Goal: Task Accomplishment & Management: Manage account settings

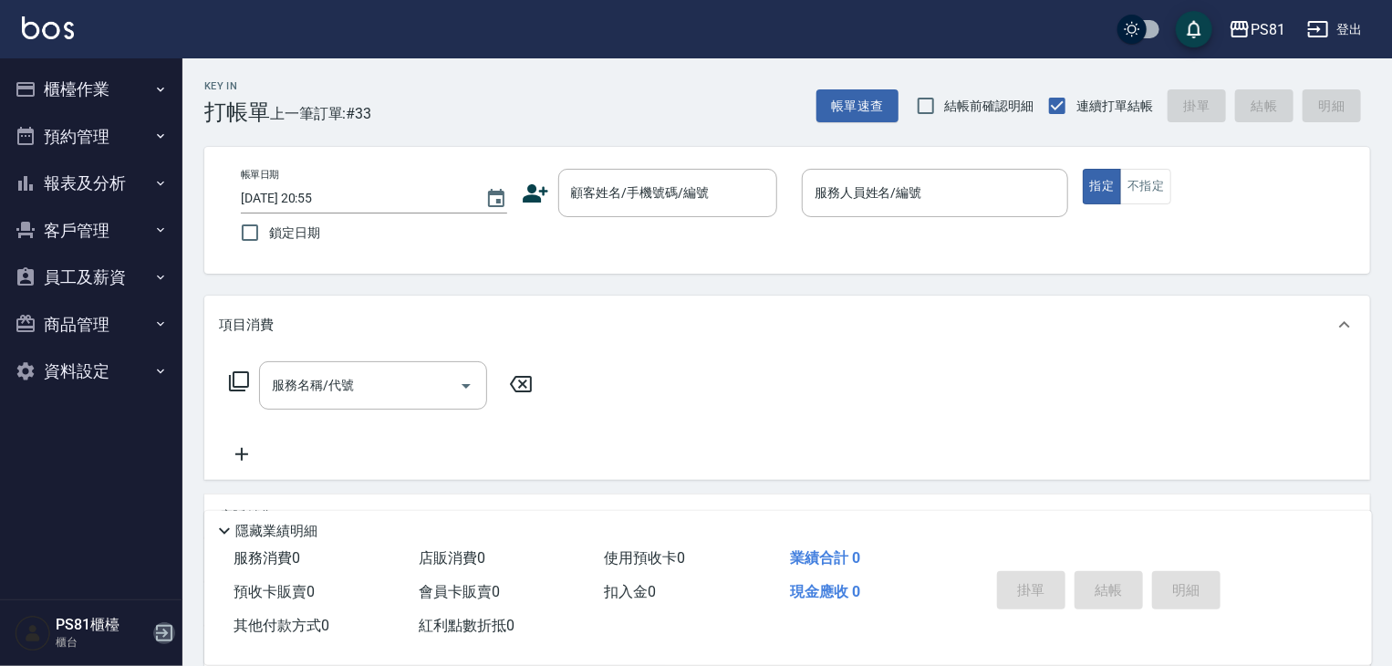
click at [161, 636] on icon "button" at bounding box center [164, 633] width 22 height 22
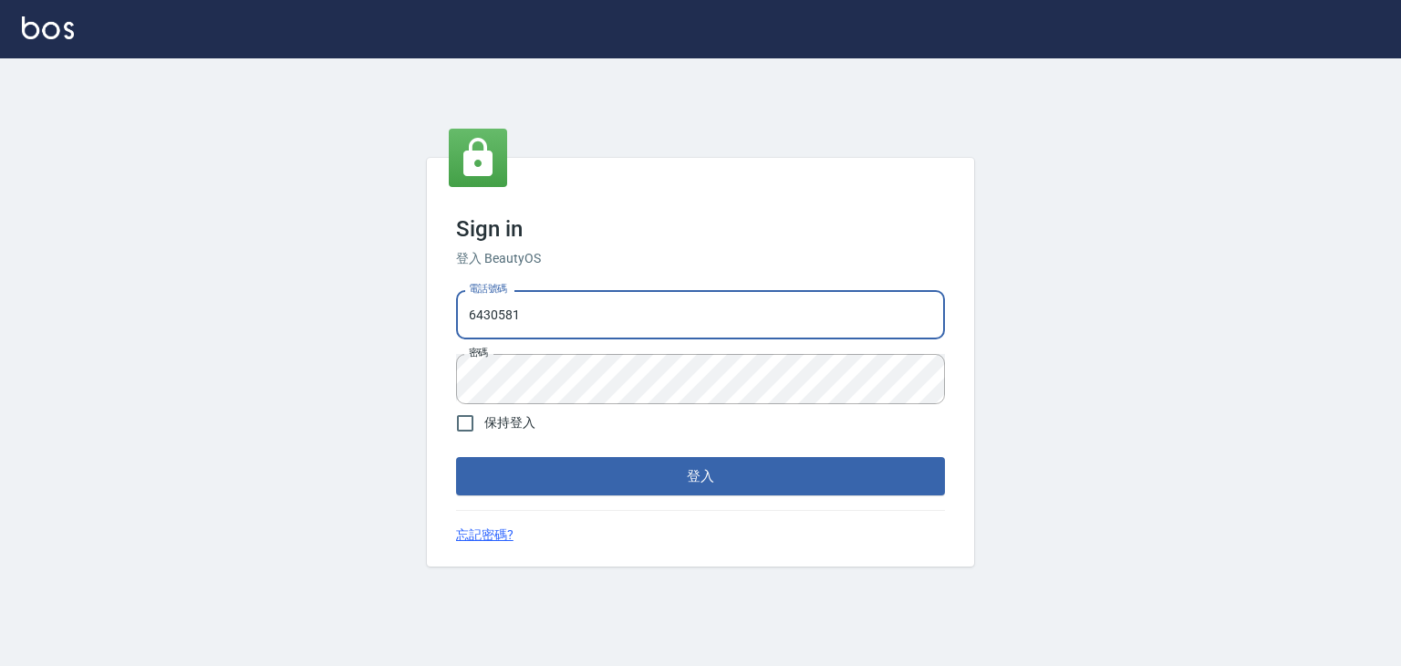
click at [676, 320] on input "6430581" at bounding box center [700, 314] width 489 height 49
type input "0979739080"
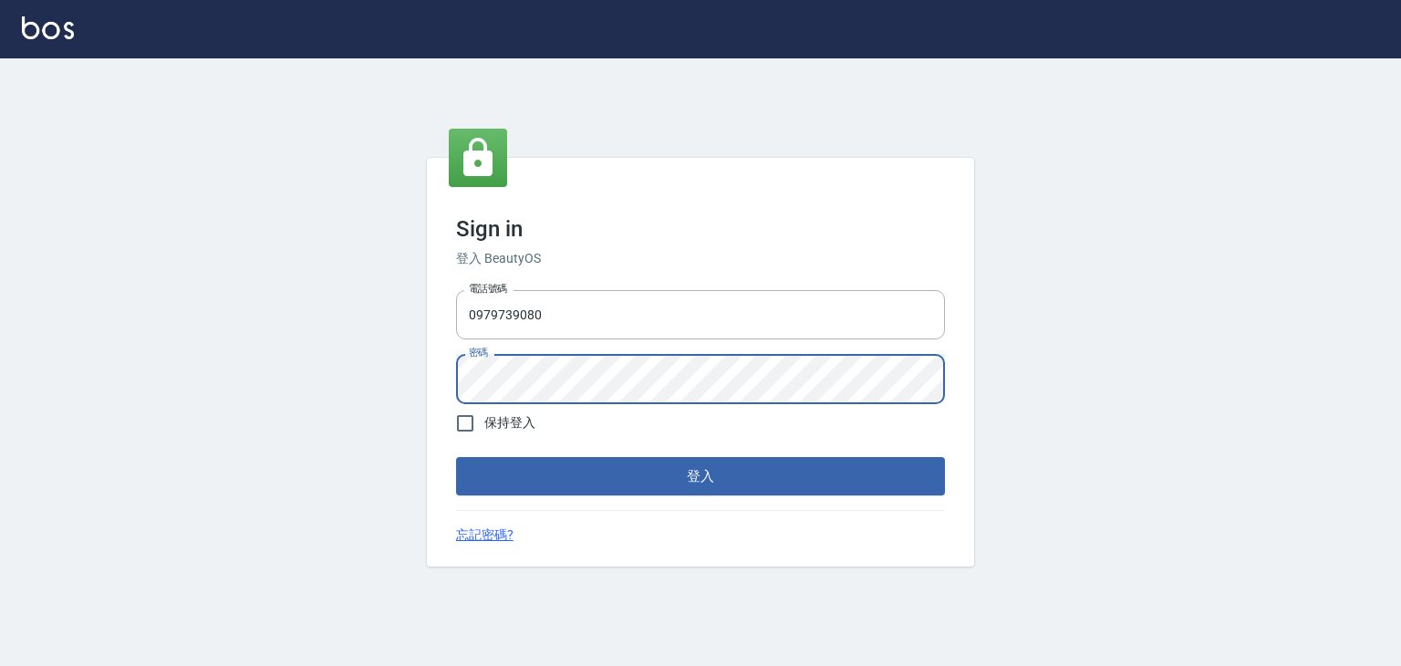
click at [456, 457] on button "登入" at bounding box center [700, 476] width 489 height 38
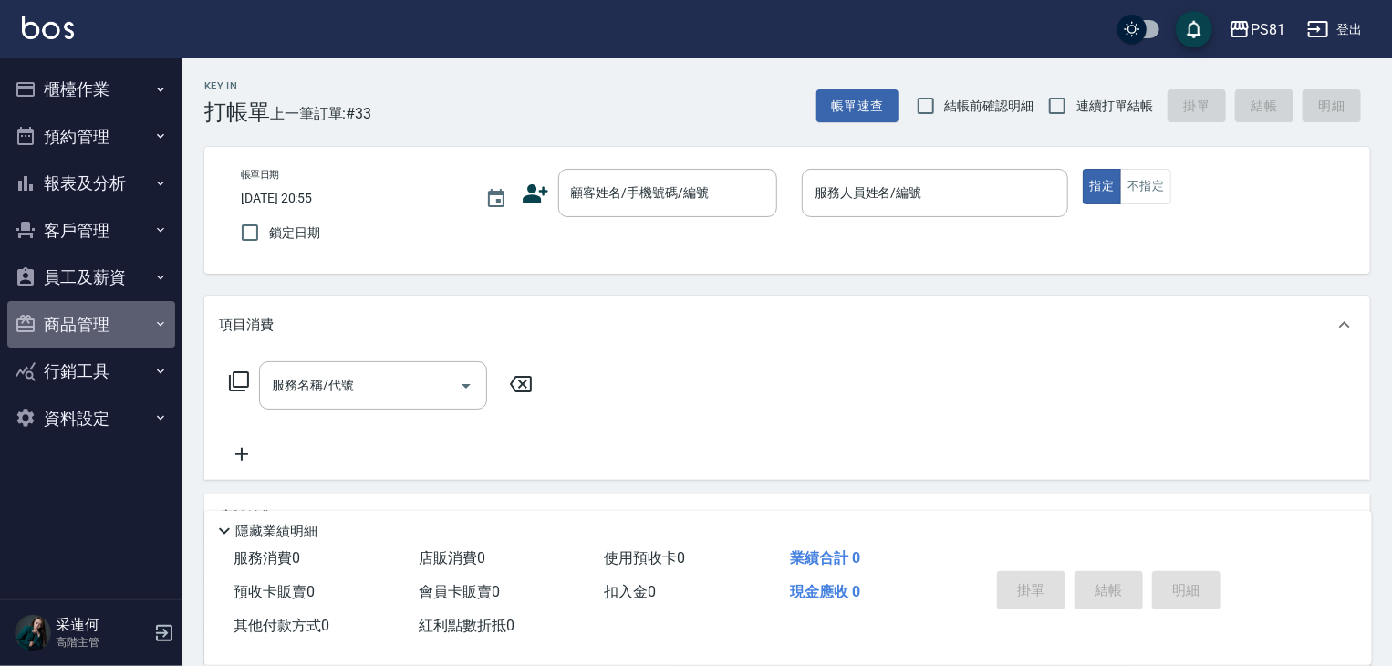
click at [65, 326] on button "商品管理" at bounding box center [91, 324] width 168 height 47
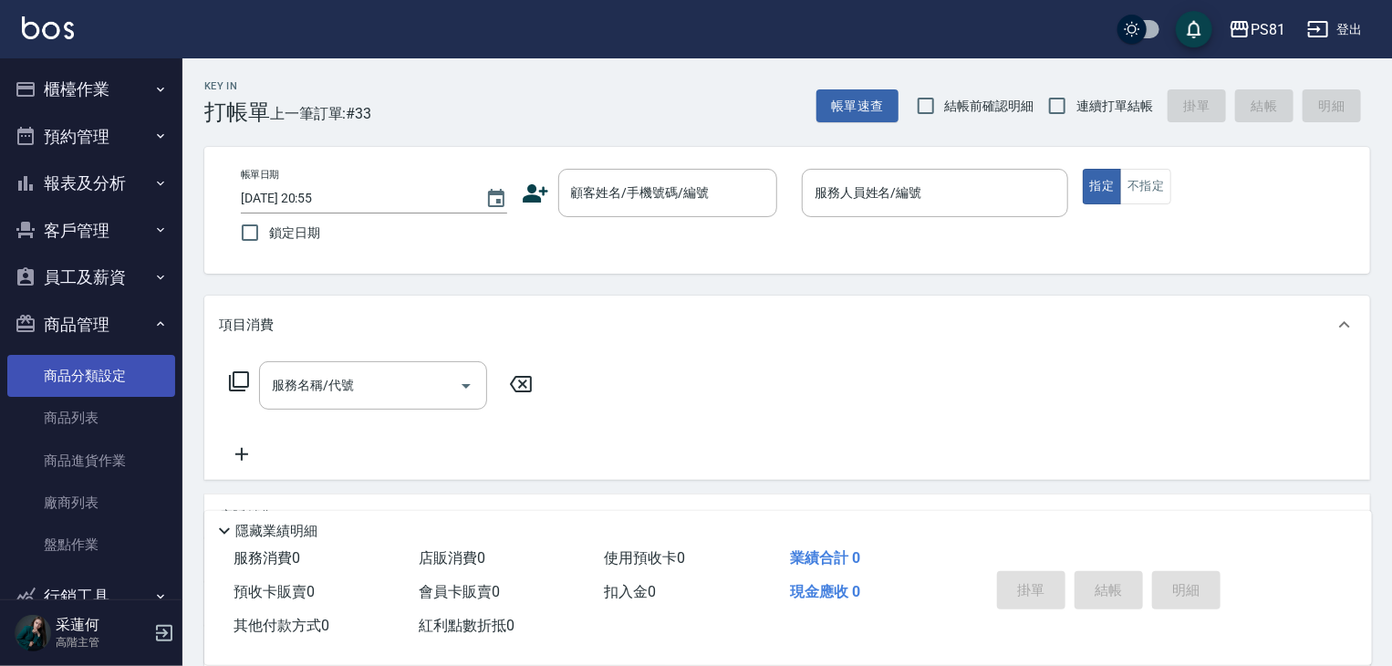
click at [88, 377] on link "商品分類設定" at bounding box center [91, 376] width 168 height 42
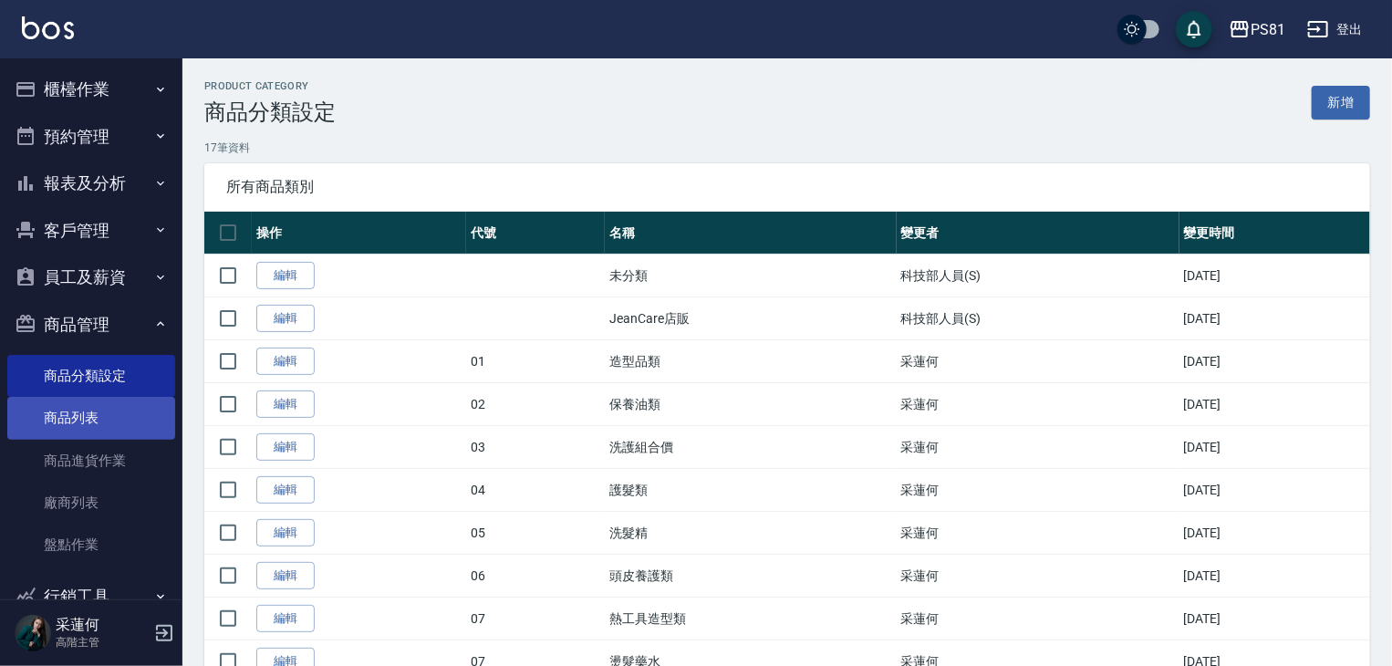
click at [91, 410] on link "商品列表" at bounding box center [91, 418] width 168 height 42
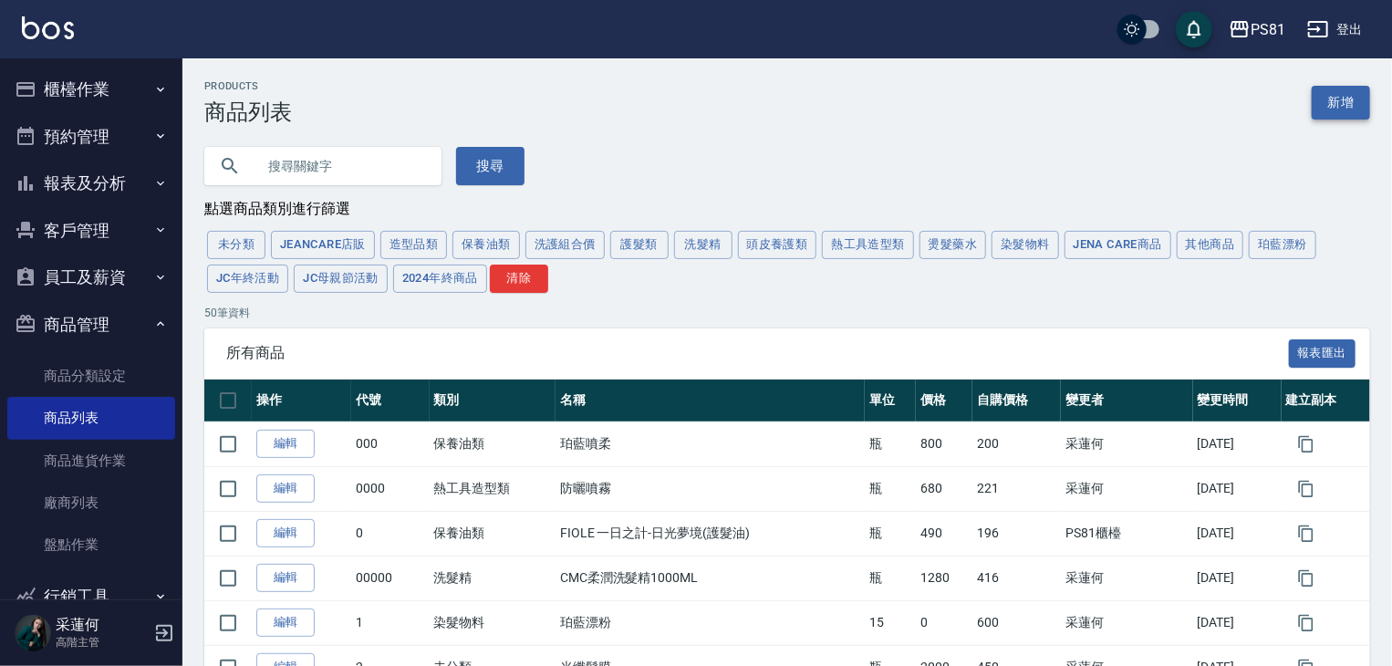
click at [1339, 105] on link "新增" at bounding box center [1341, 103] width 58 height 34
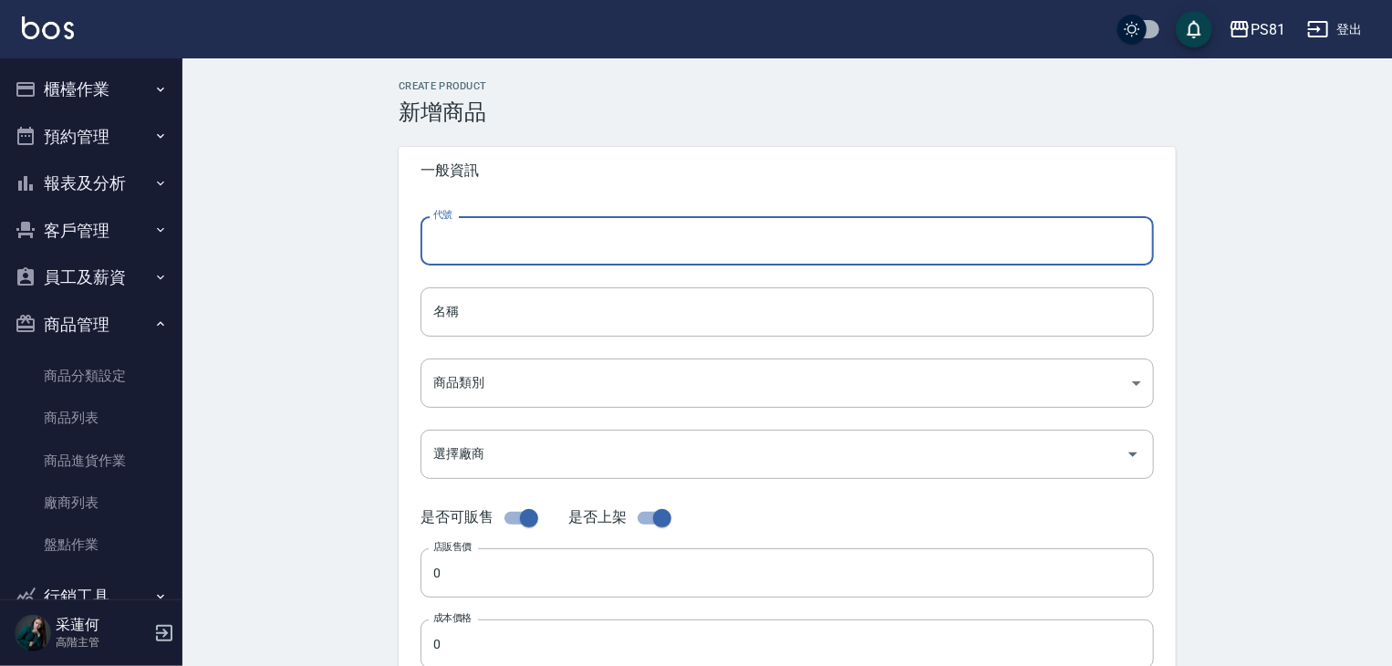
click at [562, 225] on input "代號" at bounding box center [786, 240] width 733 height 49
type input "112000"
click at [566, 315] on input "名稱" at bounding box center [786, 311] width 733 height 49
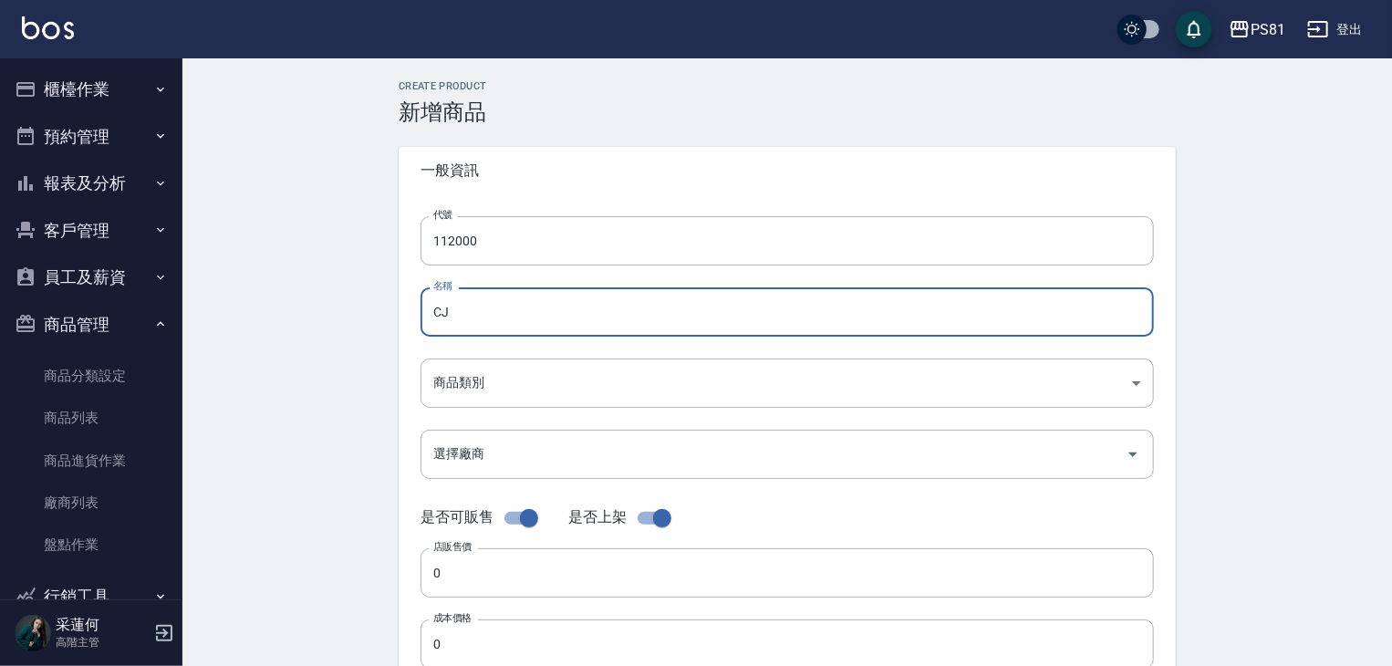
type input "C"
click at [566, 315] on input "[PERSON_NAME]涼感淨化" at bounding box center [786, 311] width 733 height 49
type input "[PERSON_NAME]涼感淨化買一送一"
click at [371, 350] on div "Create Product 新增商品 一般資訊 代號 112000 代號 名稱 [PERSON_NAME]涼感淨化買一送一 名稱 商品類別 ​ 商品類別…" at bounding box center [786, 658] width 1209 height 1200
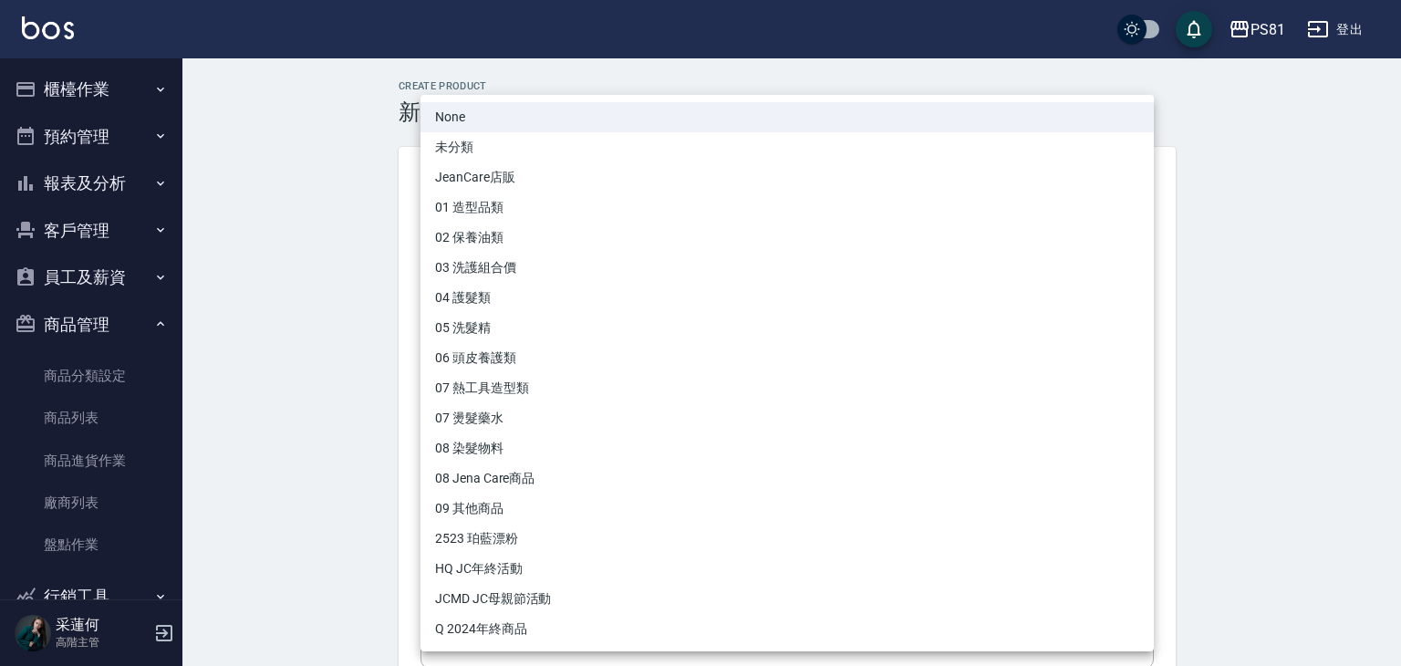
click at [425, 375] on body "PS81 登出 櫃檯作業 打帳單 帳單列表 掛單列表 座位開單 營業儀表板 現金收支登錄 高階收支登錄 材料自購登錄 每日結帳 排班表 現場電腦打卡 掃碼打卡…" at bounding box center [700, 629] width 1401 height 1259
click at [503, 274] on li "03 洗護組合價" at bounding box center [786, 268] width 733 height 30
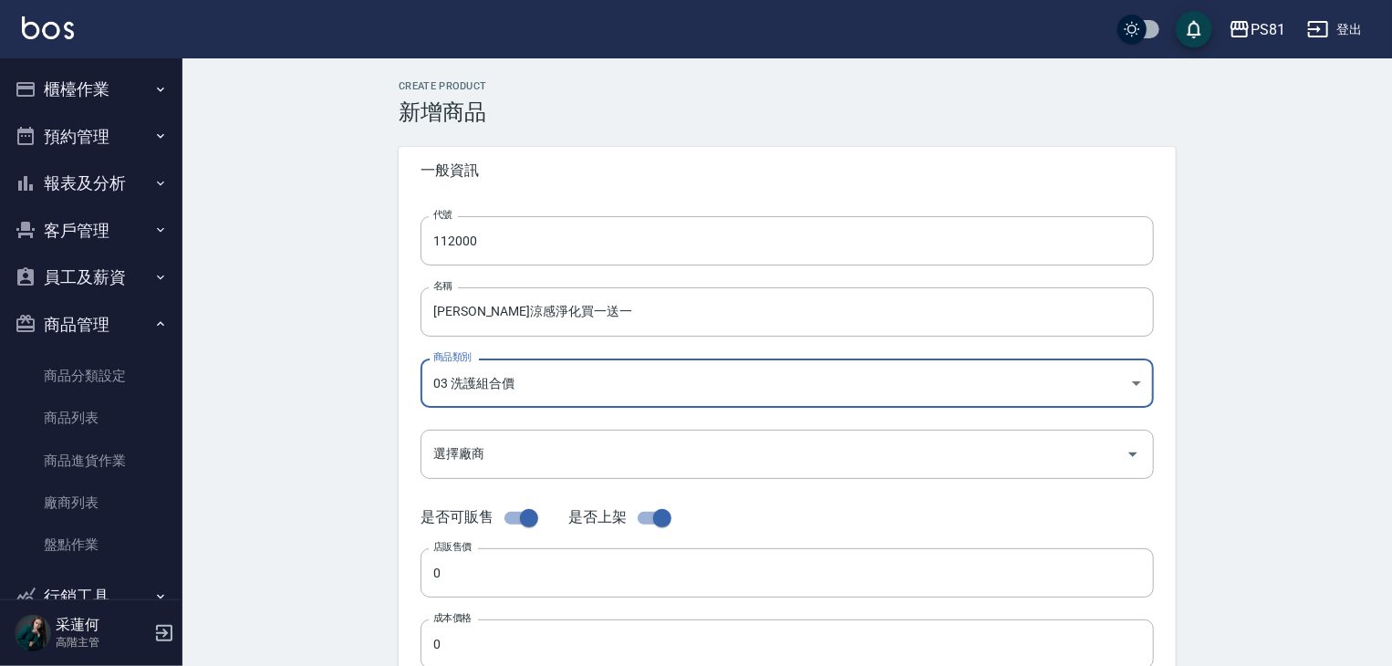
click at [347, 392] on div "Create Product 新增商品 一般資訊 代號 112000 代號 名稱 [PERSON_NAME]涼感淨化買一送一 名稱 商品類別 03 洗護組…" at bounding box center [786, 658] width 1209 height 1200
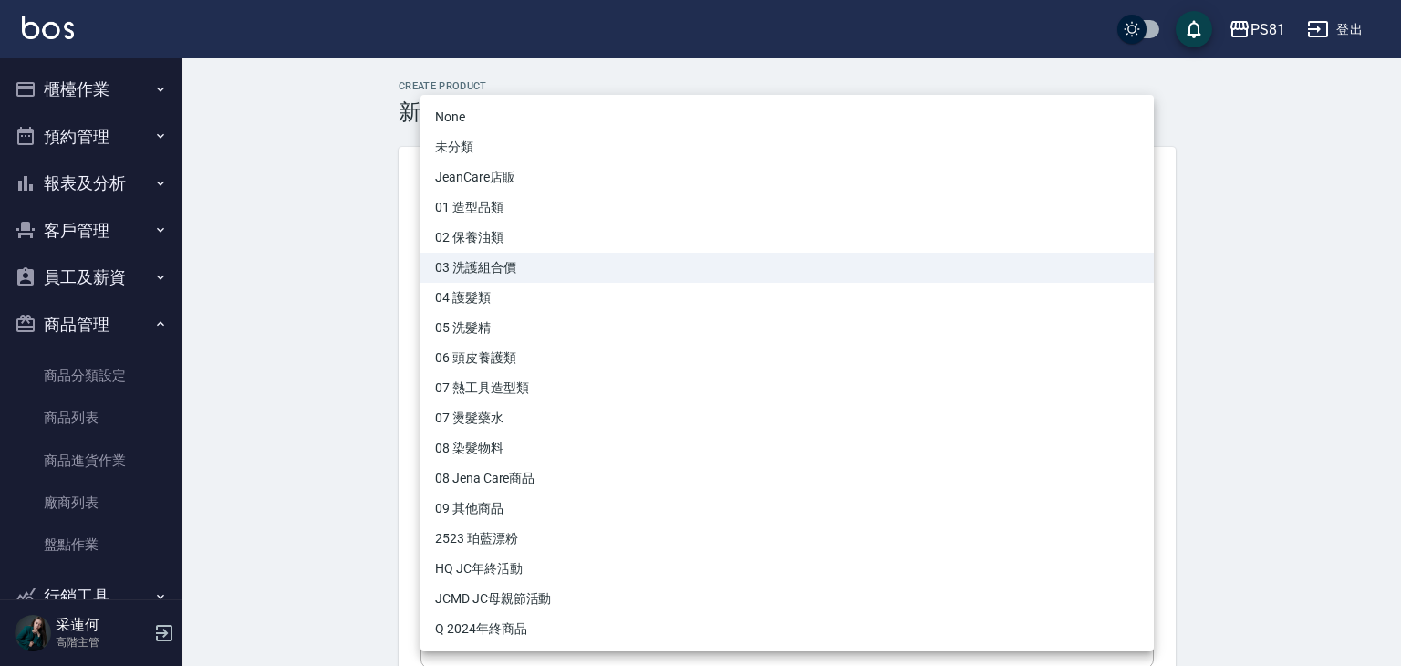
click at [525, 399] on body "PS81 登出 櫃檯作業 打帳單 帳單列表 掛單列表 座位開單 營業儀表板 現金收支登錄 高階收支登錄 材料自購登錄 每日結帳 排班表 現場電腦打卡 掃碼打卡…" at bounding box center [700, 629] width 1401 height 1259
click at [493, 328] on li "05 洗髮精" at bounding box center [786, 328] width 733 height 30
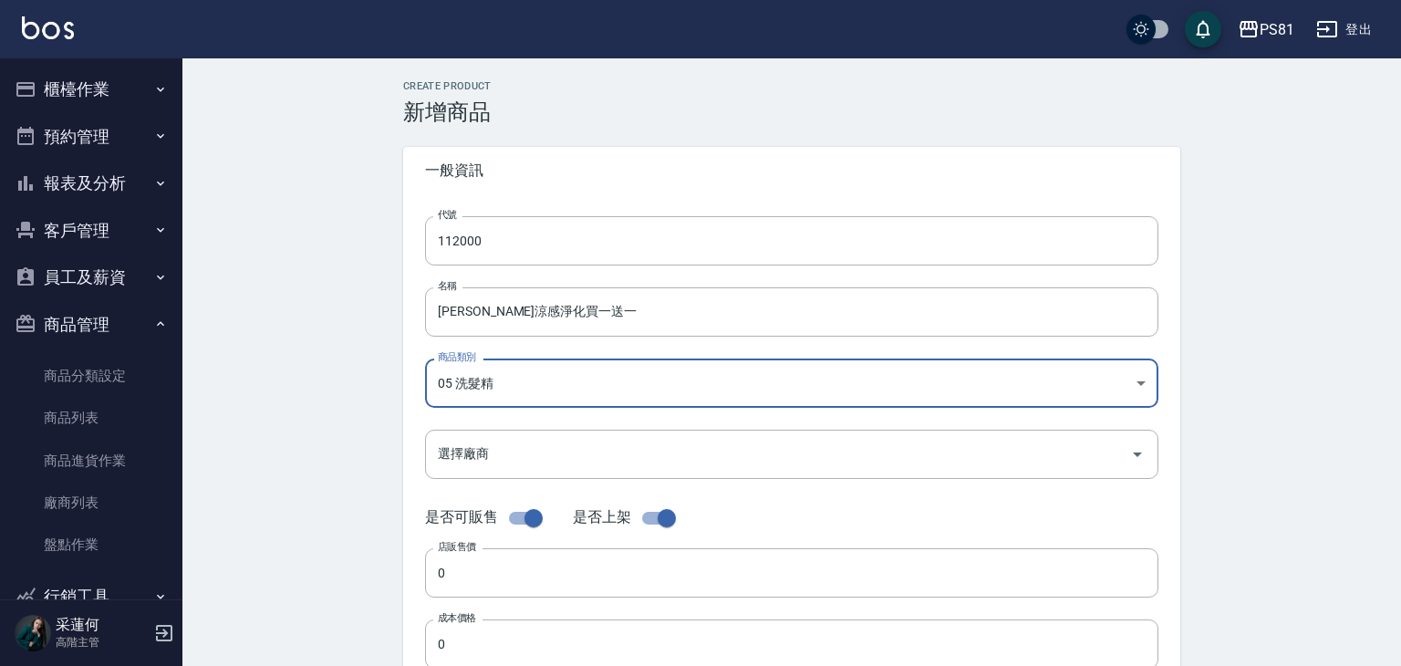
type input "b972d756-3130-4e6a-b2e7-8bf19aaaba1a"
click at [366, 399] on div "Create Product 新增商品 一般資訊 代號 112000 代號 名稱 [PERSON_NAME]涼感淨化買一送一 名稱 商品類別 05 洗髮精…" at bounding box center [786, 658] width 1209 height 1200
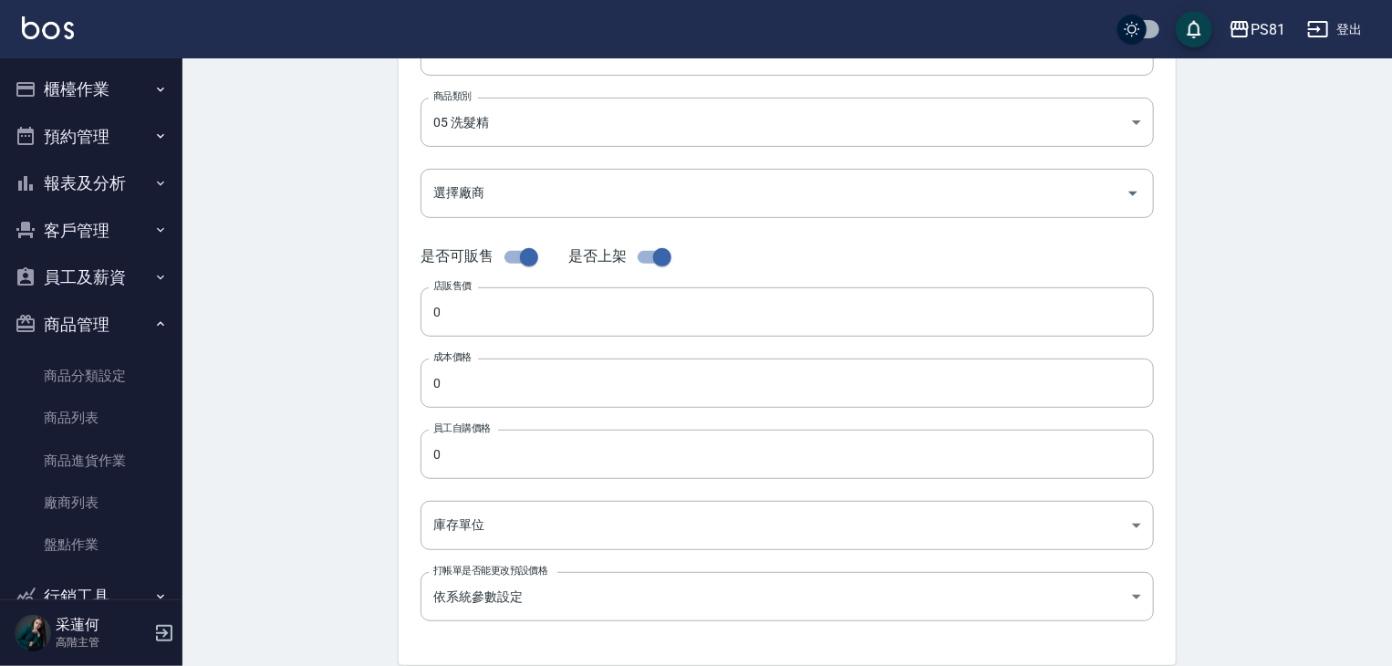
scroll to position [274, 0]
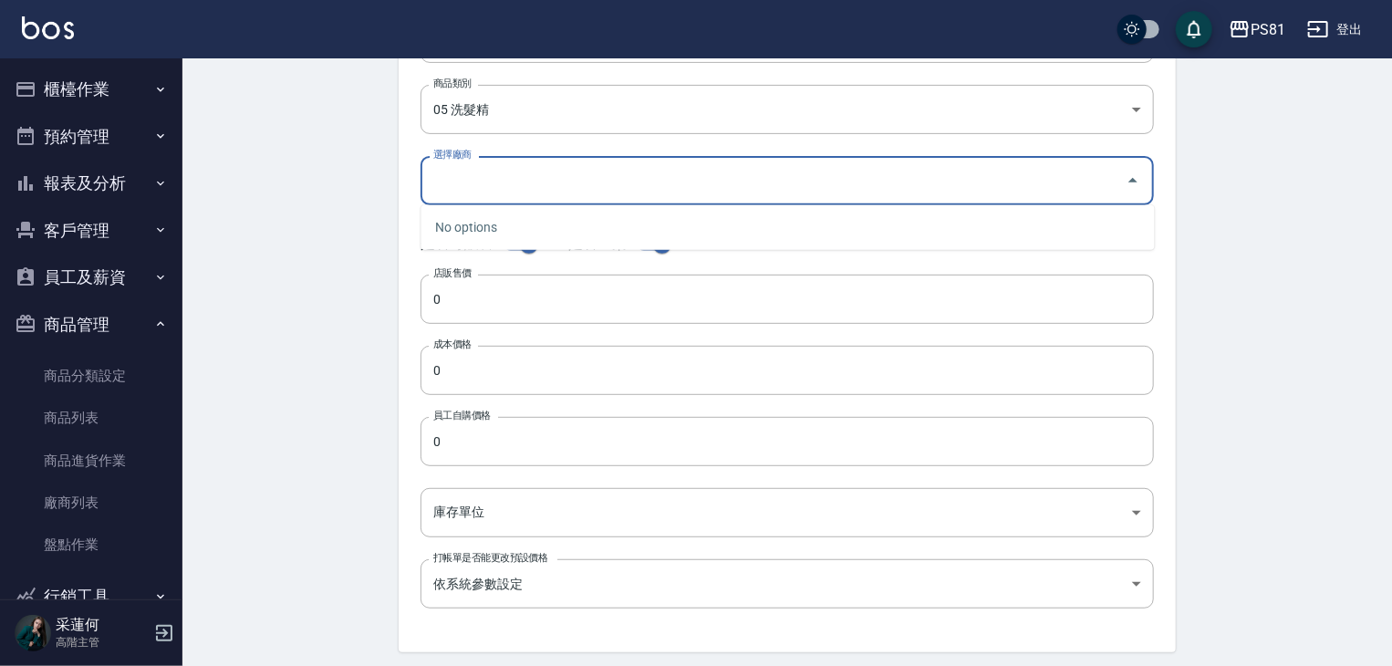
click at [503, 183] on input "選擇廠商" at bounding box center [774, 180] width 690 height 32
click at [352, 259] on div "Create Product 新增商品 一般資訊 代號 112000 代號 名稱 [PERSON_NAME]涼感淨化買一送一 名稱 商品類別 05 洗髮精…" at bounding box center [786, 385] width 1209 height 1200
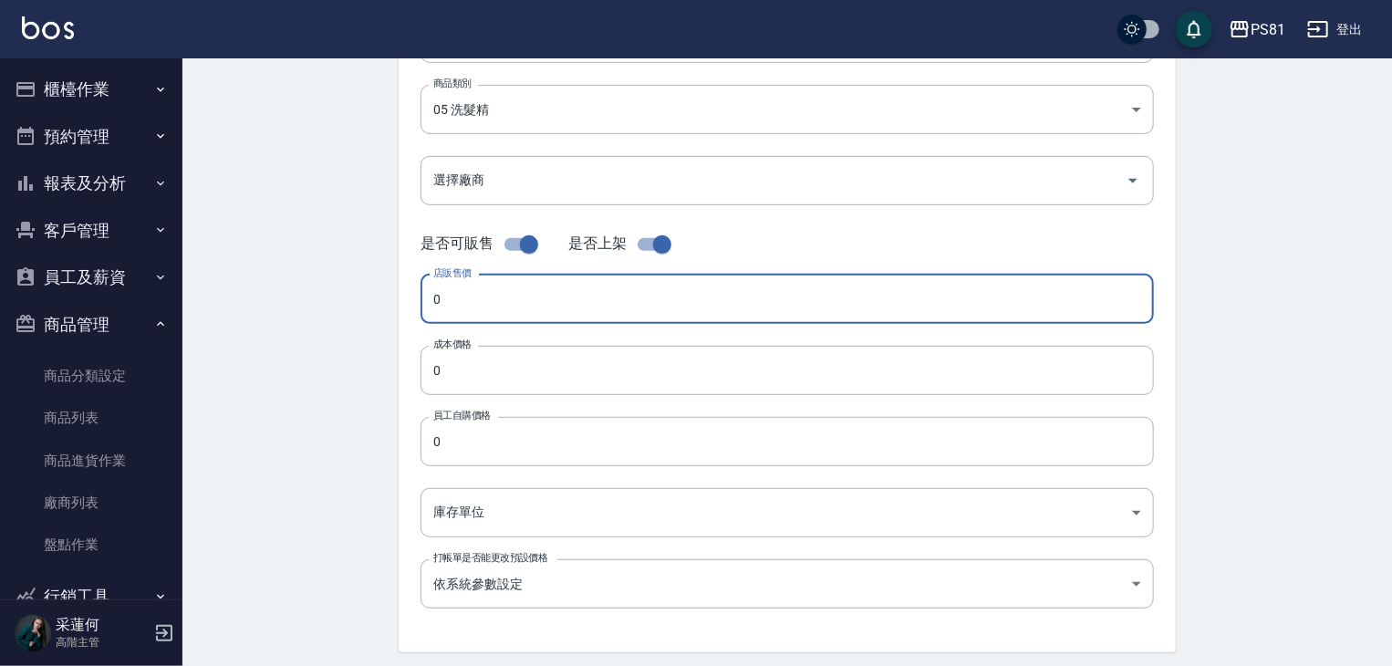
click at [476, 293] on input "0" at bounding box center [786, 299] width 733 height 49
type input "2000"
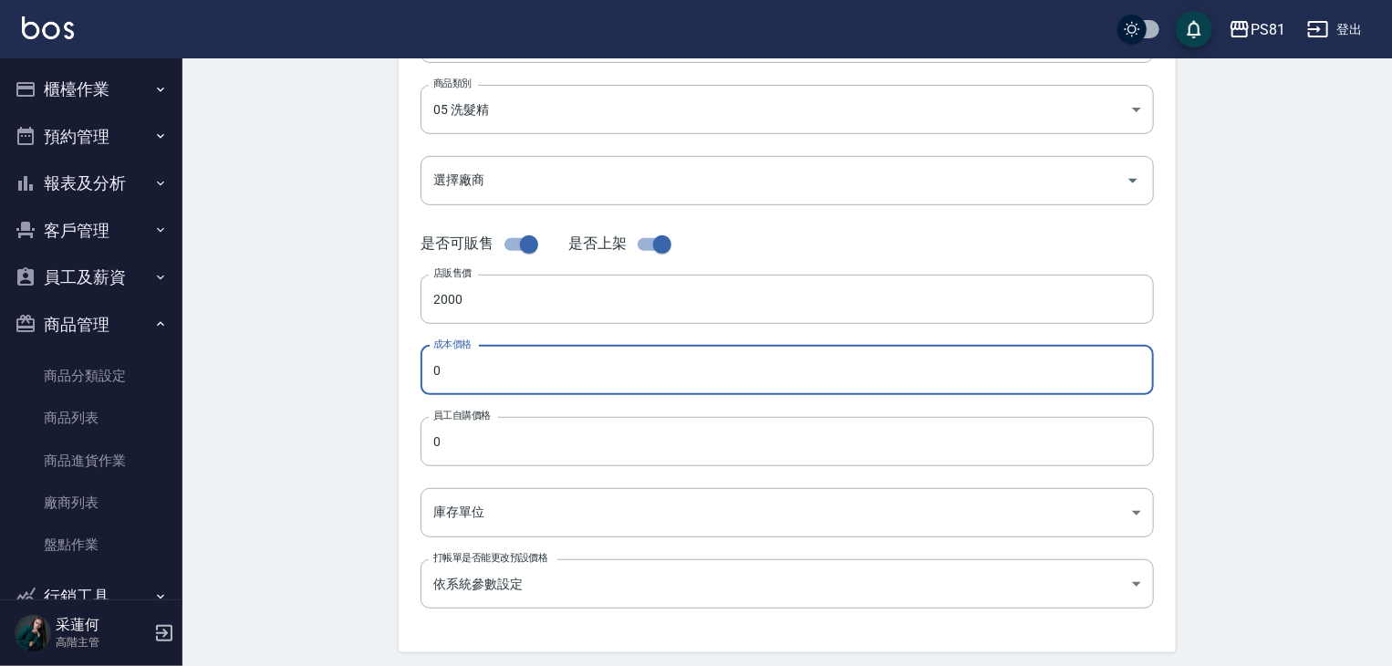
click at [480, 372] on input "0" at bounding box center [786, 370] width 733 height 49
type input "1000"
drag, startPoint x: 383, startPoint y: 402, endPoint x: 423, endPoint y: 413, distance: 41.6
click at [384, 402] on div "Create Product 新增商品 一般資訊 代號 112000 代號 名稱 [PERSON_NAME]涼感淨化買一送一 名稱 商品類別 05 洗髮精…" at bounding box center [787, 385] width 821 height 1157
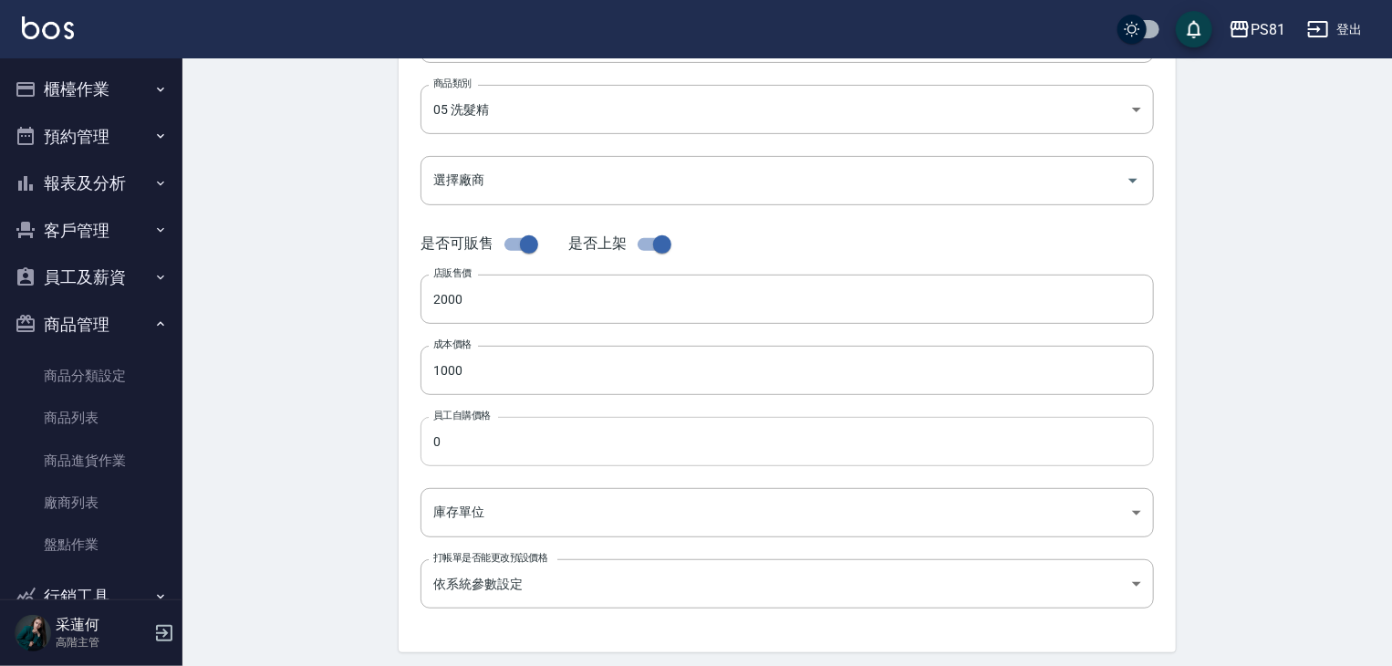
click at [461, 439] on input "0" at bounding box center [786, 441] width 733 height 49
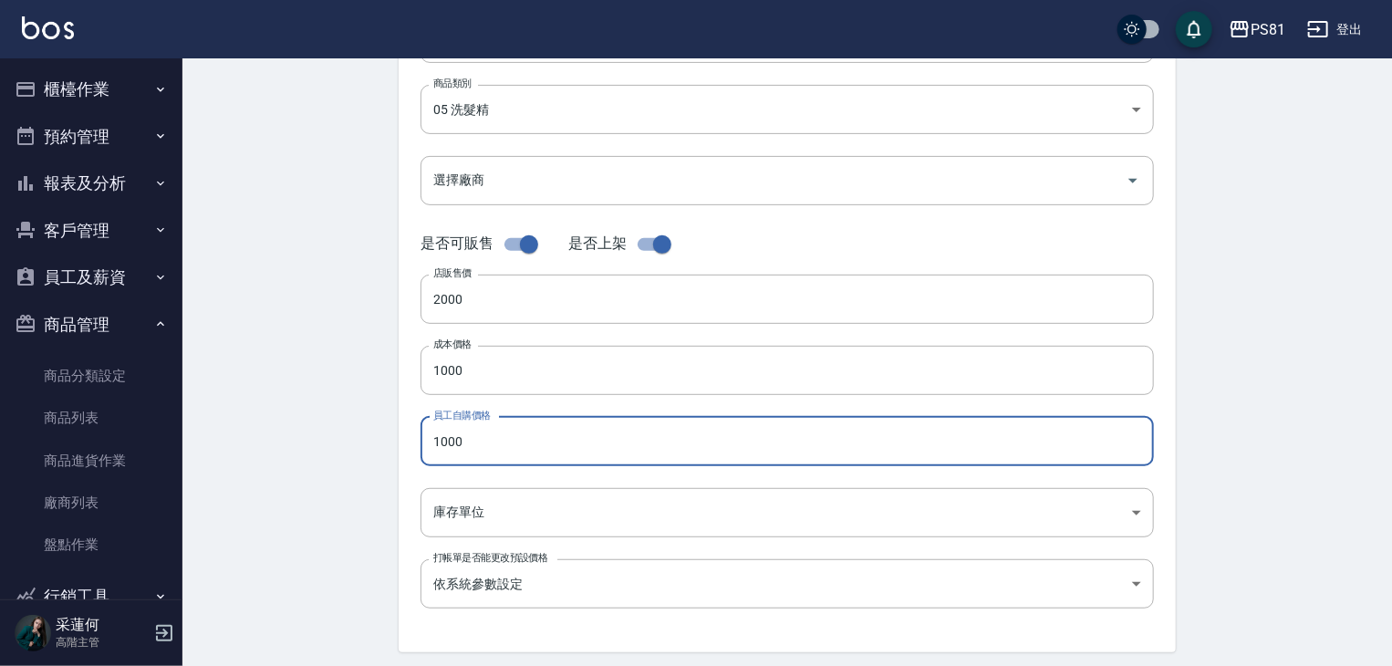
type input "1000"
click at [365, 416] on div "Create Product 新增商品 一般資訊 代號 112000 代號 名稱 [PERSON_NAME]涼感淨化買一送一 名稱 商品類別 05 洗髮精…" at bounding box center [786, 385] width 1209 height 1200
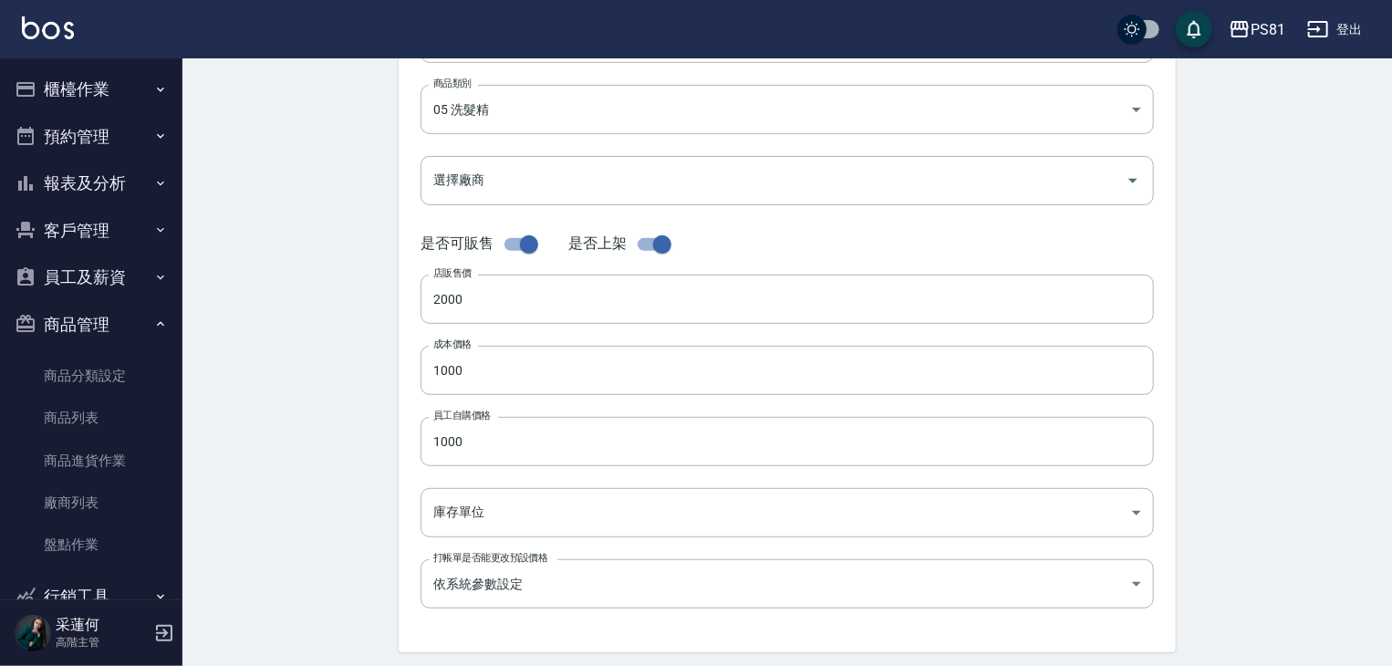
click at [327, 331] on div "Create Product 新增商品 一般資訊 代號 112000 代號 名稱 [PERSON_NAME]涼感淨化買一送一 名稱 商品類別 05 洗髮精…" at bounding box center [786, 385] width 1209 height 1200
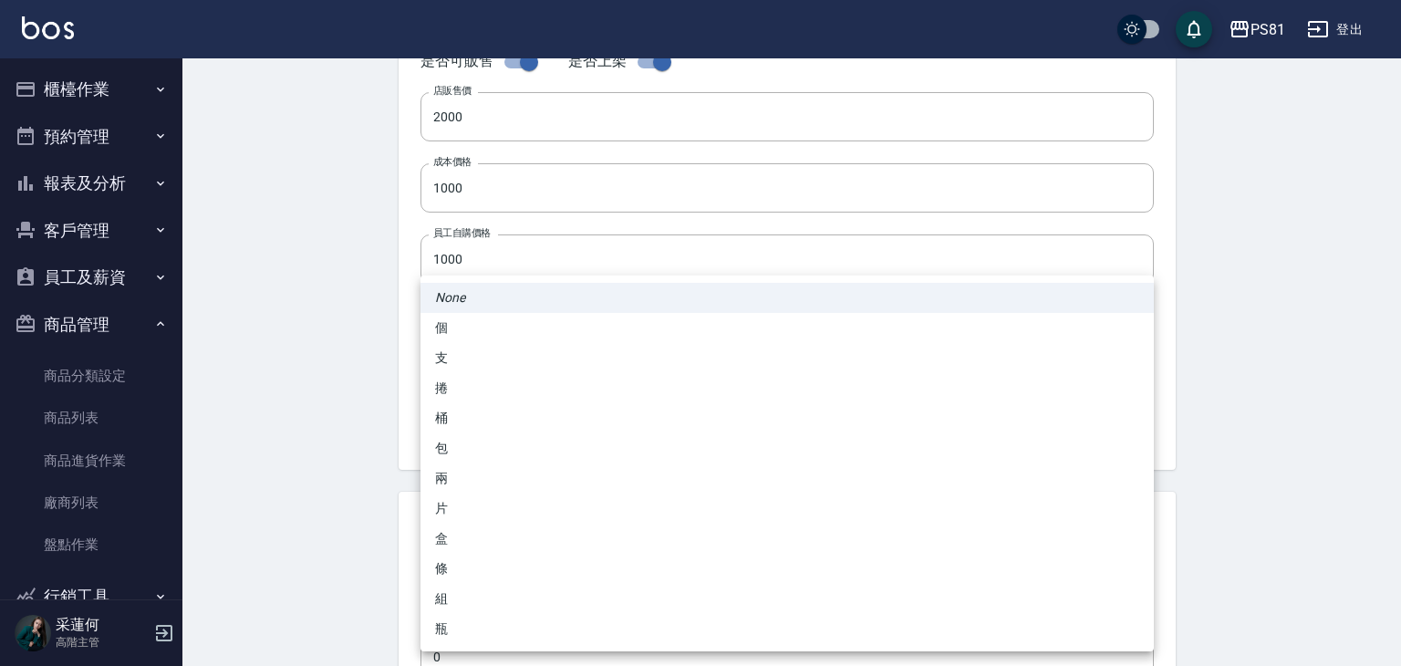
click at [454, 317] on body "PS81 登出 櫃檯作業 打帳單 帳單列表 掛單列表 座位開單 營業儀表板 現金收支登錄 高階收支登錄 材料自購登錄 每日結帳 排班表 現場電腦打卡 掃碼打卡…" at bounding box center [700, 173] width 1401 height 1259
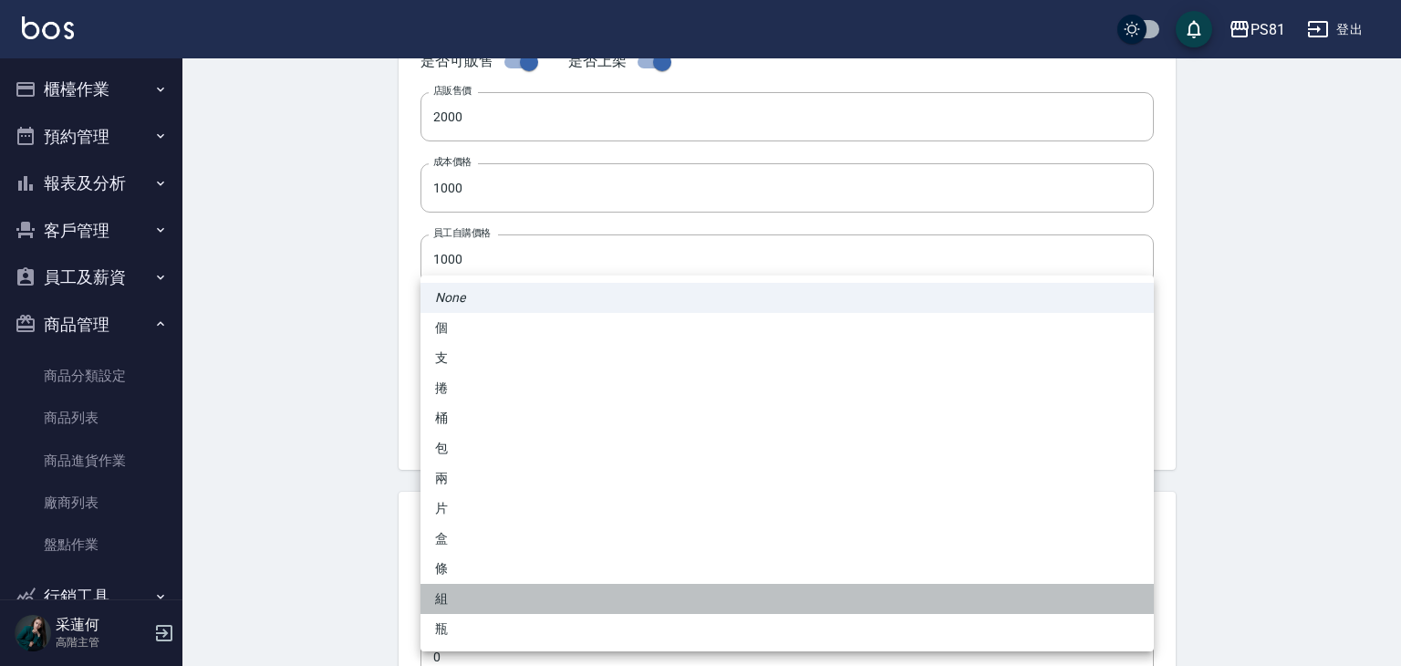
click at [449, 595] on li "組" at bounding box center [786, 599] width 733 height 30
type input "組"
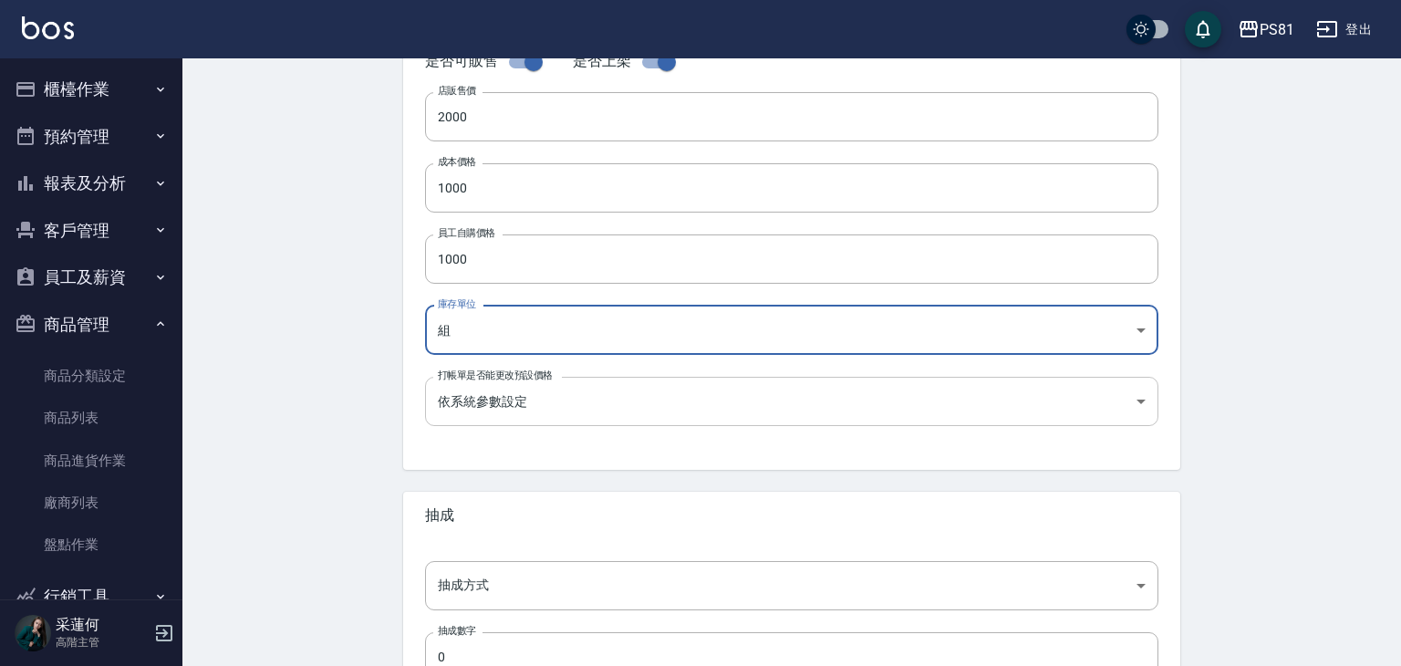
click at [482, 407] on body "PS81 登出 櫃檯作業 打帳單 帳單列表 掛單列表 座位開單 營業儀表板 現金收支登錄 高階收支登錄 材料自購登錄 每日結帳 排班表 現場電腦打卡 掃碼打卡…" at bounding box center [700, 173] width 1401 height 1259
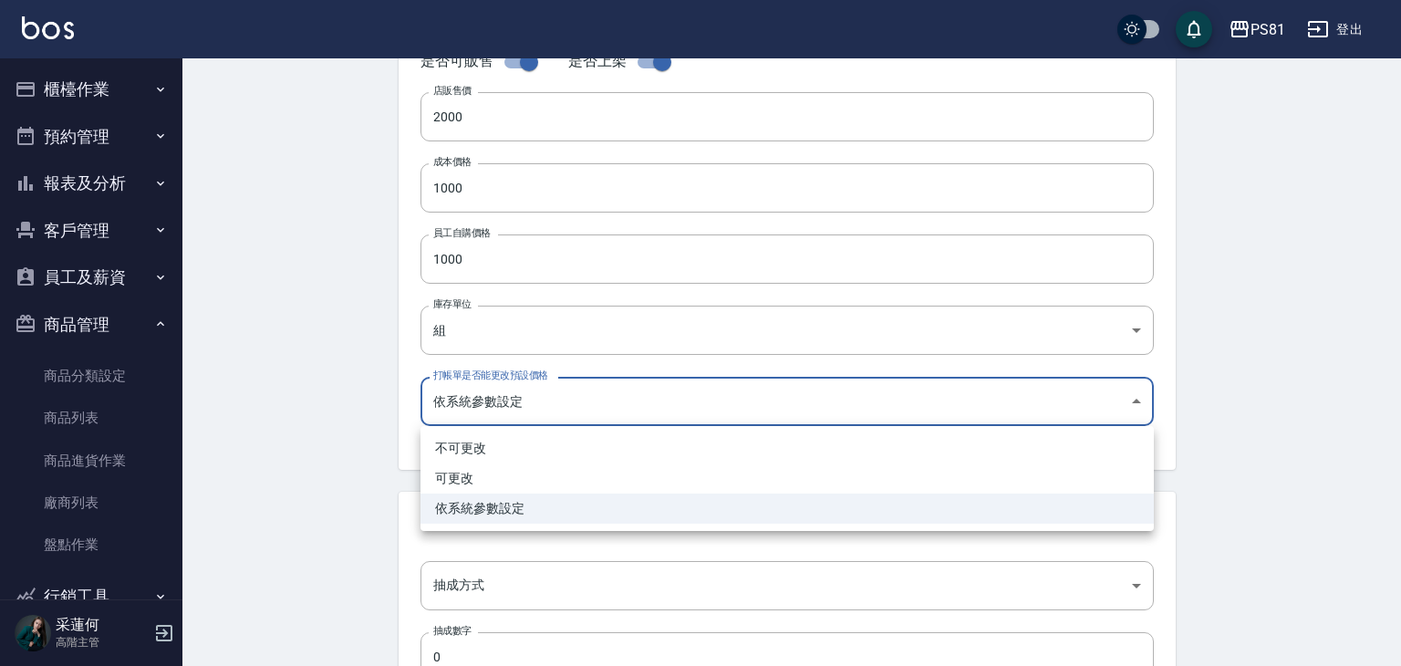
click at [474, 446] on li "不可更改" at bounding box center [786, 448] width 733 height 30
type input "TRUE"
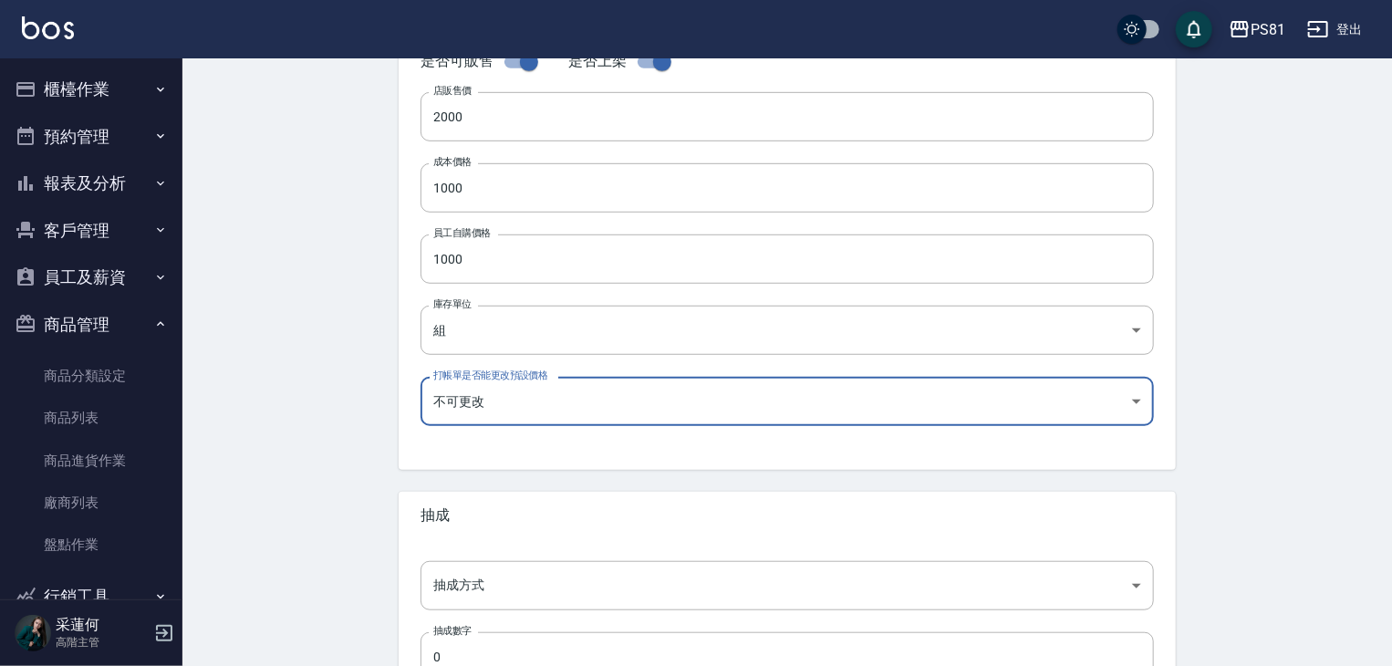
click at [373, 422] on div "Create Product 新增商品 一般資訊 代號 112000 代號 名稱 [PERSON_NAME]涼感淨化買一送一 名稱 商品類別 05 洗髮精…" at bounding box center [786, 202] width 1209 height 1200
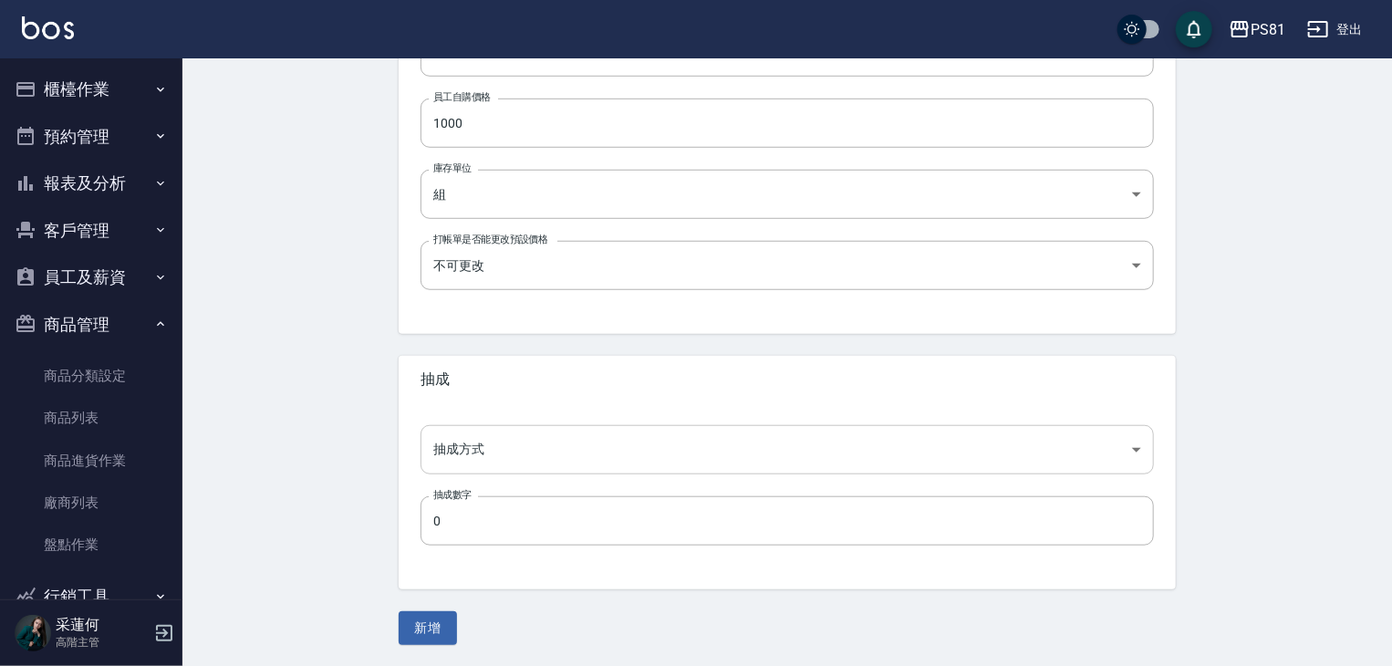
scroll to position [593, 0]
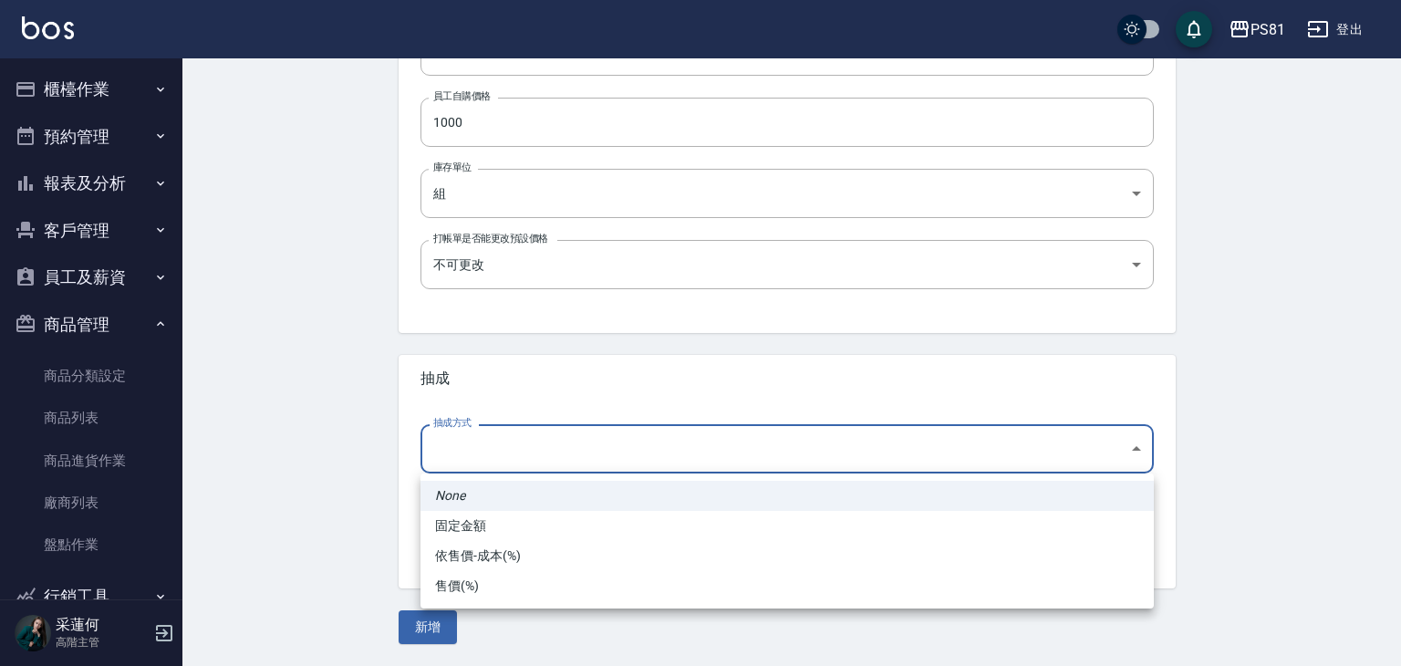
click at [479, 450] on body "PS81 登出 櫃檯作業 打帳單 帳單列表 掛單列表 座位開單 營業儀表板 現金收支登錄 高階收支登錄 材料自購登錄 每日結帳 排班表 現場電腦打卡 掃碼打卡…" at bounding box center [700, 36] width 1401 height 1259
click at [482, 562] on li "依售價-成本(%)" at bounding box center [786, 556] width 733 height 30
type input "byCost"
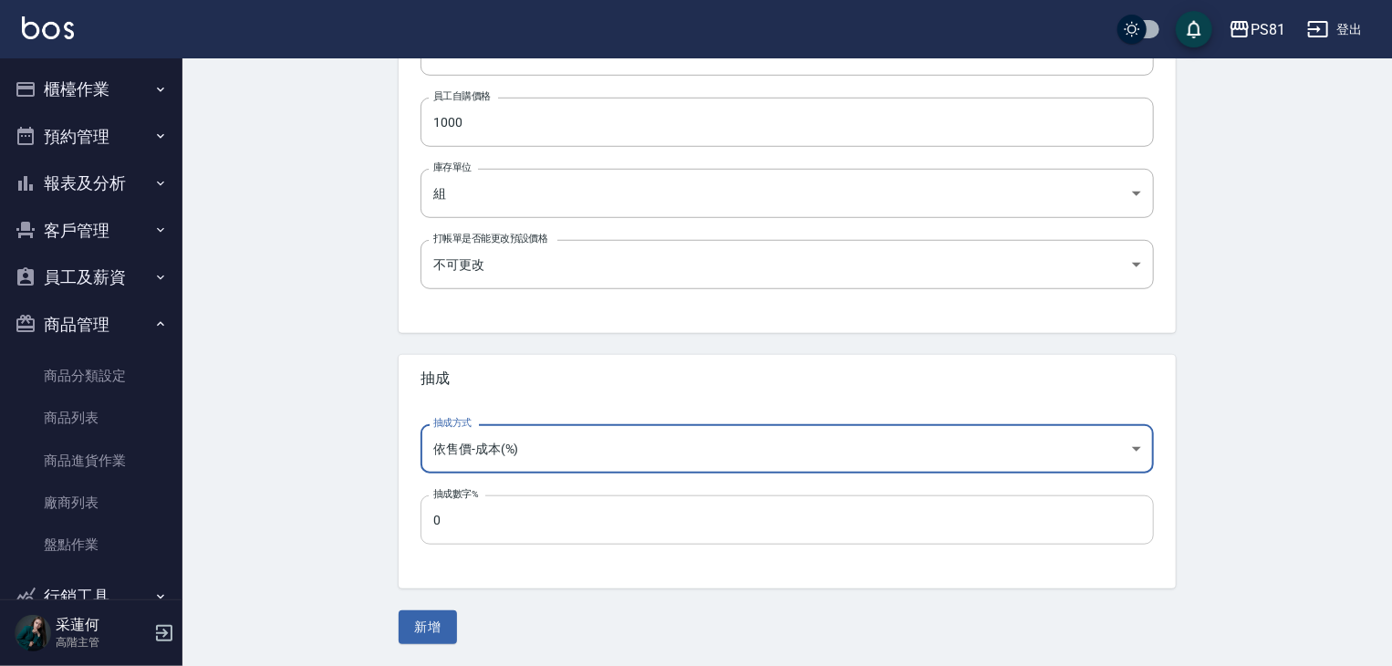
click at [496, 524] on input "0" at bounding box center [786, 519] width 733 height 49
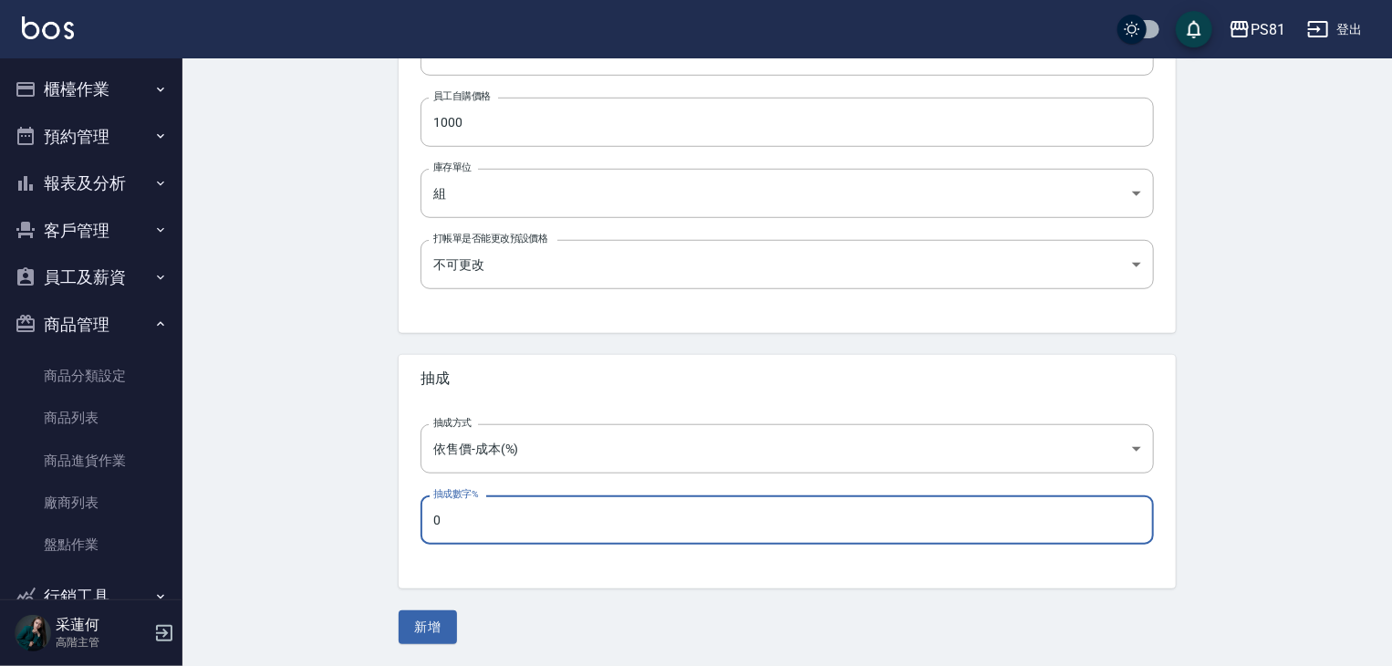
click at [496, 524] on input "0" at bounding box center [786, 519] width 733 height 49
type input "50"
click at [414, 627] on button "新增" at bounding box center [428, 627] width 58 height 34
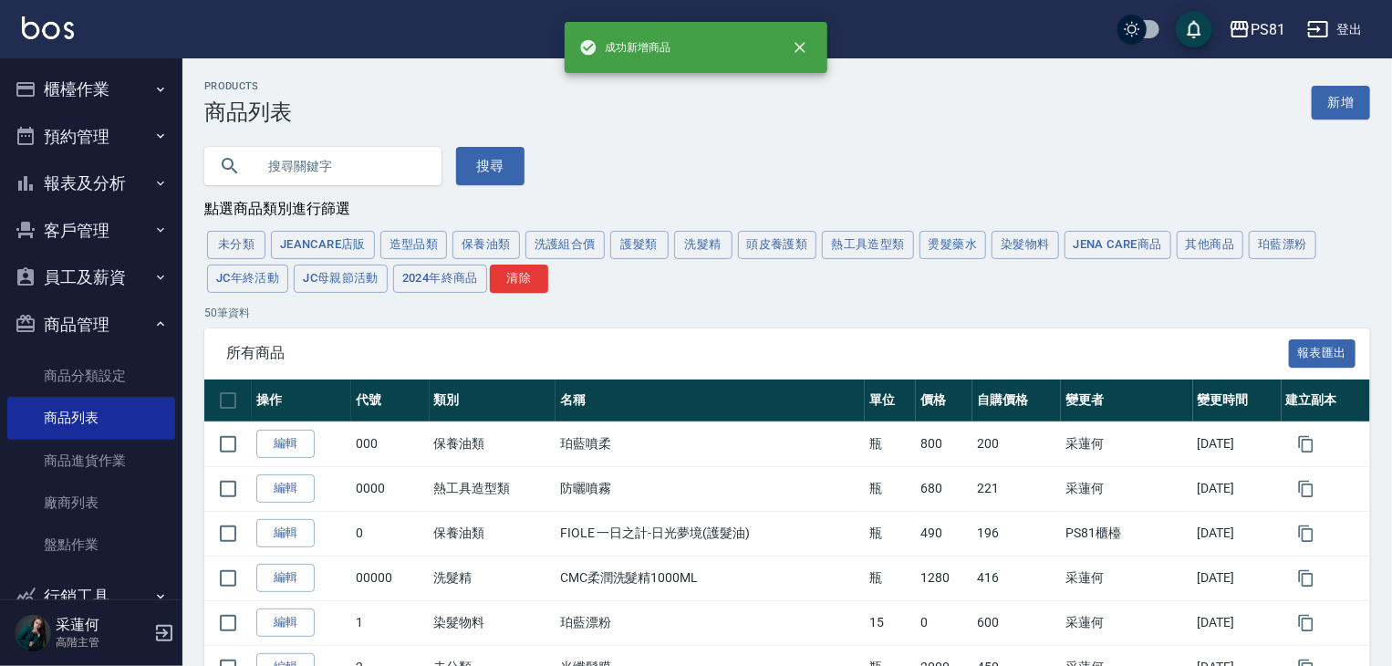
click at [76, 97] on button "櫃檯作業" at bounding box center [91, 89] width 168 height 47
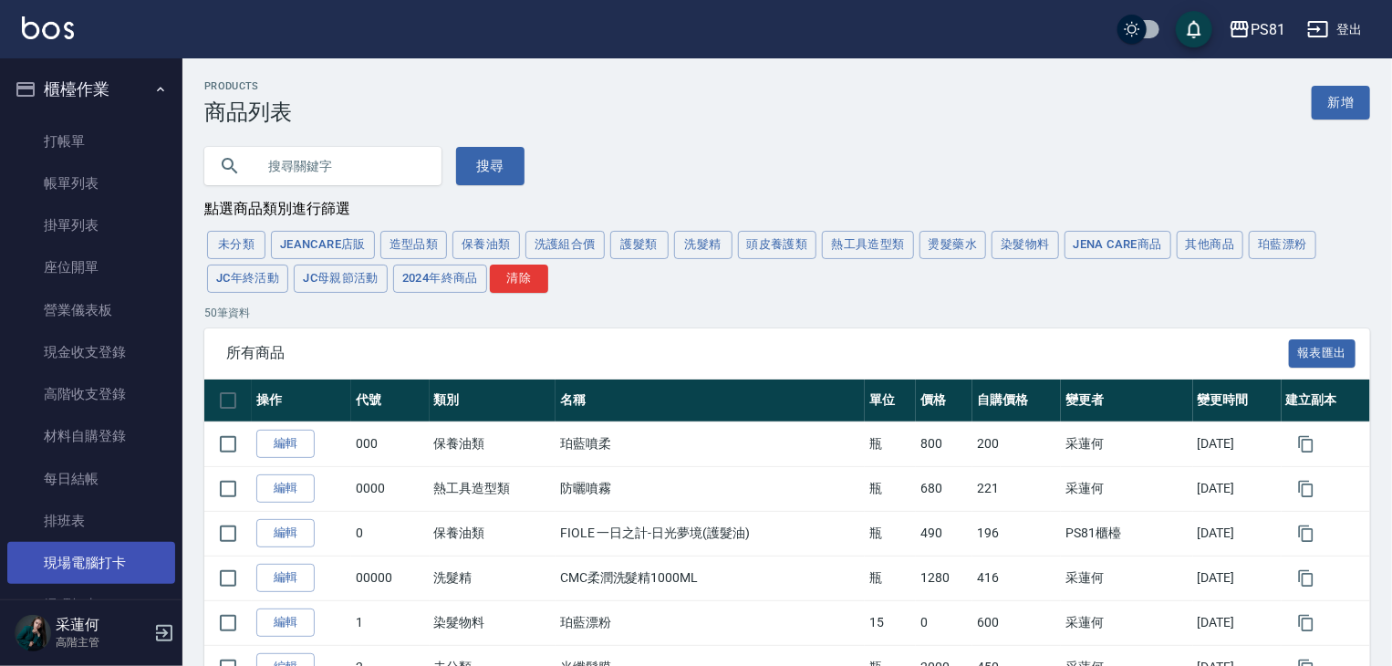
click at [102, 563] on link "現場電腦打卡" at bounding box center [91, 563] width 168 height 42
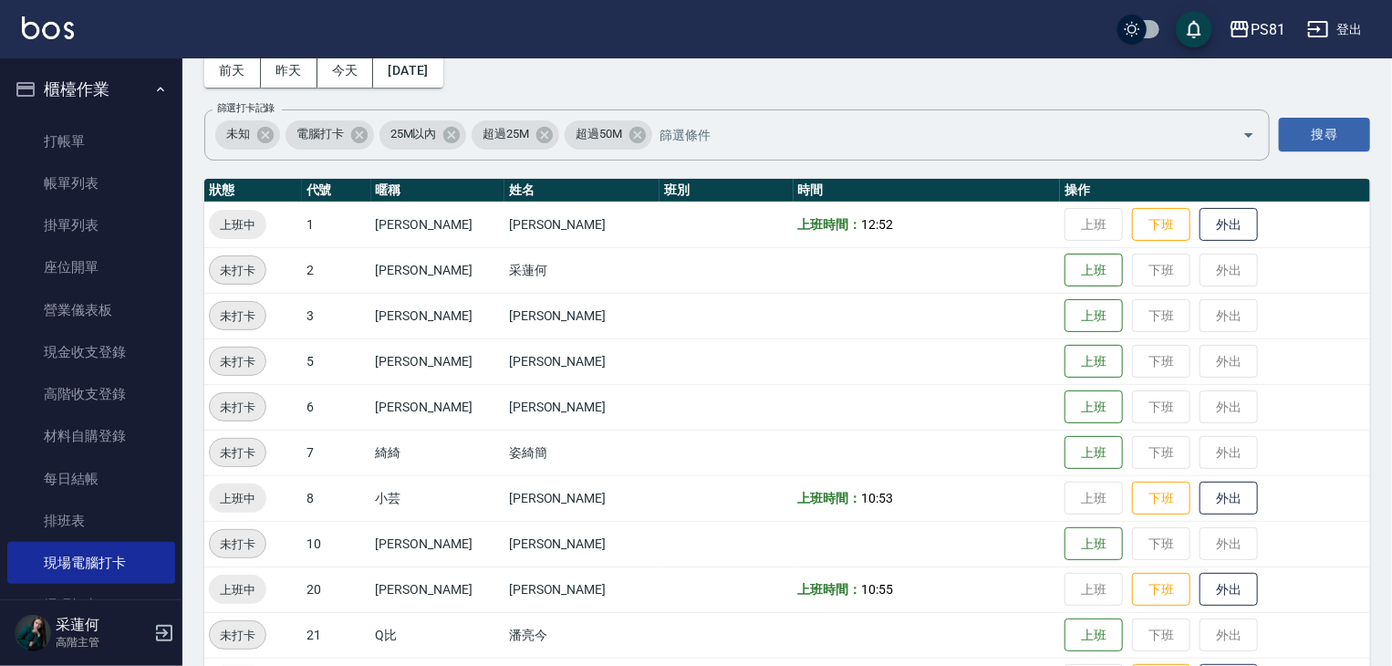
scroll to position [182, 0]
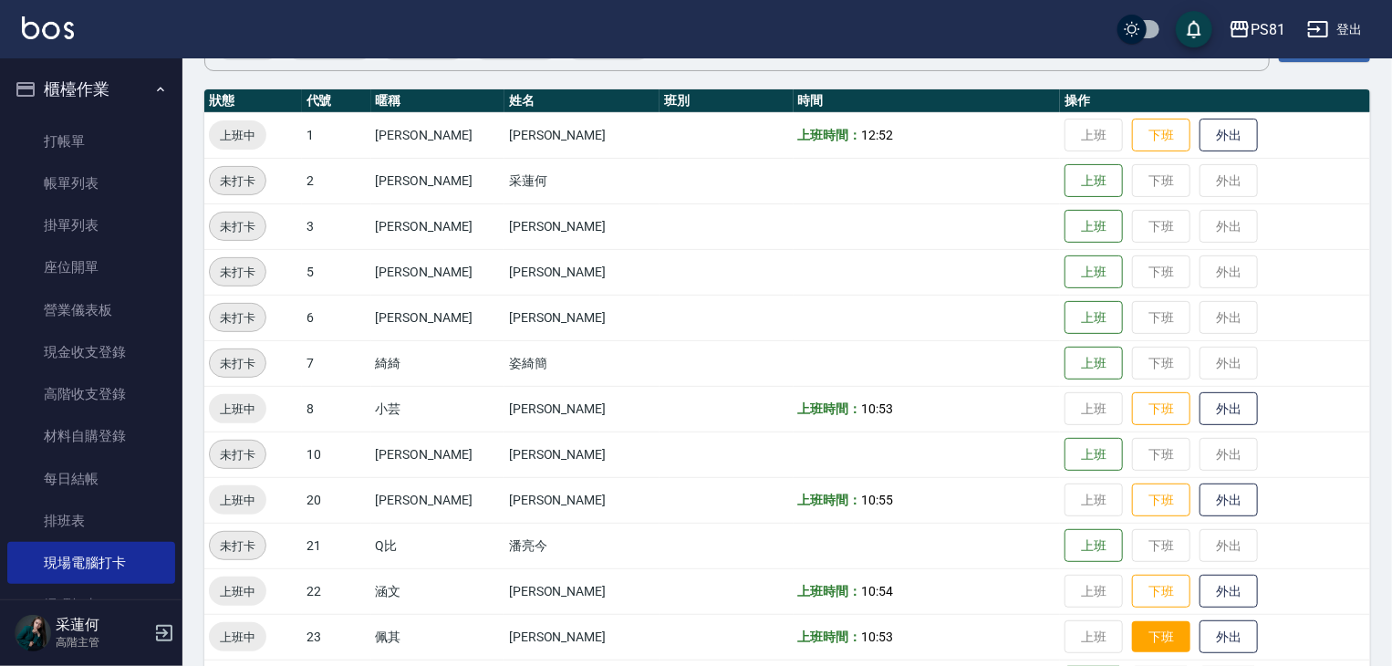
click at [1132, 628] on button "下班" at bounding box center [1161, 637] width 58 height 32
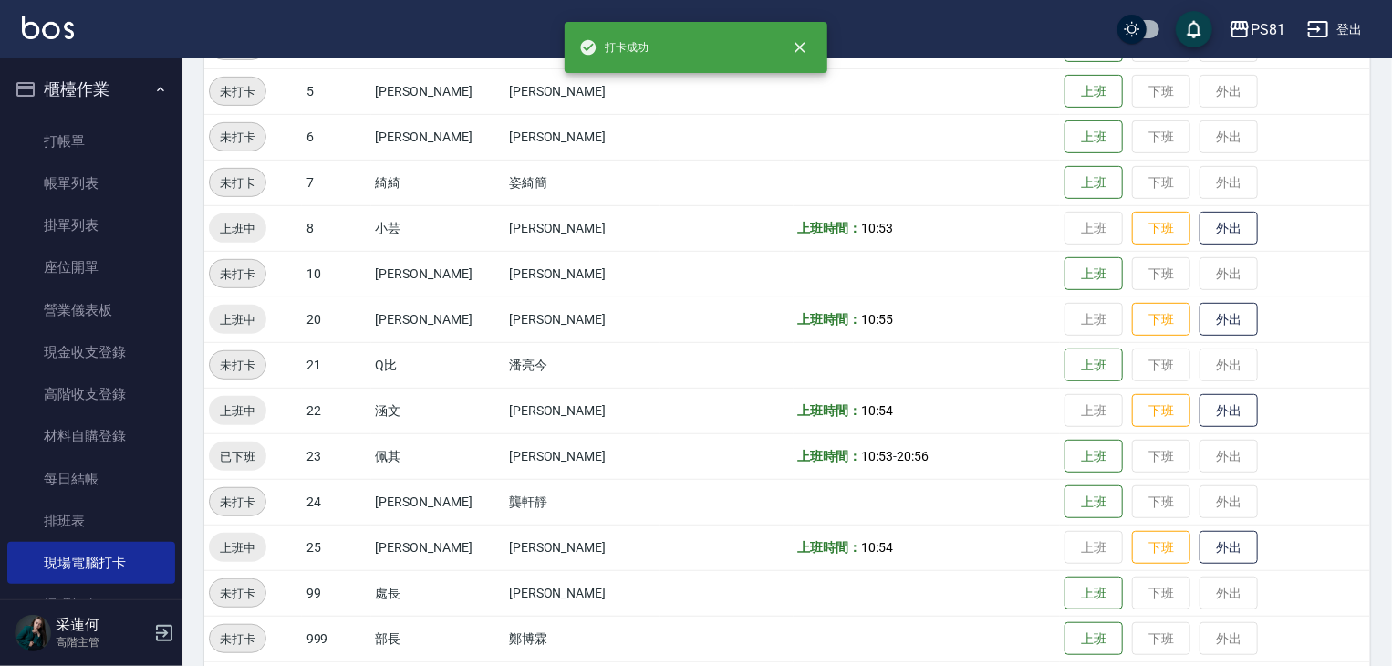
scroll to position [365, 0]
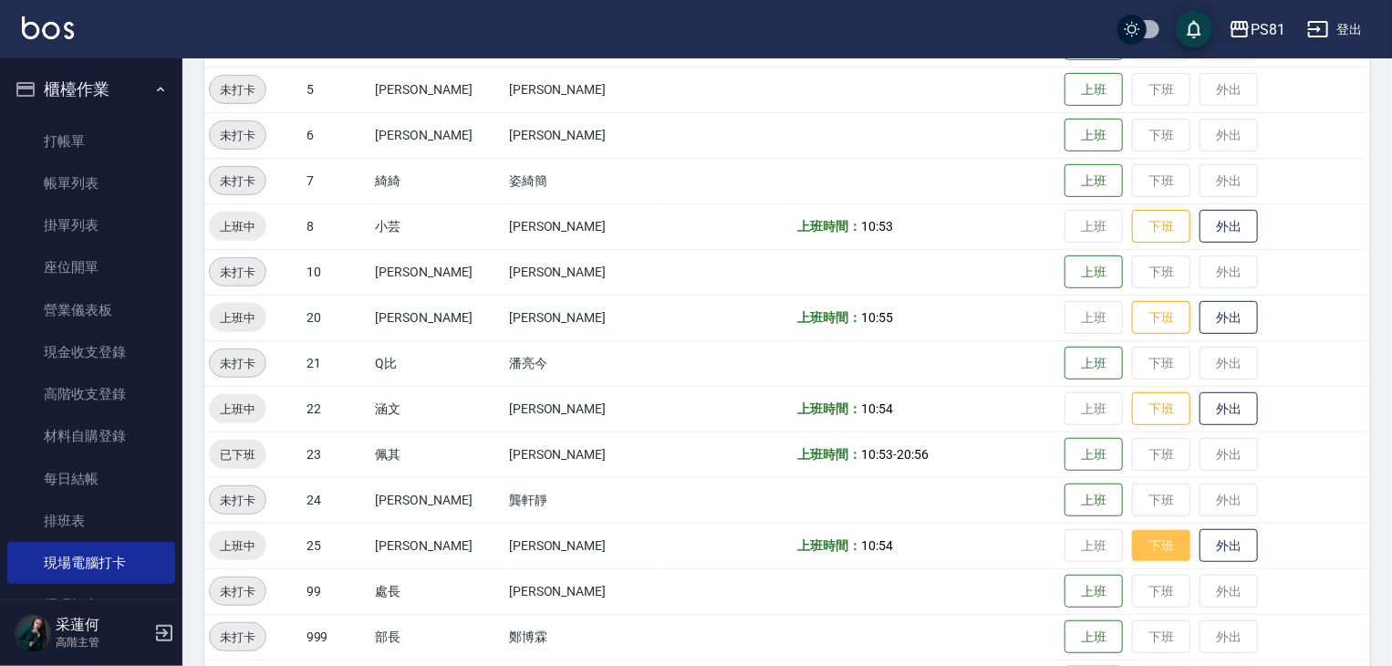
click at [1153, 559] on button "下班" at bounding box center [1161, 546] width 58 height 32
click at [945, 468] on td "上班時間： 10:53 - 20:56" at bounding box center [927, 454] width 267 height 46
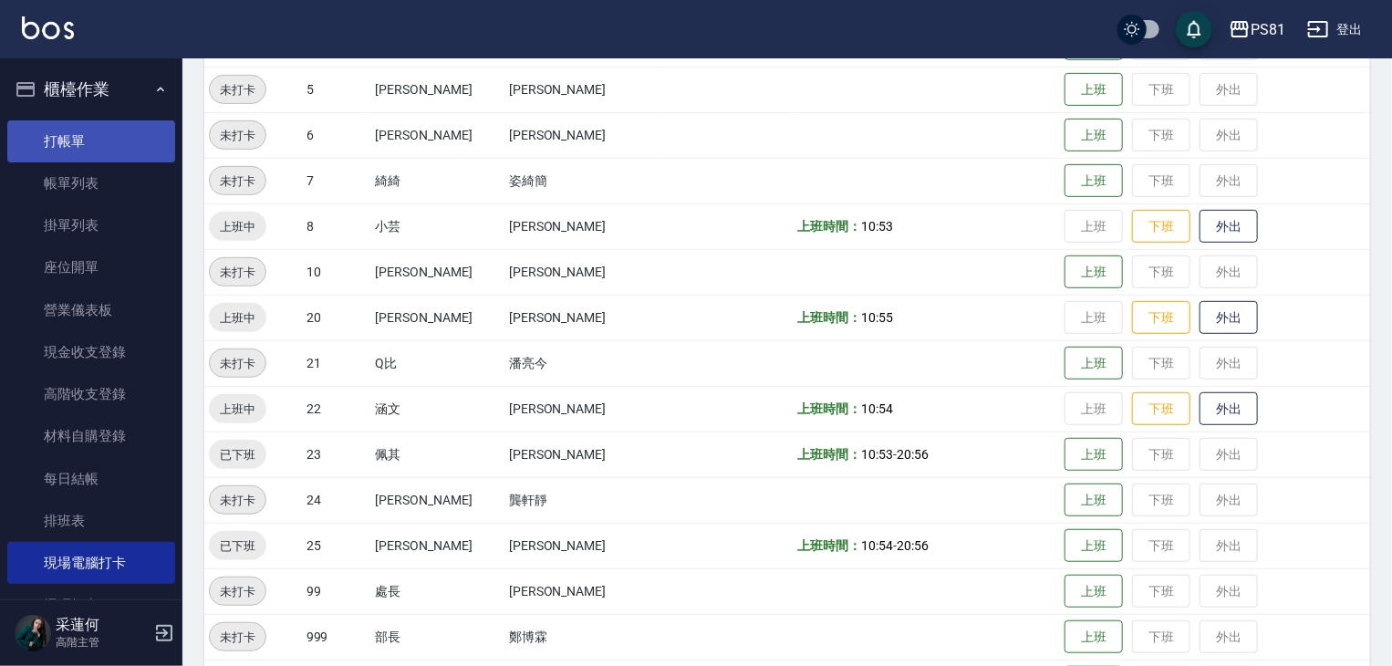
click at [69, 135] on link "打帳單" at bounding box center [91, 141] width 168 height 42
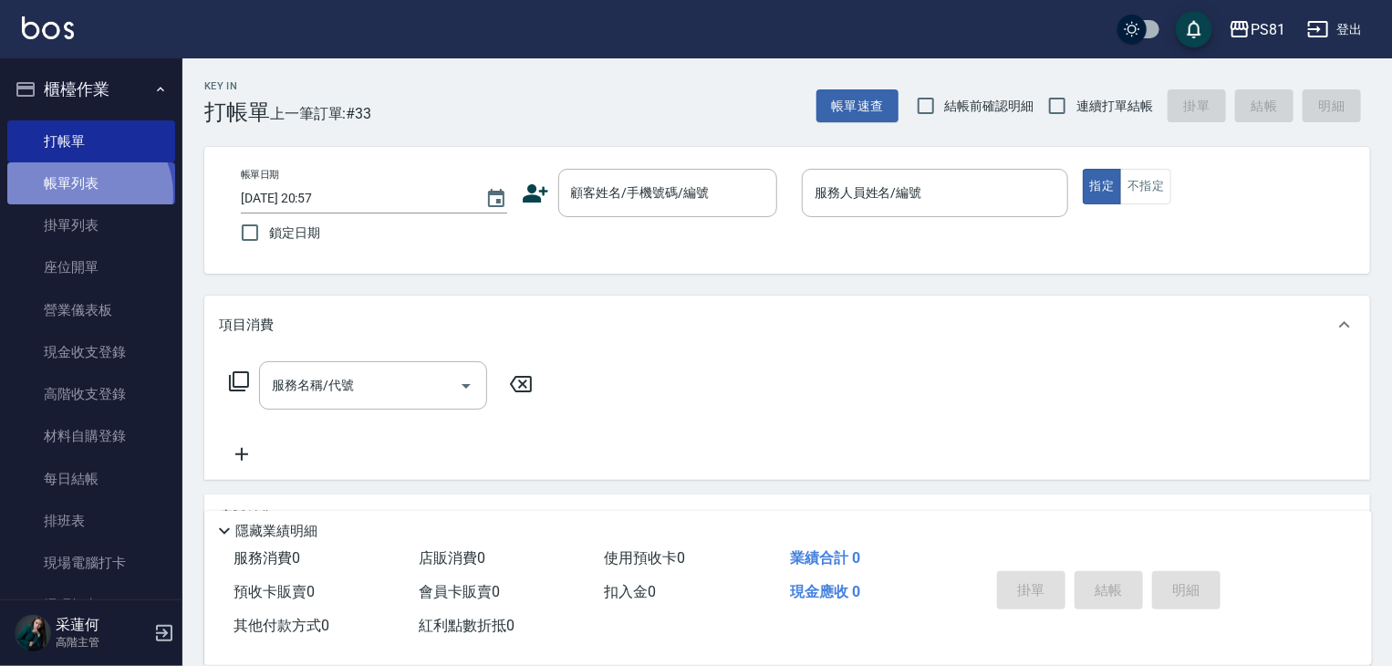
click at [85, 194] on link "帳單列表" at bounding box center [91, 183] width 168 height 42
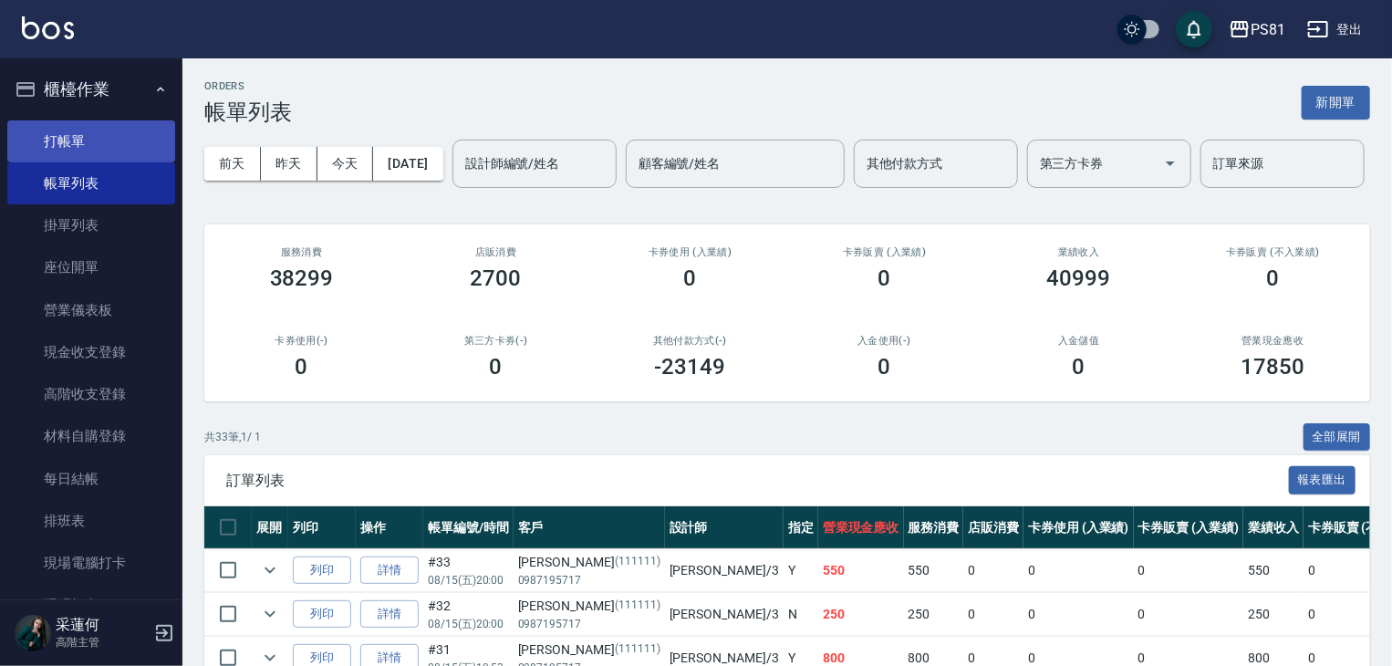
click at [95, 143] on link "打帳單" at bounding box center [91, 141] width 168 height 42
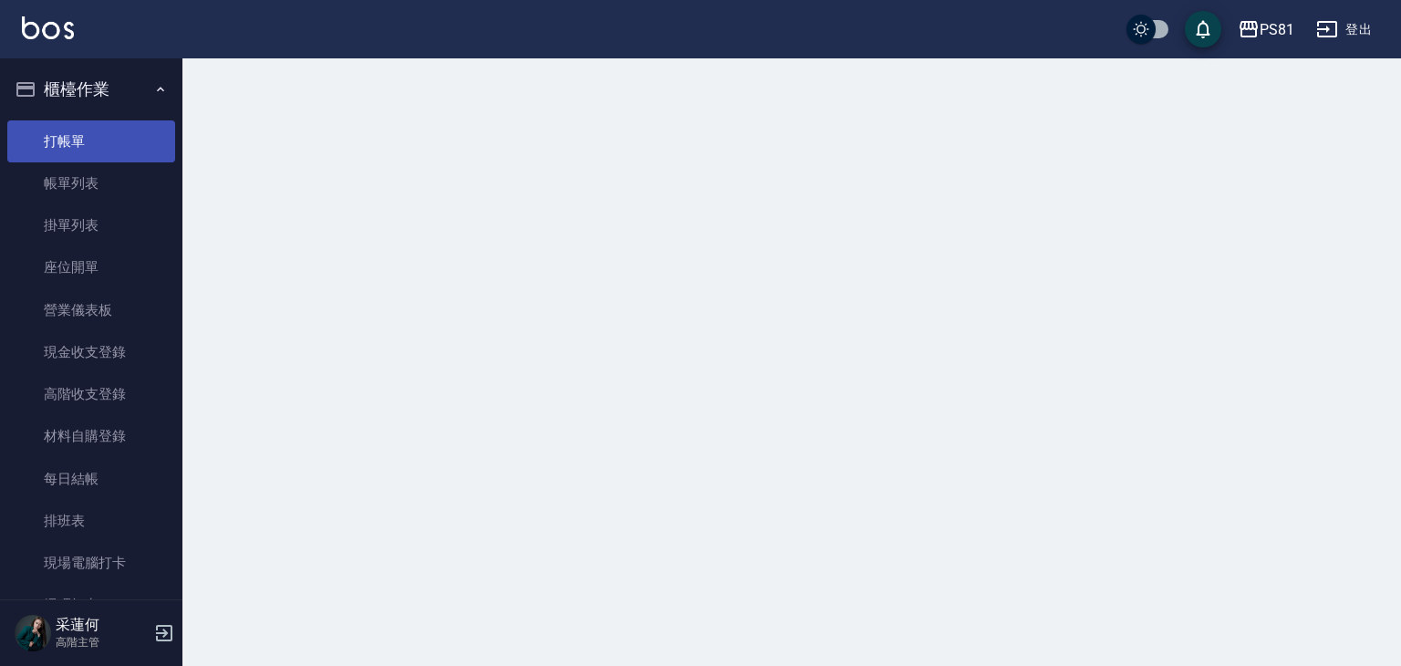
click at [95, 143] on link "打帳單" at bounding box center [91, 141] width 168 height 42
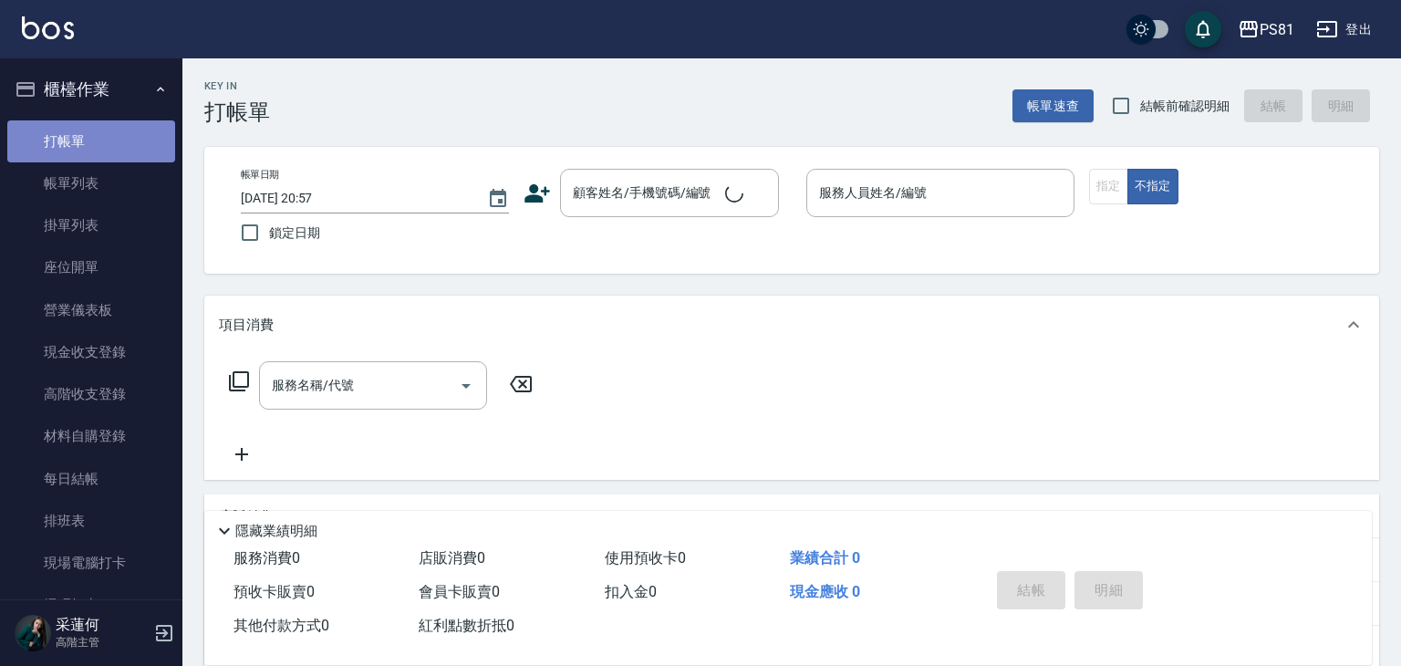
click at [95, 143] on link "打帳單" at bounding box center [91, 141] width 168 height 42
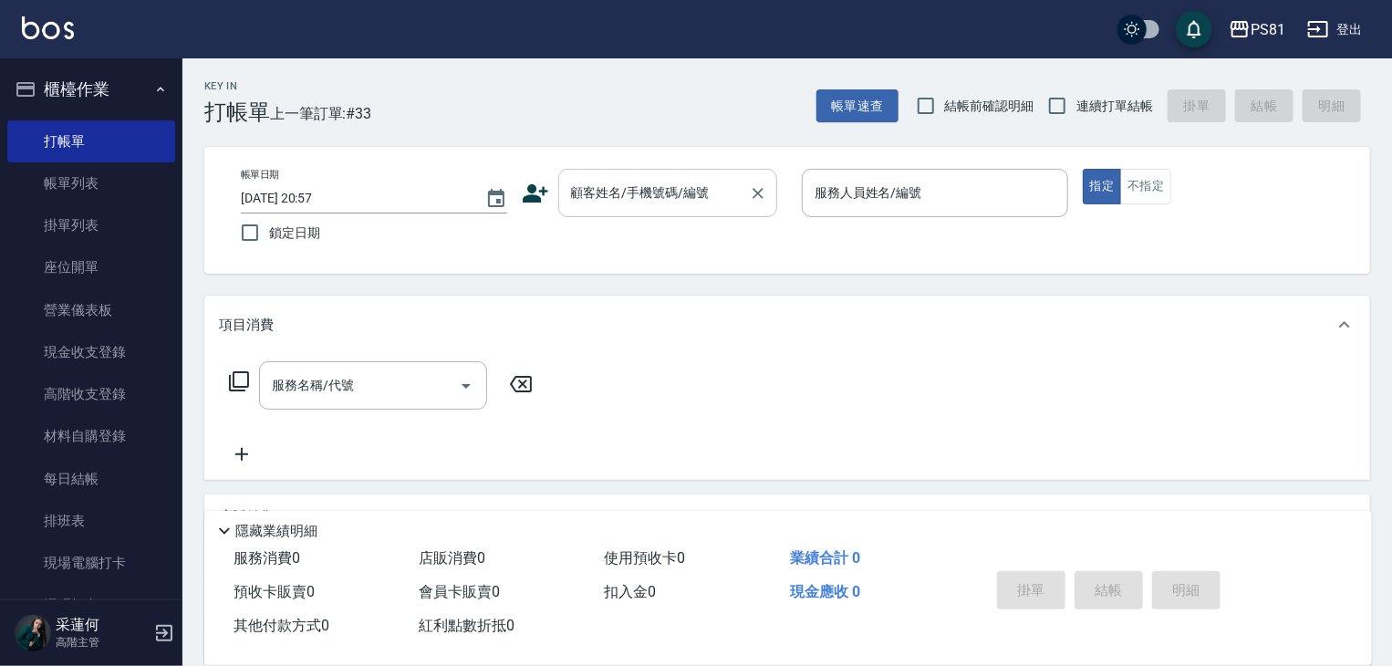
click at [665, 193] on input "顧客姓名/手機號碼/編號" at bounding box center [653, 193] width 175 height 32
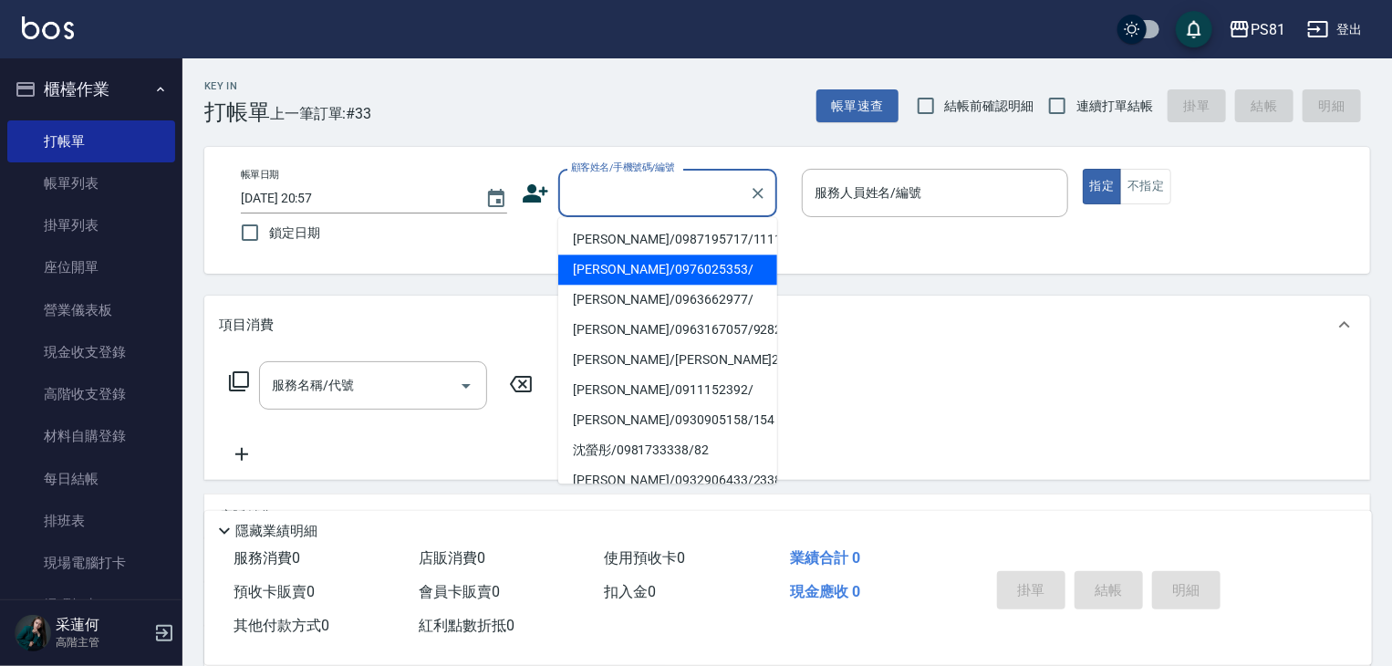
click at [645, 264] on li "[PERSON_NAME]/0976025353/" at bounding box center [667, 269] width 219 height 30
type input "[PERSON_NAME]/0976025353/"
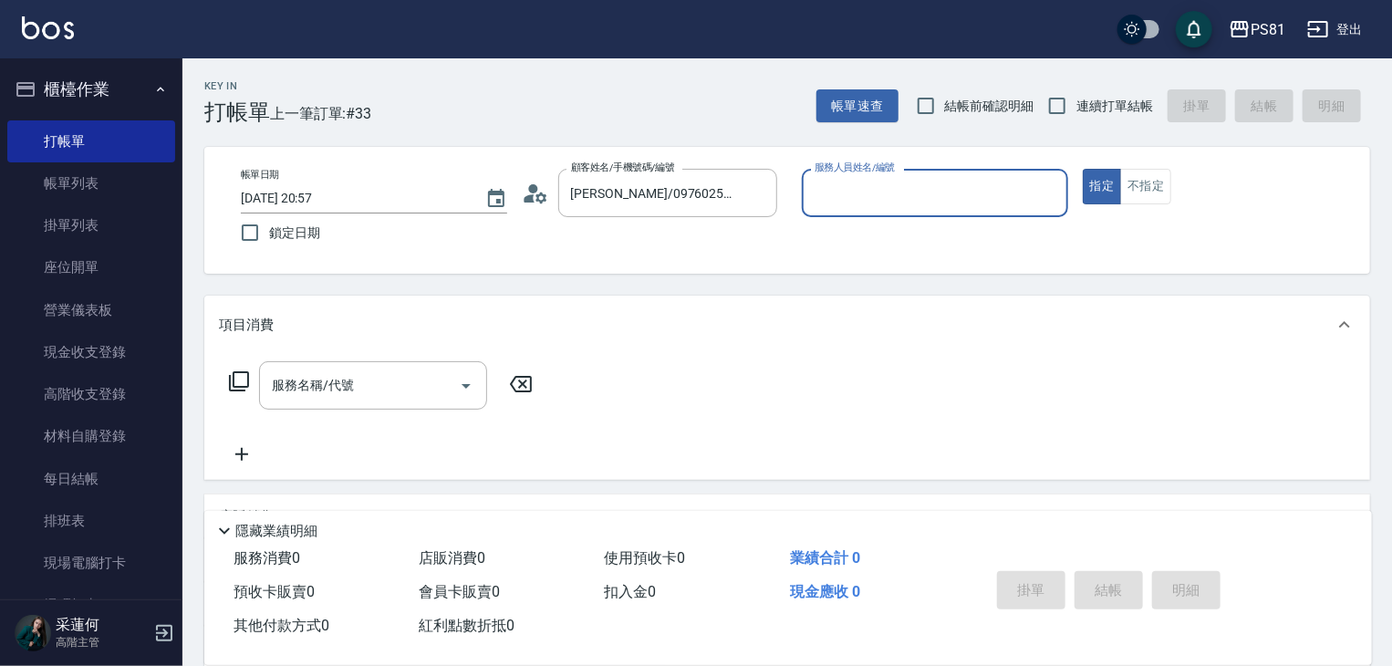
type input "小芸-8"
click at [1132, 186] on button "不指定" at bounding box center [1145, 187] width 51 height 36
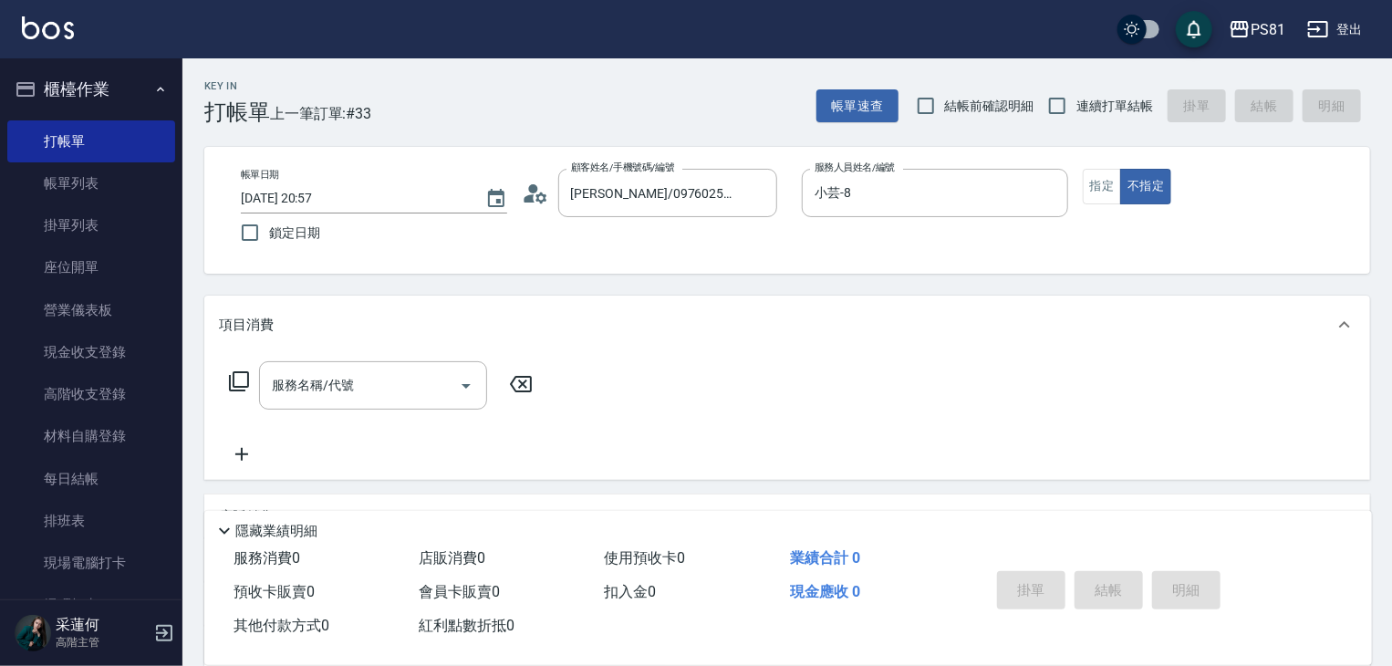
click at [1104, 94] on label "連續打單結帳" at bounding box center [1095, 106] width 115 height 38
click at [1076, 94] on input "連續打單結帳" at bounding box center [1057, 106] width 38 height 38
checkbox input "true"
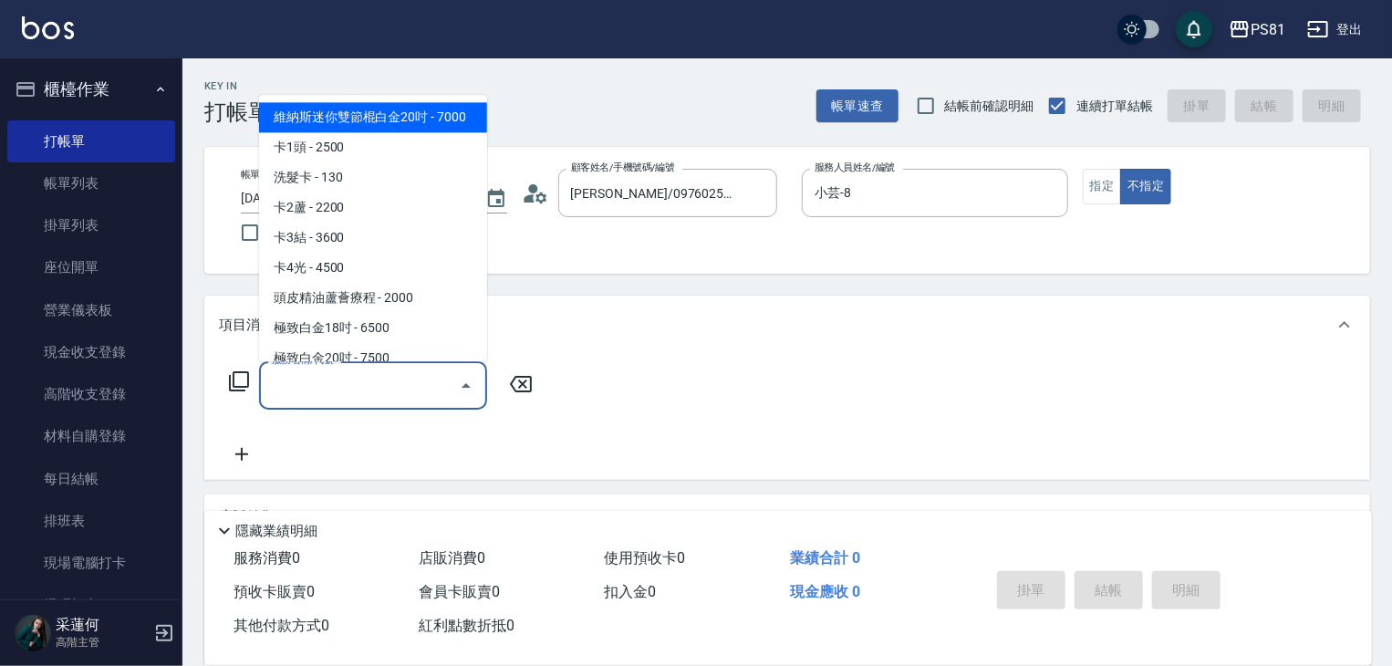
click at [381, 381] on input "服務名稱/代號" at bounding box center [359, 385] width 184 height 32
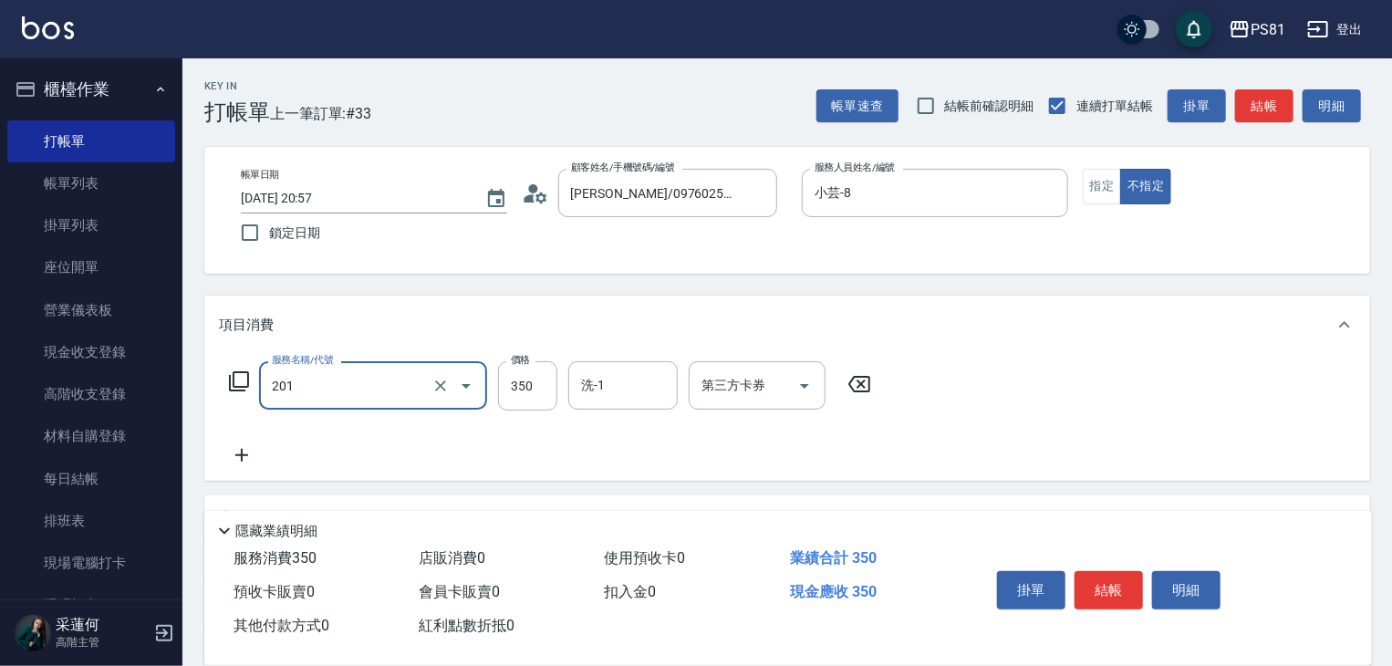
type input "洗剪350(201)"
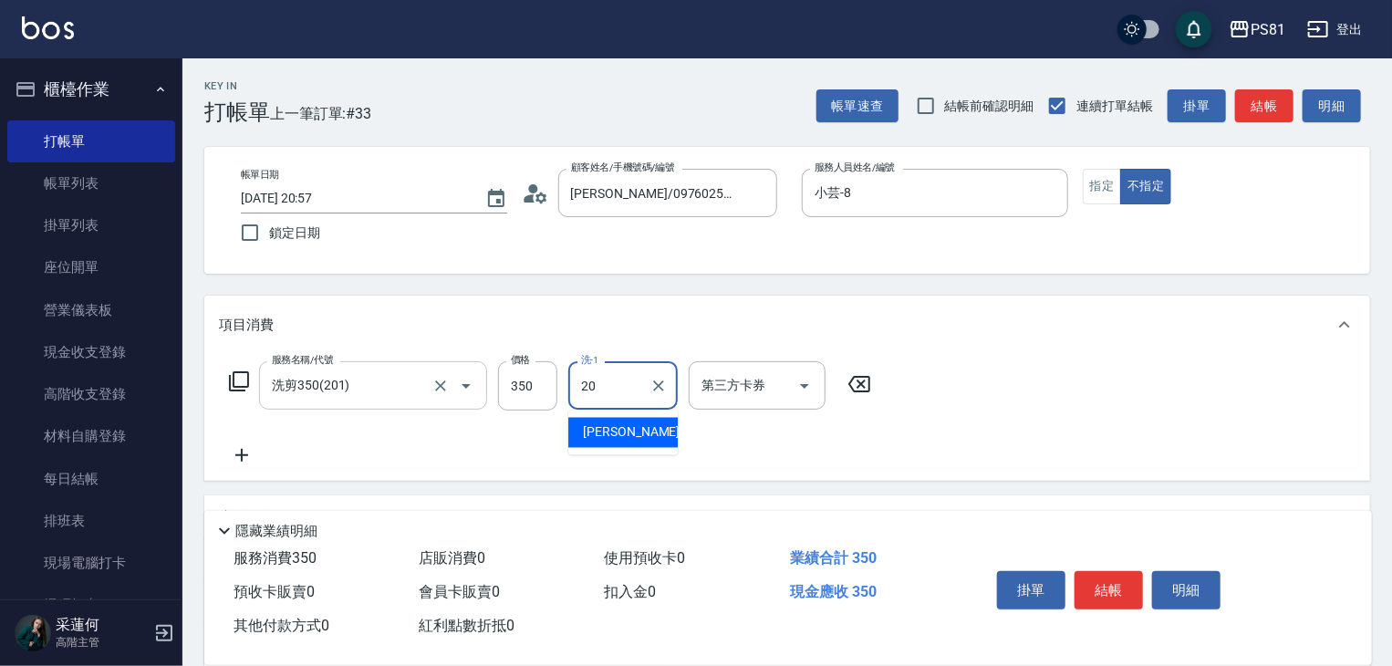
type input "[PERSON_NAME]-20"
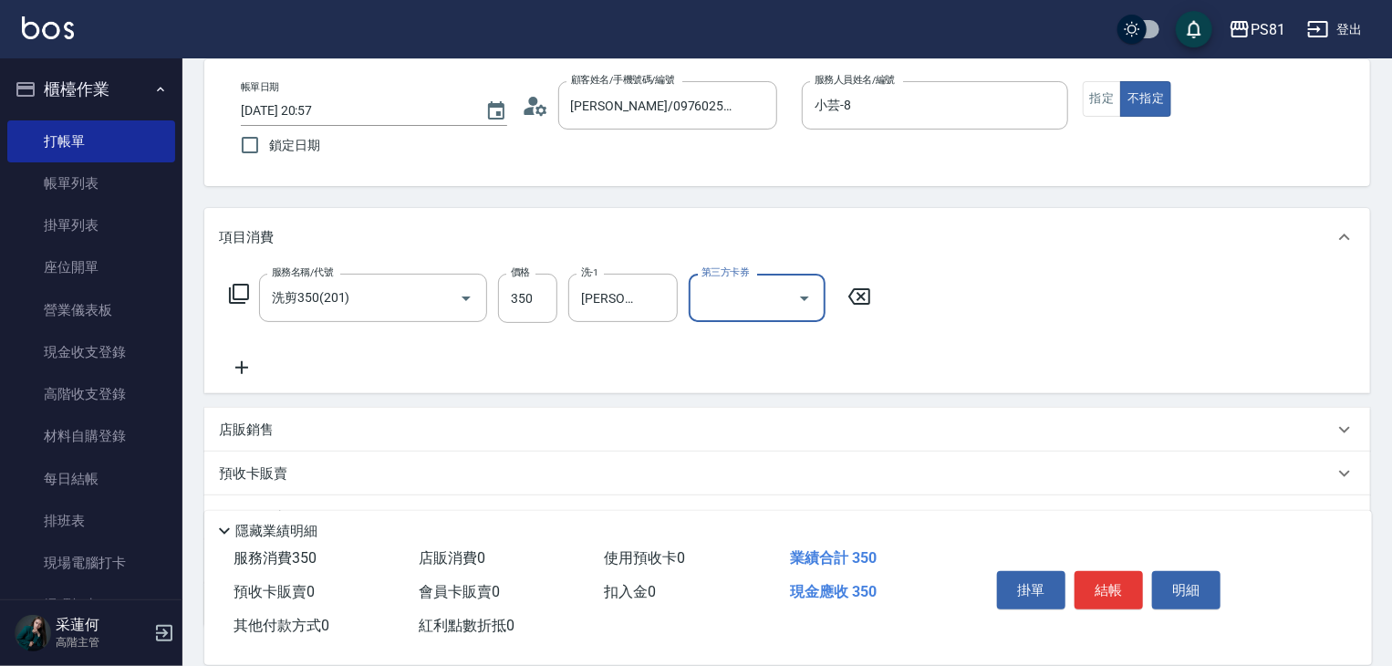
scroll to position [223, 0]
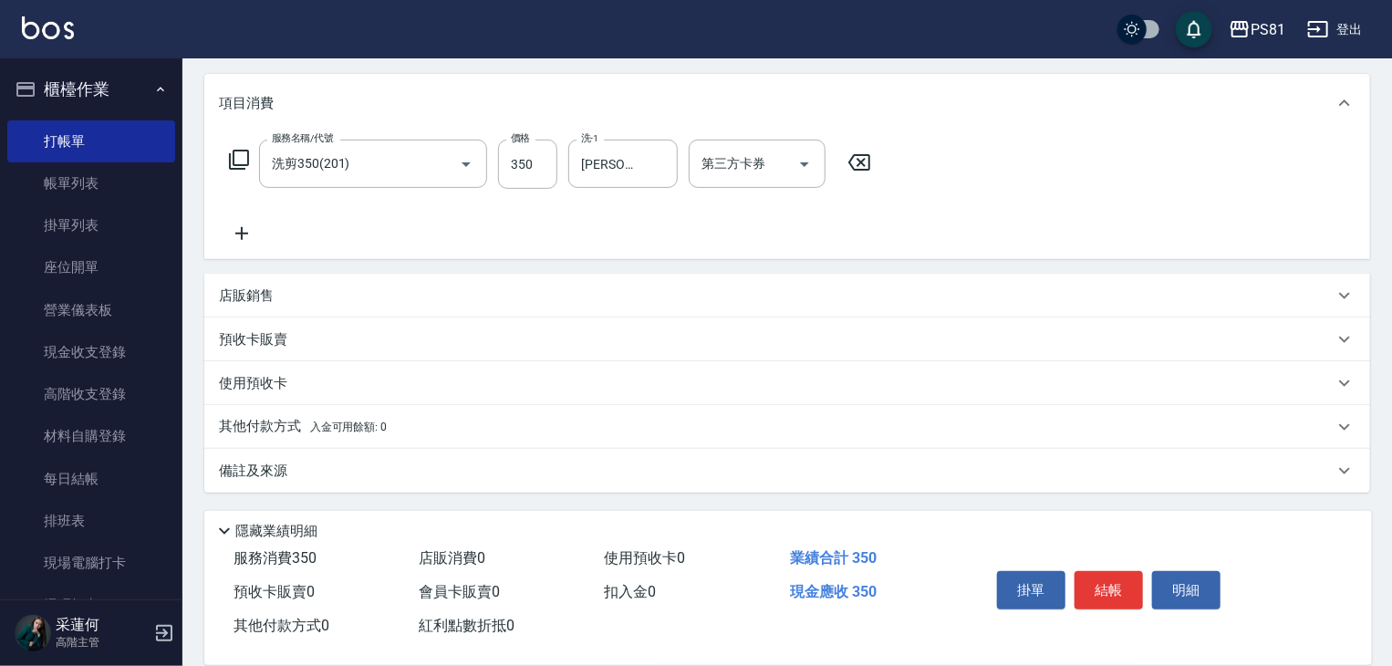
click at [347, 421] on span "入金可用餘額: 0" at bounding box center [349, 426] width 78 height 13
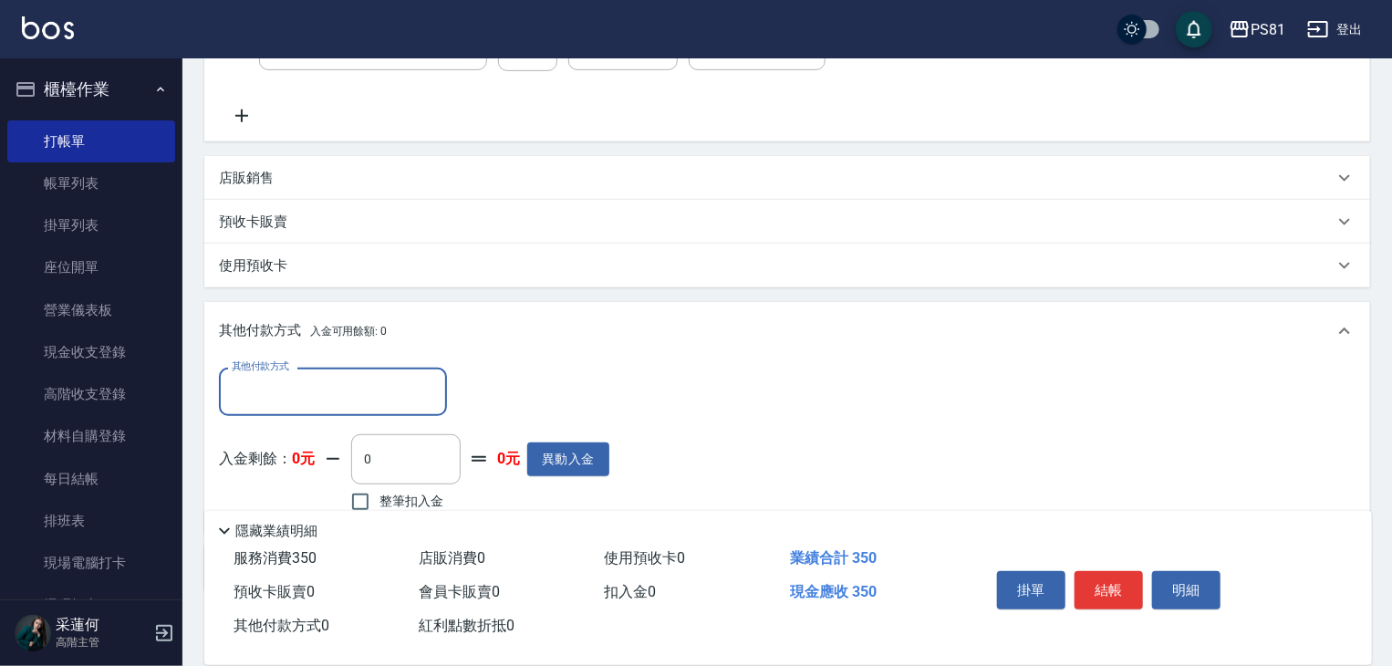
scroll to position [434, 0]
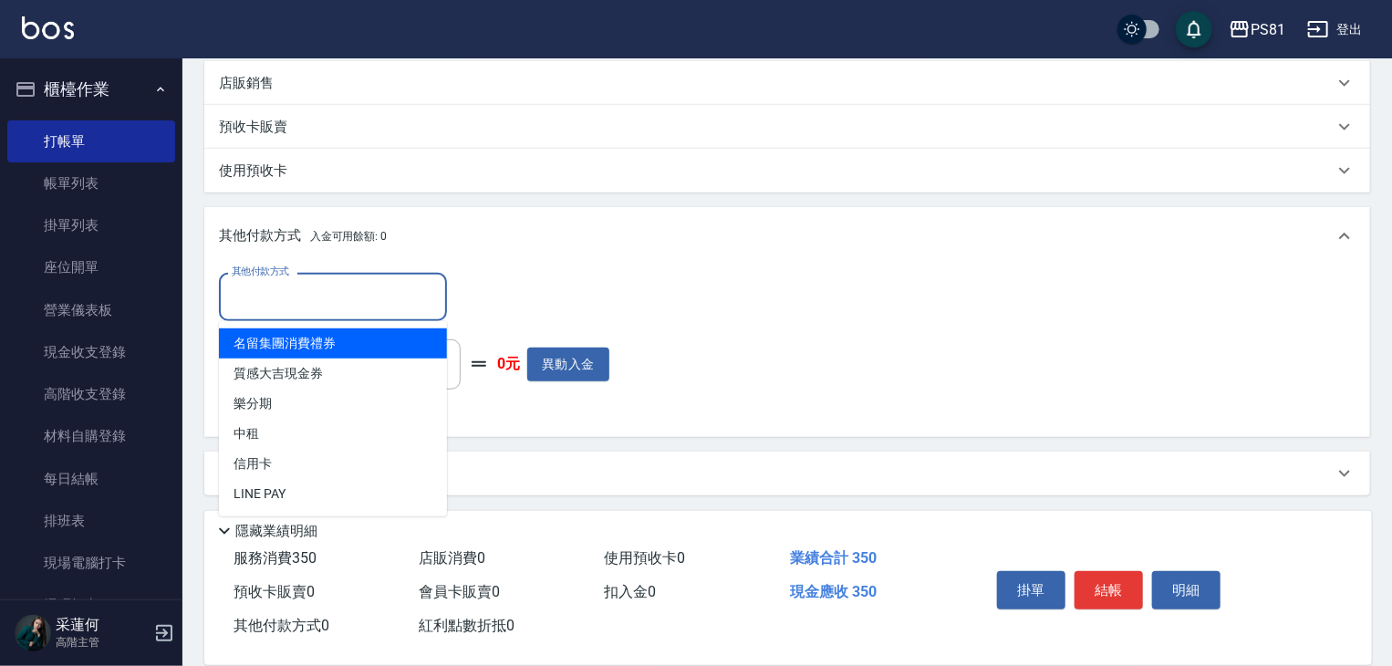
click at [348, 309] on input "其他付款方式" at bounding box center [333, 297] width 212 height 32
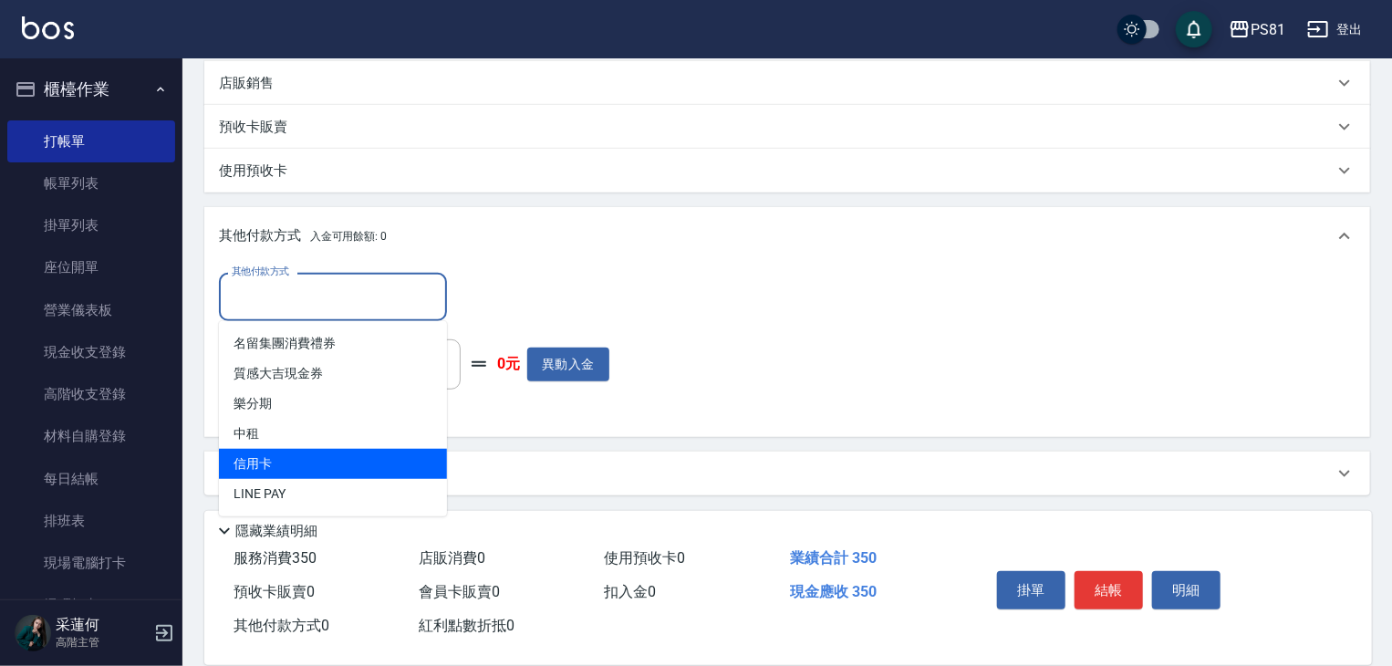
click at [300, 475] on span "信用卡" at bounding box center [333, 464] width 228 height 30
type input "信用卡"
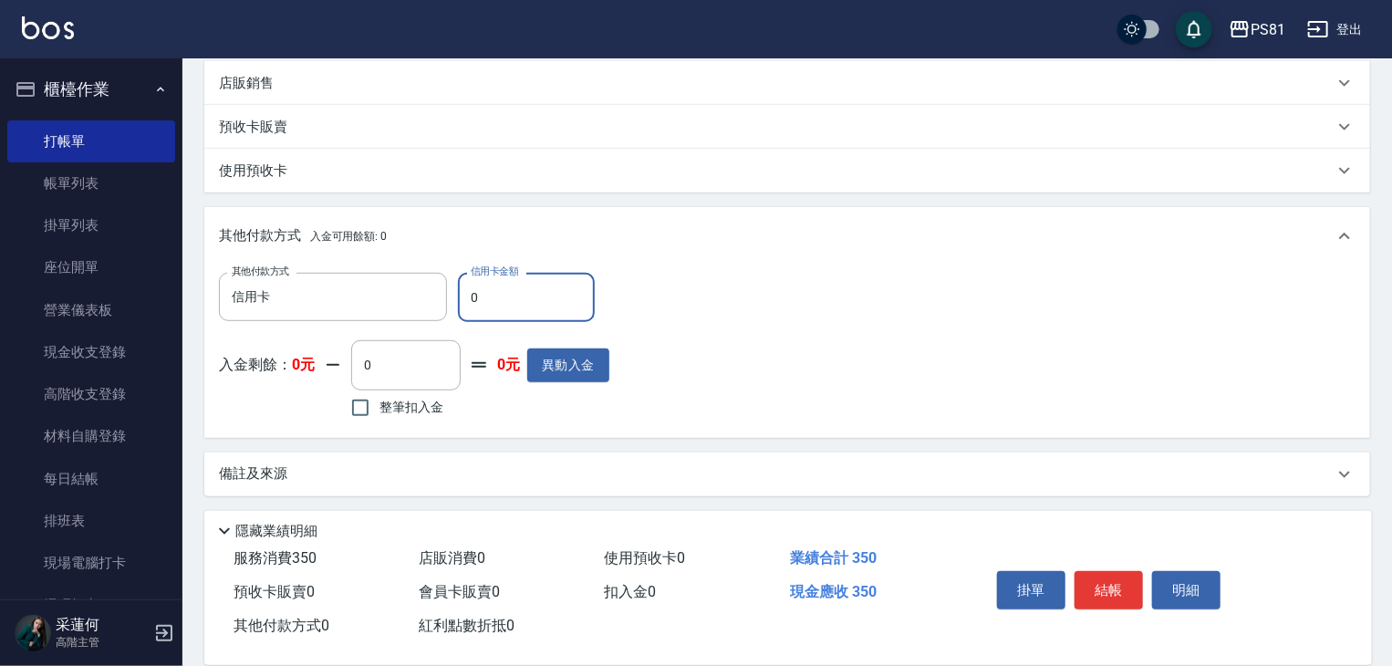
drag, startPoint x: 485, startPoint y: 300, endPoint x: 456, endPoint y: 296, distance: 29.5
click at [458, 295] on input "0" at bounding box center [526, 297] width 137 height 49
type input "350"
click at [1113, 588] on button "結帳" at bounding box center [1108, 590] width 68 height 38
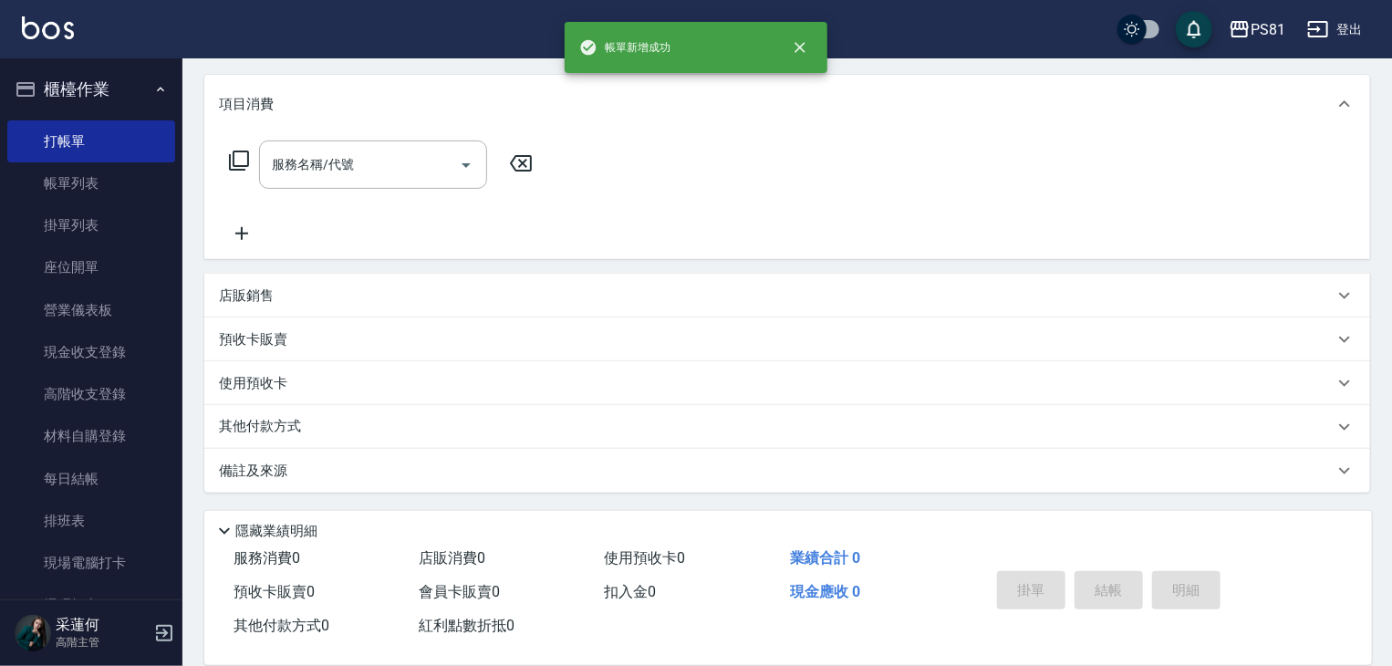
scroll to position [0, 0]
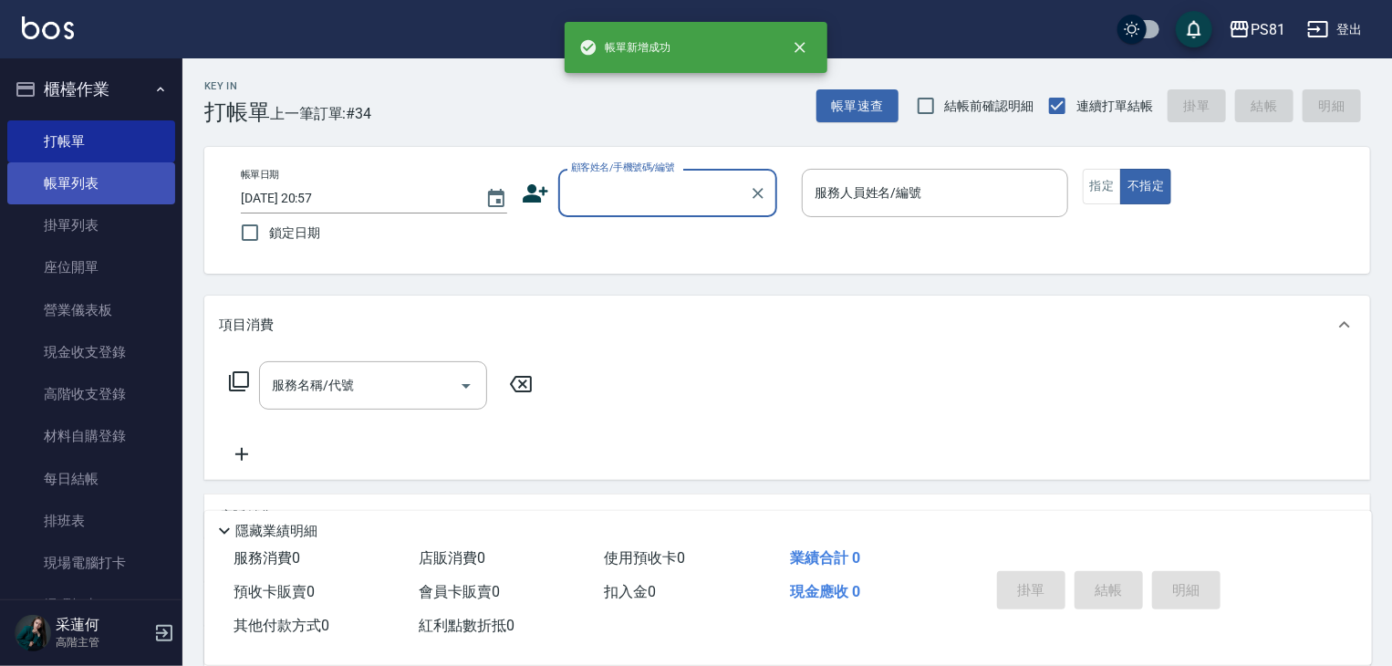
click at [59, 176] on link "帳單列表" at bounding box center [91, 183] width 168 height 42
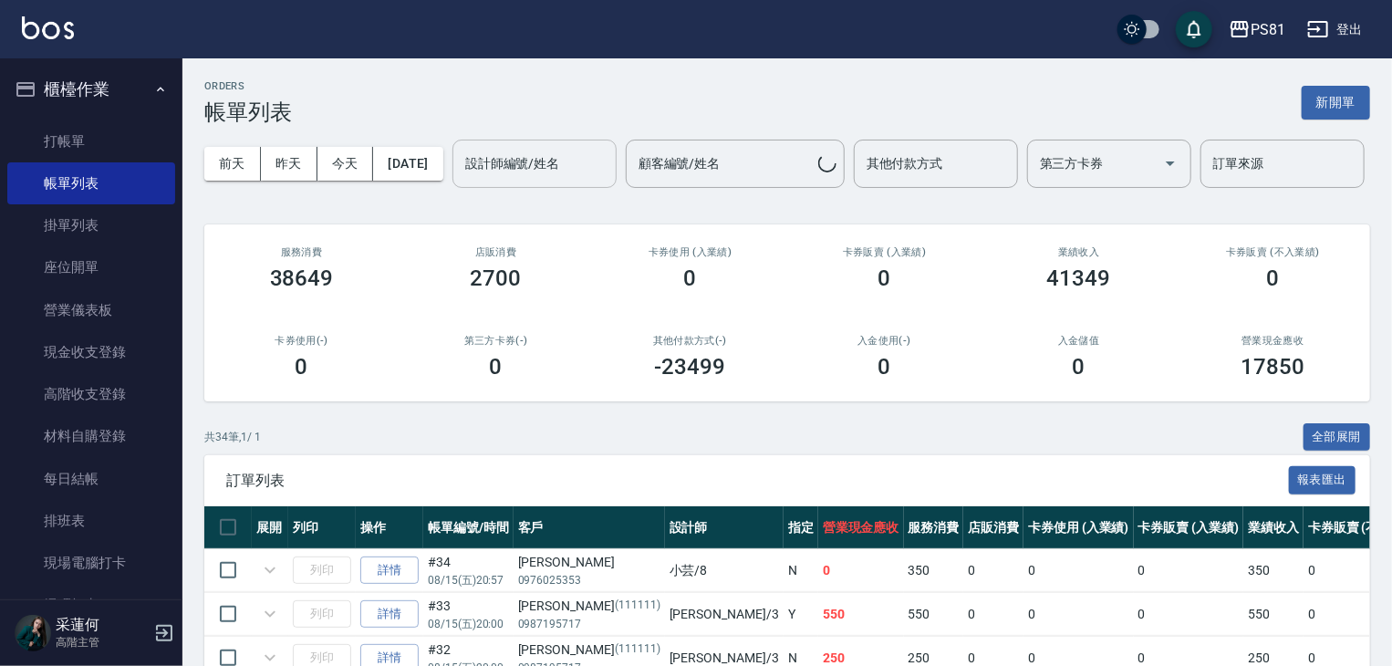
click at [461, 180] on input "設計師編號/姓名" at bounding box center [535, 164] width 148 height 32
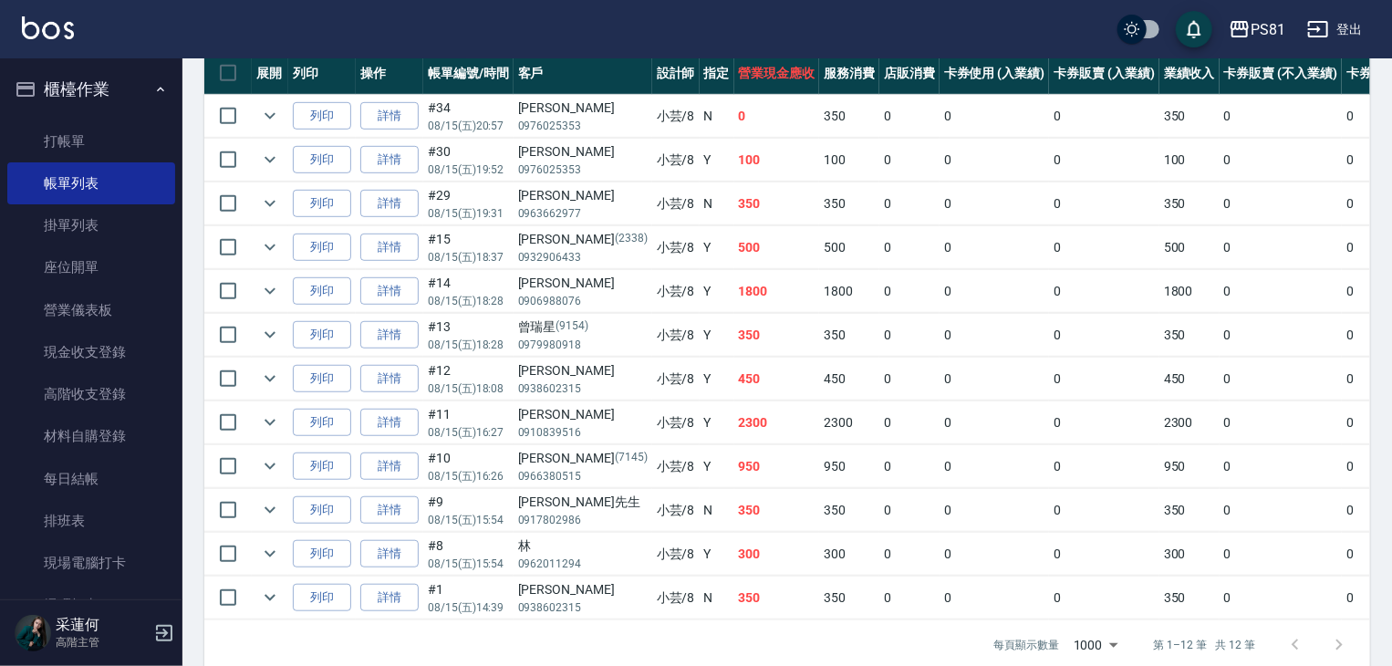
scroll to position [456, 0]
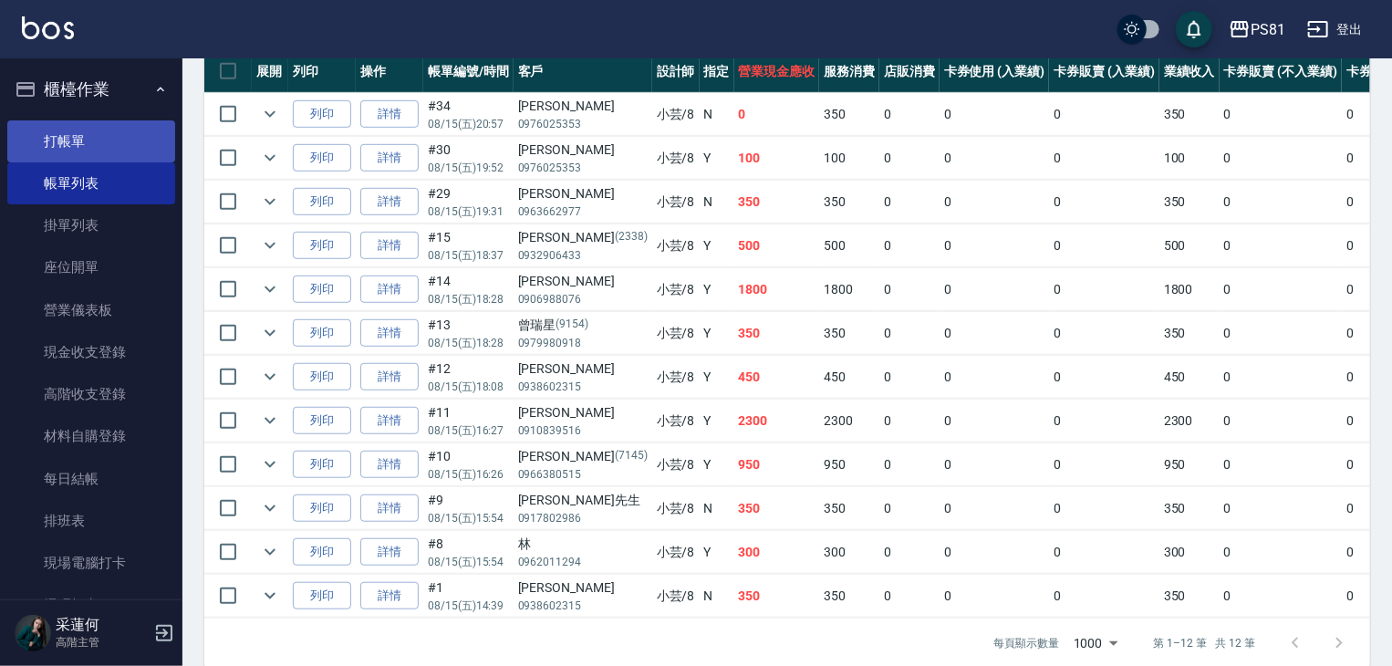
type input "小芸-8"
click at [55, 144] on link "打帳單" at bounding box center [91, 141] width 168 height 42
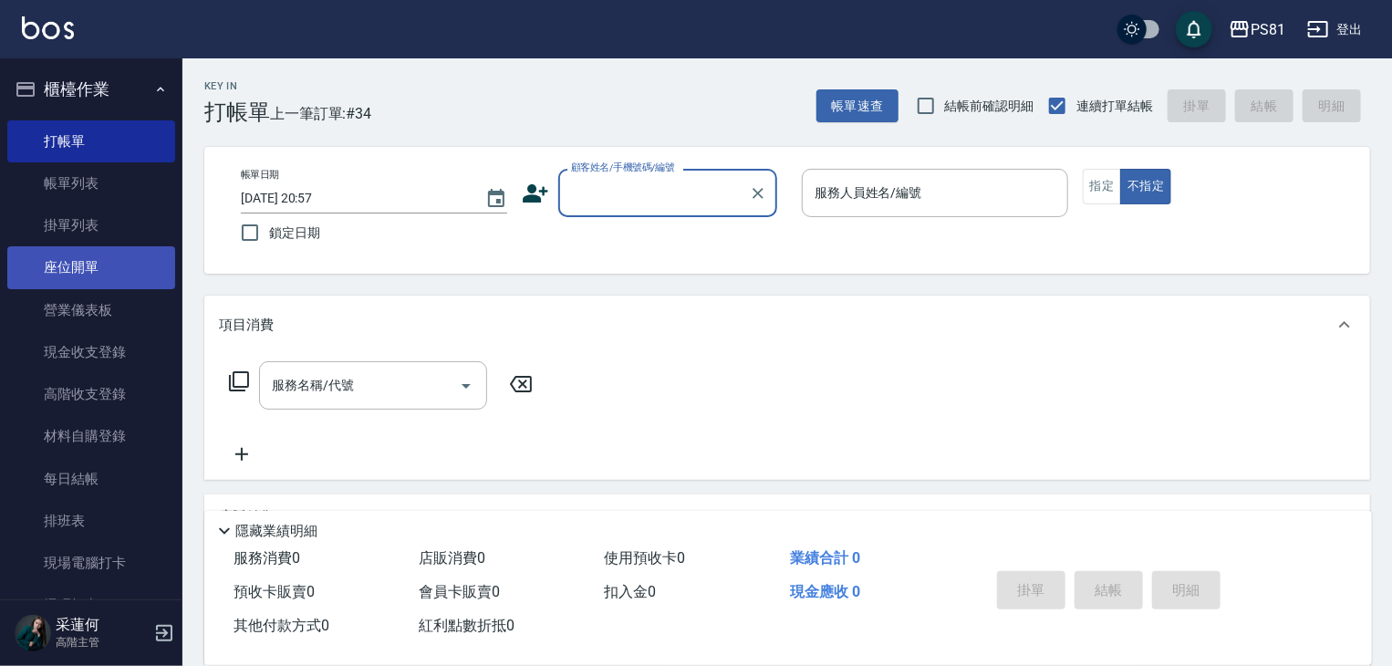
scroll to position [182, 0]
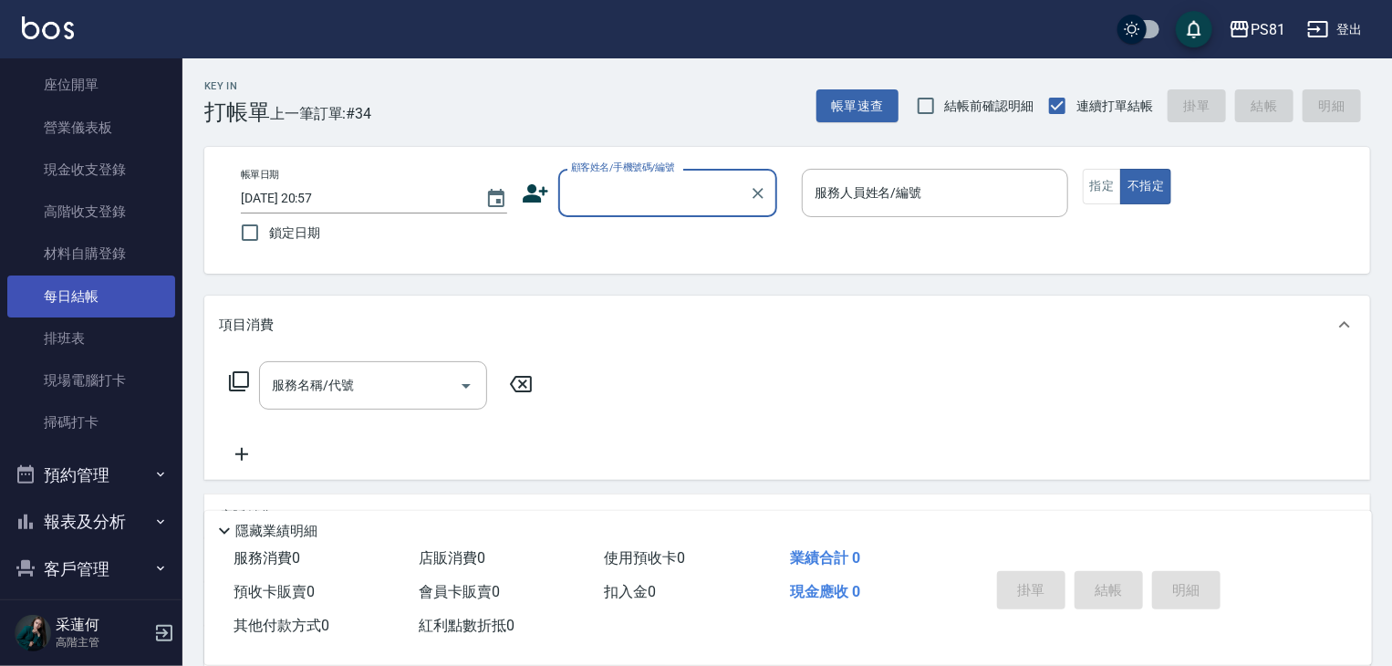
click at [113, 280] on link "每日結帳" at bounding box center [91, 296] width 168 height 42
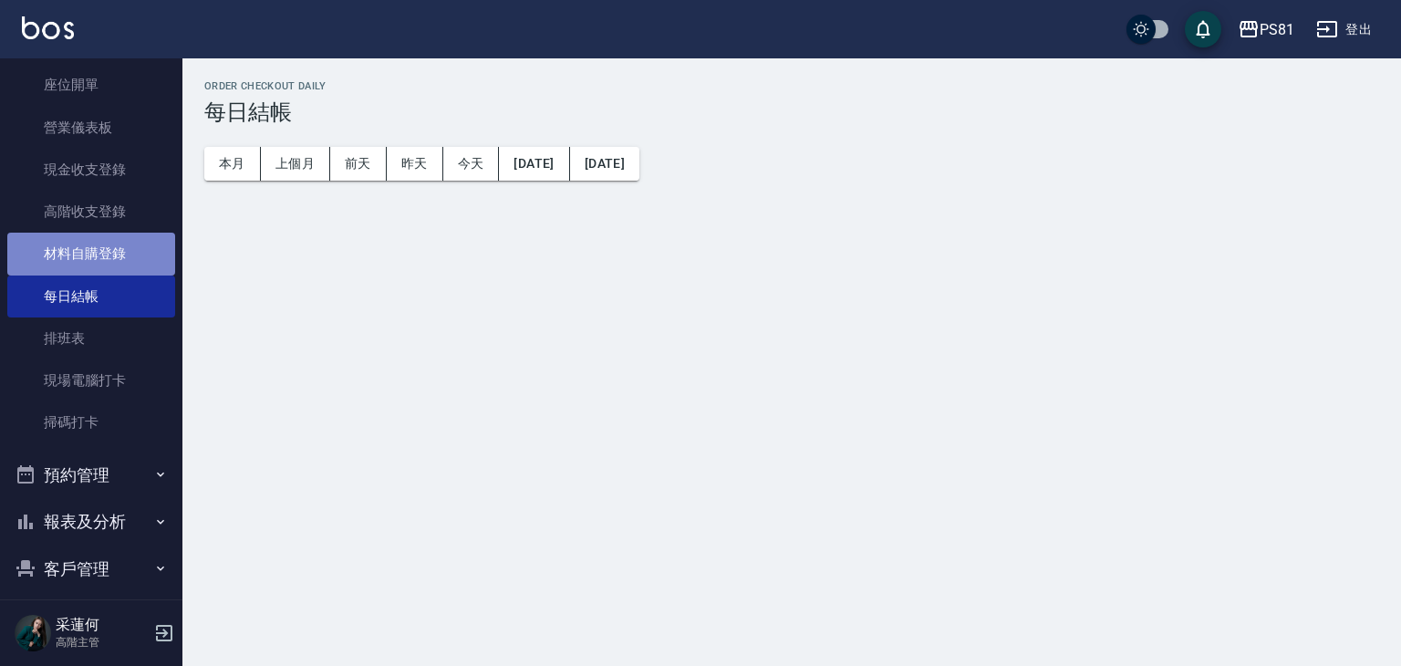
click at [109, 263] on link "材料自購登錄" at bounding box center [91, 254] width 168 height 42
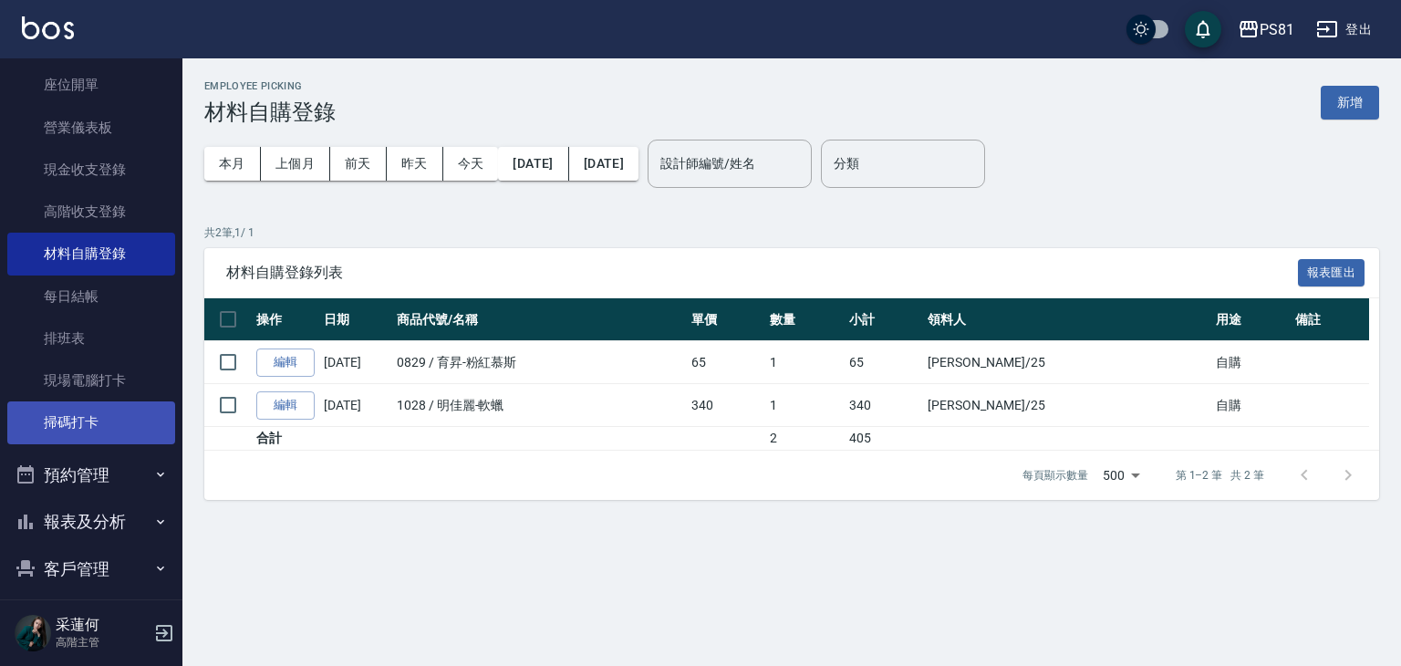
click at [60, 435] on link "掃碼打卡" at bounding box center [91, 422] width 168 height 42
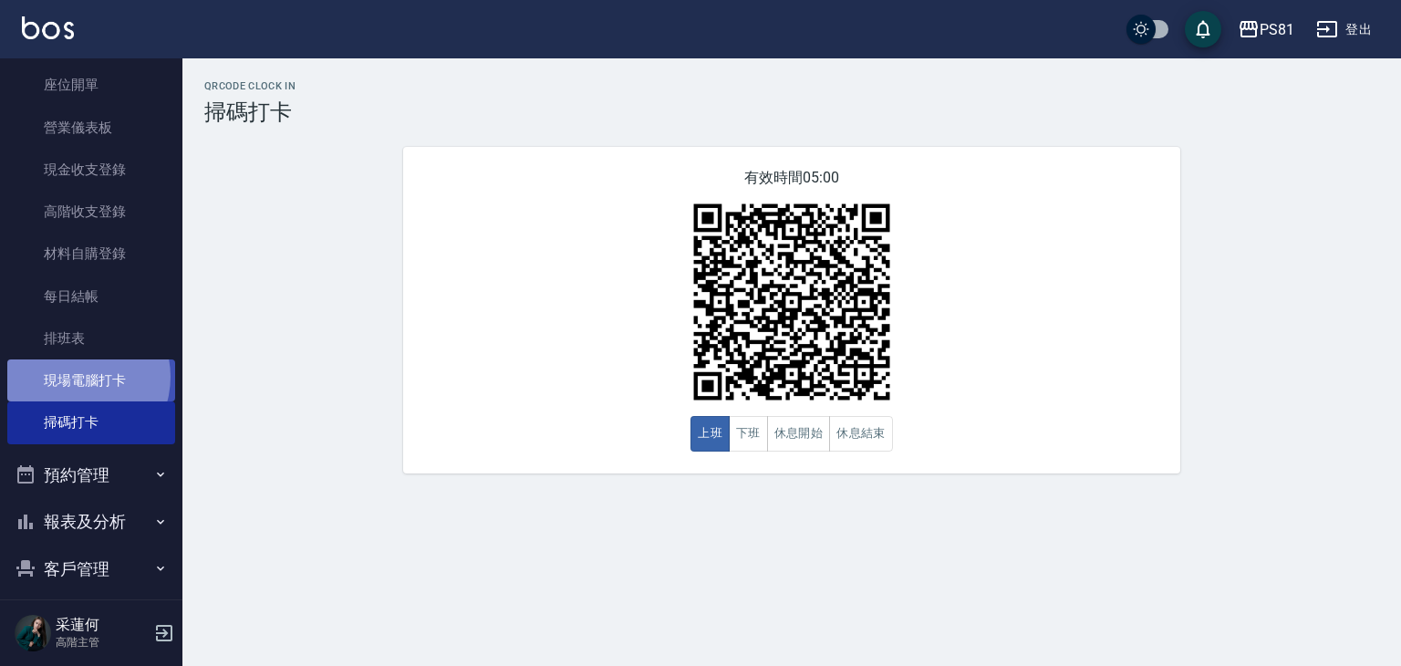
click at [77, 377] on link "現場電腦打卡" at bounding box center [91, 380] width 168 height 42
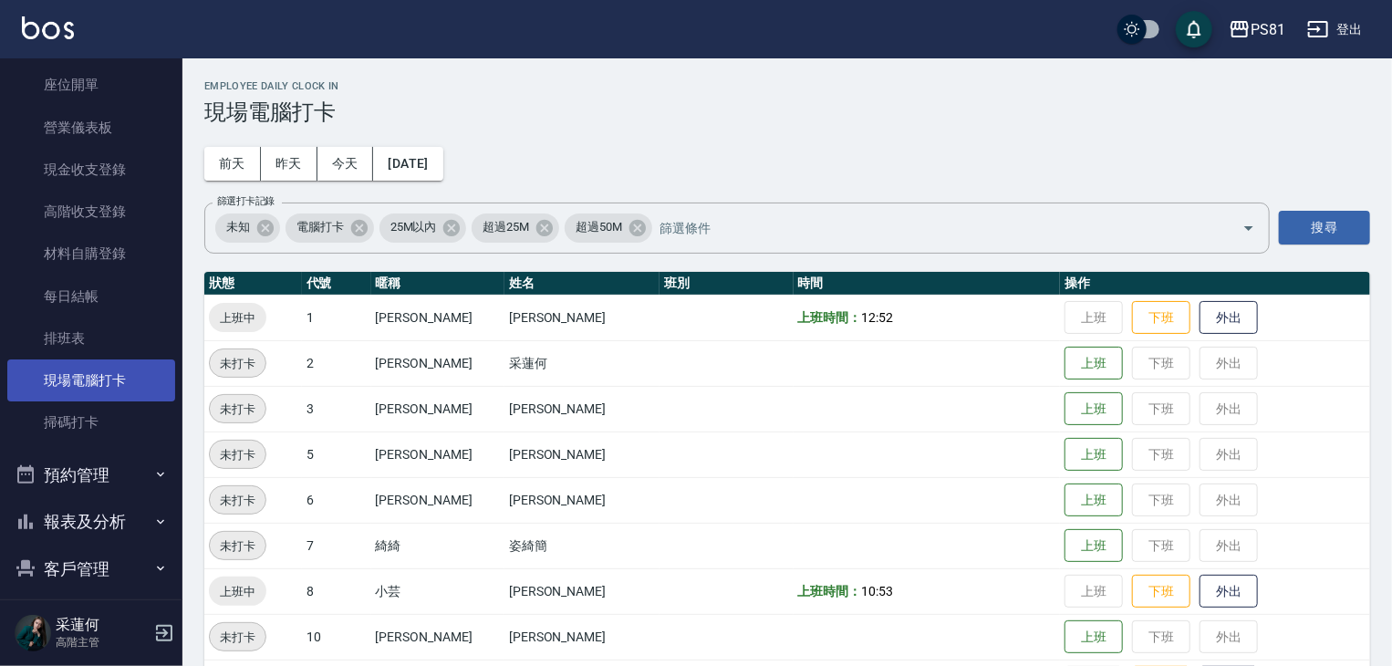
click at [77, 377] on link "現場電腦打卡" at bounding box center [91, 380] width 168 height 42
click at [1157, 597] on button "下班" at bounding box center [1161, 592] width 58 height 32
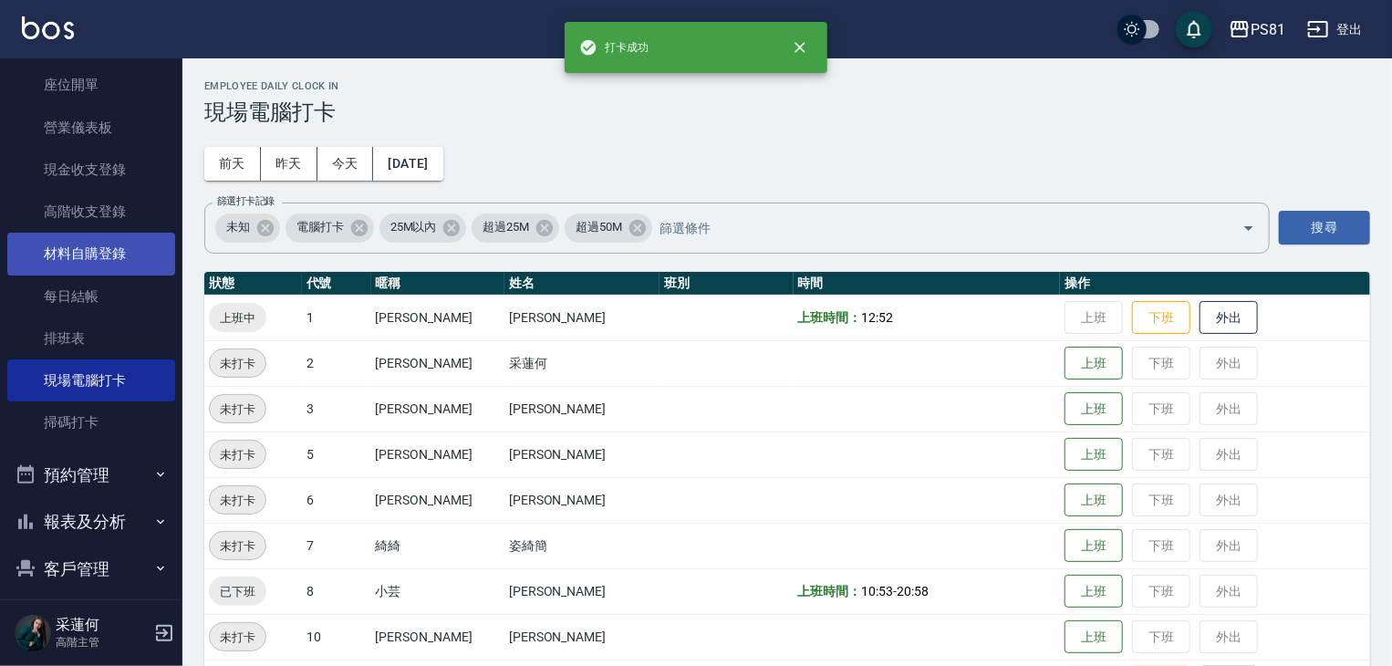
click at [133, 233] on link "材料自購登錄" at bounding box center [91, 254] width 168 height 42
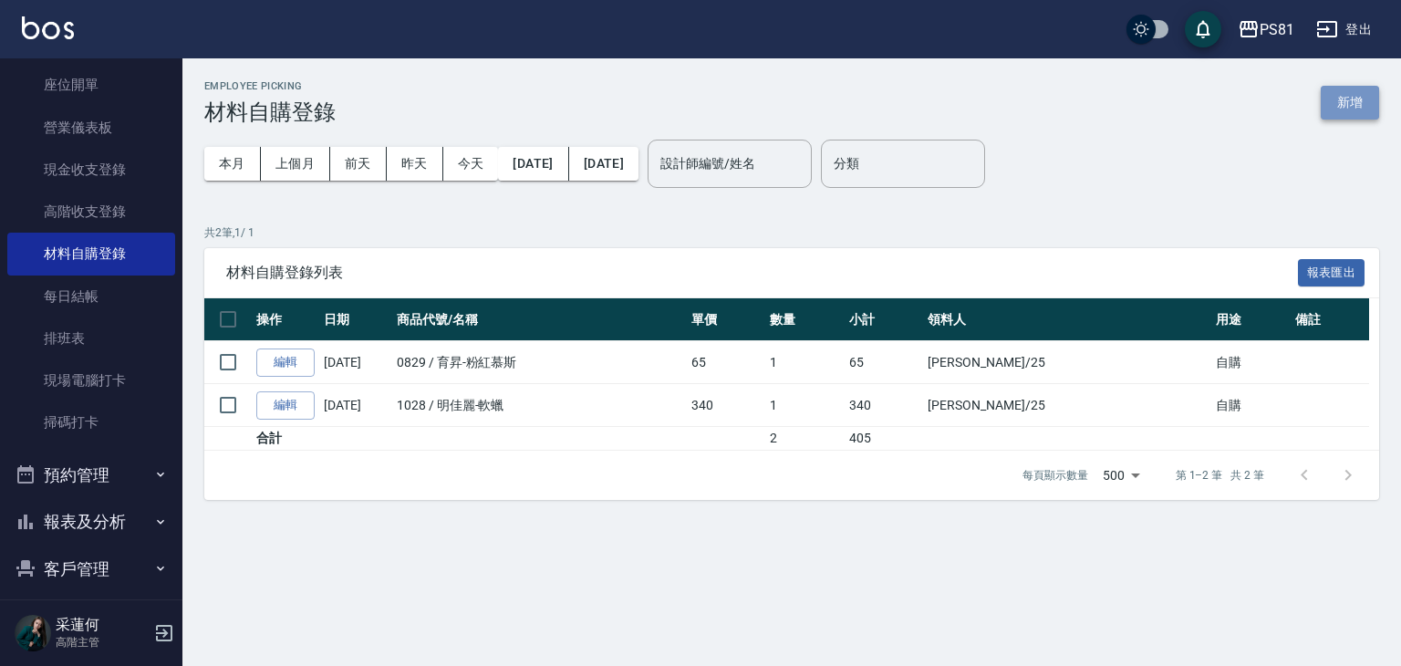
click at [1364, 99] on button "新增" at bounding box center [1350, 103] width 58 height 34
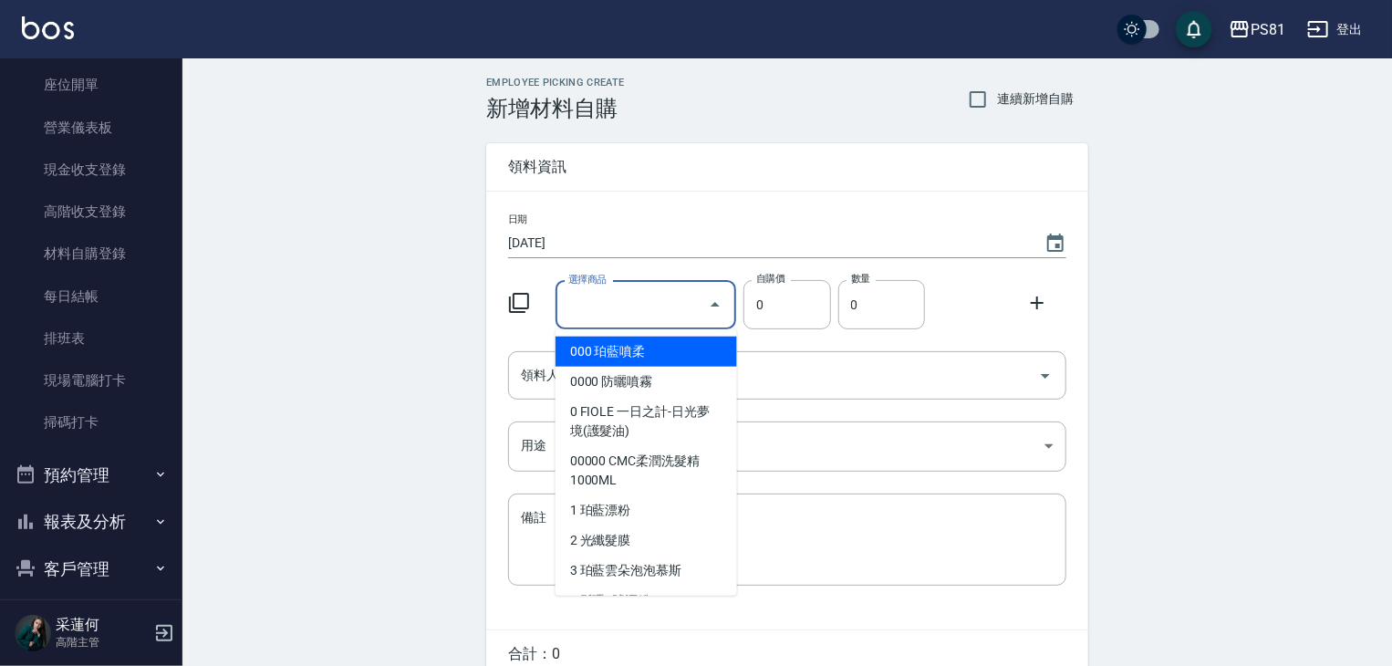
click at [609, 316] on input "選擇商品" at bounding box center [633, 305] width 138 height 32
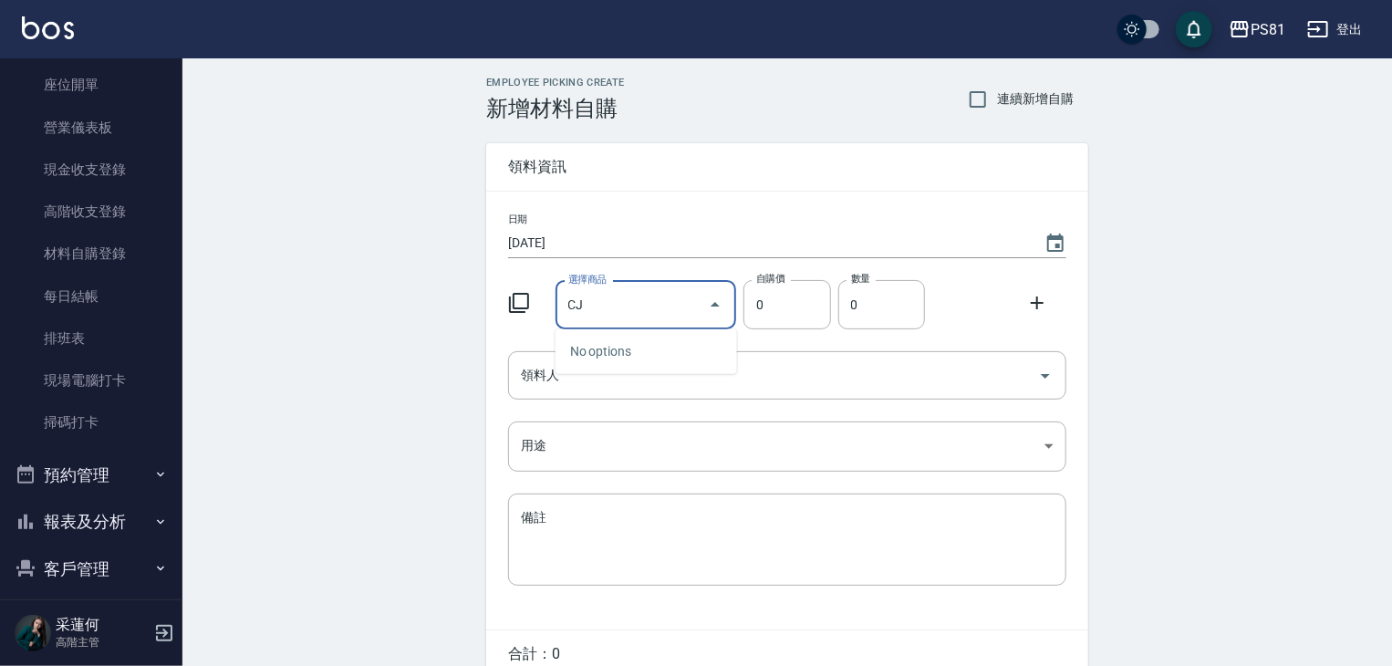
type input "C"
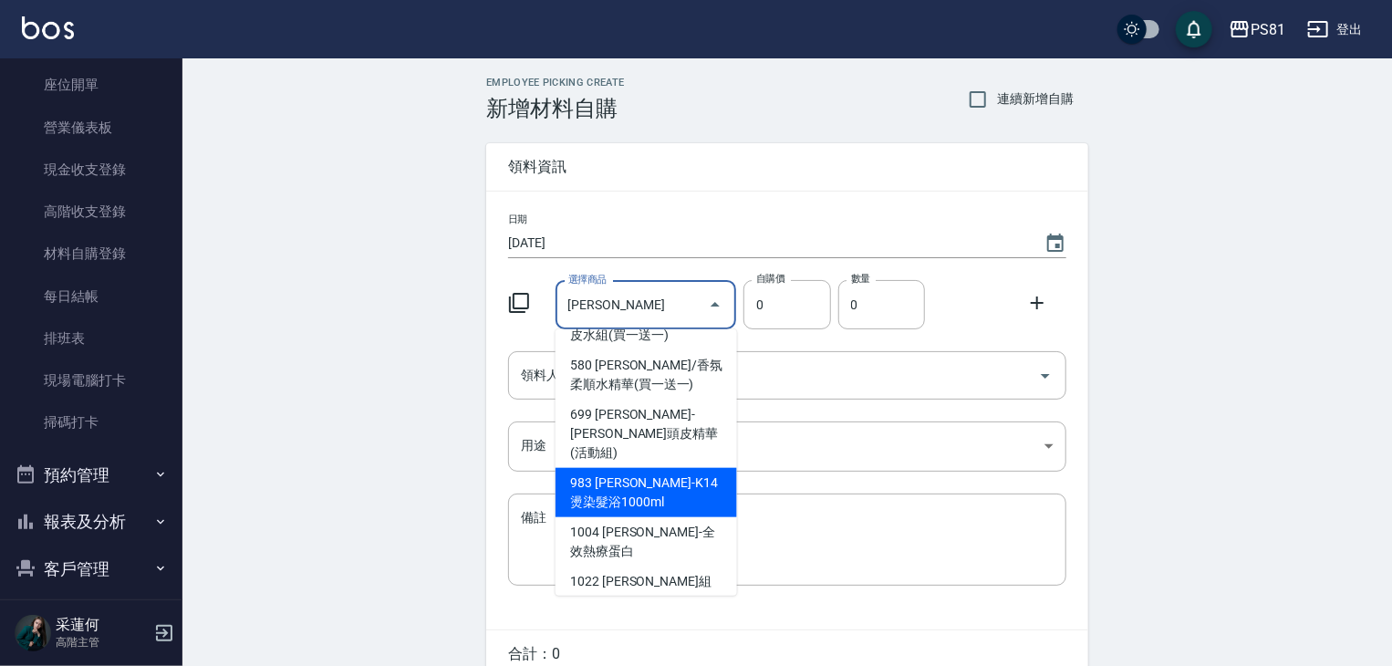
scroll to position [274, 0]
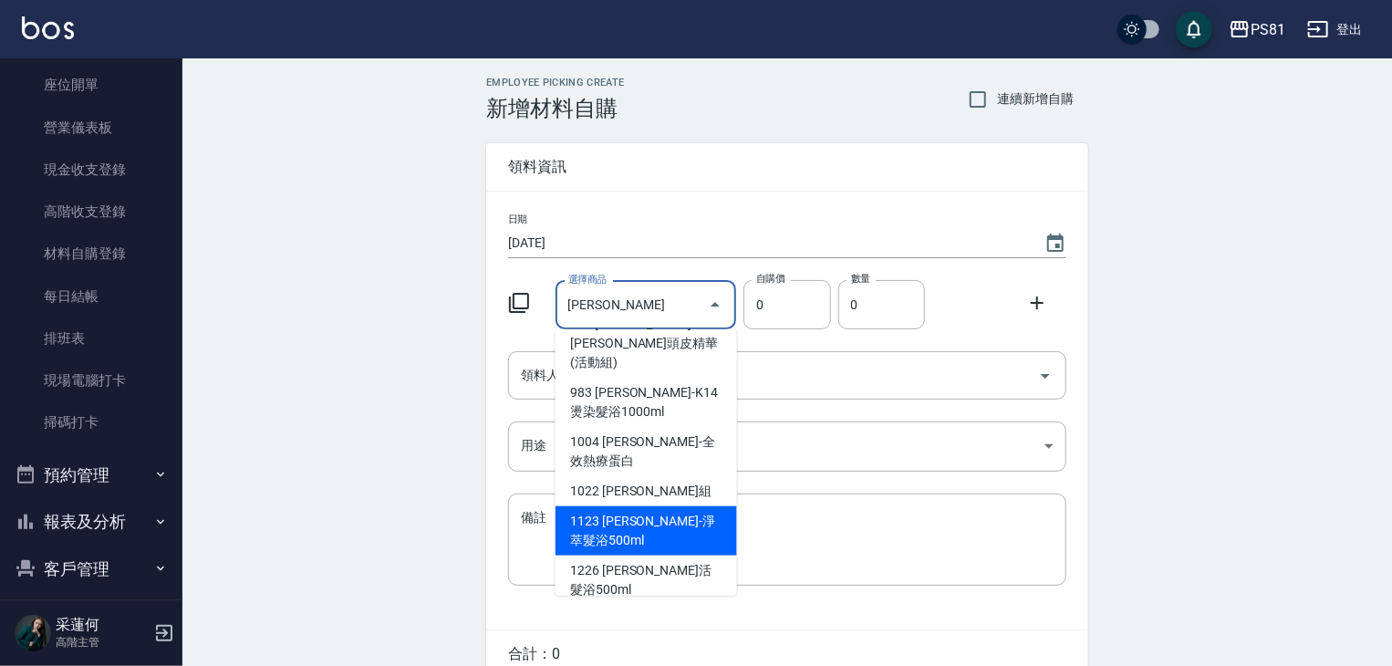
type input "華"
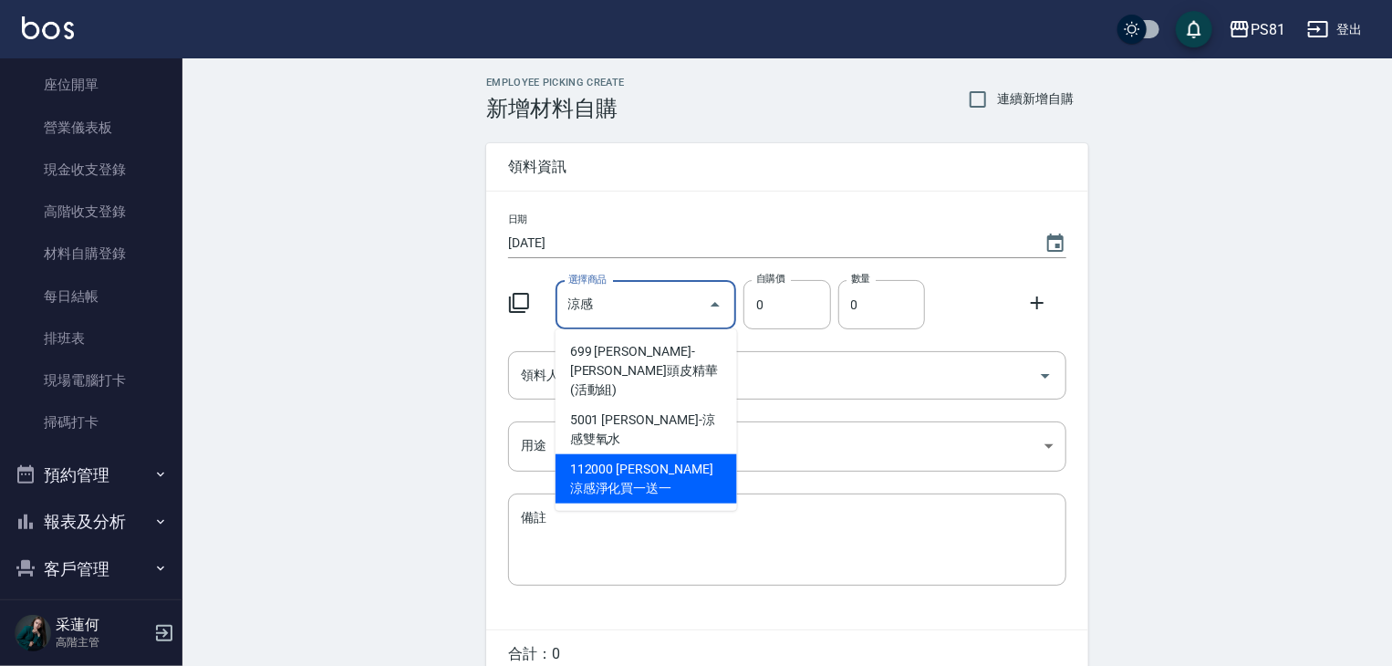
click at [679, 454] on li "112000 [PERSON_NAME]涼感淨化買一送一" at bounding box center [646, 478] width 182 height 49
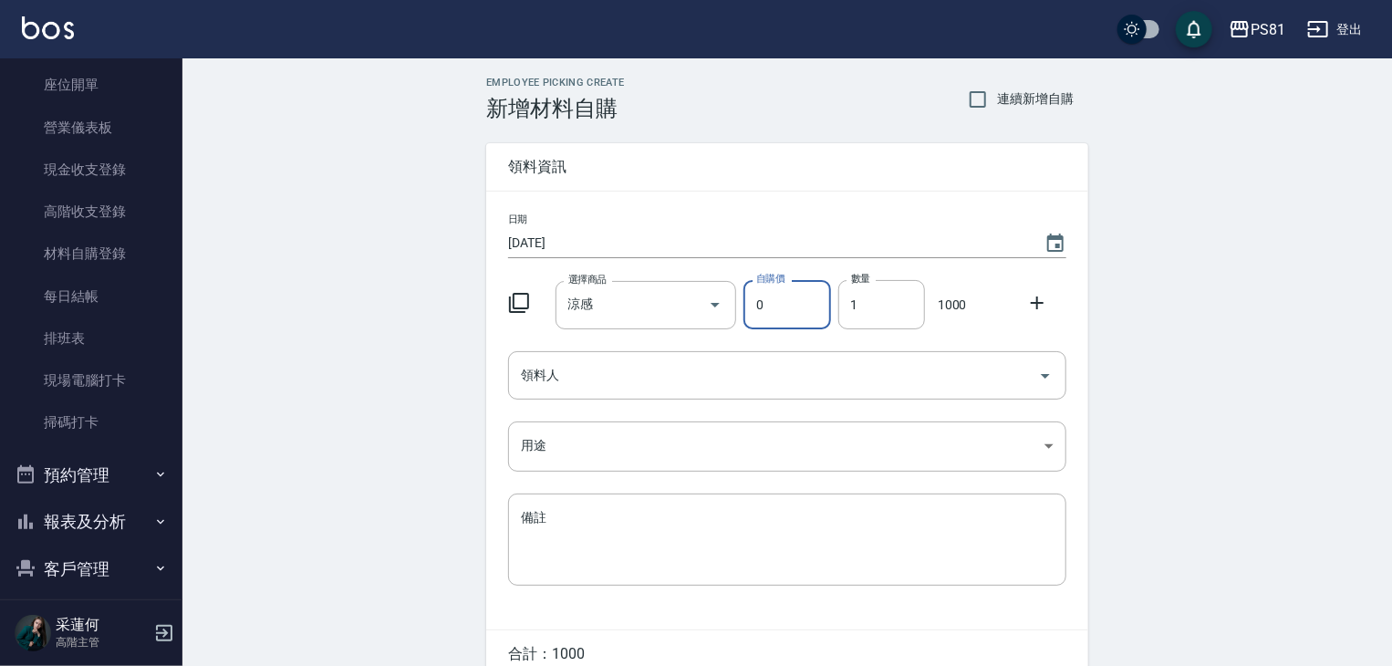
type input "[PERSON_NAME]涼感淨化買一送一"
type input "1000"
type input "1"
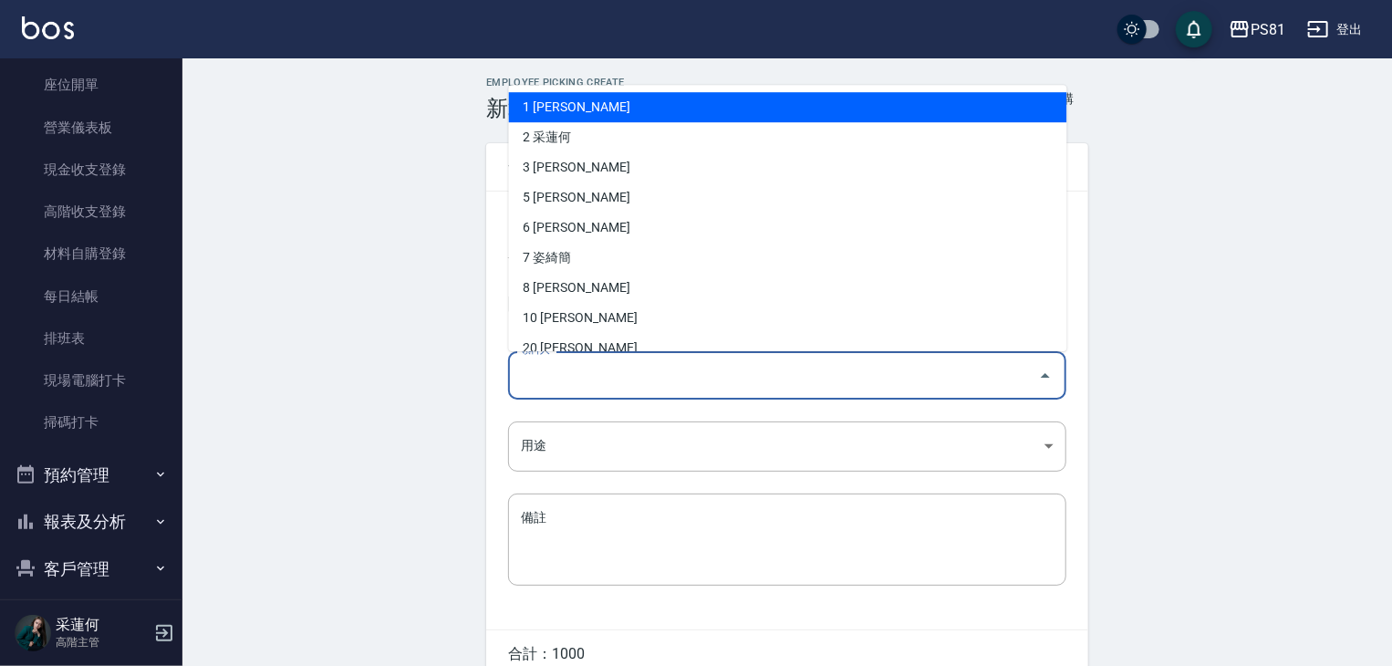
click at [731, 375] on input "領料人" at bounding box center [773, 375] width 514 height 32
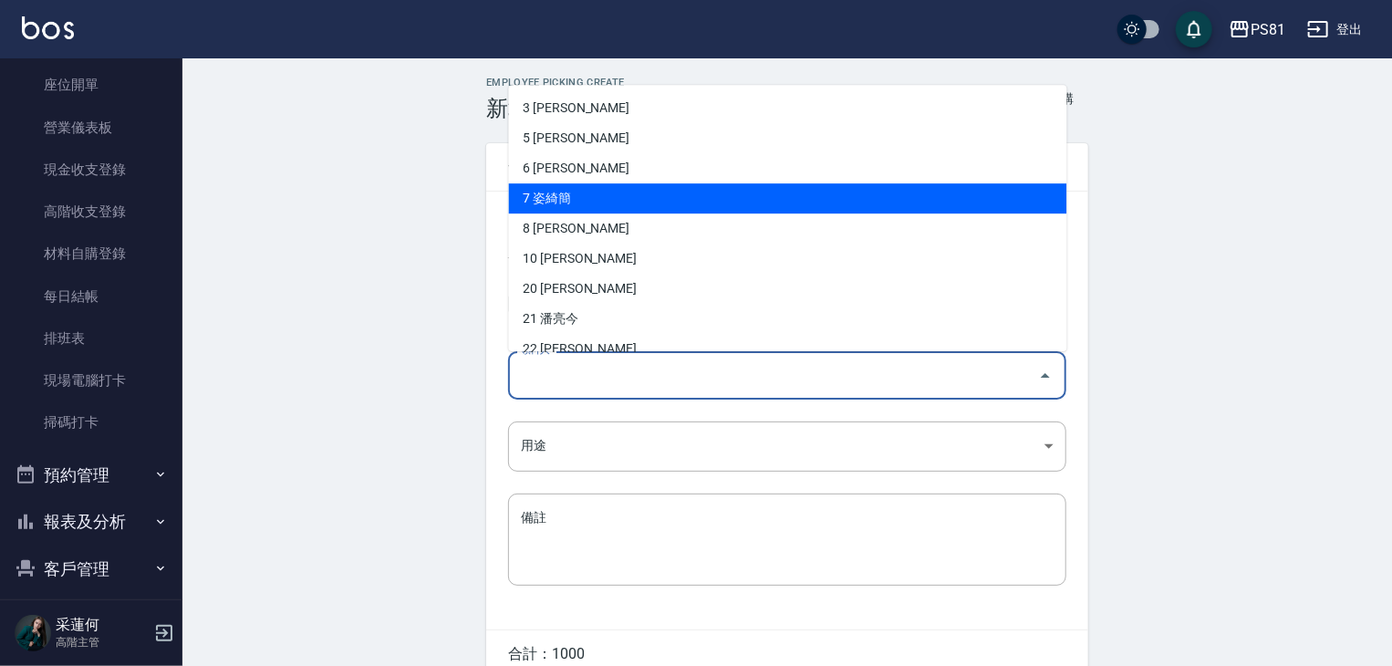
scroll to position [91, 0]
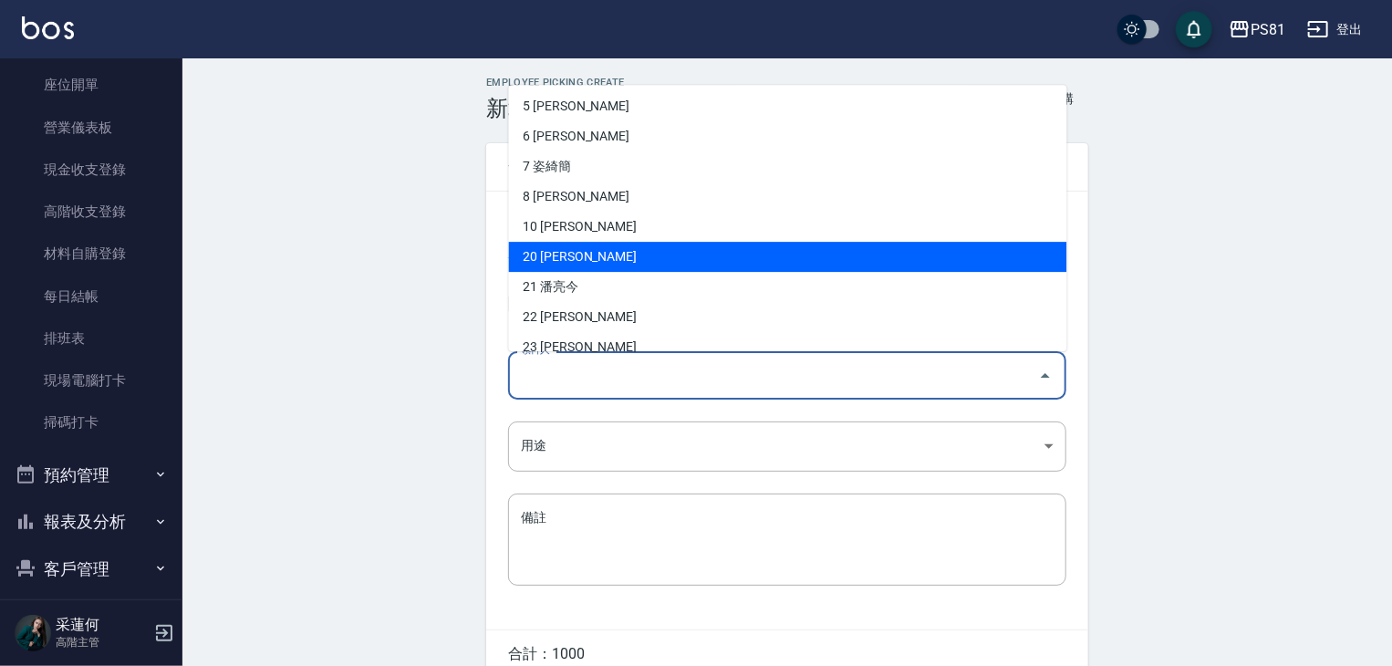
click at [622, 248] on li "20 [PERSON_NAME]" at bounding box center [788, 257] width 558 height 30
type input "[PERSON_NAME]"
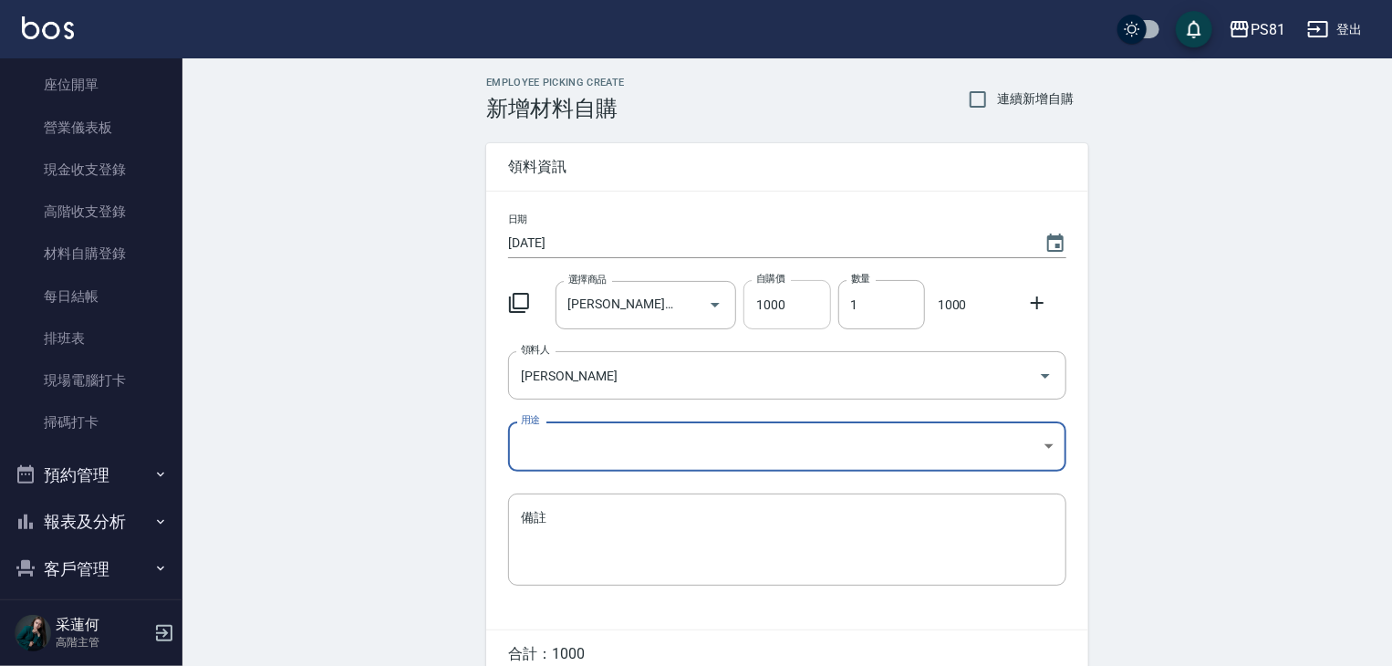
click at [809, 304] on input "1000" at bounding box center [786, 304] width 87 height 49
drag, startPoint x: 799, startPoint y: 304, endPoint x: 755, endPoint y: 306, distance: 43.9
click at [755, 306] on input "1000" at bounding box center [786, 304] width 87 height 49
type input "500"
click at [1310, 289] on div "Employee Picking Create 新增材料自購 連續新增自購 領料資訊 日期 [DATE] 選擇商品 [PERSON_NAME]涼感淨化買一送一…" at bounding box center [786, 404] width 1209 height 693
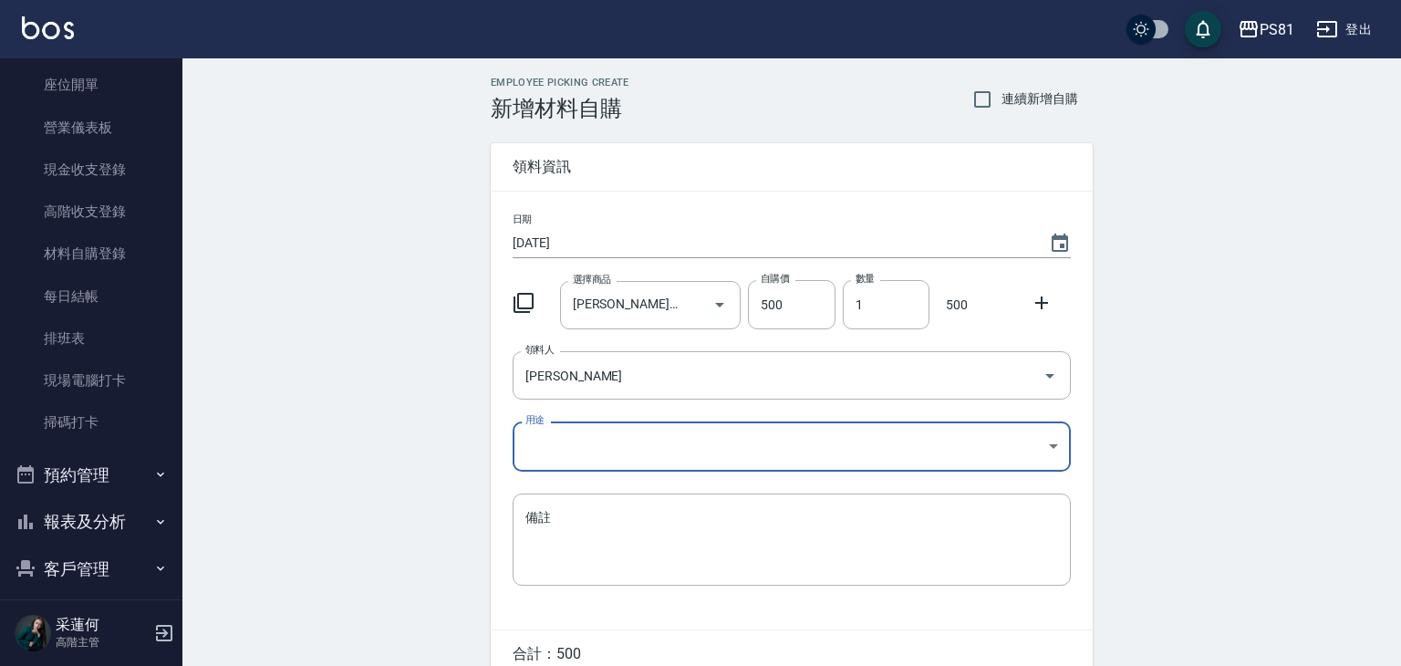
click at [935, 449] on body "PS81 登出 櫃檯作業 打帳單 帳單列表 掛單列表 座位開單 營業儀表板 現金收支登錄 高階收支登錄 材料自購登錄 每日結帳 排班表 現場電腦打卡 掃碼打卡…" at bounding box center [700, 376] width 1401 height 752
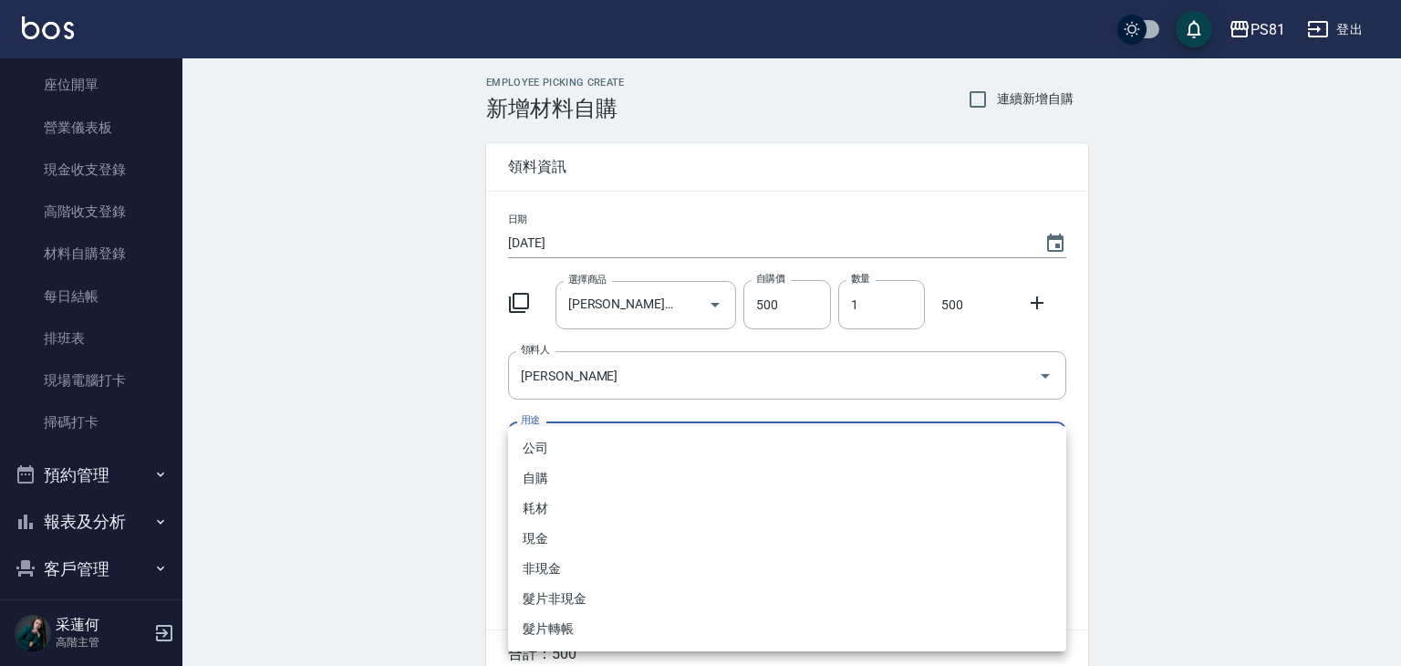
click at [565, 482] on li "自購" at bounding box center [787, 478] width 558 height 30
type input "自購"
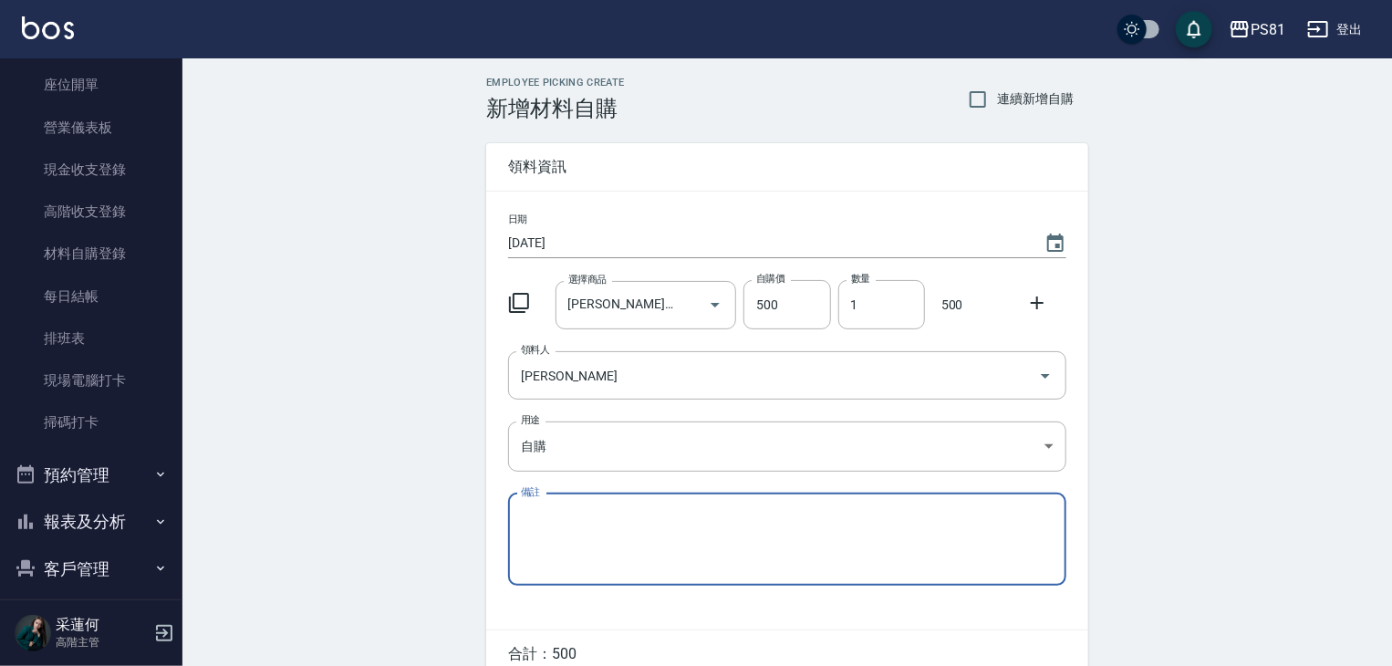
click at [425, 439] on div "Employee Picking Create 新增材料自購 連續新增自購 領料資訊 日期 [DATE] 選擇商品 [PERSON_NAME]涼感淨化買一送一…" at bounding box center [786, 404] width 1209 height 693
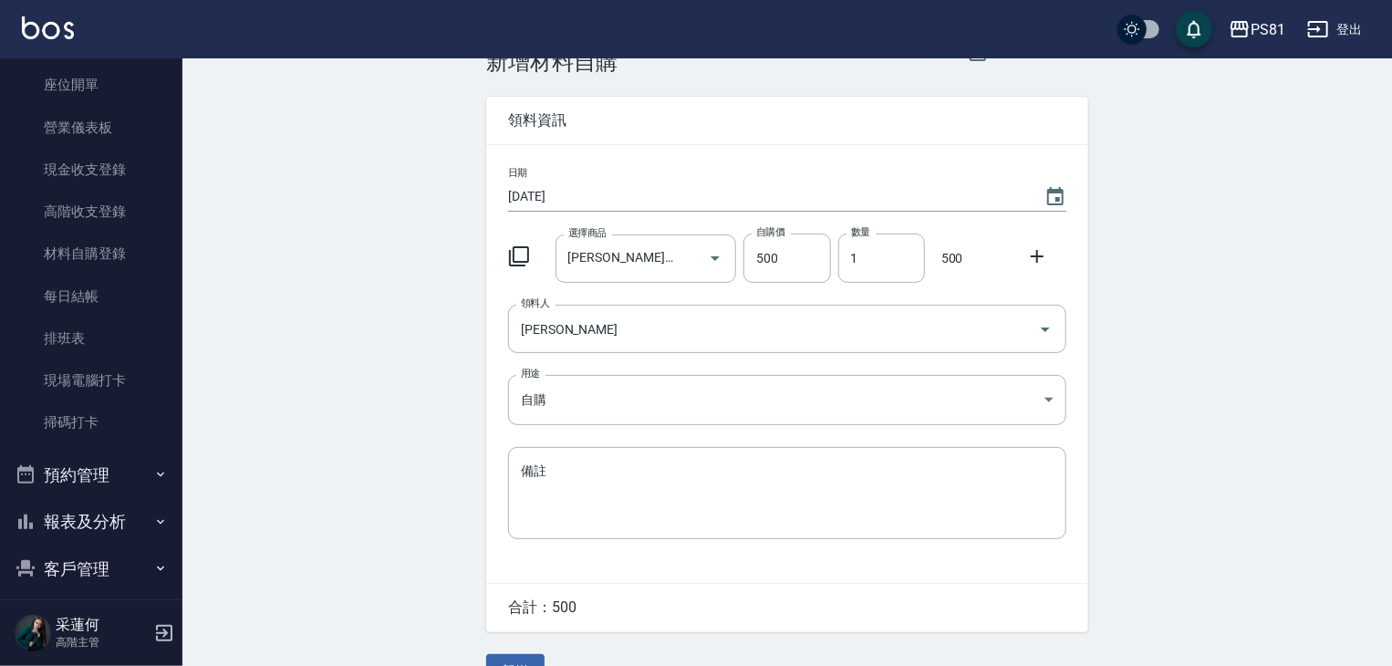
scroll to position [88, 0]
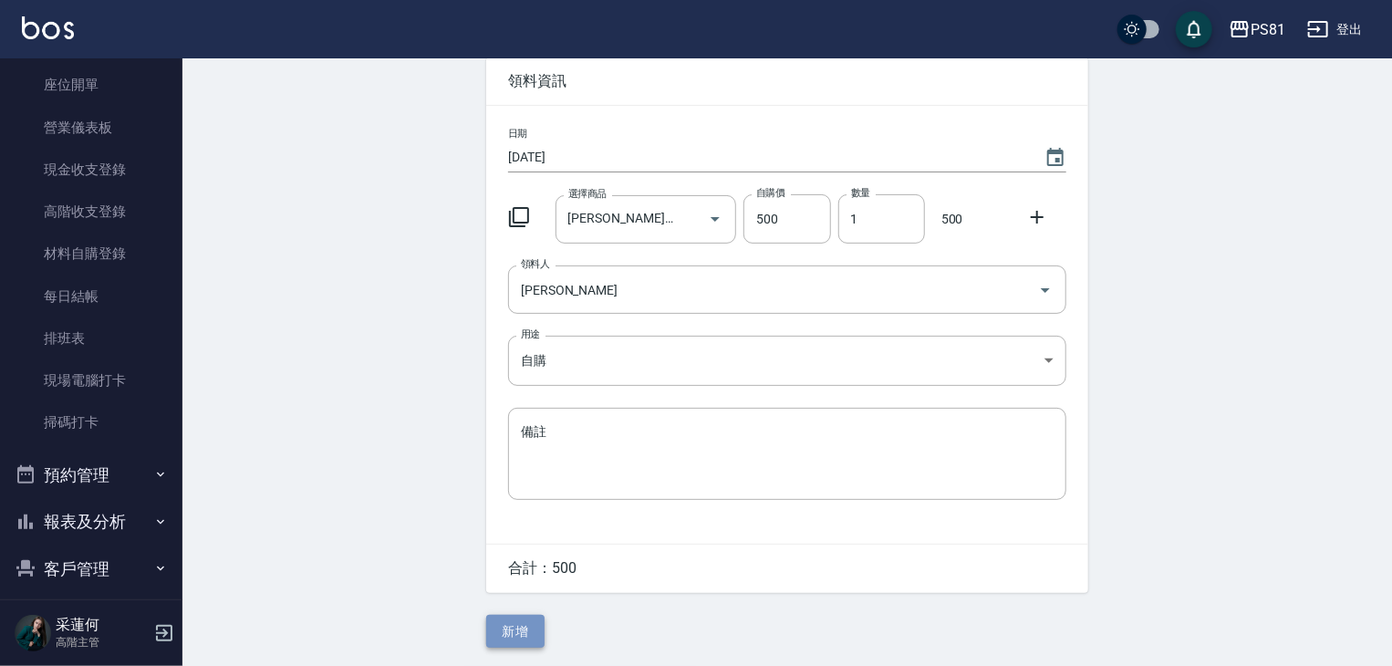
click at [517, 630] on button "新增" at bounding box center [515, 632] width 58 height 34
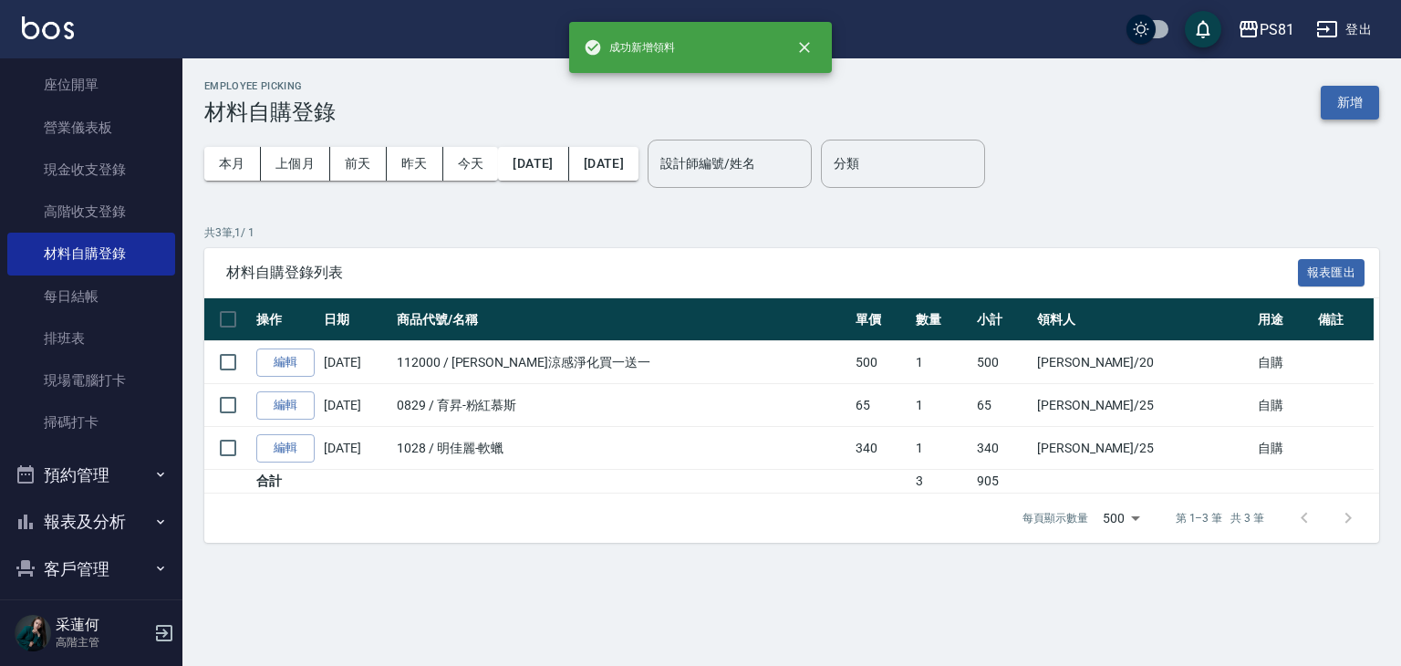
click at [1339, 103] on button "新增" at bounding box center [1350, 103] width 58 height 34
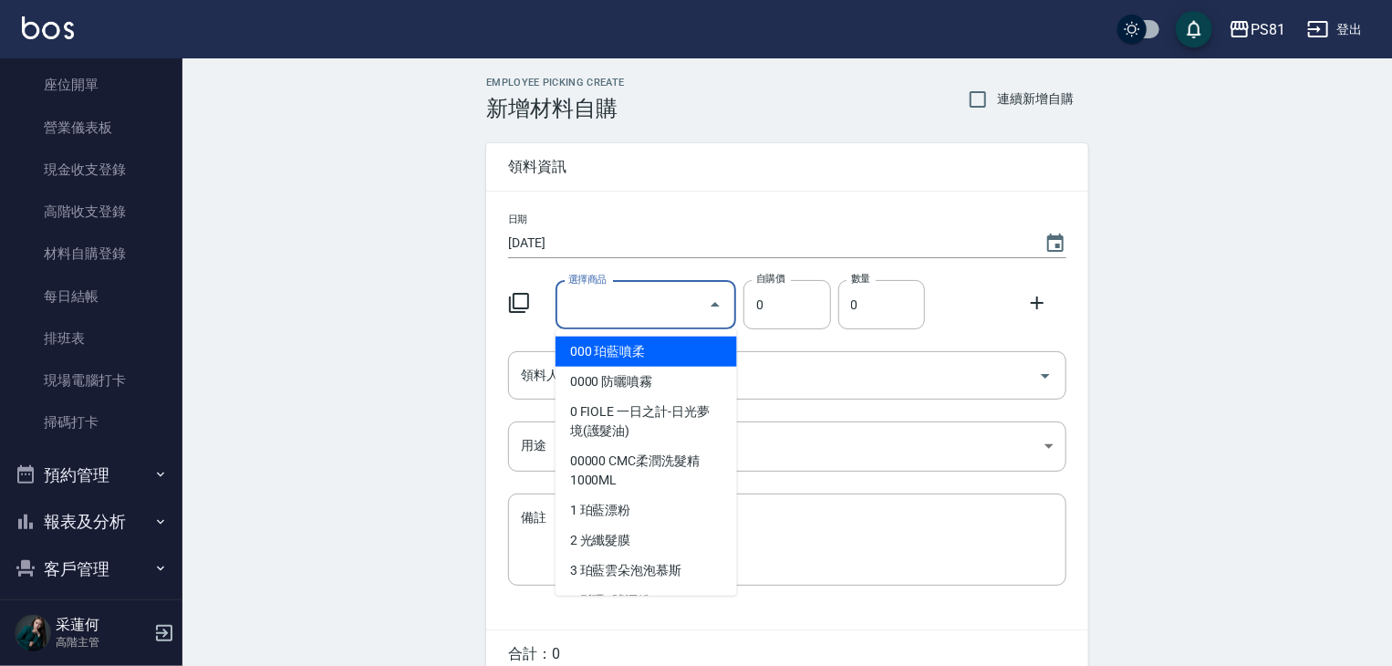
click at [606, 307] on input "選擇商品" at bounding box center [633, 305] width 138 height 32
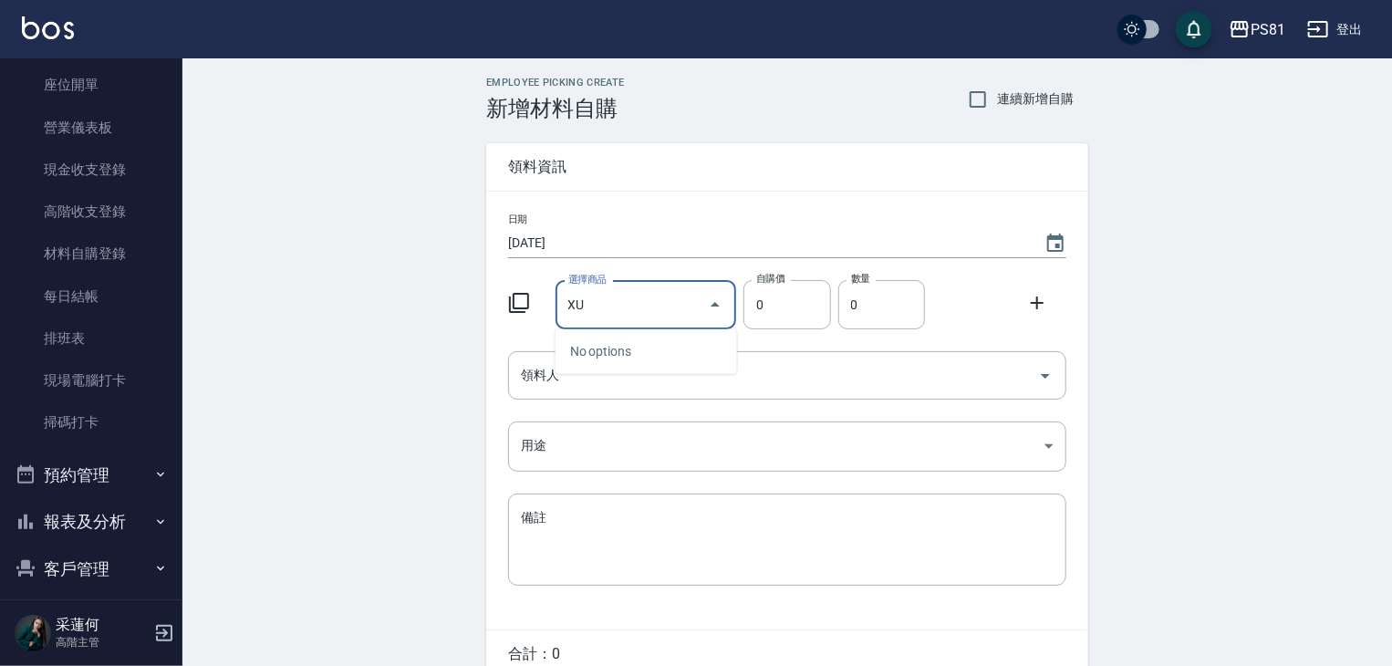
type input "X"
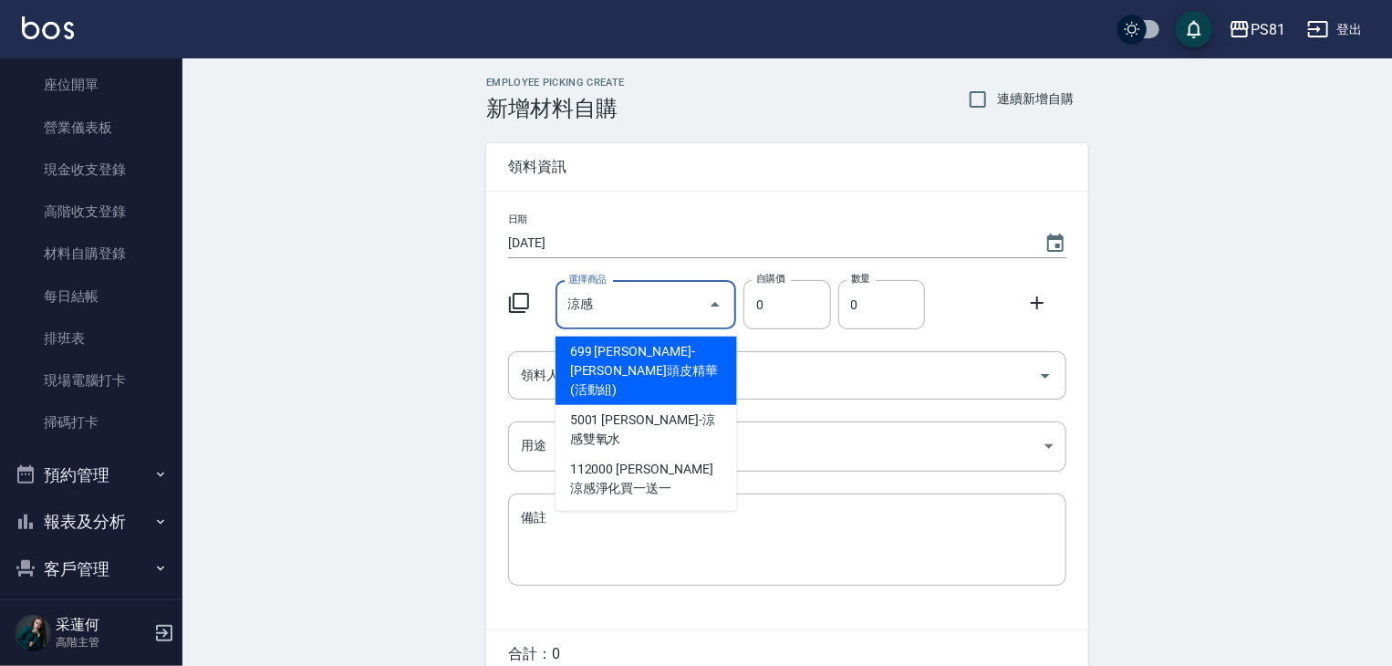
click at [631, 454] on li "112000 [PERSON_NAME]涼感淨化買一送一" at bounding box center [646, 478] width 182 height 49
type input "[PERSON_NAME]涼感淨化買一送一"
type input "1000"
type input "1"
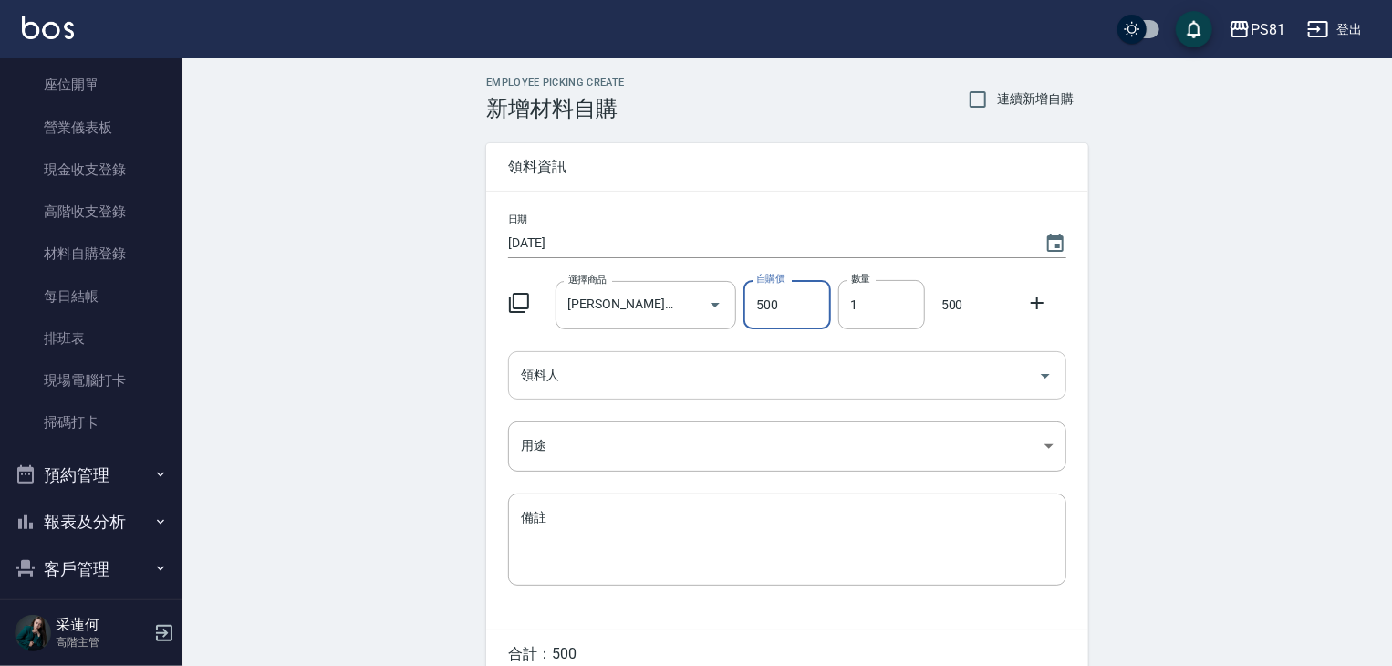
type input "500"
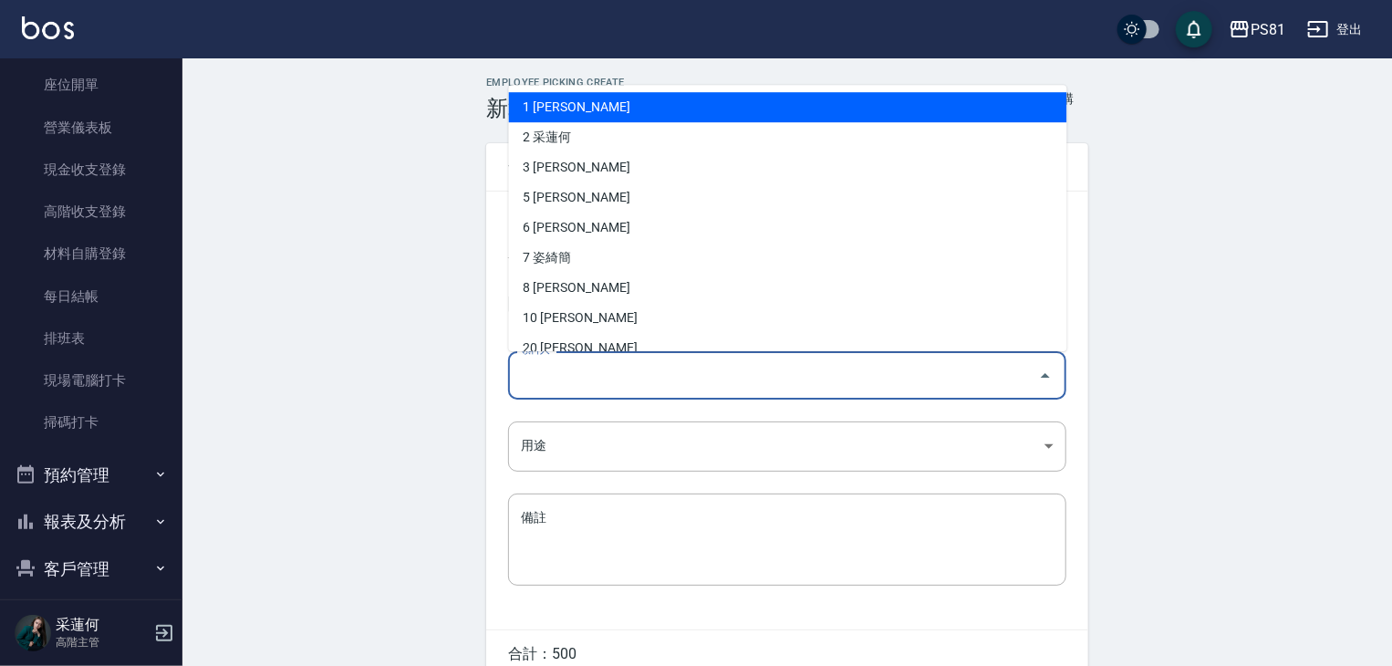
click at [664, 382] on input "領料人" at bounding box center [773, 375] width 514 height 32
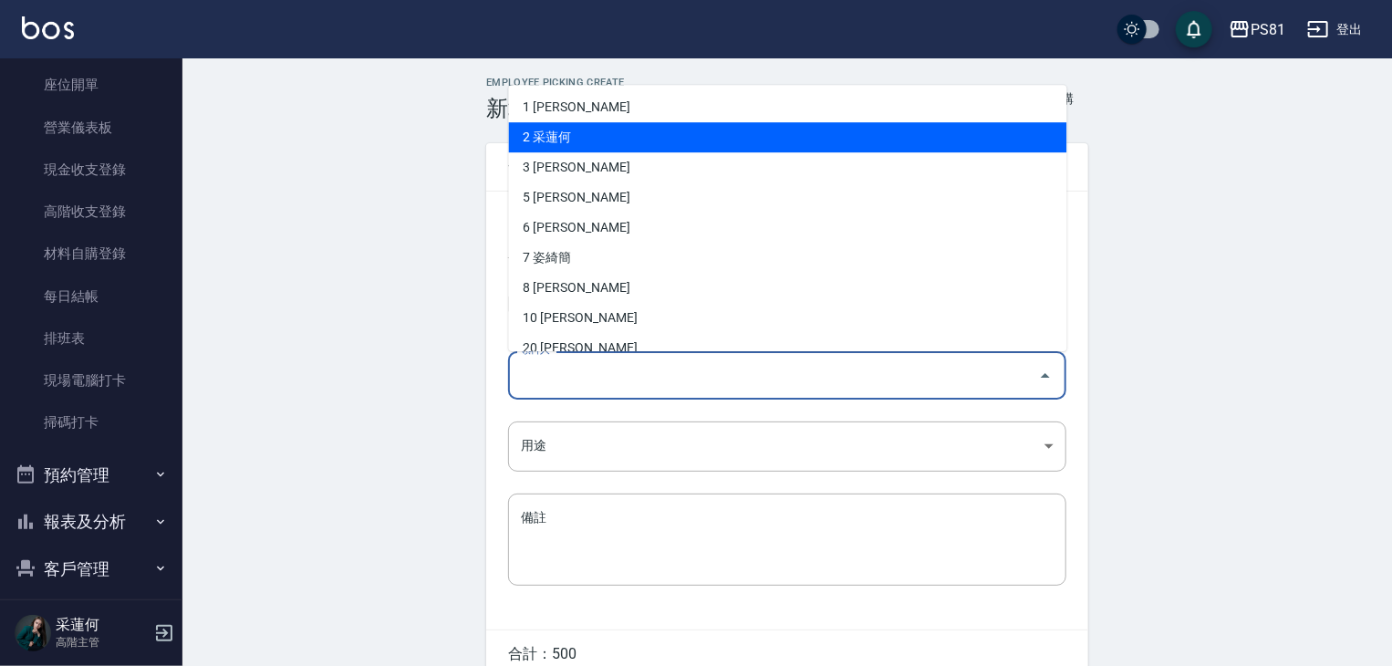
drag, startPoint x: 581, startPoint y: 132, endPoint x: 589, endPoint y: 157, distance: 26.0
click at [581, 131] on li "2 采蓮何" at bounding box center [788, 137] width 558 height 30
type input "采蓮何"
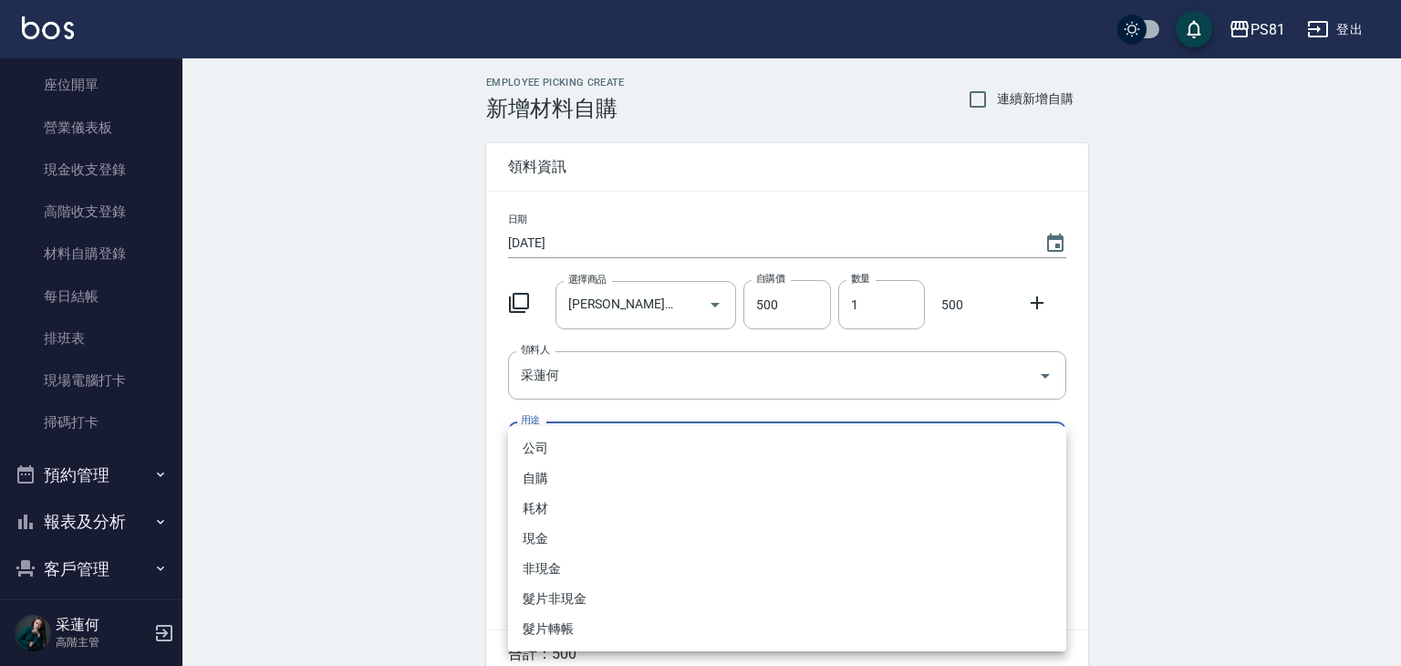
click at [560, 443] on body "PS81 登出 櫃檯作業 打帳單 帳單列表 掛單列表 座位開單 營業儀表板 現金收支登錄 高階收支登錄 材料自購登錄 每日結帳 排班表 現場電腦打卡 掃碼打卡…" at bounding box center [700, 376] width 1401 height 752
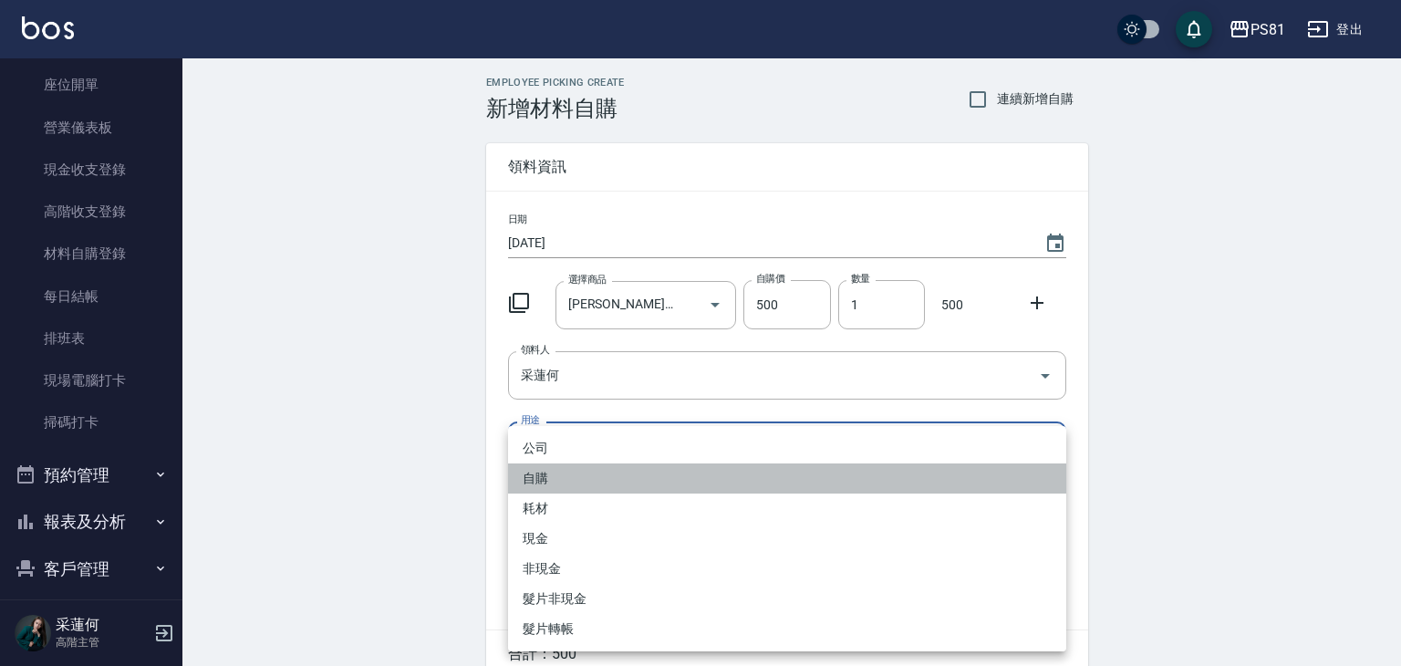
click at [539, 478] on li "自購" at bounding box center [787, 478] width 558 height 30
type input "自購"
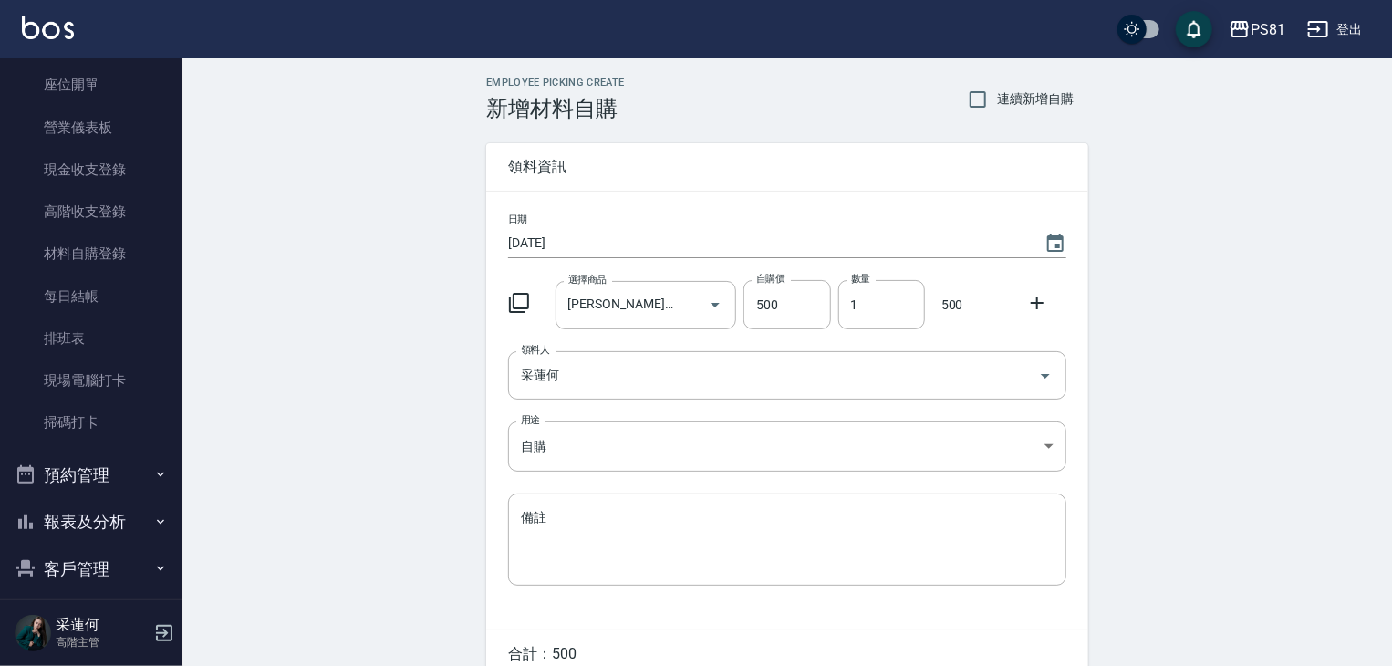
click at [420, 459] on div "Employee Picking Create 新增材料自購 連續新增自購 領料資訊 日期 [DATE] 選擇商品 [PERSON_NAME]涼感淨化買一送一…" at bounding box center [786, 404] width 1209 height 693
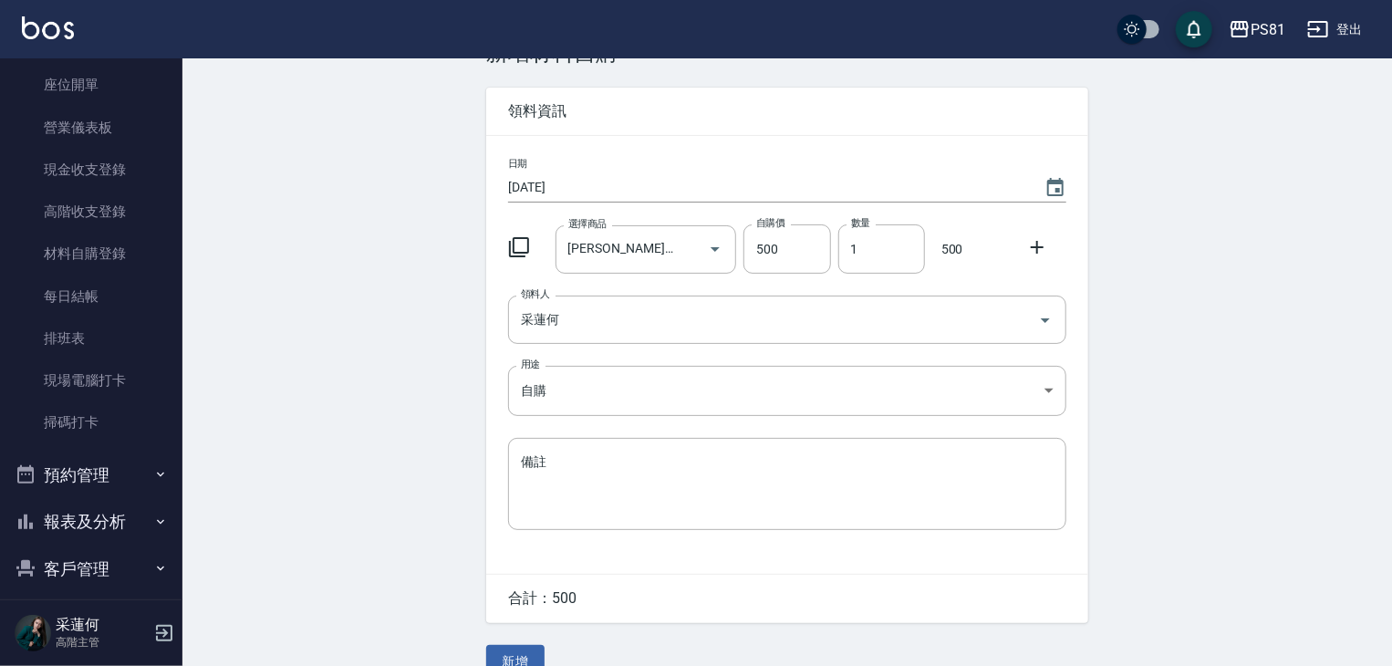
scroll to position [88, 0]
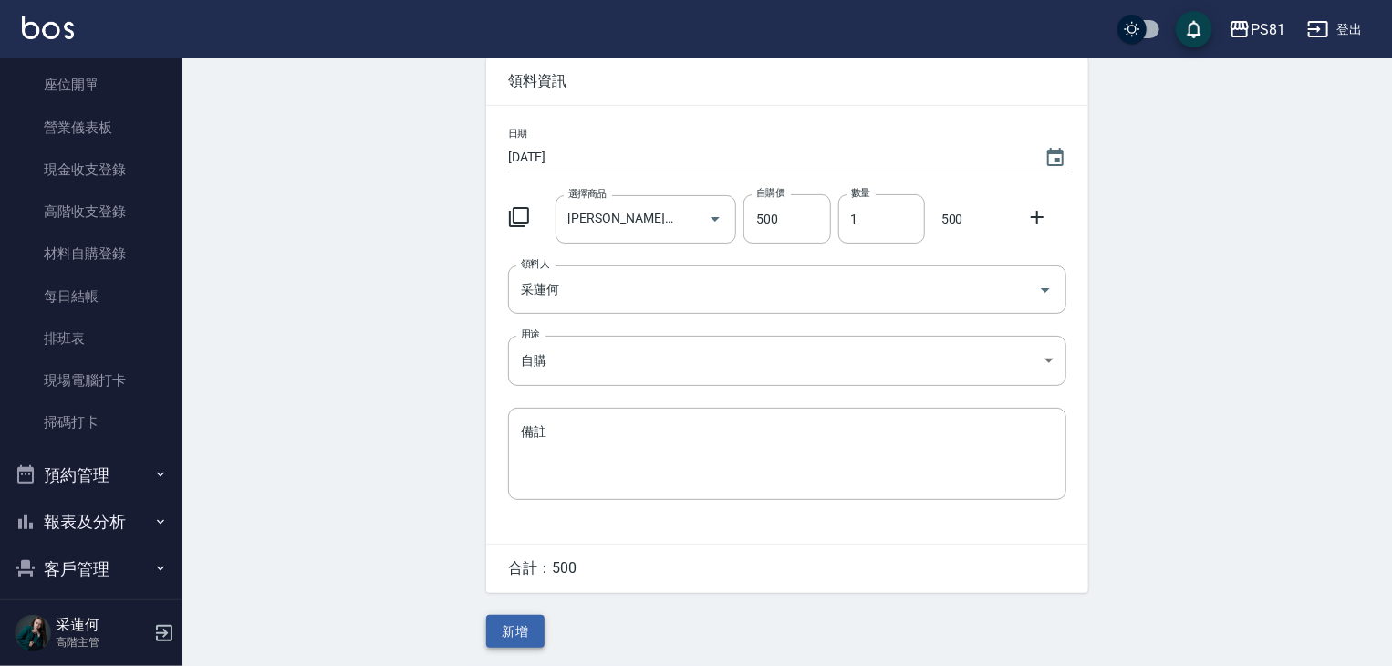
click at [491, 631] on button "新增" at bounding box center [515, 632] width 58 height 34
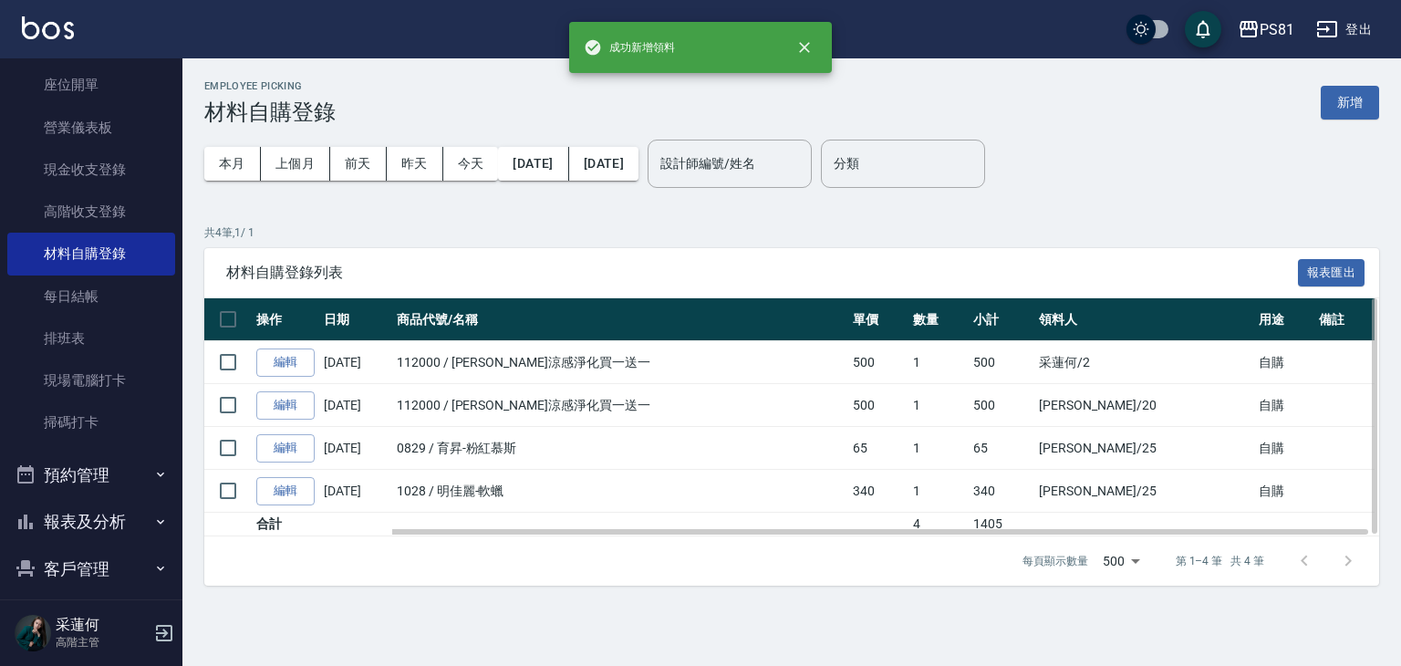
click at [725, 349] on td "112000 / [PERSON_NAME]涼感淨化買一送一" at bounding box center [620, 362] width 456 height 43
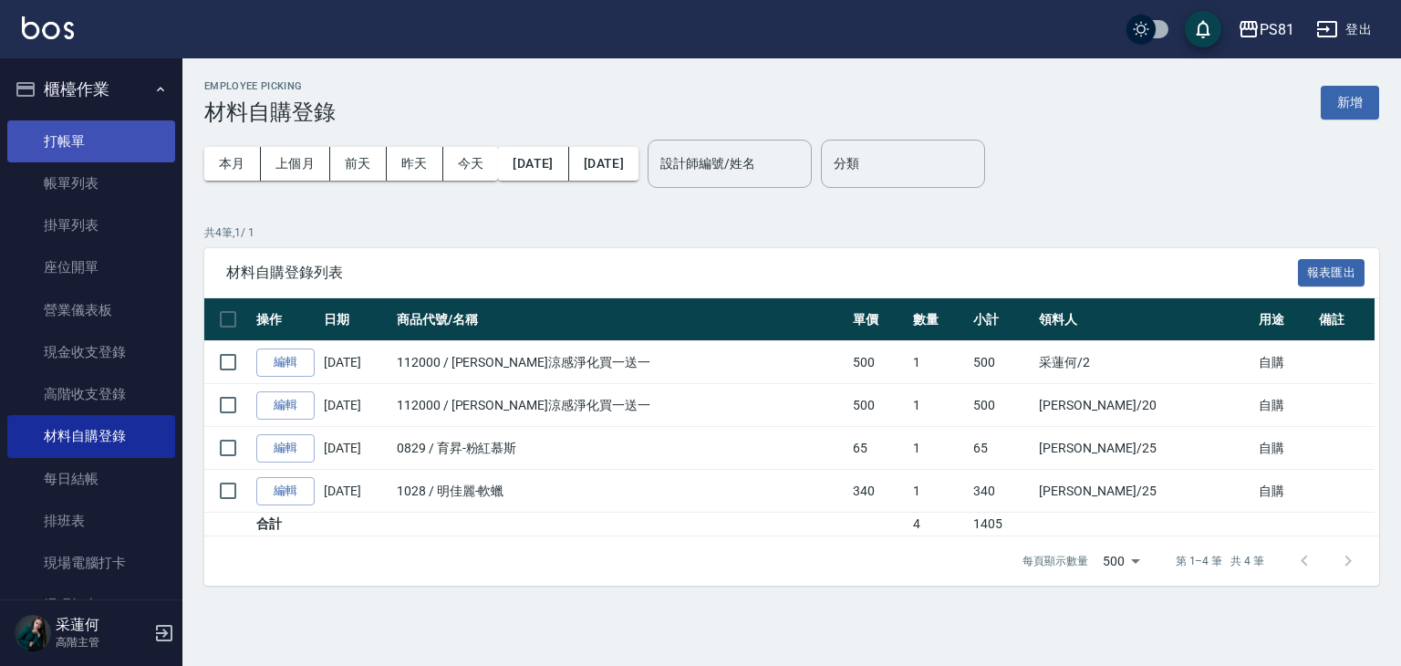
click at [67, 130] on link "打帳單" at bounding box center [91, 141] width 168 height 42
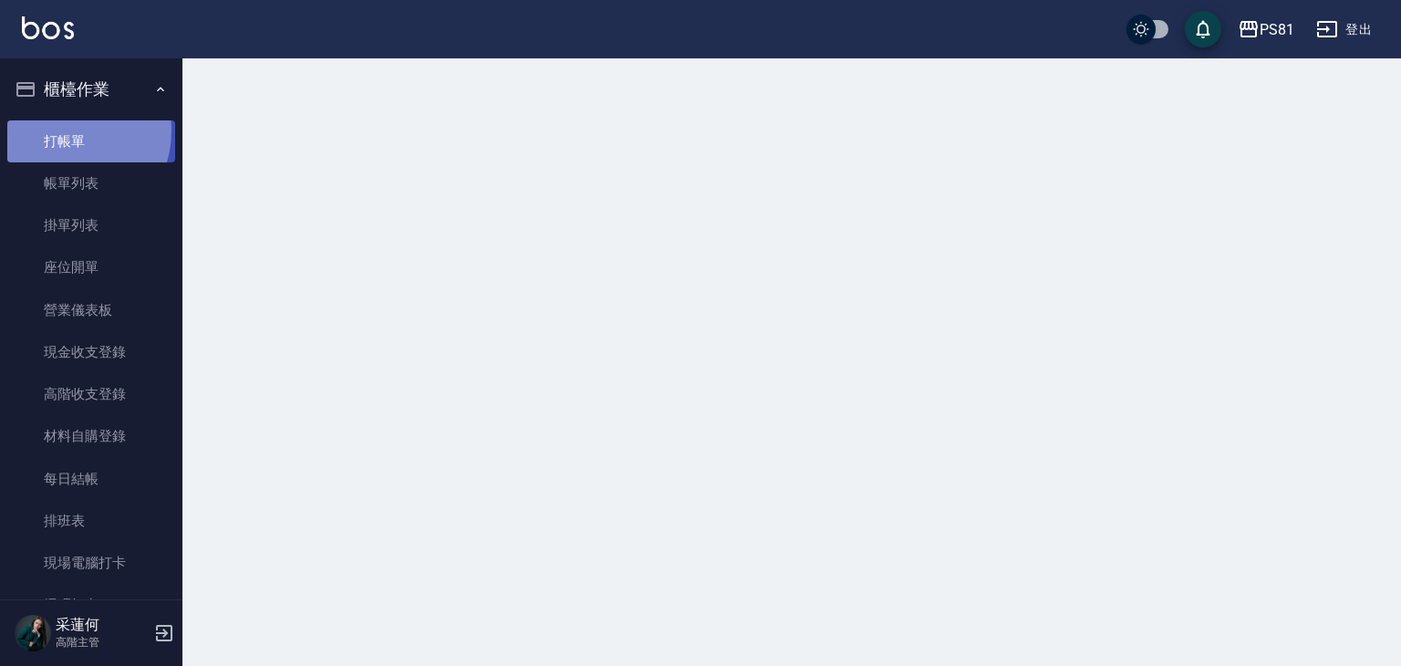
click at [67, 130] on link "打帳單" at bounding box center [91, 141] width 168 height 42
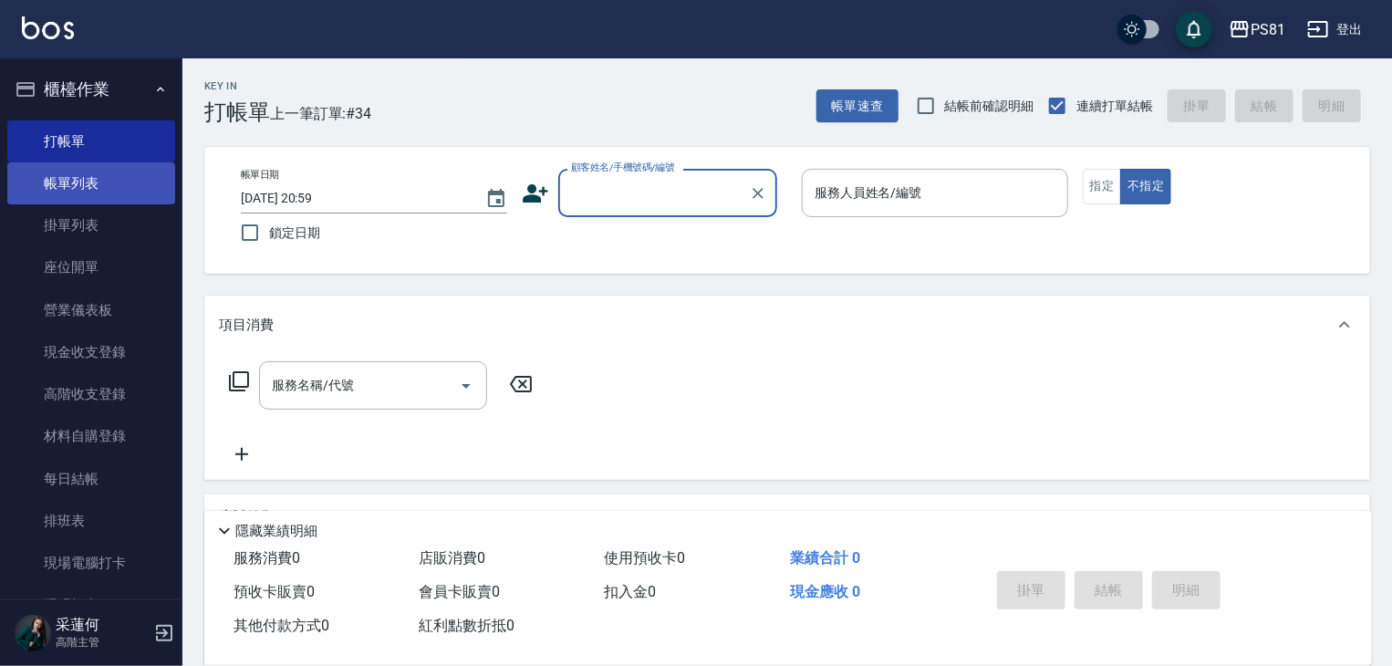
click at [104, 187] on link "帳單列表" at bounding box center [91, 183] width 168 height 42
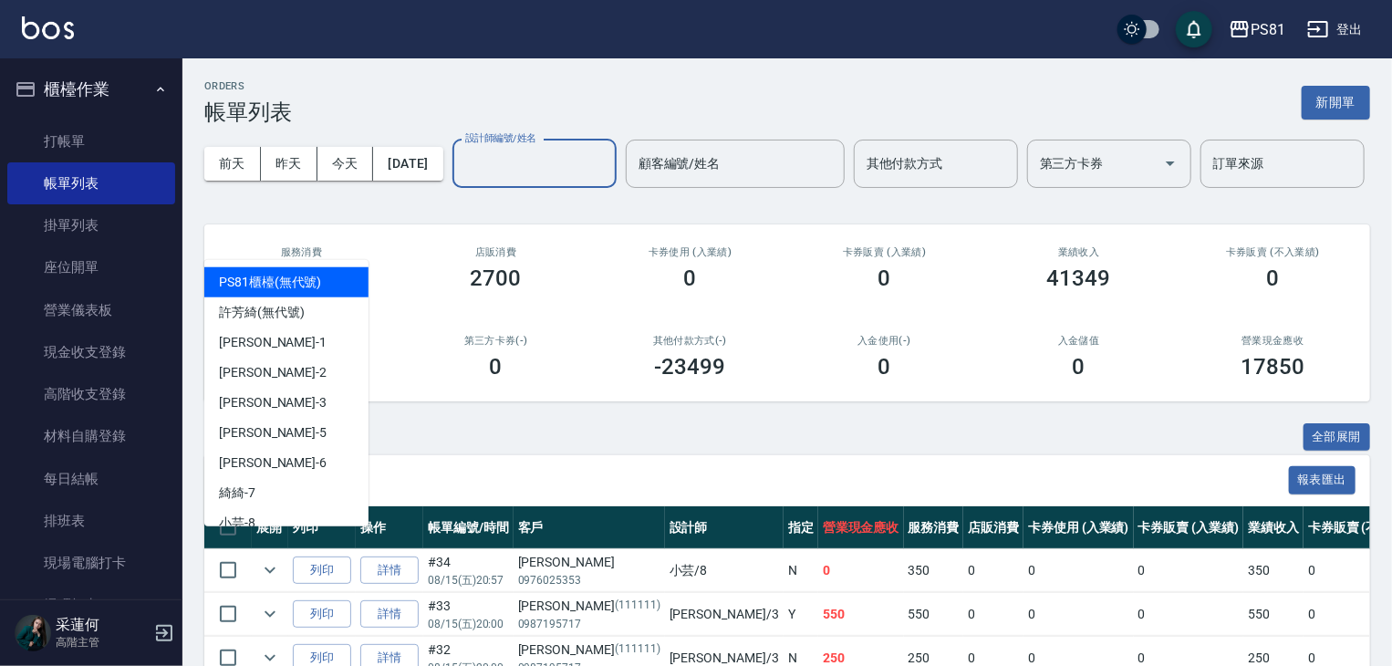
click at [461, 180] on input "設計師編號/姓名" at bounding box center [535, 164] width 148 height 32
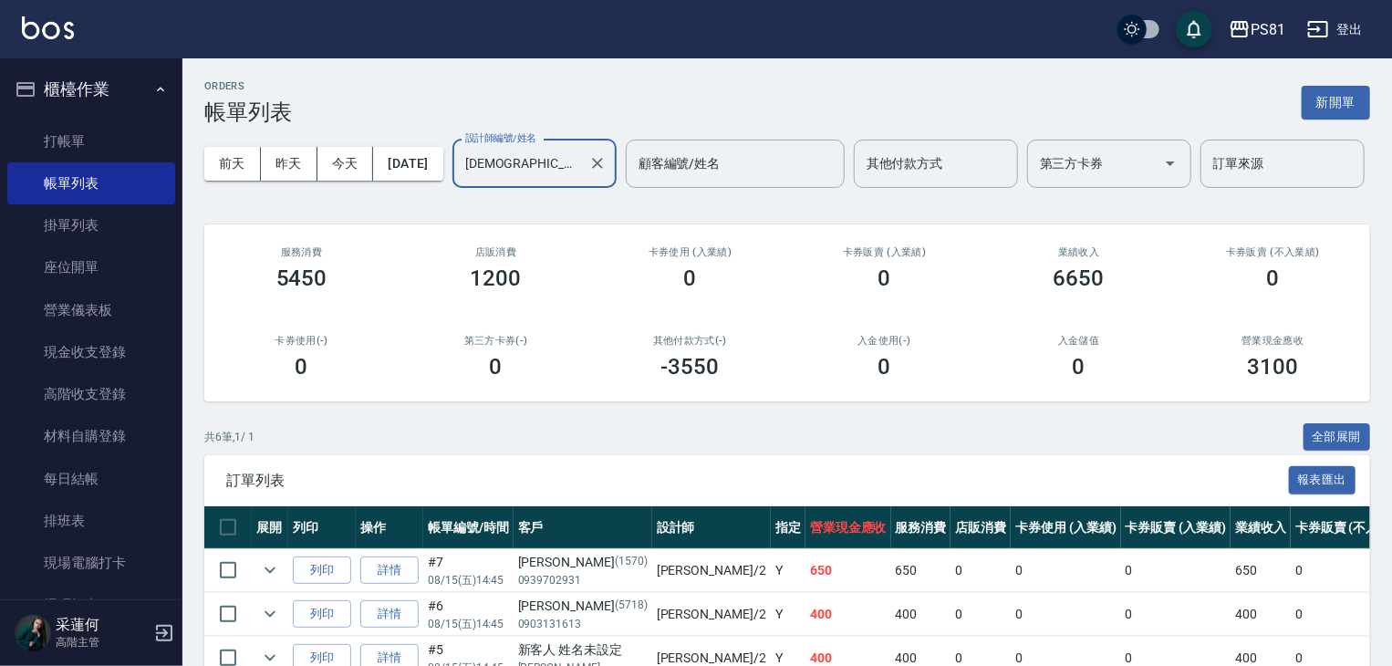
type input "[DEMOGRAPHIC_DATA]-2"
click at [397, 389] on div "卡券使用(-) 0" at bounding box center [301, 357] width 194 height 88
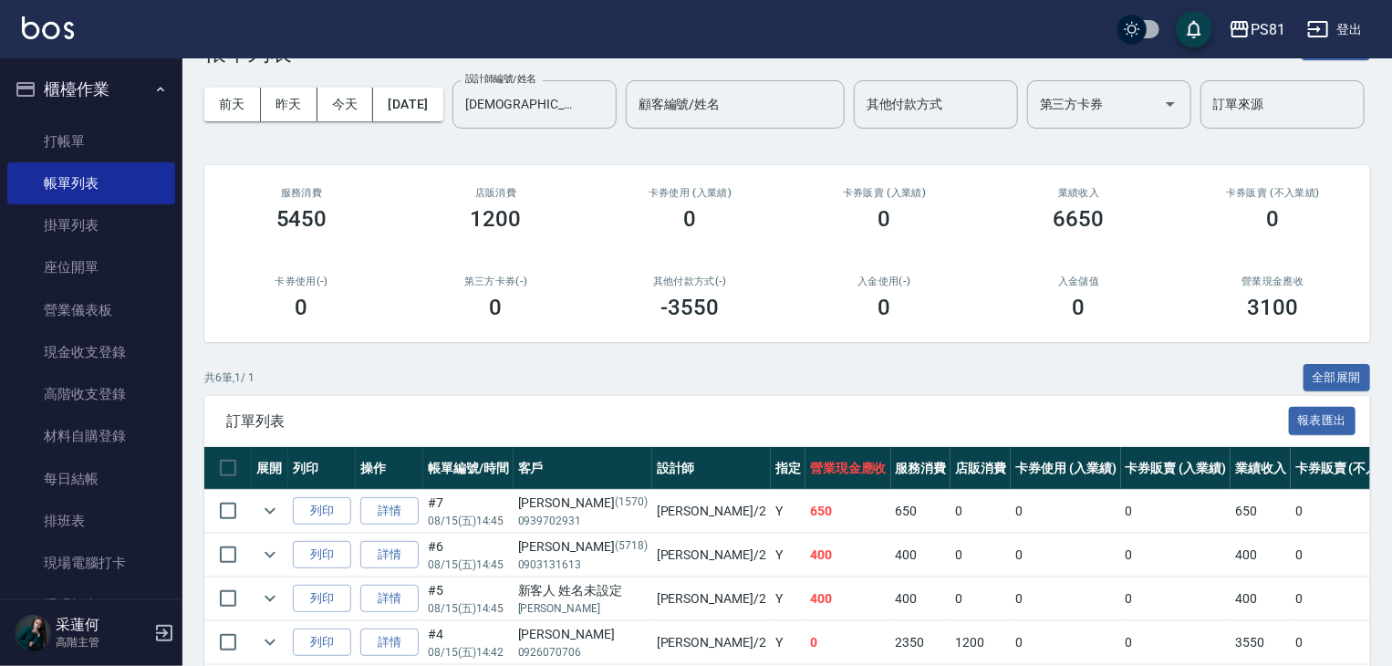
scroll to position [91, 0]
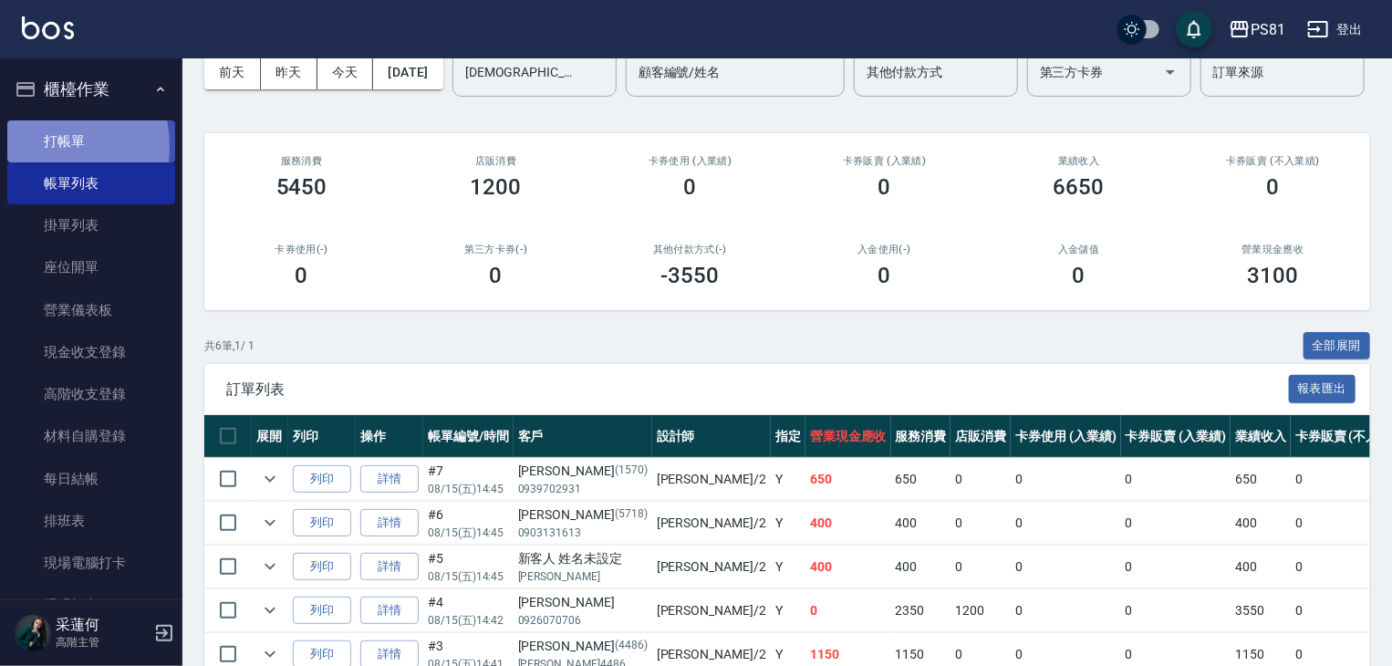
click at [40, 145] on link "打帳單" at bounding box center [91, 141] width 168 height 42
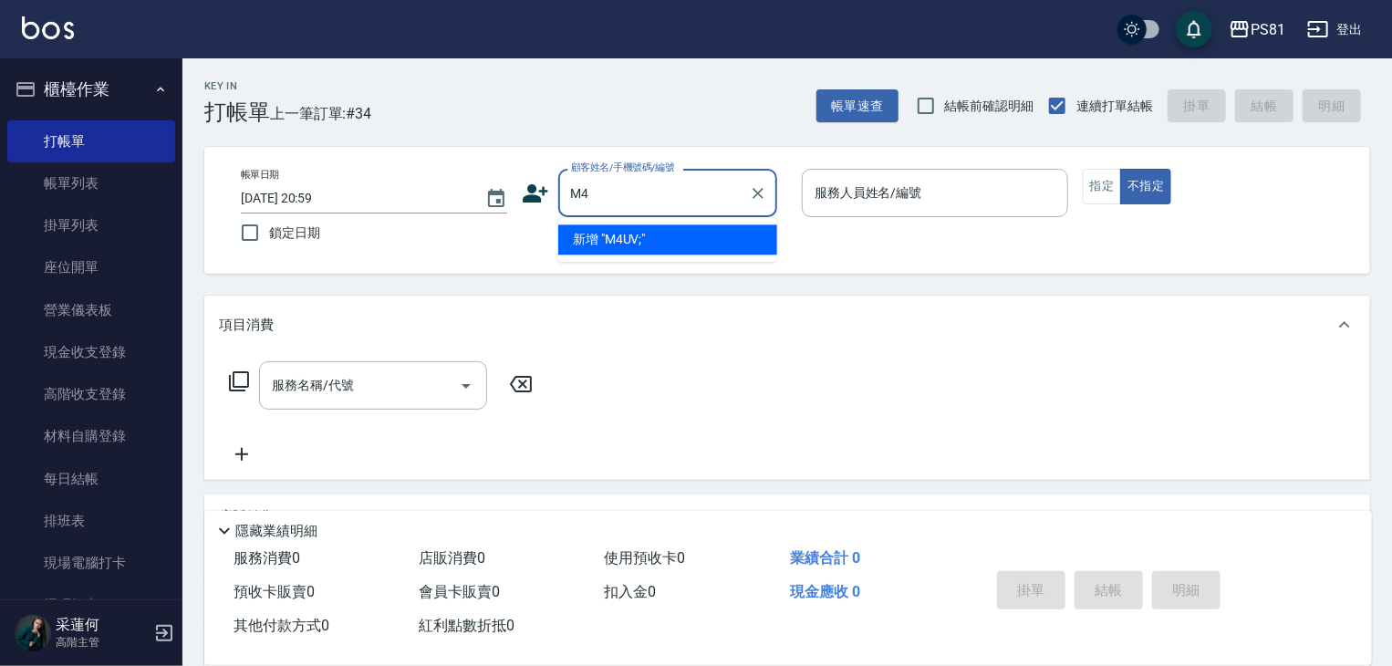
type input "M"
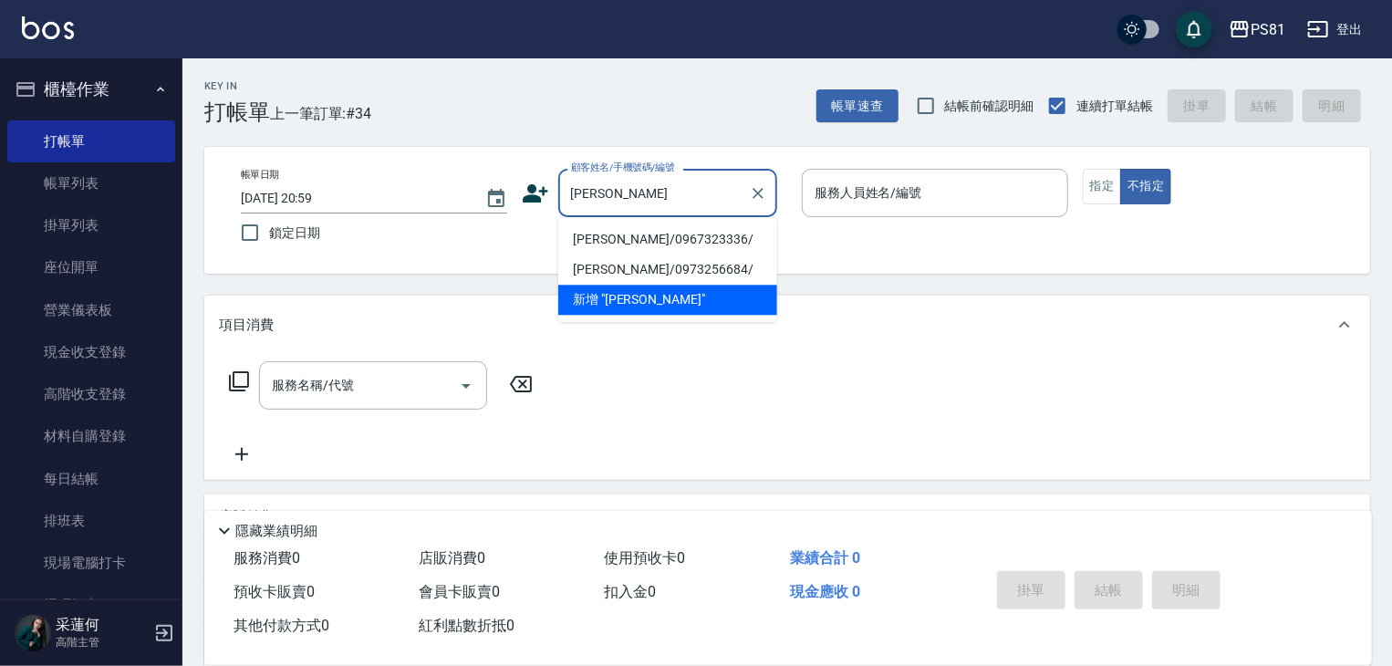
click at [642, 239] on li "[PERSON_NAME]/0967323336/" at bounding box center [667, 239] width 219 height 30
type input "[PERSON_NAME]/0967323336/"
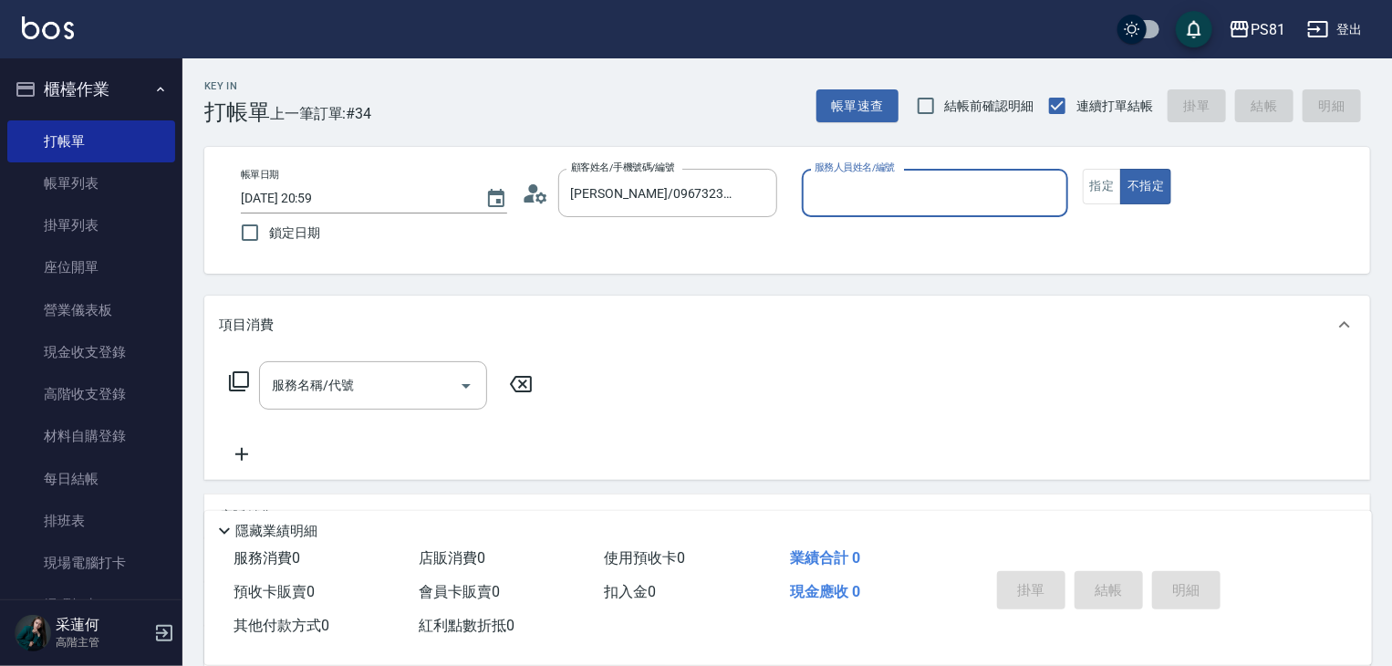
type input "[DEMOGRAPHIC_DATA]-2"
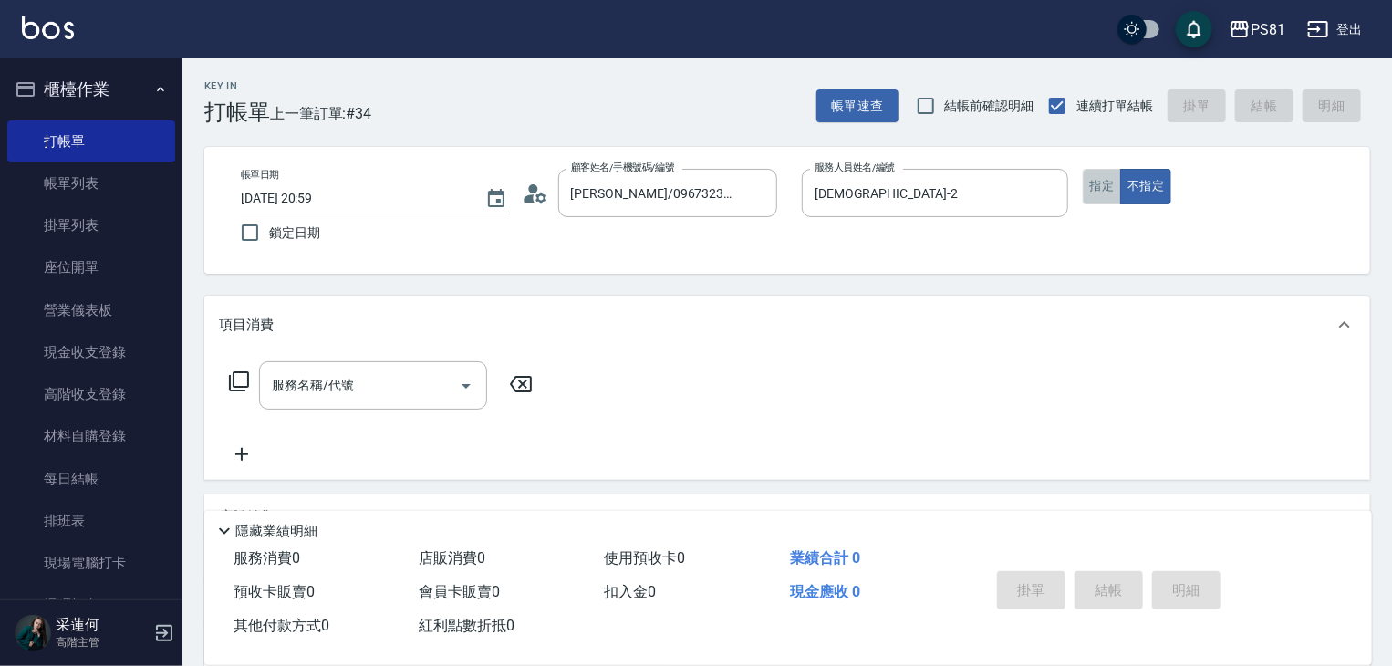
click at [1111, 183] on button "指定" at bounding box center [1102, 187] width 39 height 36
click at [419, 394] on input "服務名稱/代號" at bounding box center [359, 385] width 184 height 32
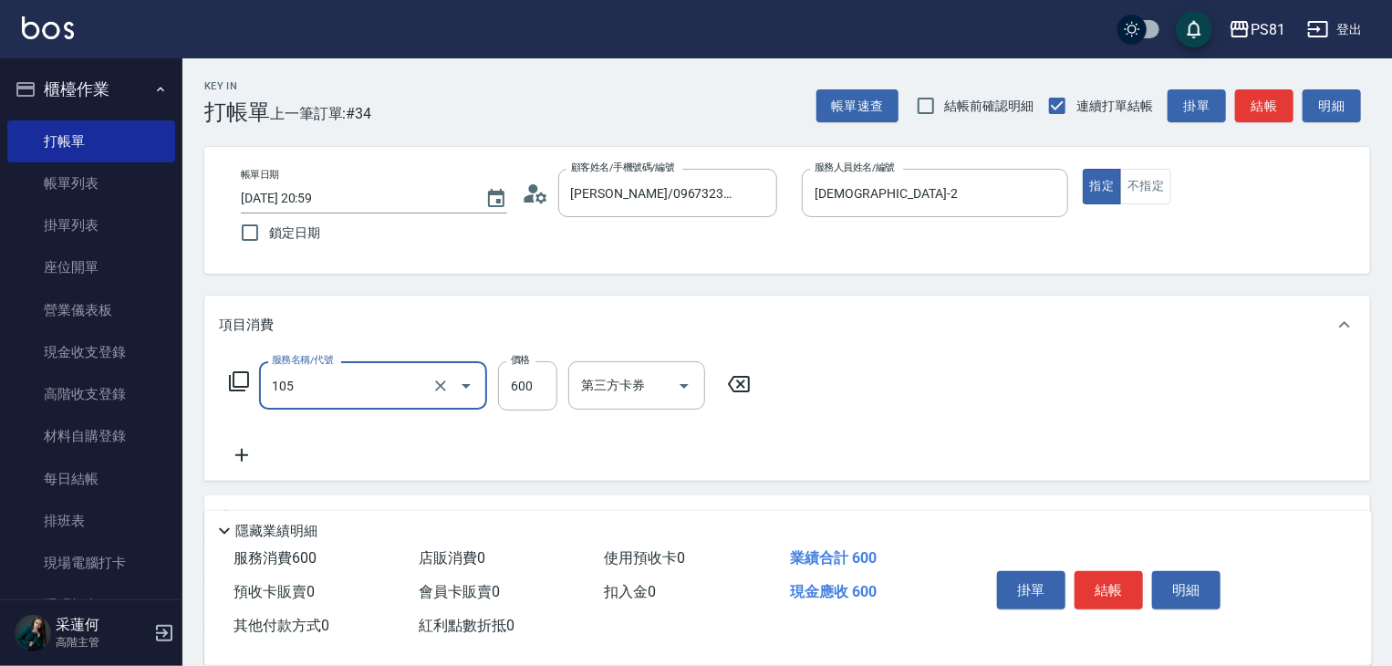
type input "A級洗剪600(105)"
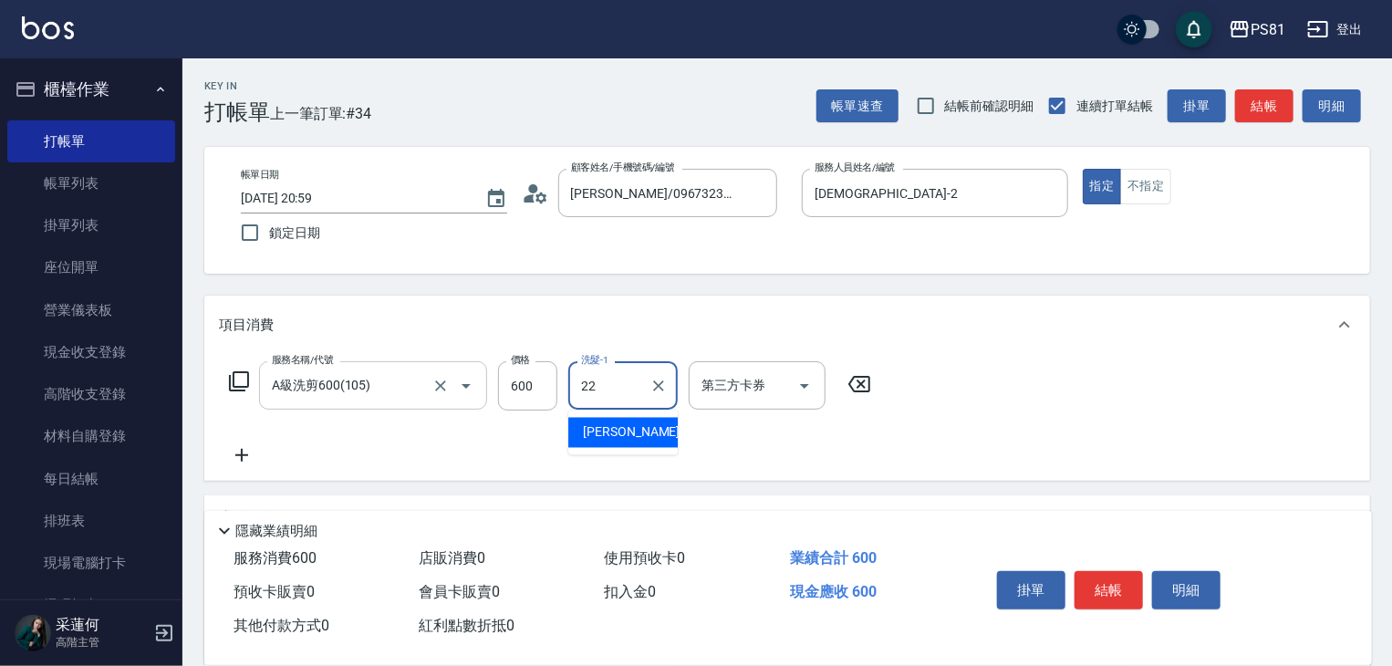
type input "涵文-22"
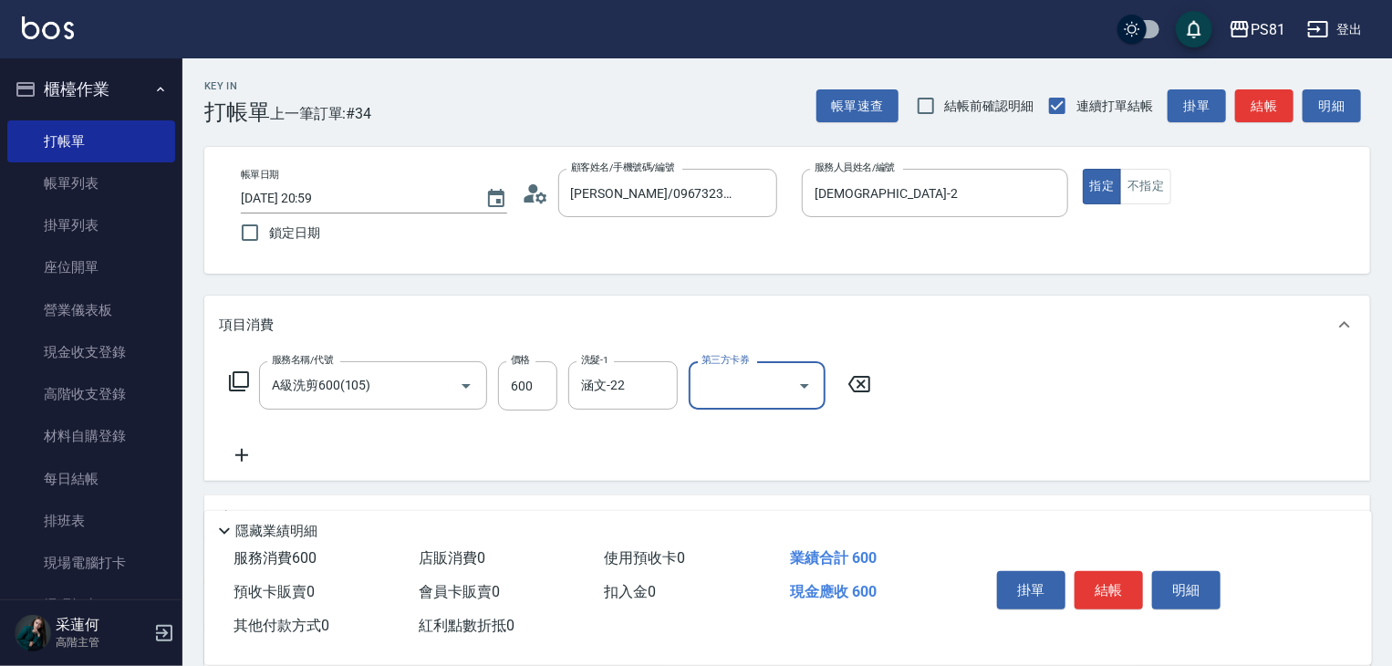
click at [1006, 445] on div "服務名稱/代號 A級洗剪600(105) 服務名稱/代號 價格 600 價格 洗髮-1 涵文-22 洗髮-1 第三方卡券 第三方卡券" at bounding box center [787, 417] width 1166 height 127
click at [1105, 574] on button "結帳" at bounding box center [1108, 590] width 68 height 38
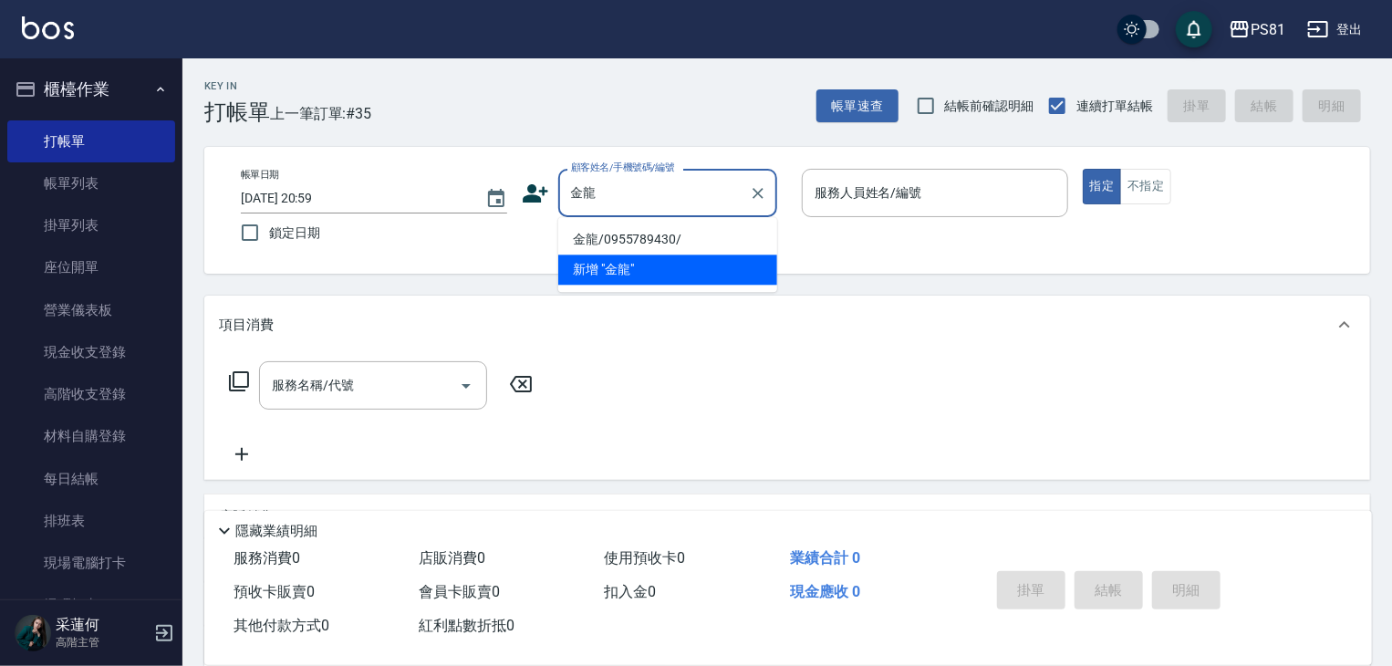
click at [671, 236] on li "金龍/0955789430/" at bounding box center [667, 239] width 219 height 30
type input "金龍/0955789430/"
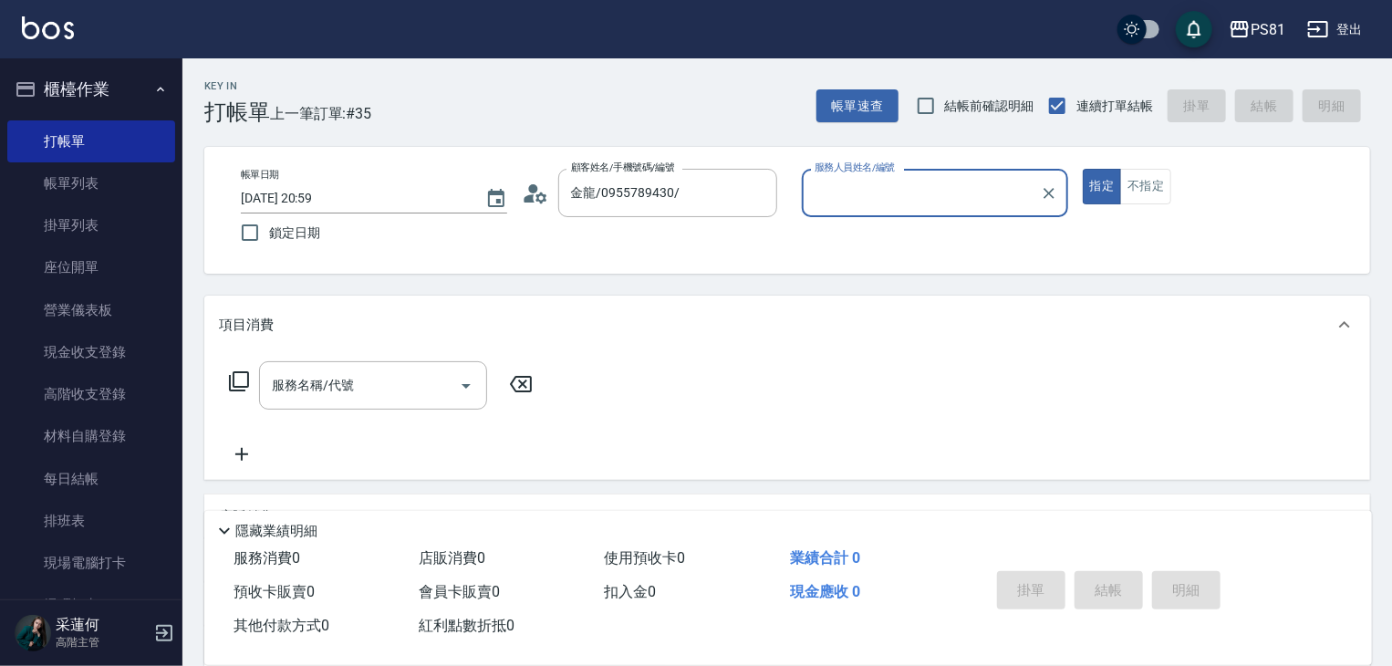
type input "[DEMOGRAPHIC_DATA]-2"
click at [398, 379] on input "服務名稱/代號" at bounding box center [359, 385] width 184 height 32
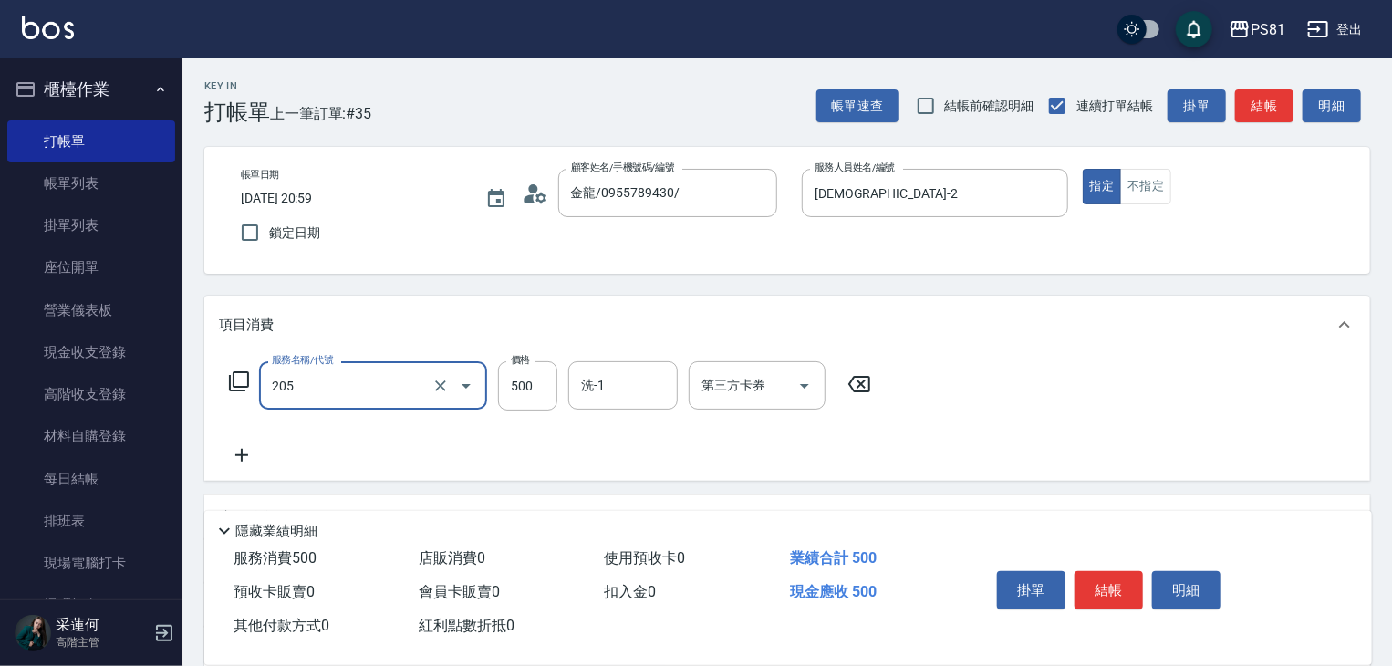
type input "A級單剪400(205)"
drag, startPoint x: 963, startPoint y: 435, endPoint x: 1146, endPoint y: 535, distance: 208.2
click at [965, 435] on div "服務名稱/代號 A級單剪400(205) 服務名稱/代號 價格 500 價格 洗-1 洗-1 第三方卡券 第三方卡券" at bounding box center [787, 417] width 1166 height 127
click at [1114, 589] on button "結帳" at bounding box center [1108, 590] width 68 height 38
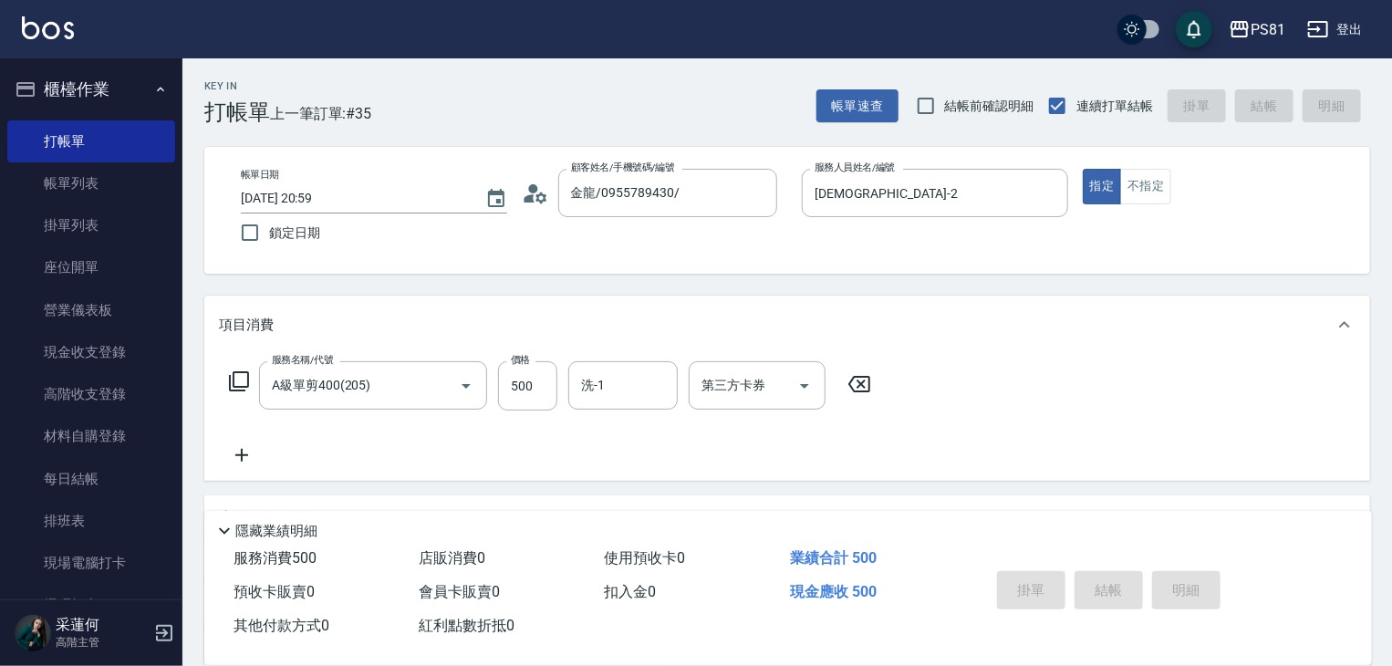
type input "[DATE] 21:00"
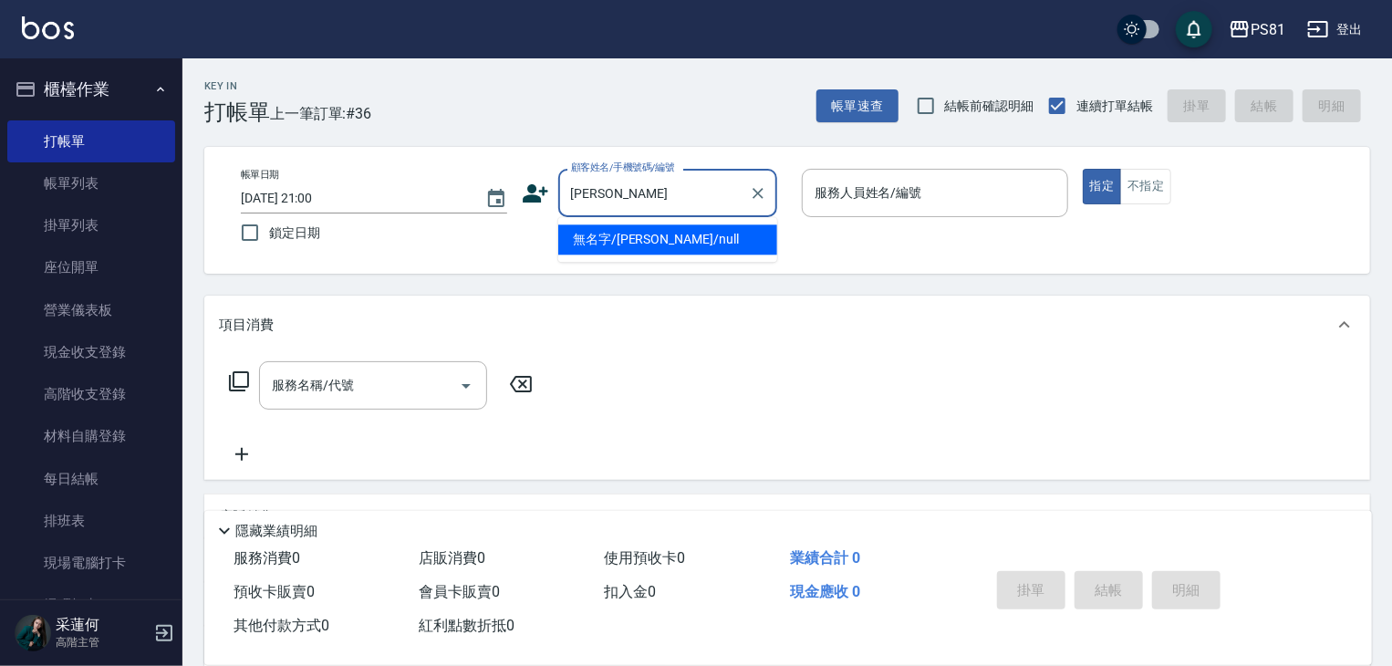
type input "無名字/[PERSON_NAME]/null"
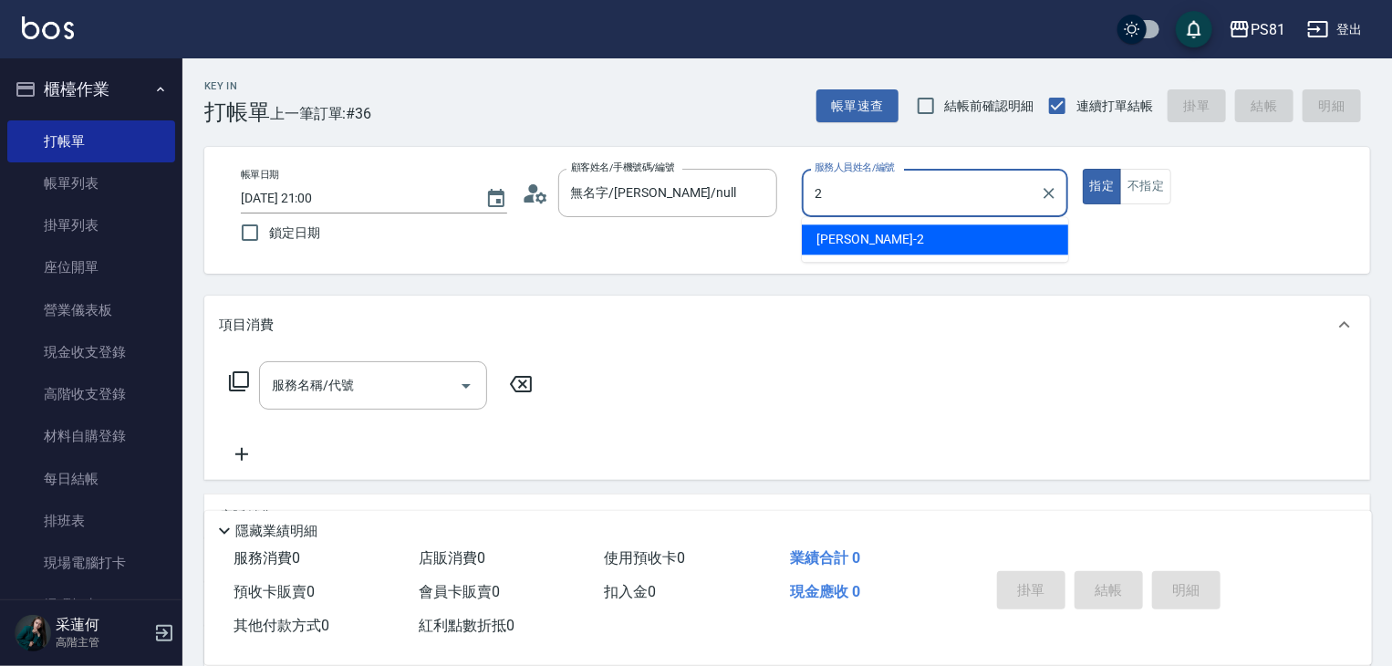
type input "[DEMOGRAPHIC_DATA]-2"
type button "true"
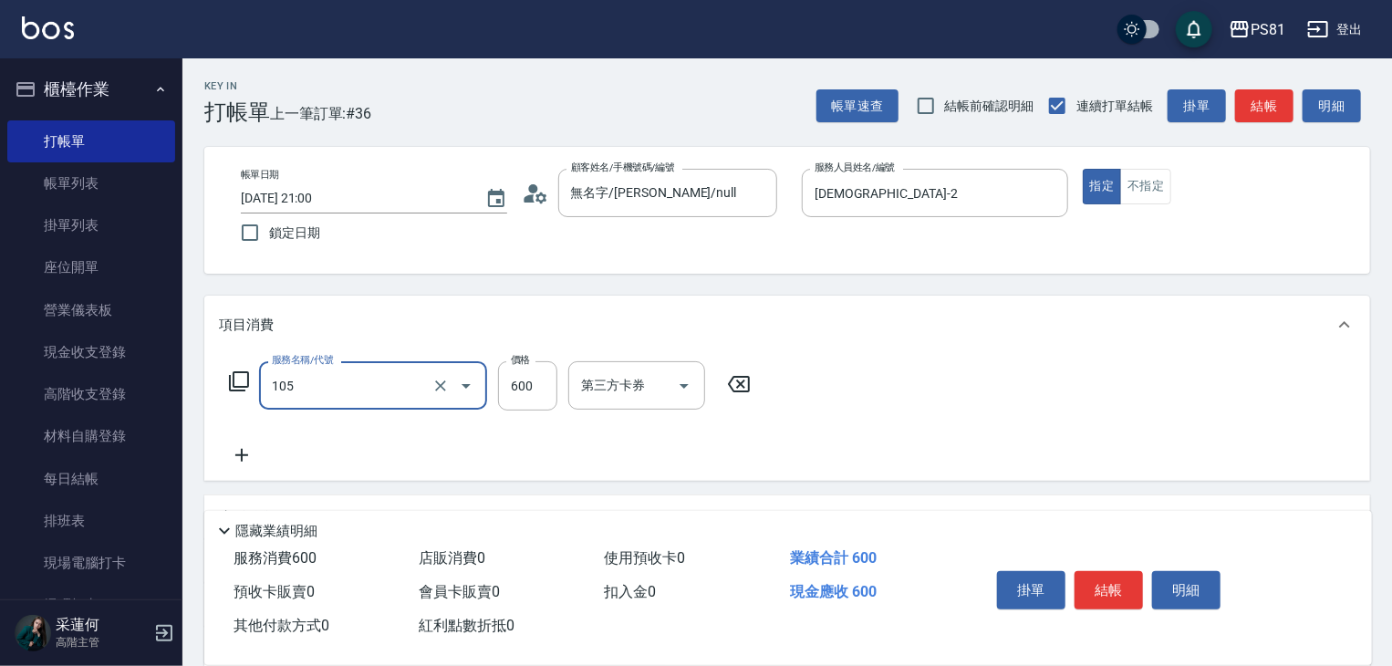
type input "A級洗剪600(105)"
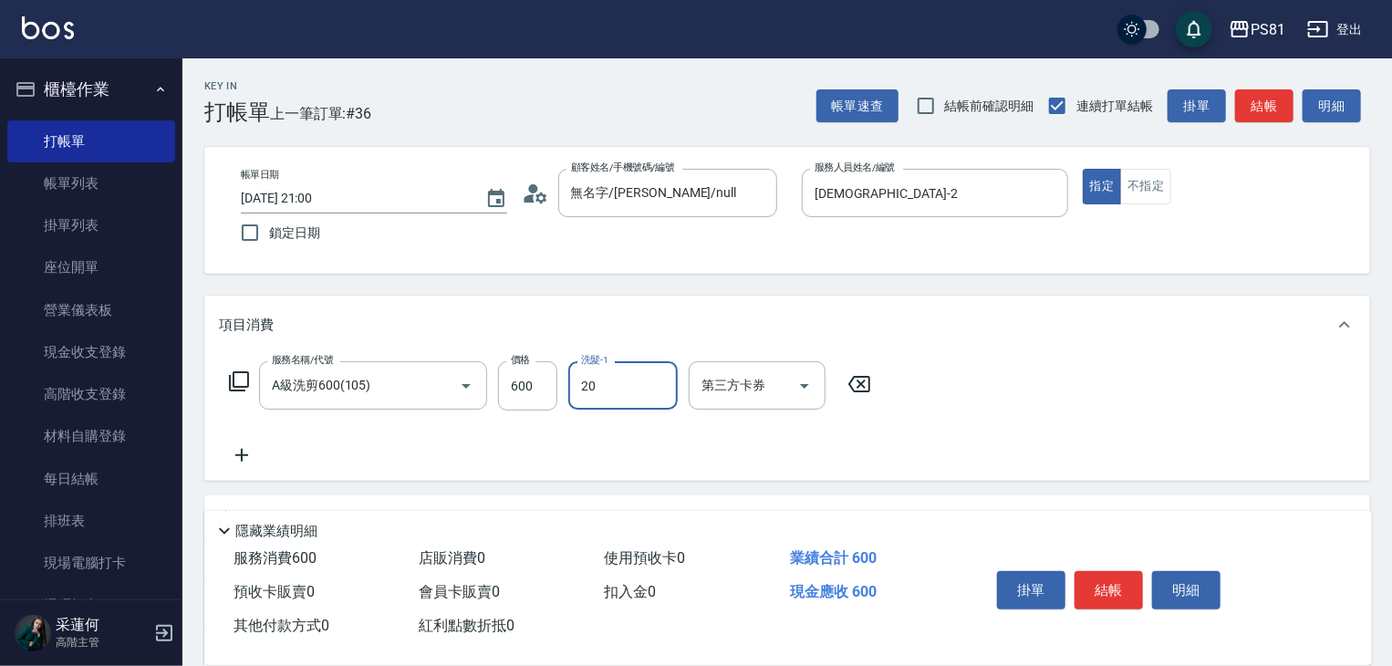
type input "[PERSON_NAME]-20"
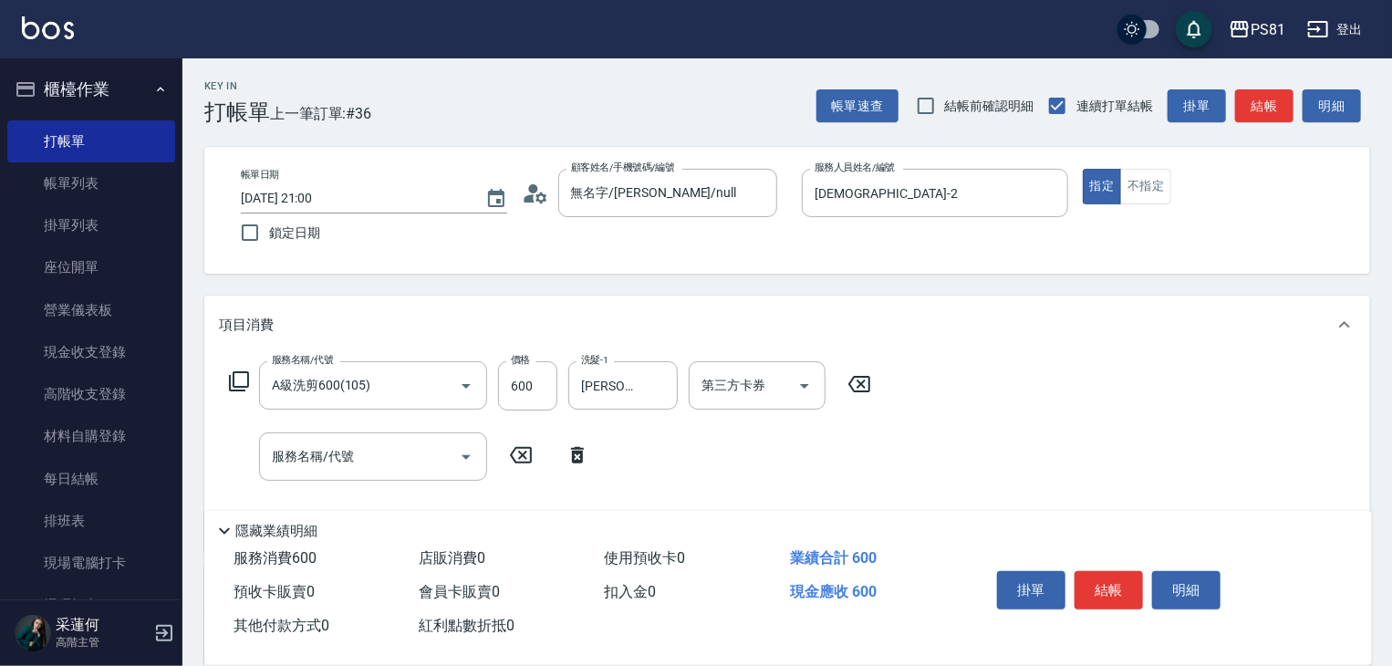
click at [1176, 480] on div "服務名稱/代號 A級洗剪600(105) 服務名稱/代號 價格 600 價格 洗髮-1 [PERSON_NAME]-20 洗髮-1 第三方卡券 第三方卡券 服…" at bounding box center [787, 452] width 1166 height 197
click at [573, 448] on icon at bounding box center [577, 455] width 13 height 16
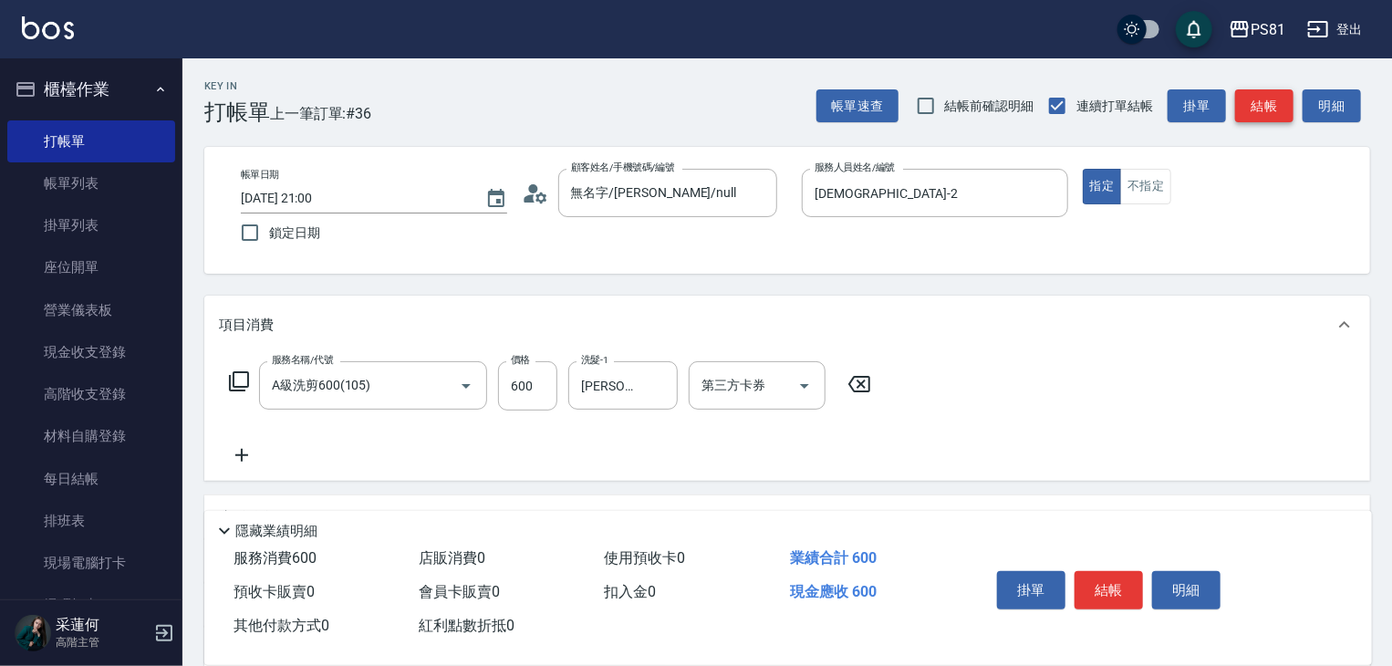
click at [1273, 118] on button "結帳" at bounding box center [1264, 106] width 58 height 34
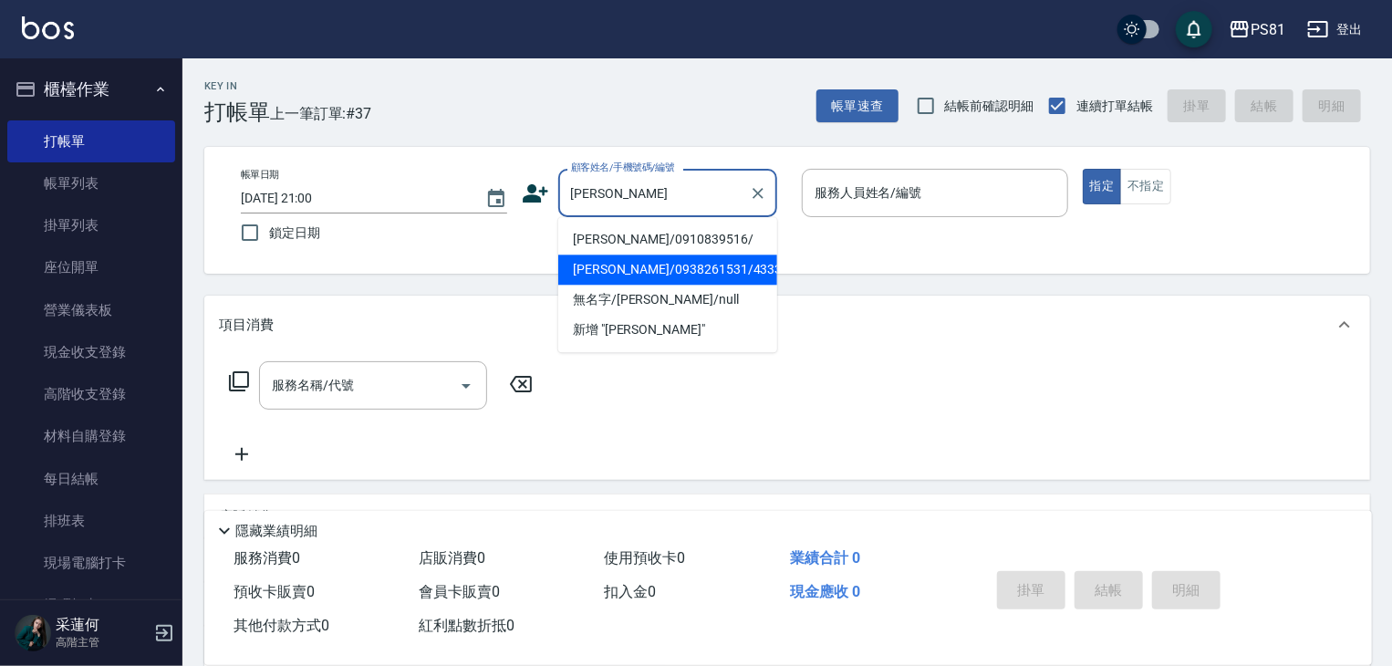
click at [607, 277] on li "[PERSON_NAME]/0938261531/4333" at bounding box center [667, 269] width 219 height 30
type input "[PERSON_NAME]/0938261531/4333"
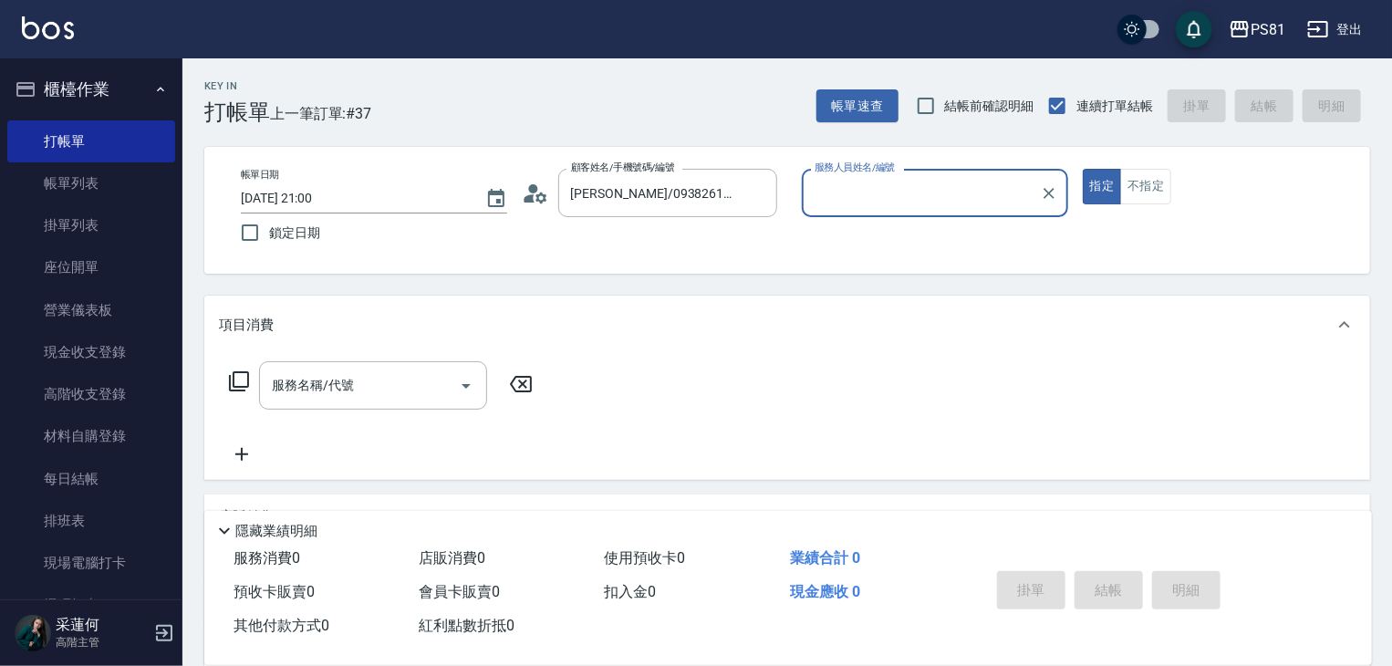
type input "[PERSON_NAME]-10"
click at [1054, 193] on icon "Clear" at bounding box center [1049, 193] width 18 height 18
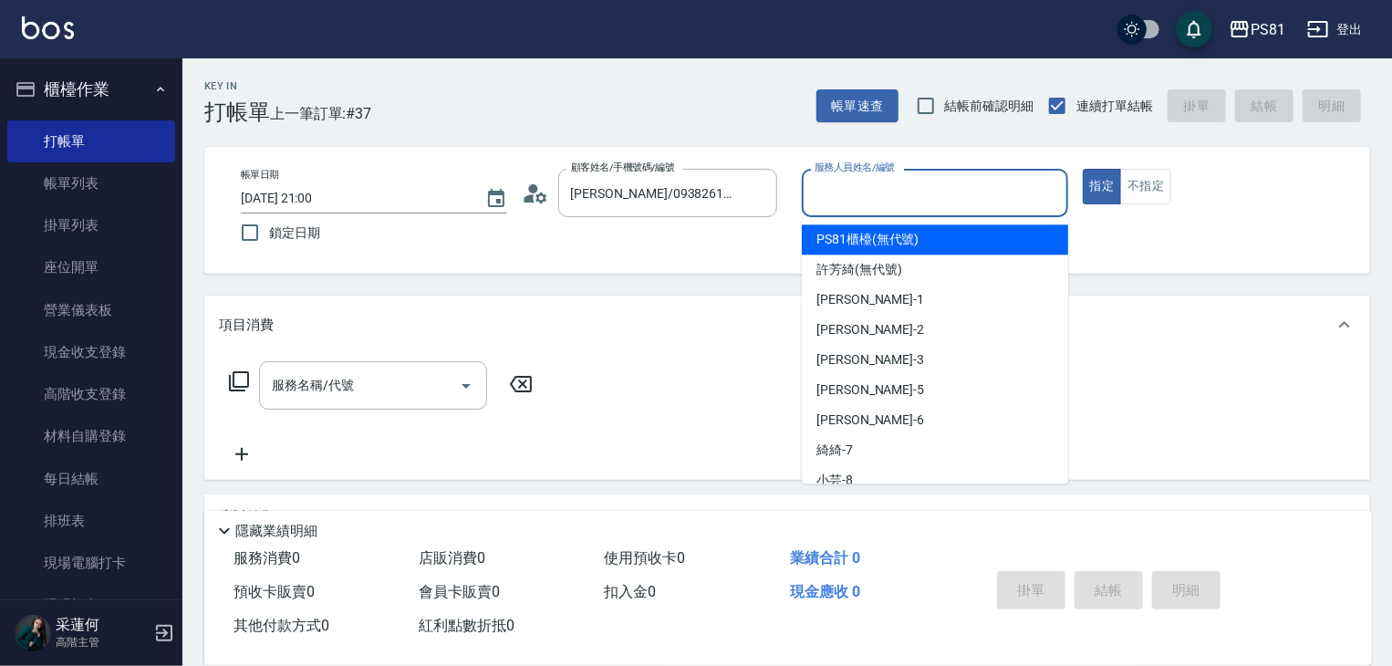
click at [998, 191] on input "服務人員姓名/編號" at bounding box center [935, 193] width 250 height 32
type input "[DEMOGRAPHIC_DATA]-2"
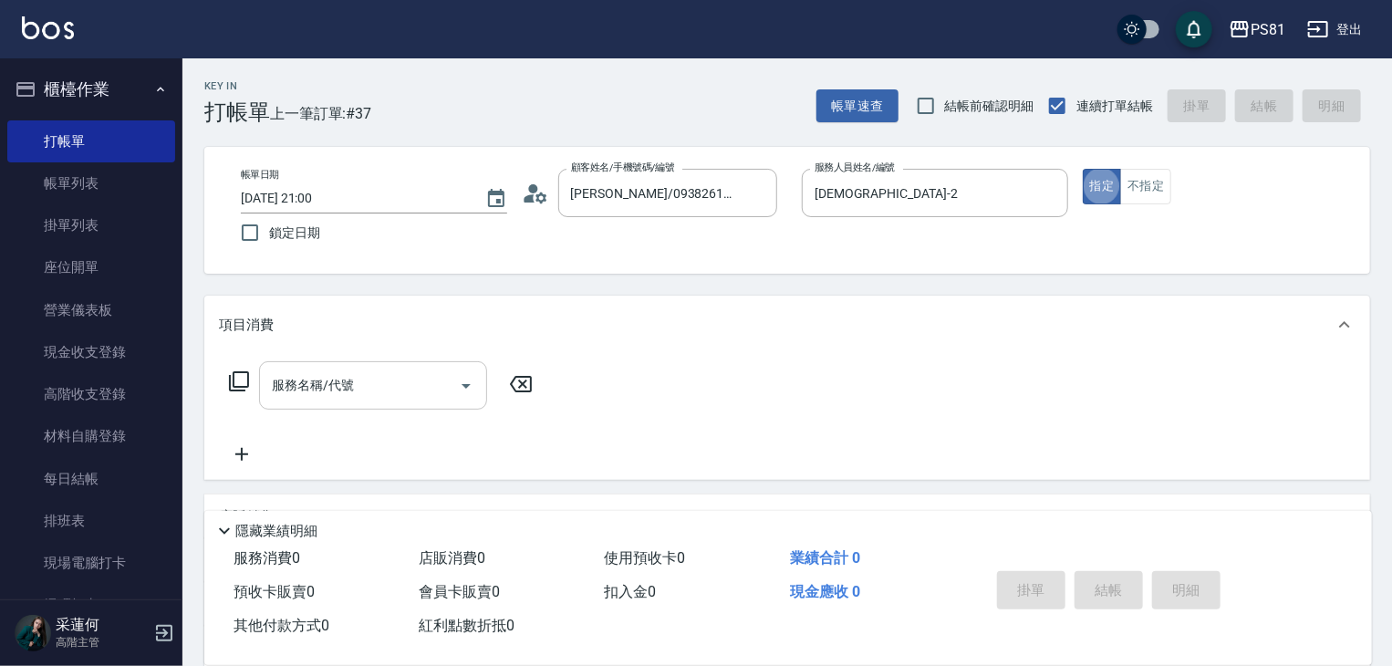
click at [339, 402] on div "服務名稱/代號" at bounding box center [373, 385] width 228 height 48
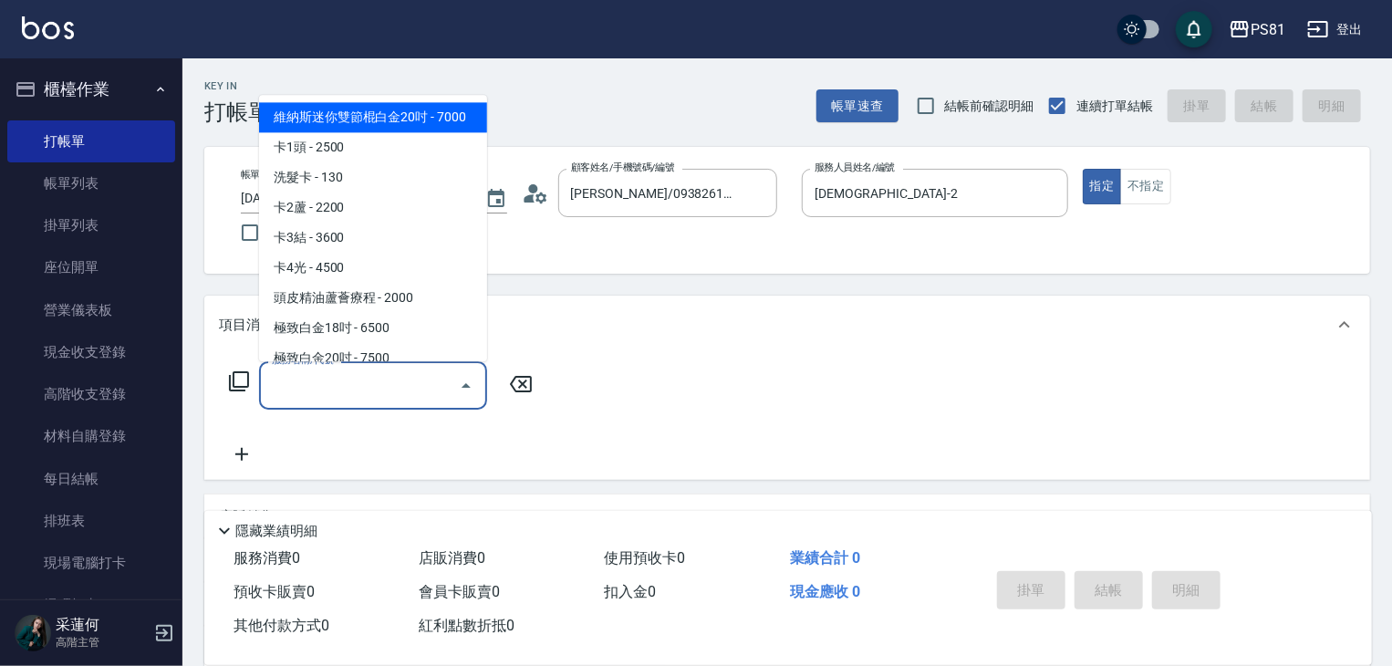
type input "2"
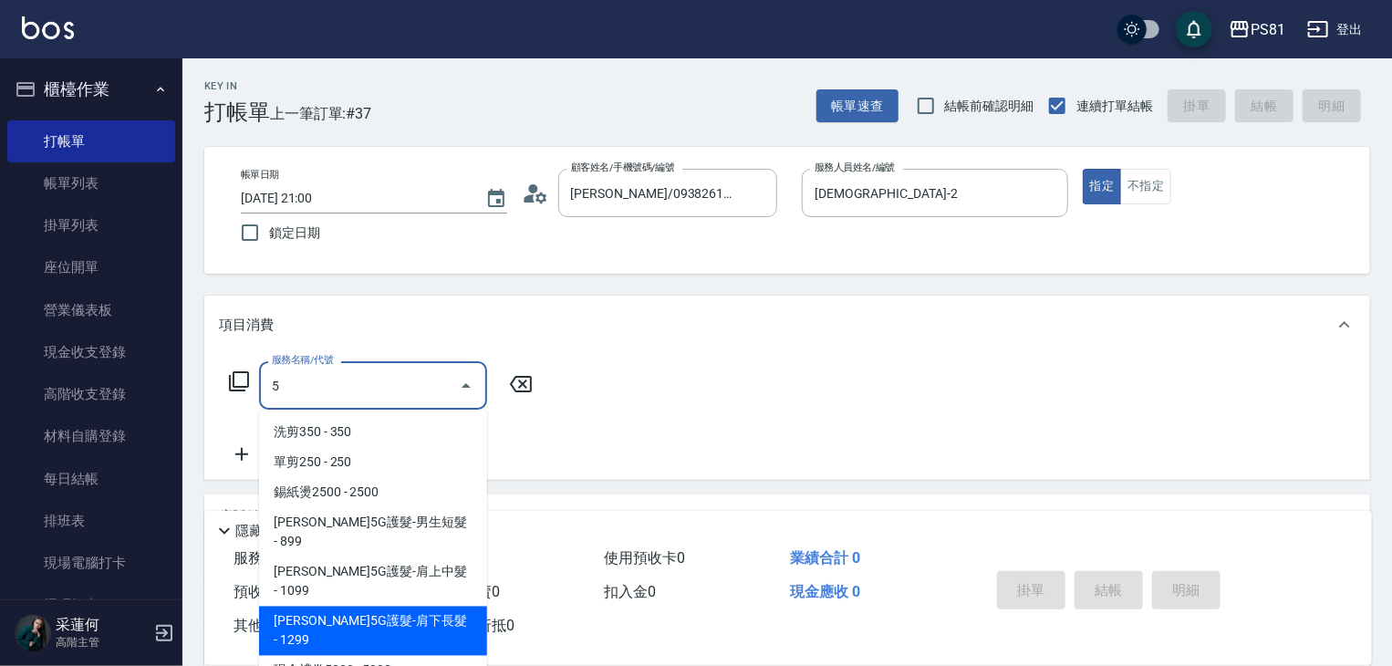
click at [437, 607] on span "[PERSON_NAME]5G護髮-肩下長髮 - 1299" at bounding box center [373, 631] width 228 height 49
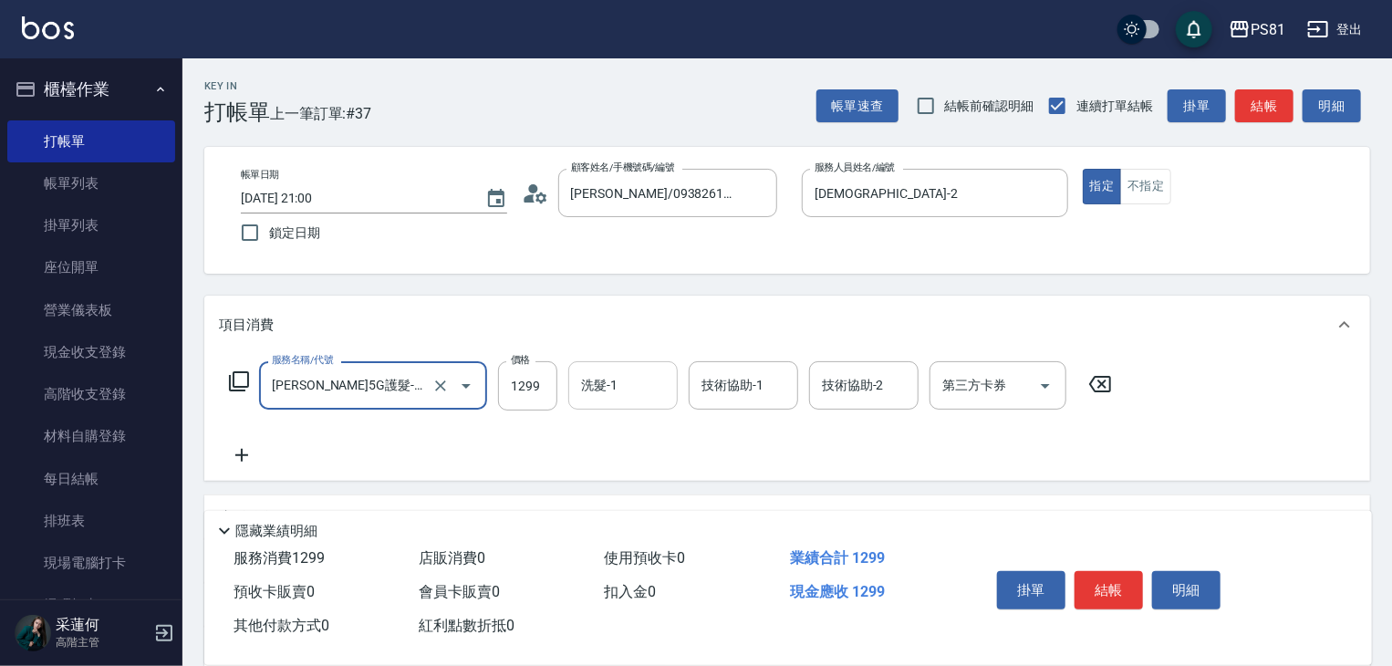
click at [646, 362] on div "洗髮-1" at bounding box center [622, 385] width 109 height 48
type input "[PERSON_NAME]5G護髮-肩下長髮(1106)"
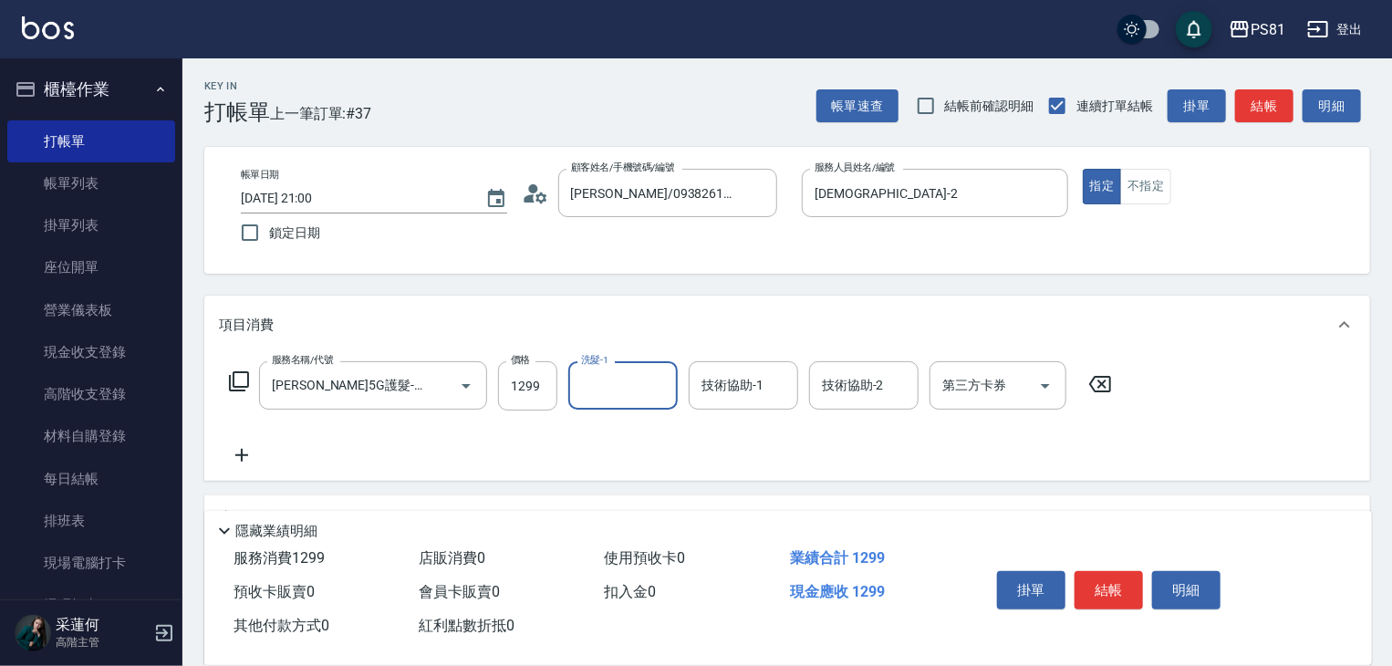
click at [652, 381] on input "洗髮-1" at bounding box center [622, 385] width 93 height 32
type input "涵文-22"
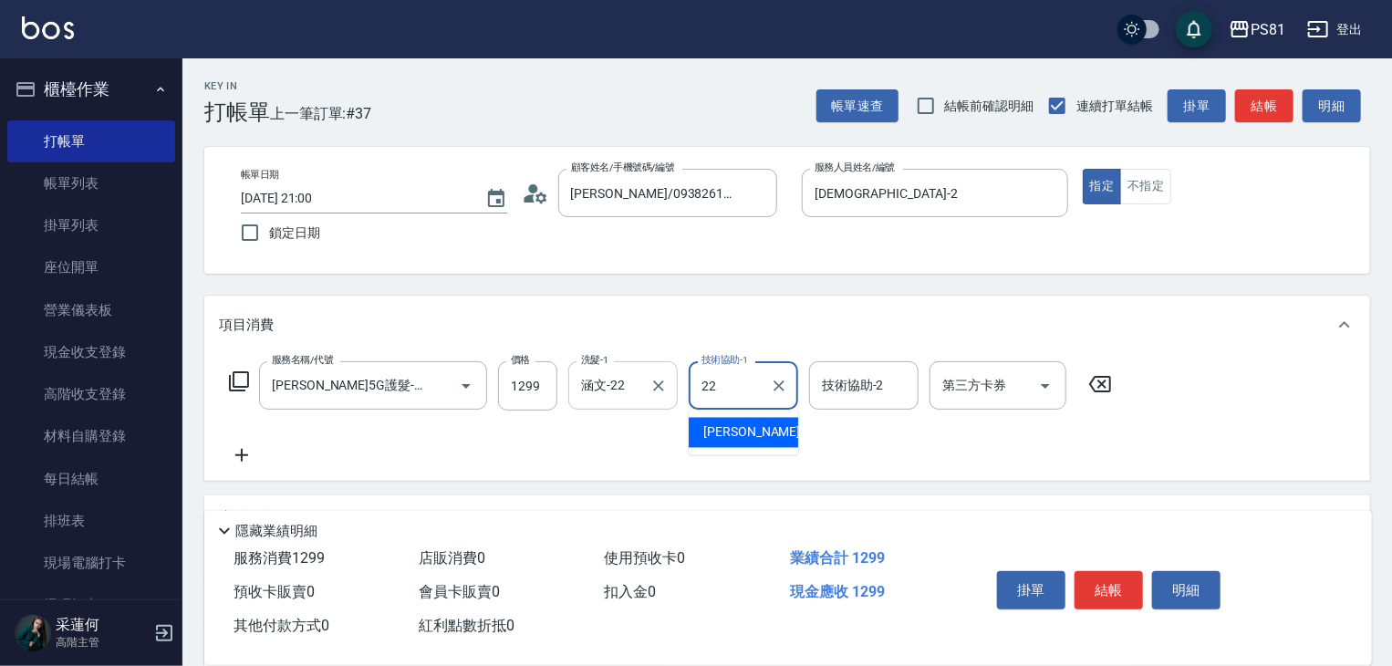
type input "涵文-22"
click at [745, 425] on div "服務名稱/代號 [PERSON_NAME]5G護髮-肩下長髮(1106) 服務名稱/代號 價格 1299 價格 洗髮-1 涵文-22 洗髮-1 技術協助-1 …" at bounding box center [671, 413] width 904 height 105
click at [1092, 571] on button "結帳" at bounding box center [1108, 590] width 68 height 38
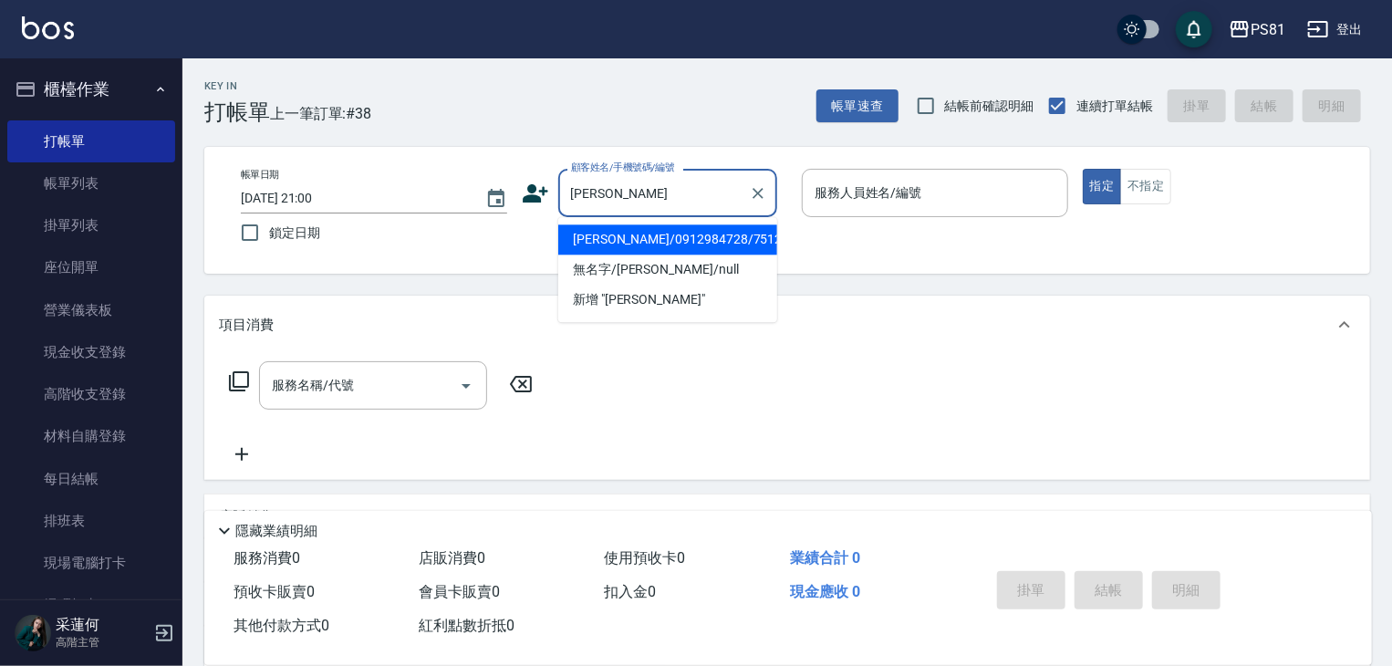
click at [639, 239] on li "[PERSON_NAME]/0912984728/7512" at bounding box center [667, 239] width 219 height 30
type input "[PERSON_NAME]/0912984728/7512"
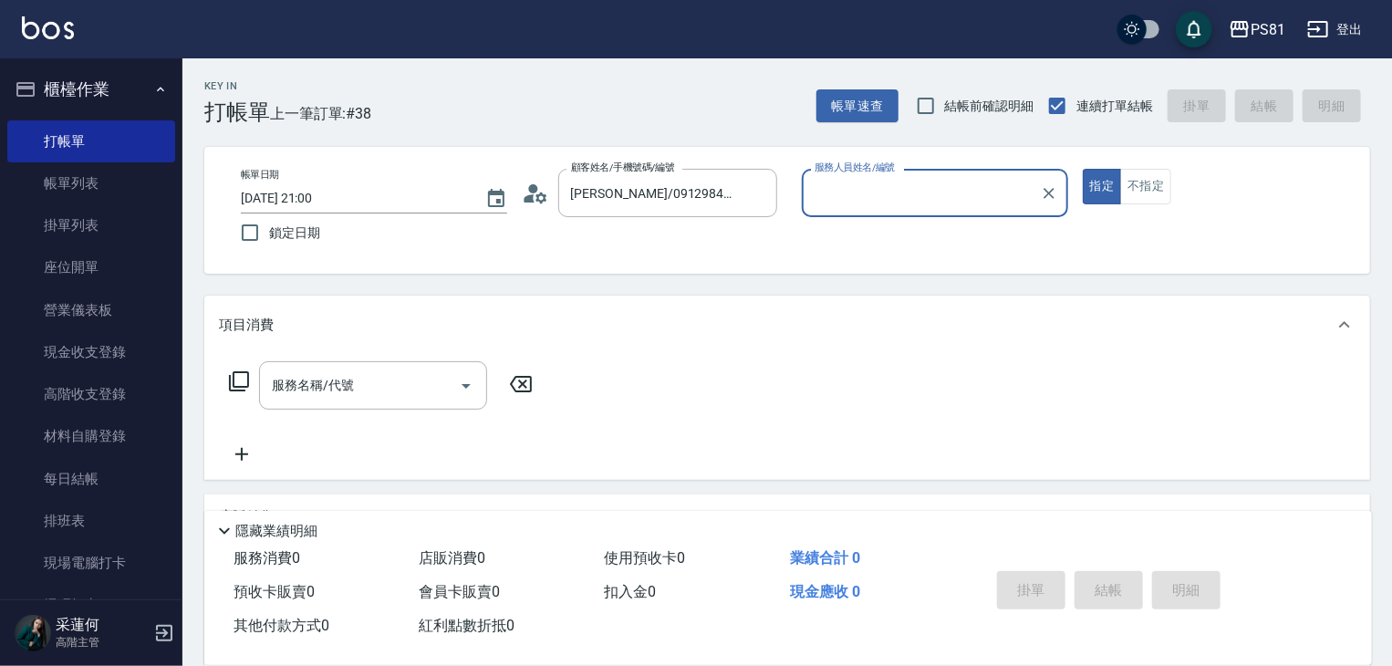
type input "[DEMOGRAPHIC_DATA]-2"
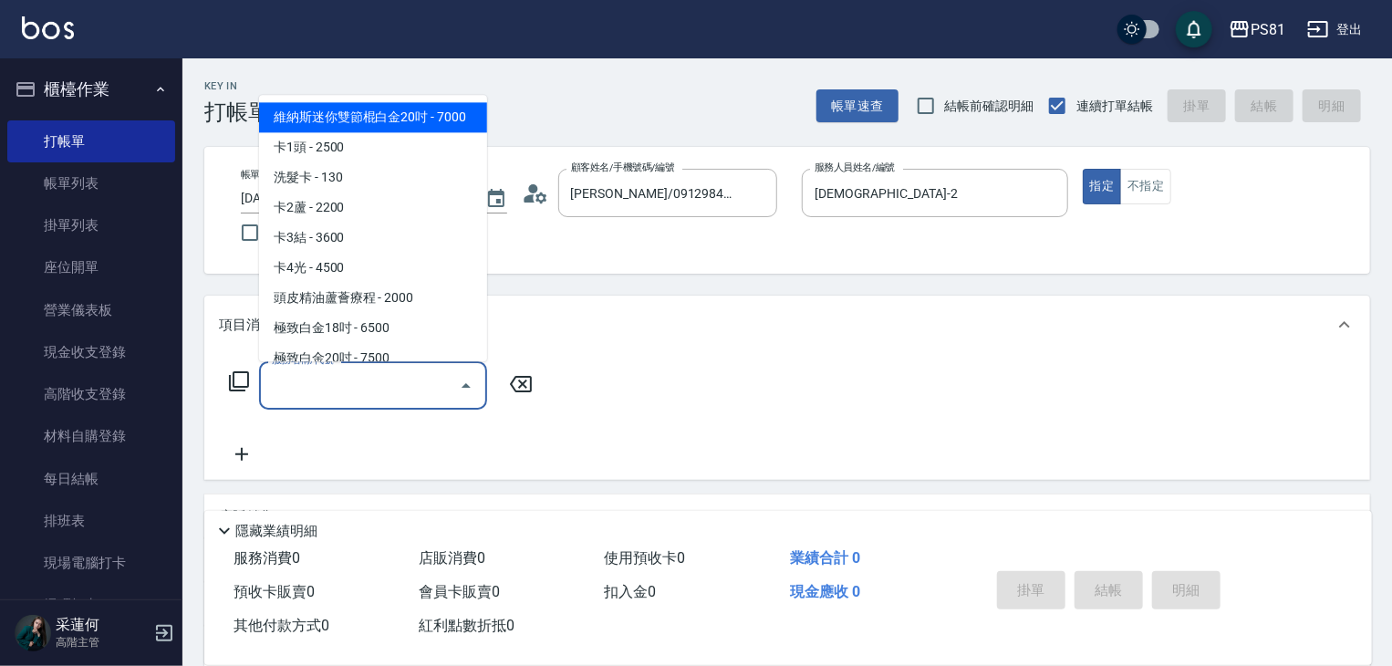
click at [404, 391] on input "服務名稱/代號" at bounding box center [359, 385] width 184 height 32
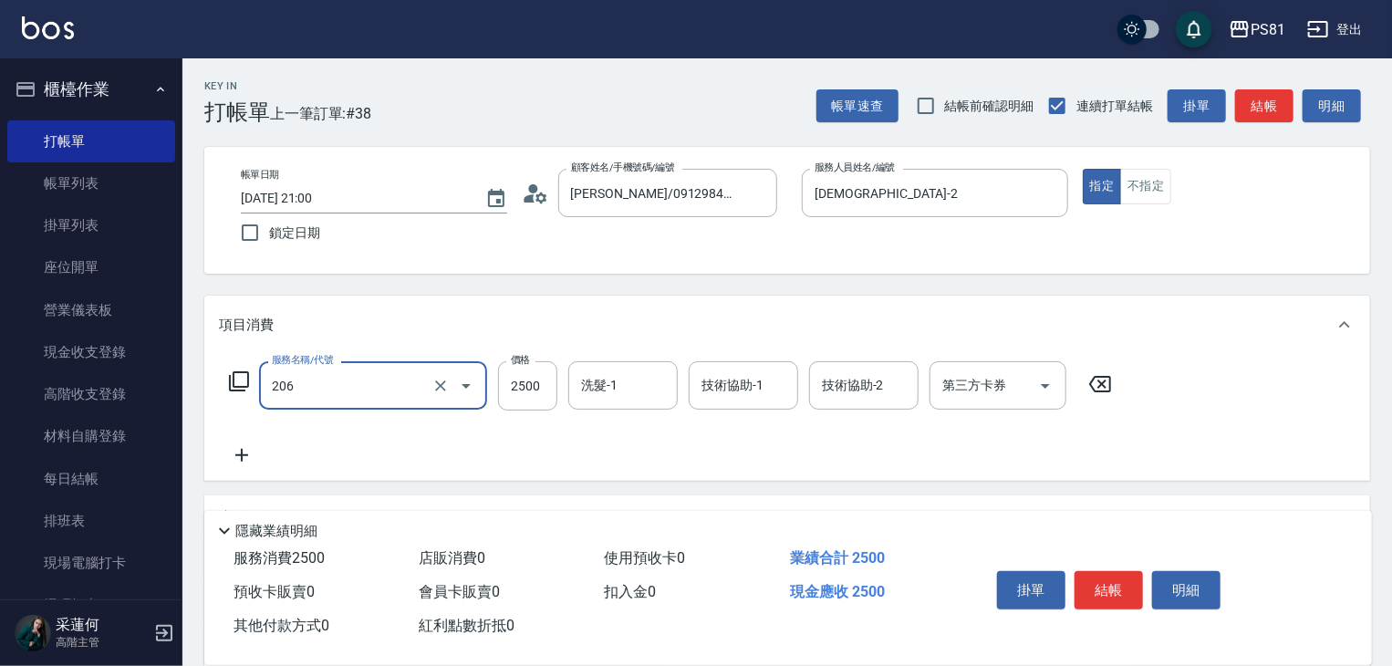
type input "錫紙燙2500(206)"
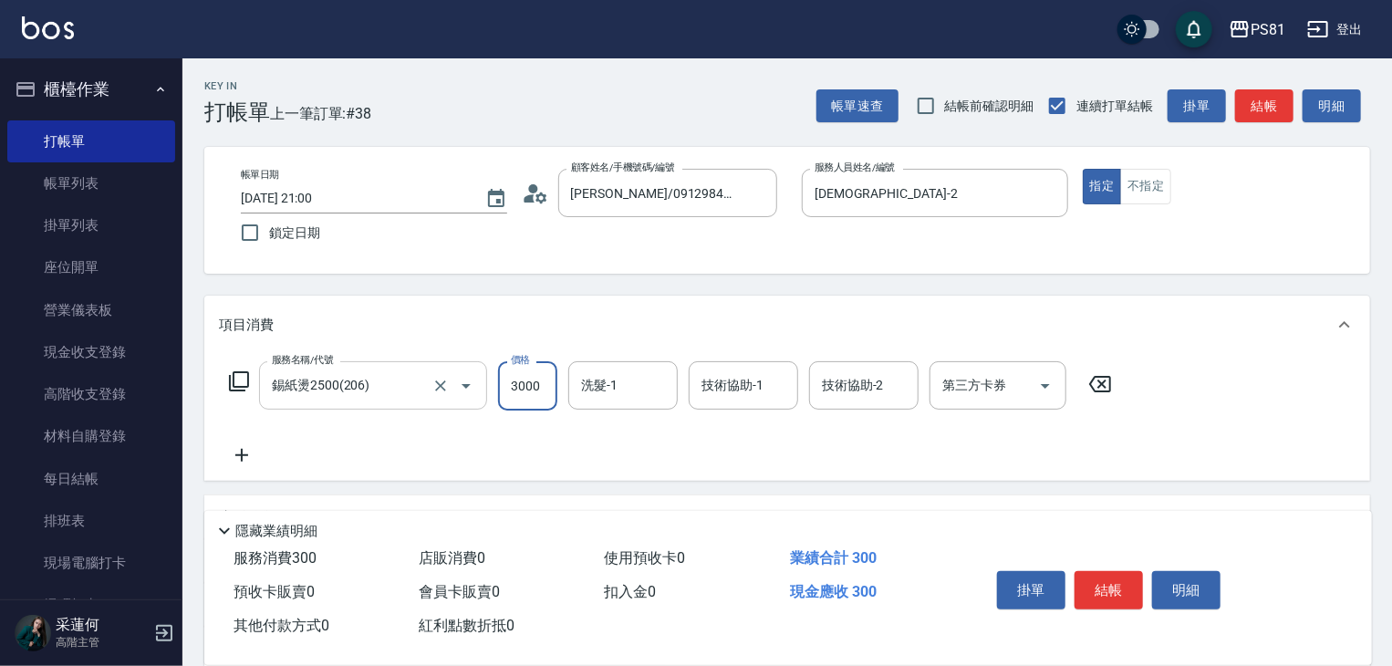
type input "3000"
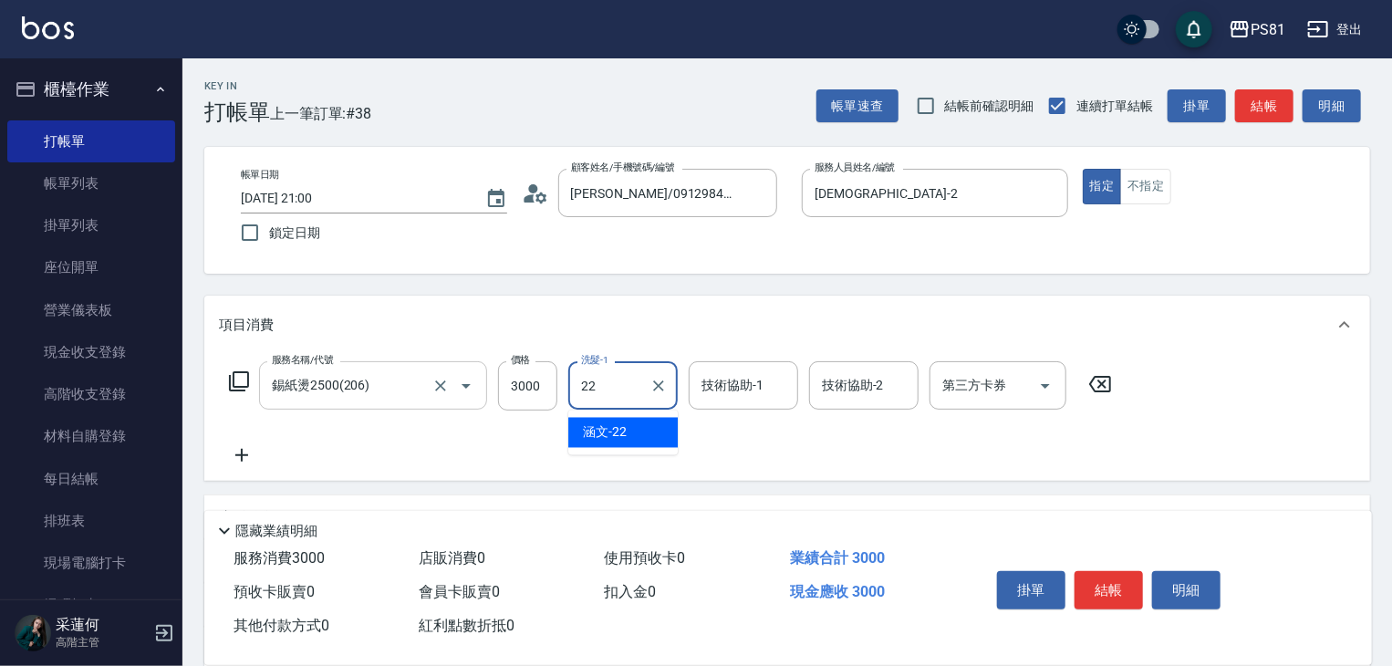
type input "涵文-22"
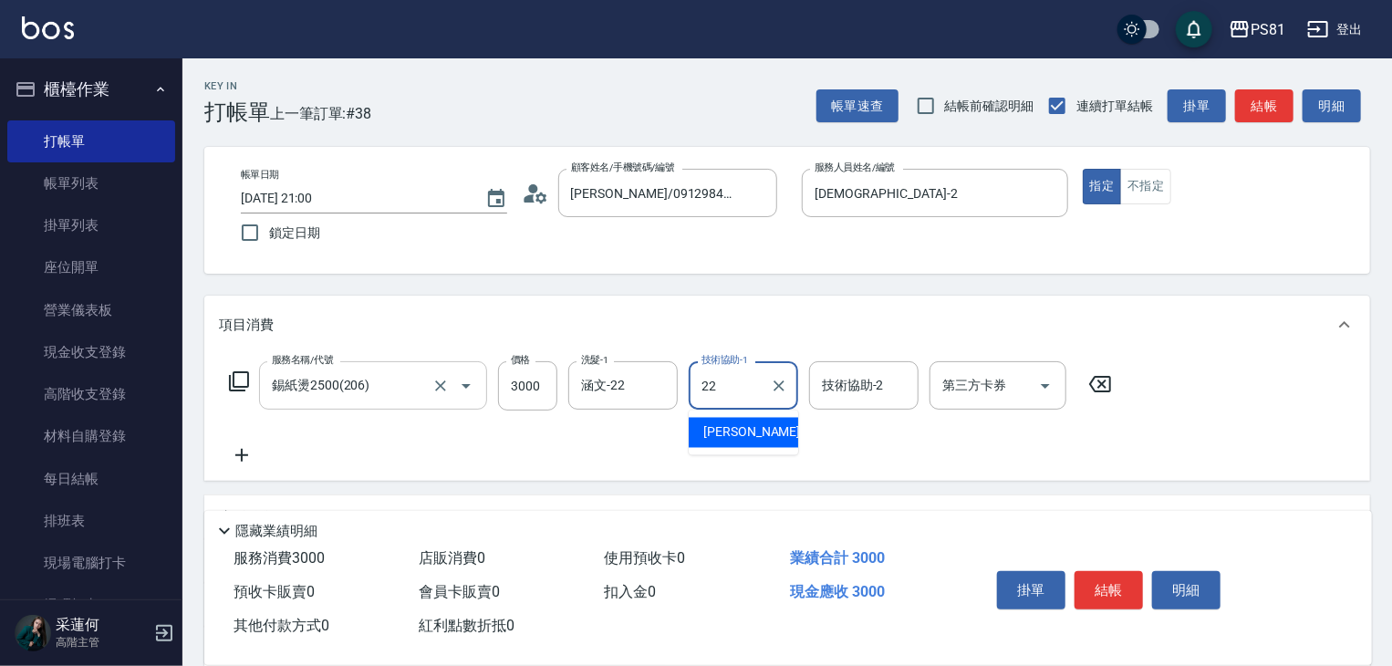
type input "涵文-22"
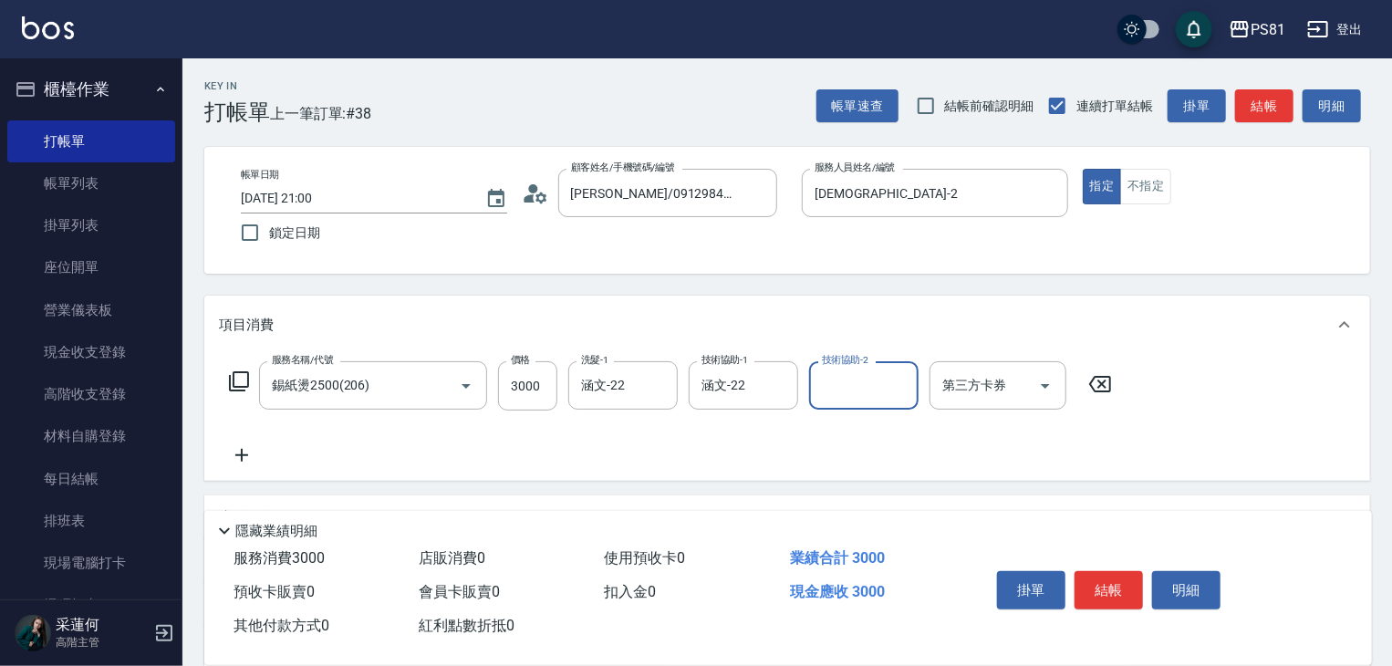
drag, startPoint x: 559, startPoint y: 435, endPoint x: 1021, endPoint y: 554, distance: 476.5
click at [586, 444] on div "服務名稱/代號 錫紙燙2500(206) 服務名稱/代號 價格 3000 價格 洗髮-1 涵文-22 洗髮-1 技術協助-1 涵文-22 技術協助-1 技術協…" at bounding box center [671, 413] width 904 height 105
click at [1085, 584] on button "結帳" at bounding box center [1108, 590] width 68 height 38
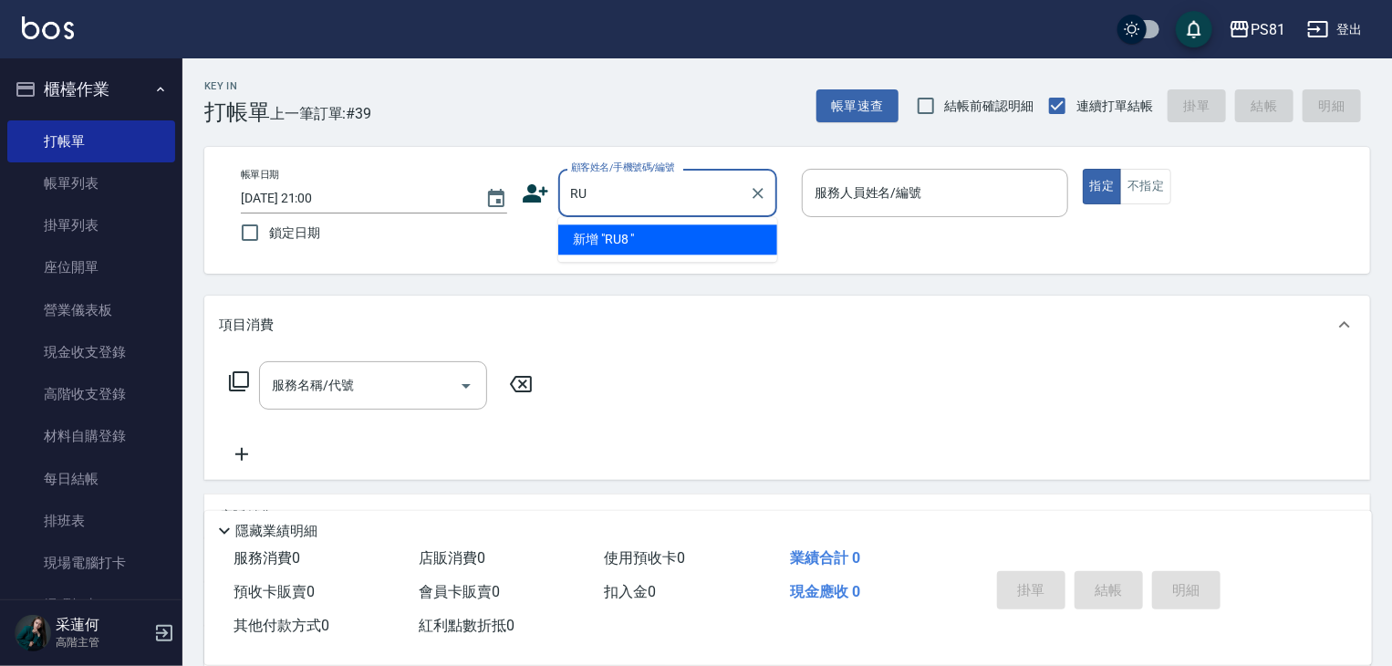
type input "R"
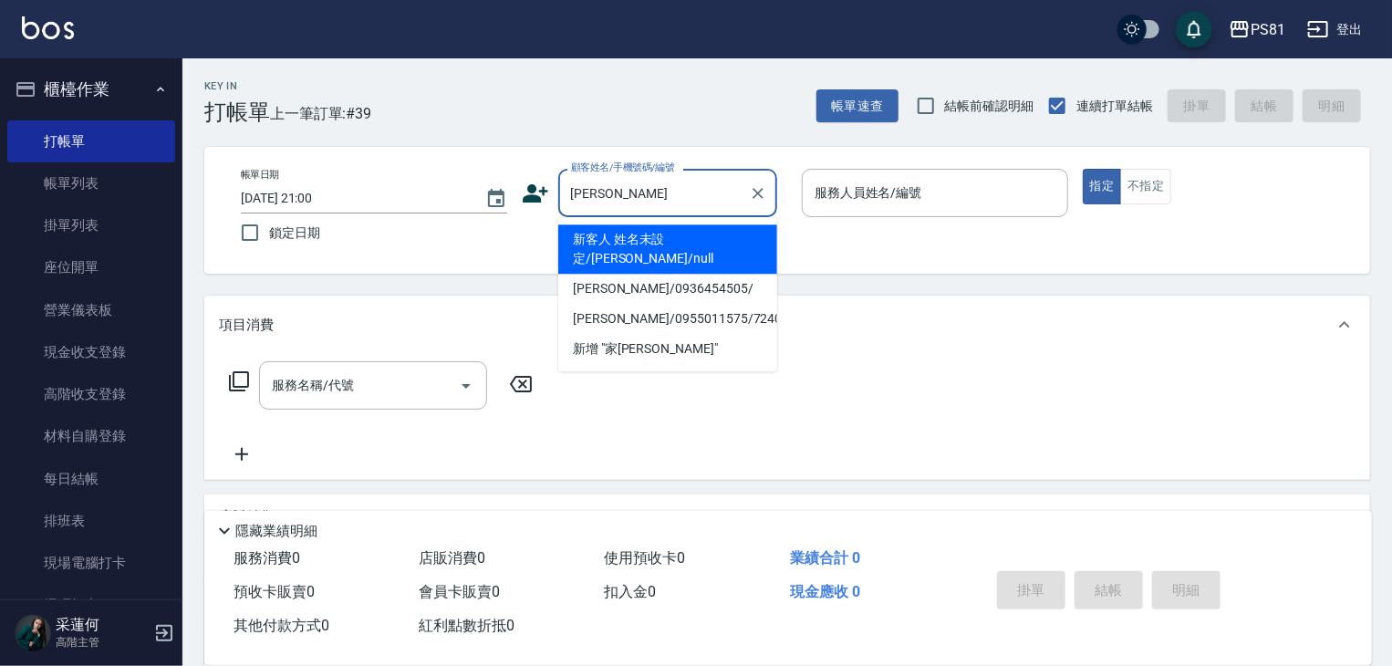
click at [682, 239] on li "新客人 姓名未設定/[PERSON_NAME]/null" at bounding box center [667, 248] width 219 height 49
type input "新客人 姓名未設定/[PERSON_NAME]/null"
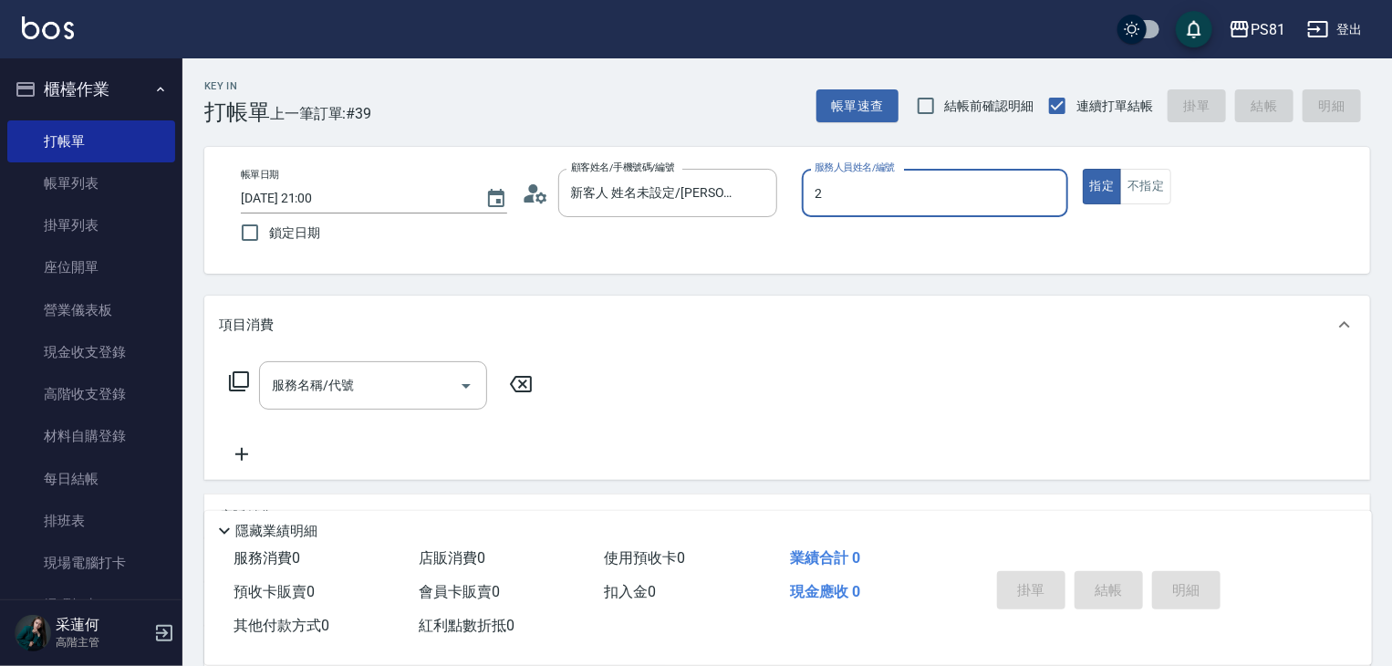
type input "[DEMOGRAPHIC_DATA]-2"
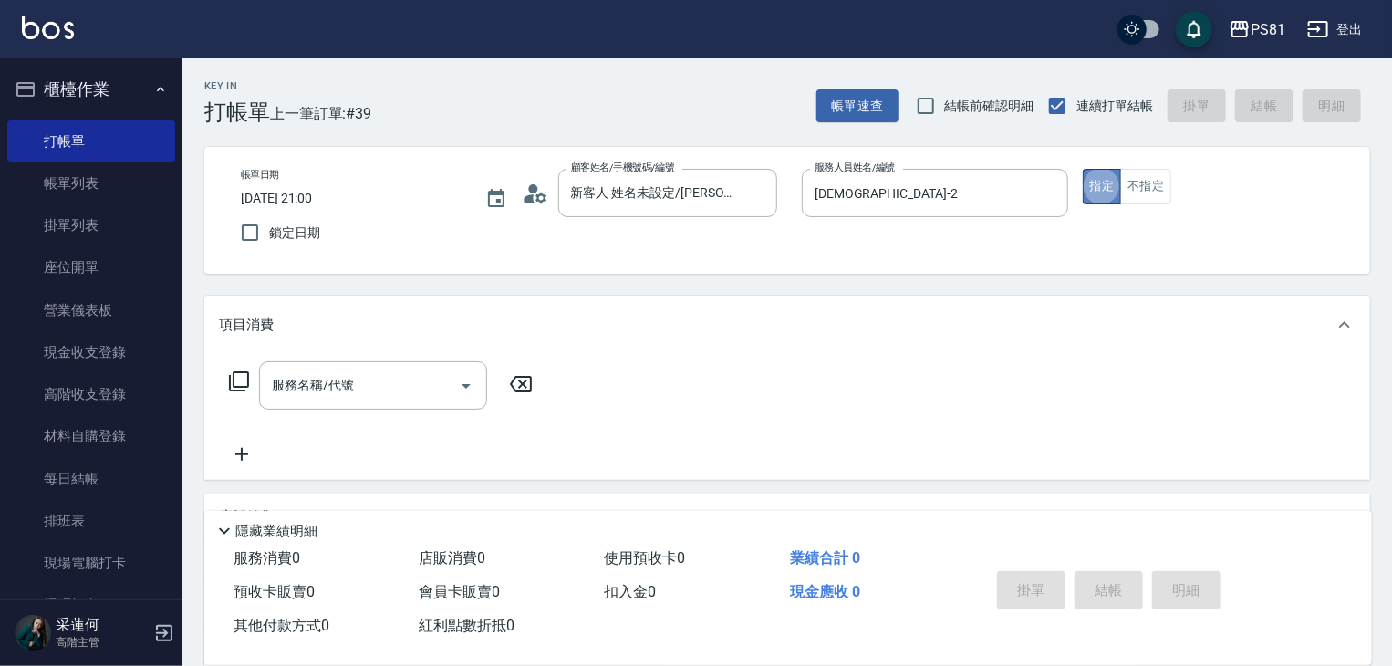
click at [1105, 182] on button "指定" at bounding box center [1102, 187] width 39 height 36
click at [388, 402] on div "服務名稱/代號" at bounding box center [373, 385] width 228 height 48
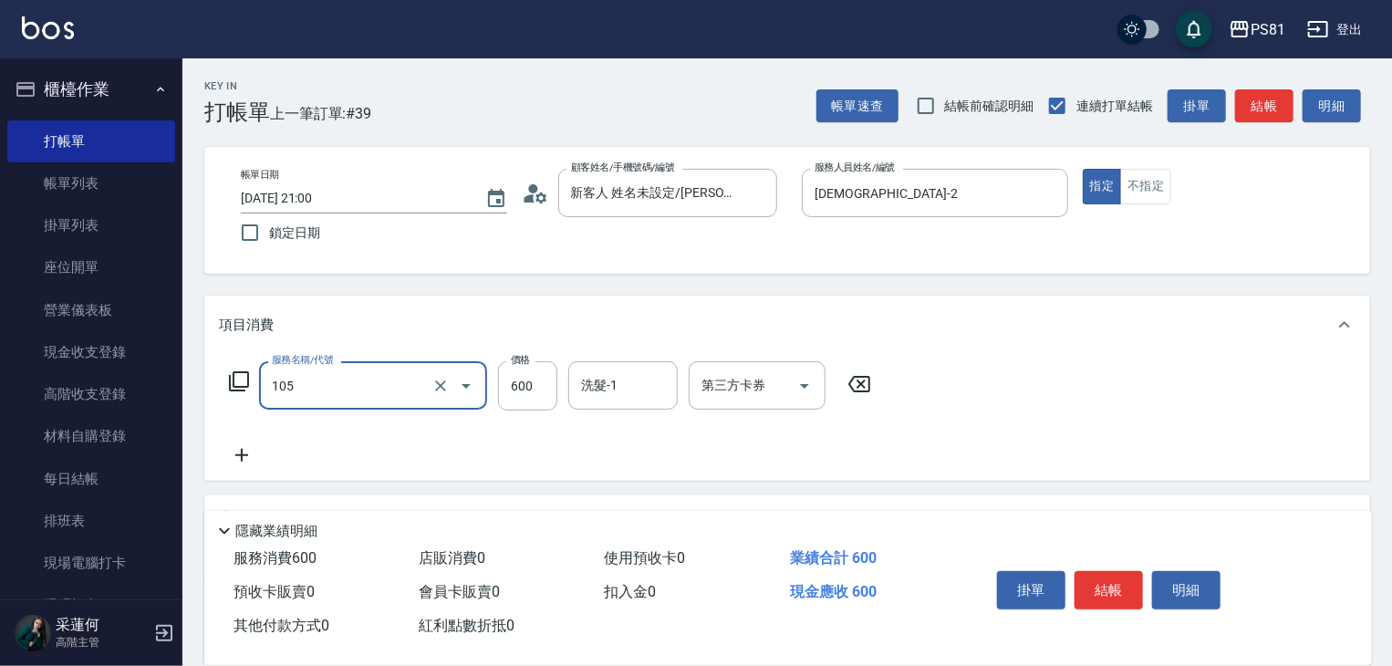
type input "A級洗剪600(105)"
click at [435, 451] on div "服務名稱/代號 A級洗剪600(105) 服務名稱/代號 價格 600 價格 洗髮-1 洗髮-1 第三方卡券 第三方卡券" at bounding box center [550, 413] width 663 height 105
click at [1114, 575] on button "結帳" at bounding box center [1108, 590] width 68 height 38
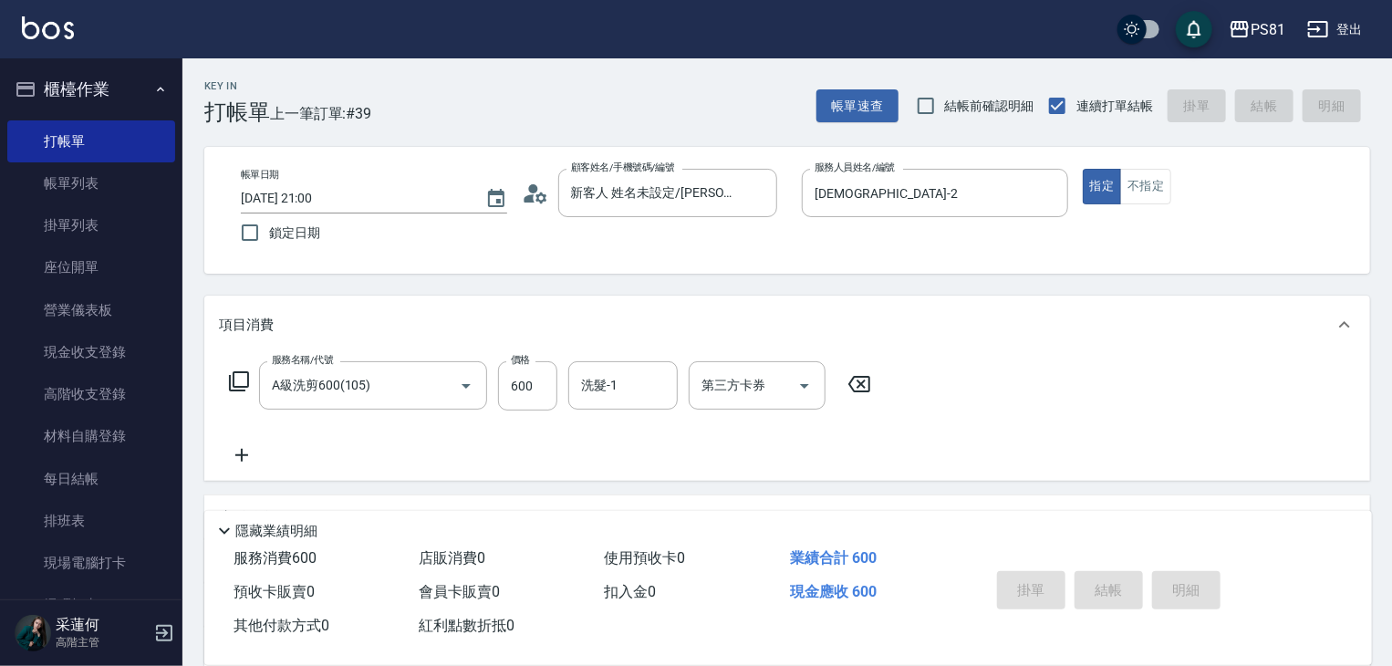
type input "[DATE] 21:01"
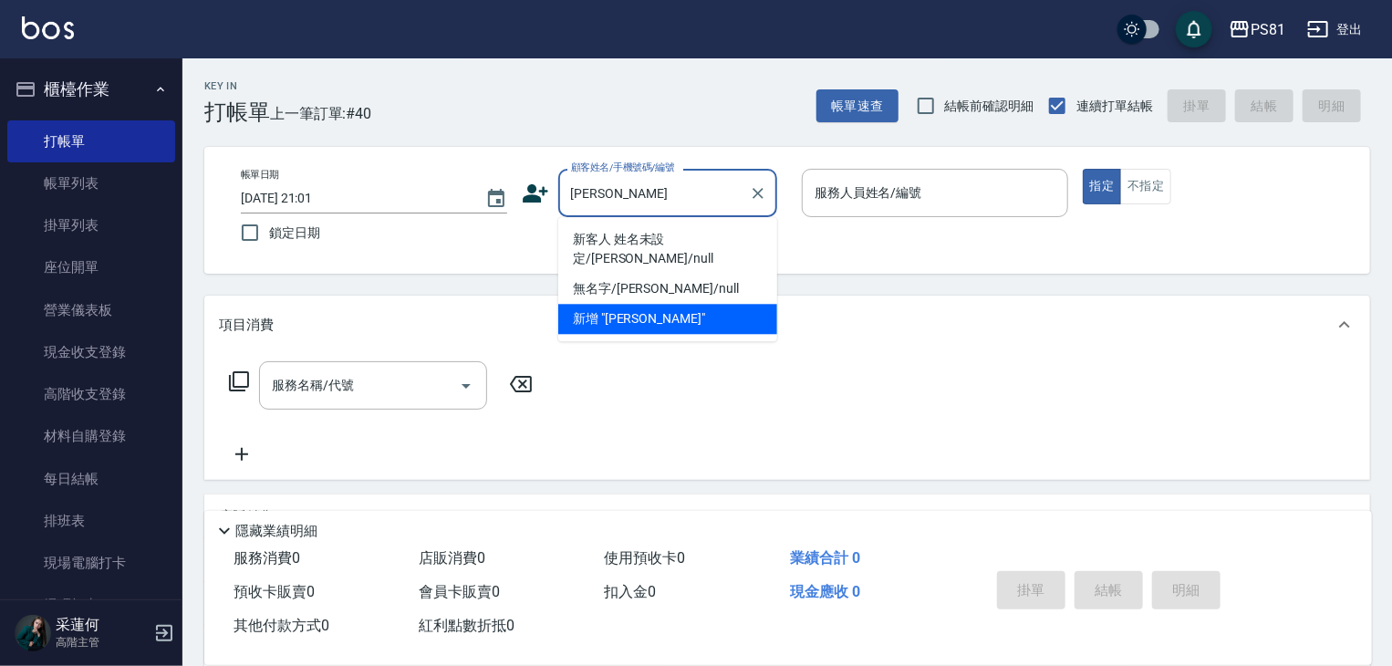
click at [648, 240] on li "新客人 姓名未設定/[PERSON_NAME]/null" at bounding box center [667, 248] width 219 height 49
type input "新客人 姓名未設定/[PERSON_NAME]/null"
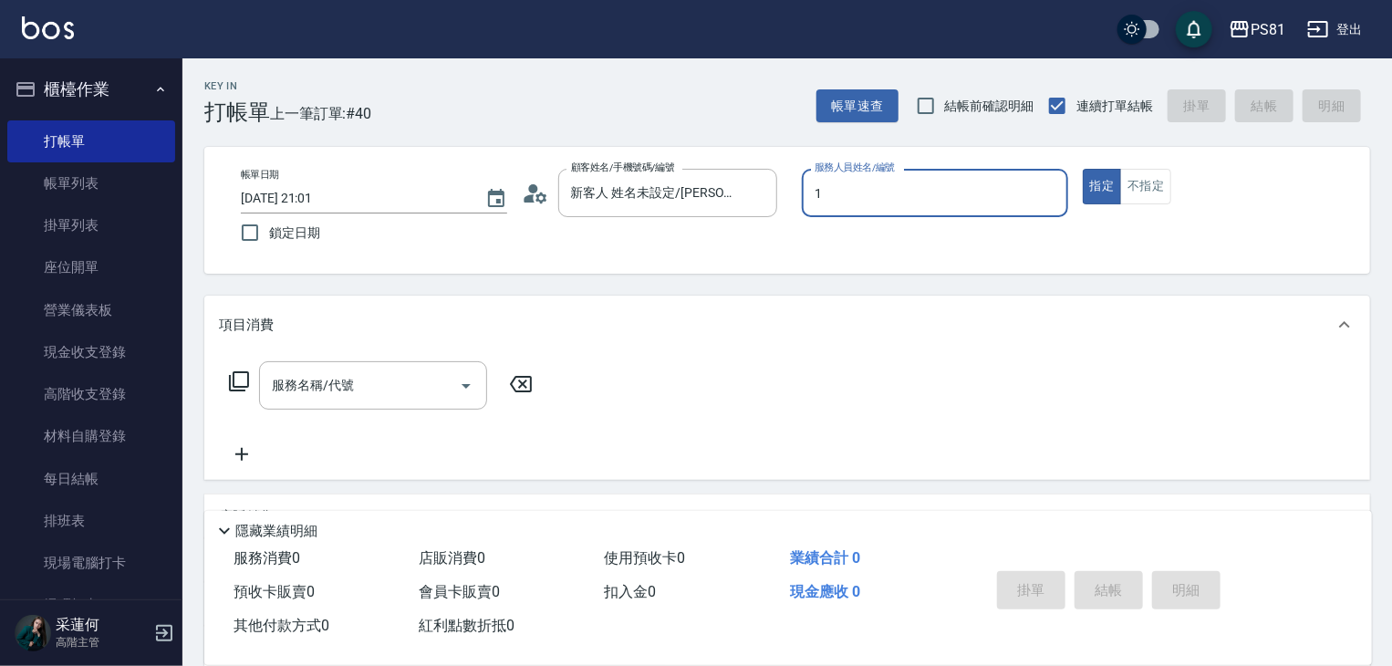
type input "[PERSON_NAME]-1"
click at [1053, 205] on div at bounding box center [1048, 193] width 24 height 48
click at [1044, 190] on icon "Clear" at bounding box center [1048, 193] width 11 height 11
click at [1004, 201] on input "服務人員姓名/編號" at bounding box center [935, 193] width 250 height 32
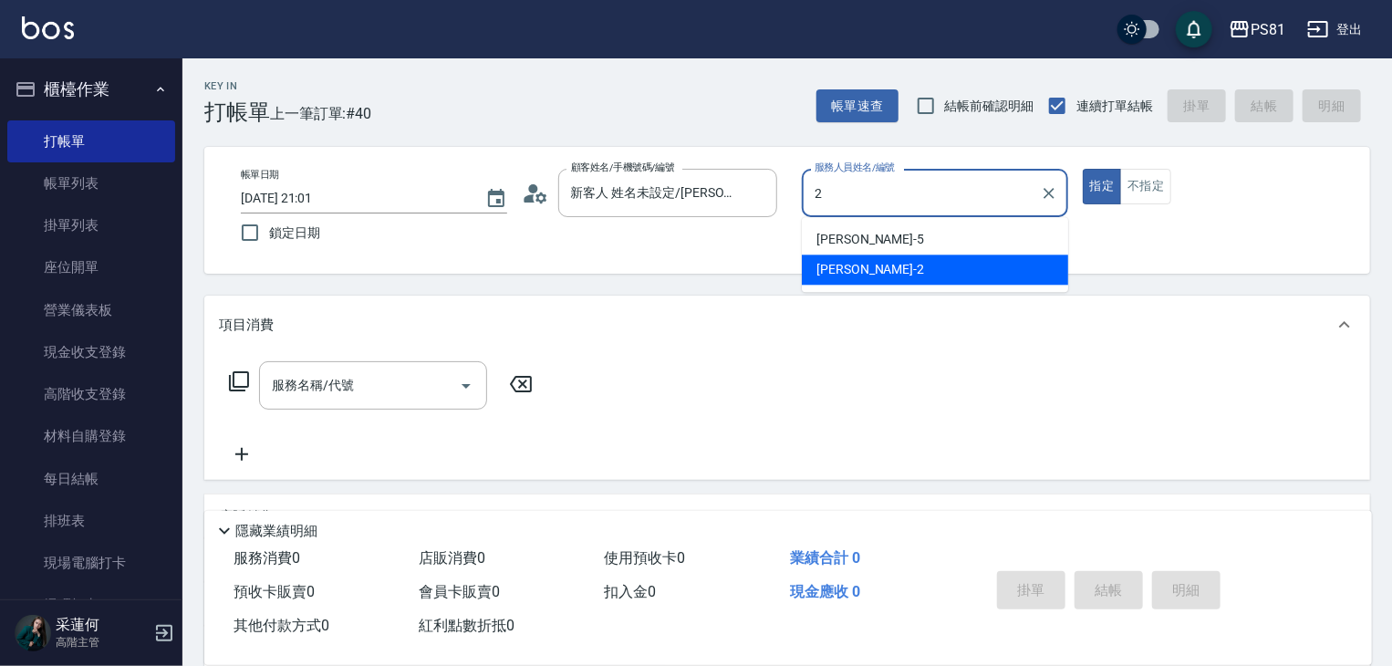
type input "[DEMOGRAPHIC_DATA]-2"
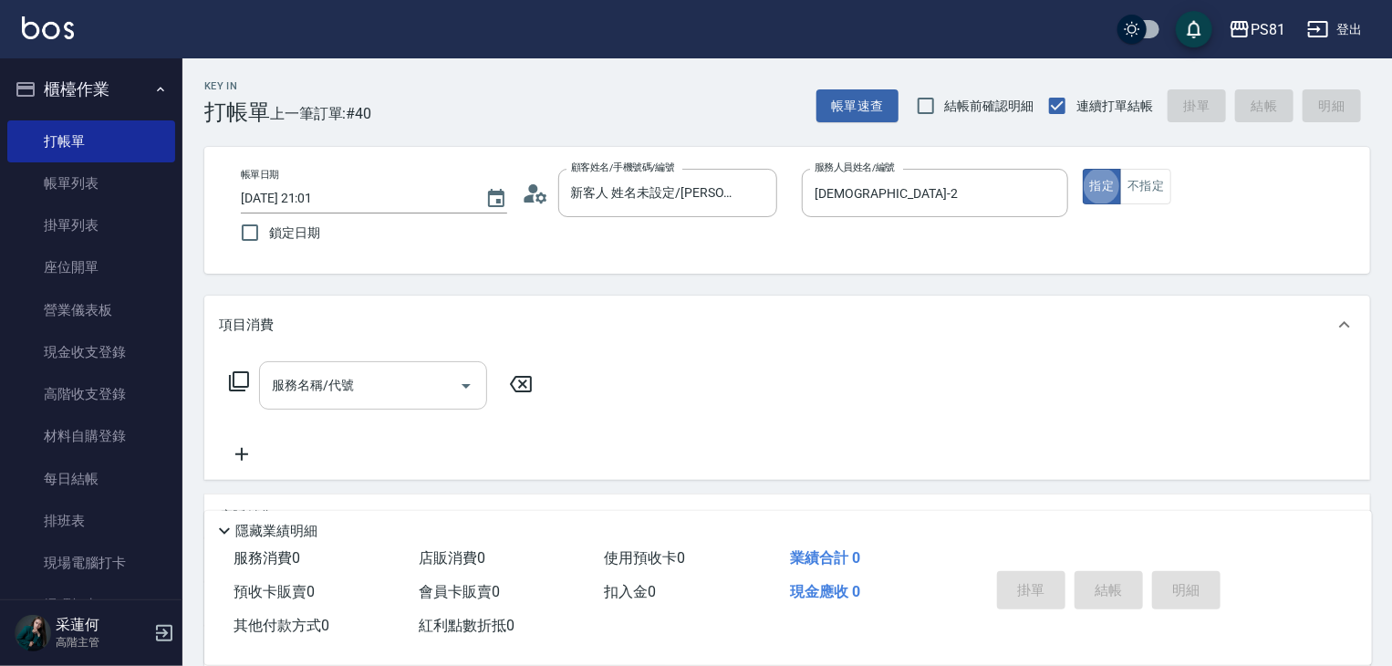
click at [276, 386] on input "服務名稱/代號" at bounding box center [359, 385] width 184 height 32
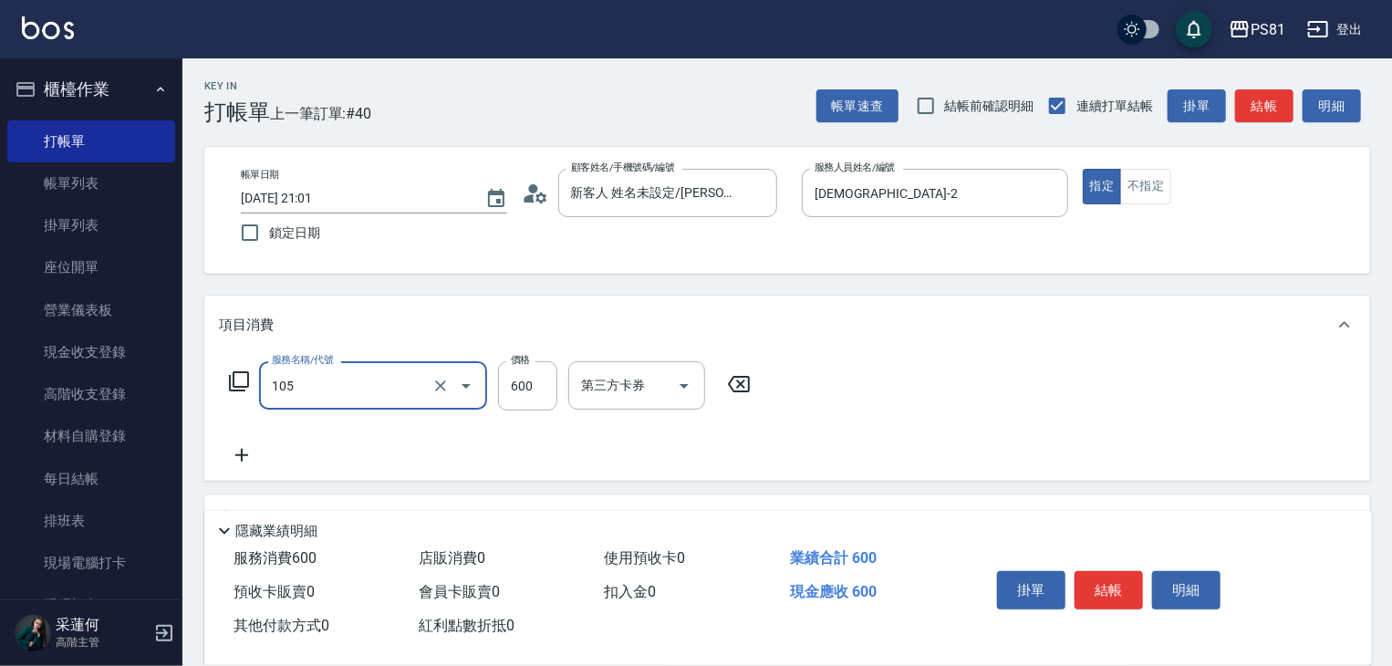
type input "A級洗剪600(105)"
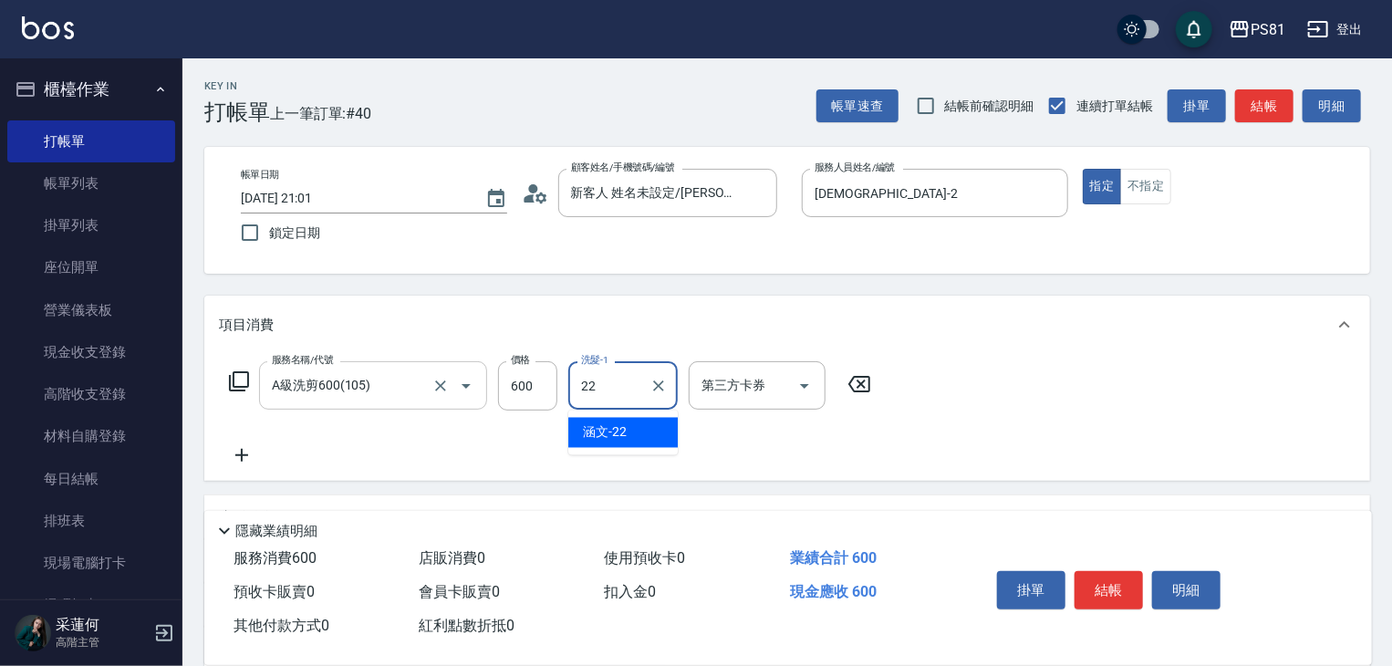
type input "涵文-22"
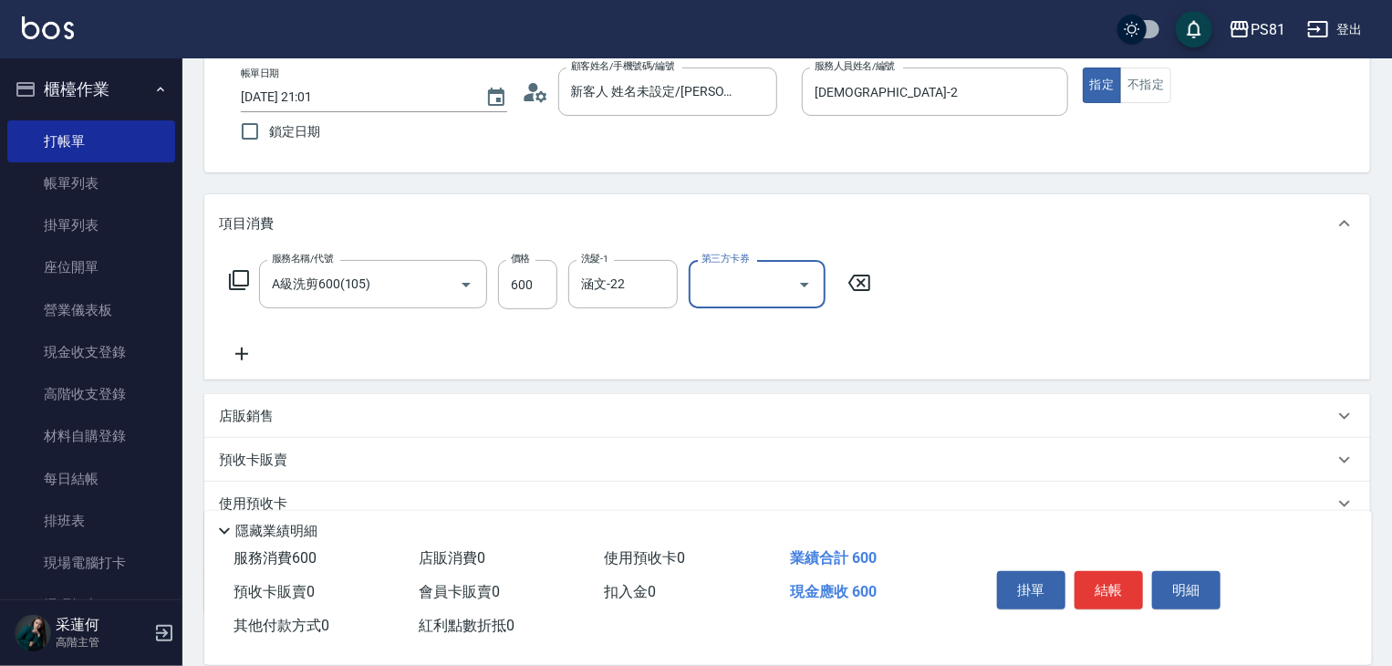
scroll to position [223, 0]
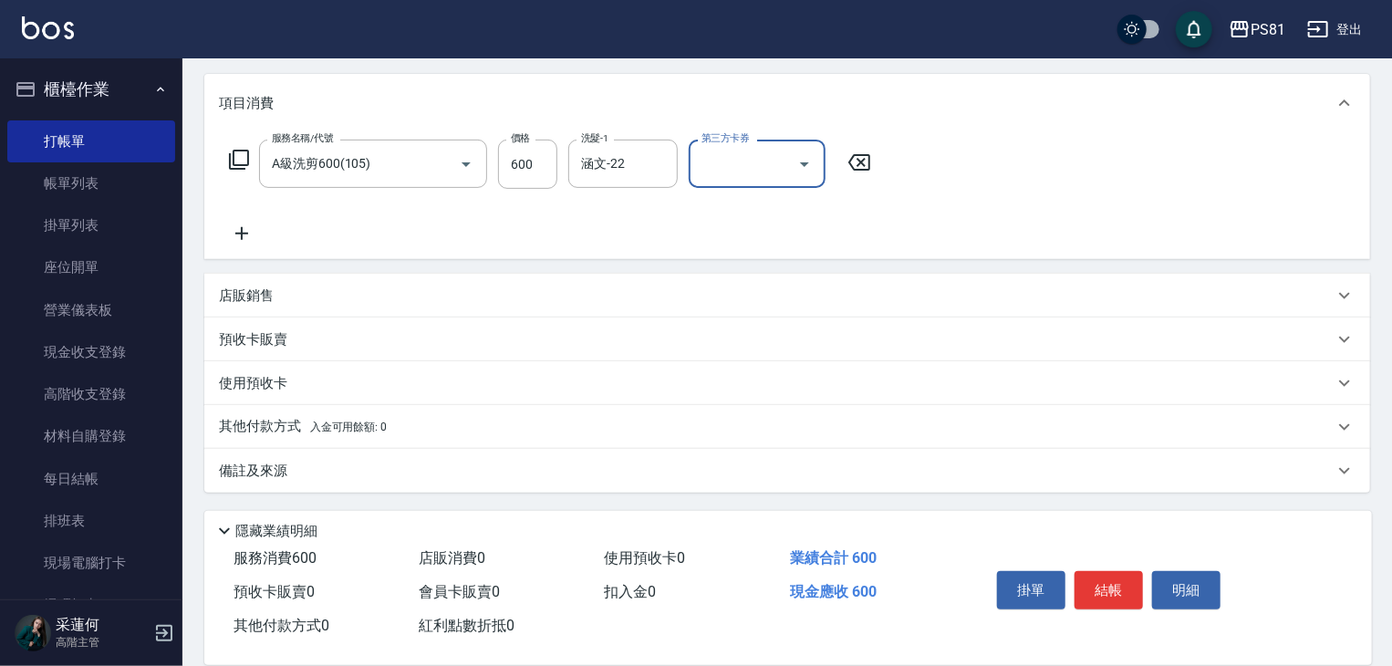
click at [317, 420] on span "入金可用餘額: 0" at bounding box center [349, 426] width 78 height 13
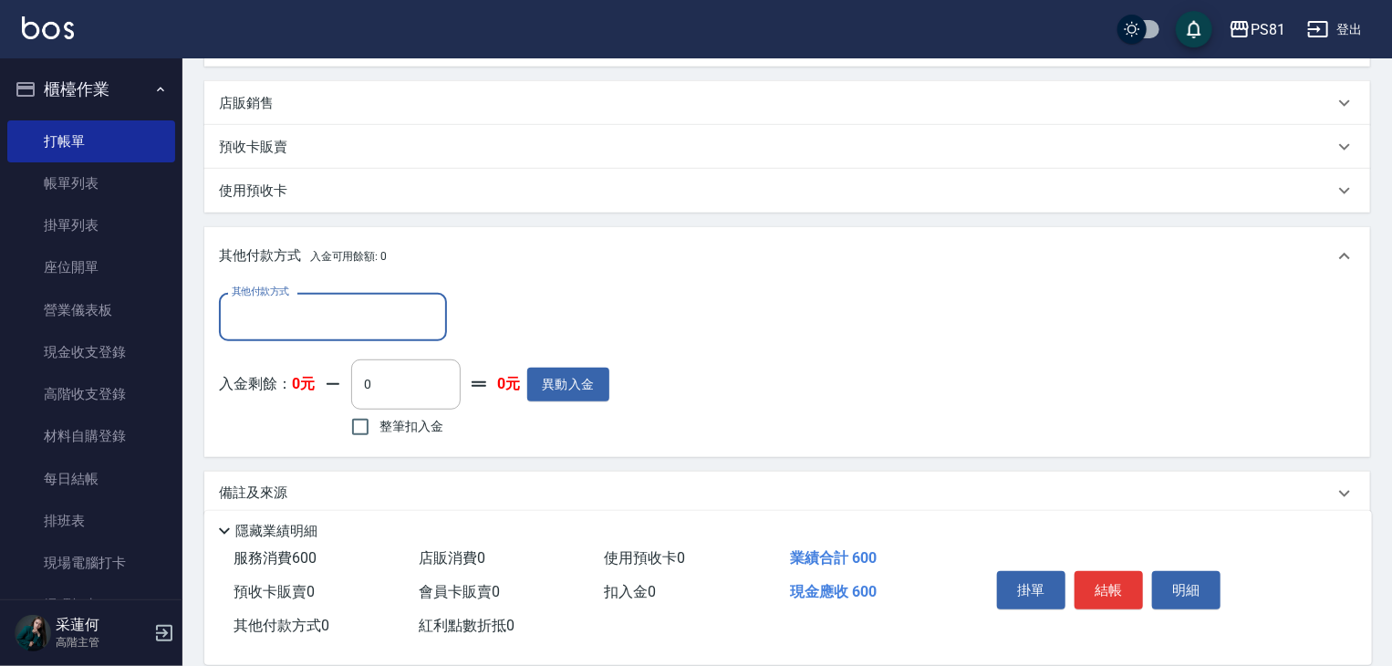
scroll to position [434, 0]
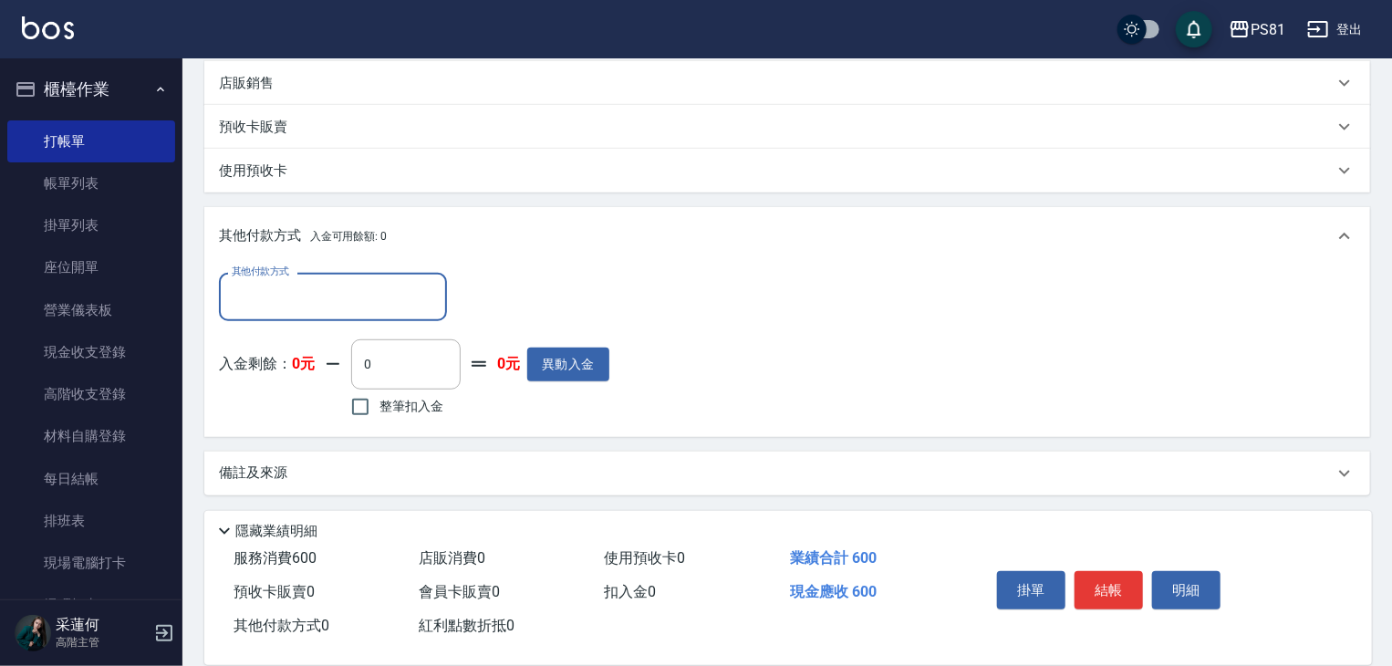
click at [345, 289] on input "其他付款方式" at bounding box center [333, 297] width 212 height 32
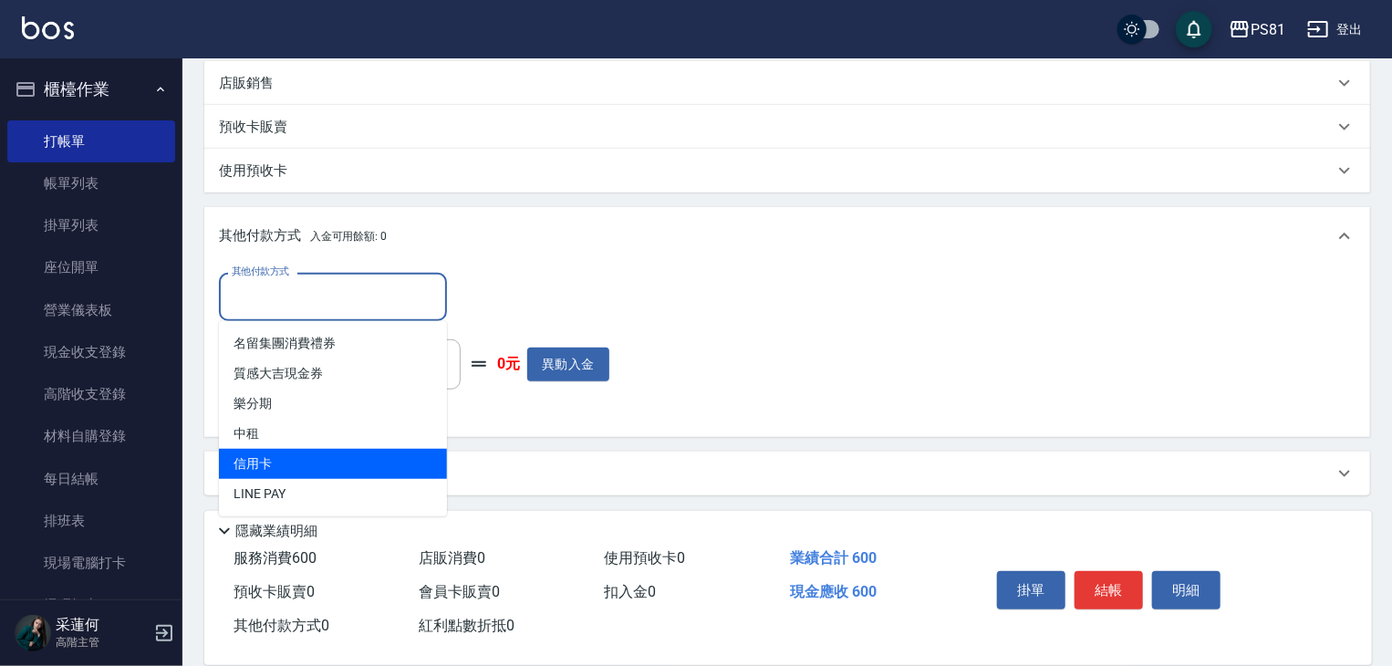
click at [279, 464] on span "信用卡" at bounding box center [333, 464] width 228 height 30
type input "信用卡"
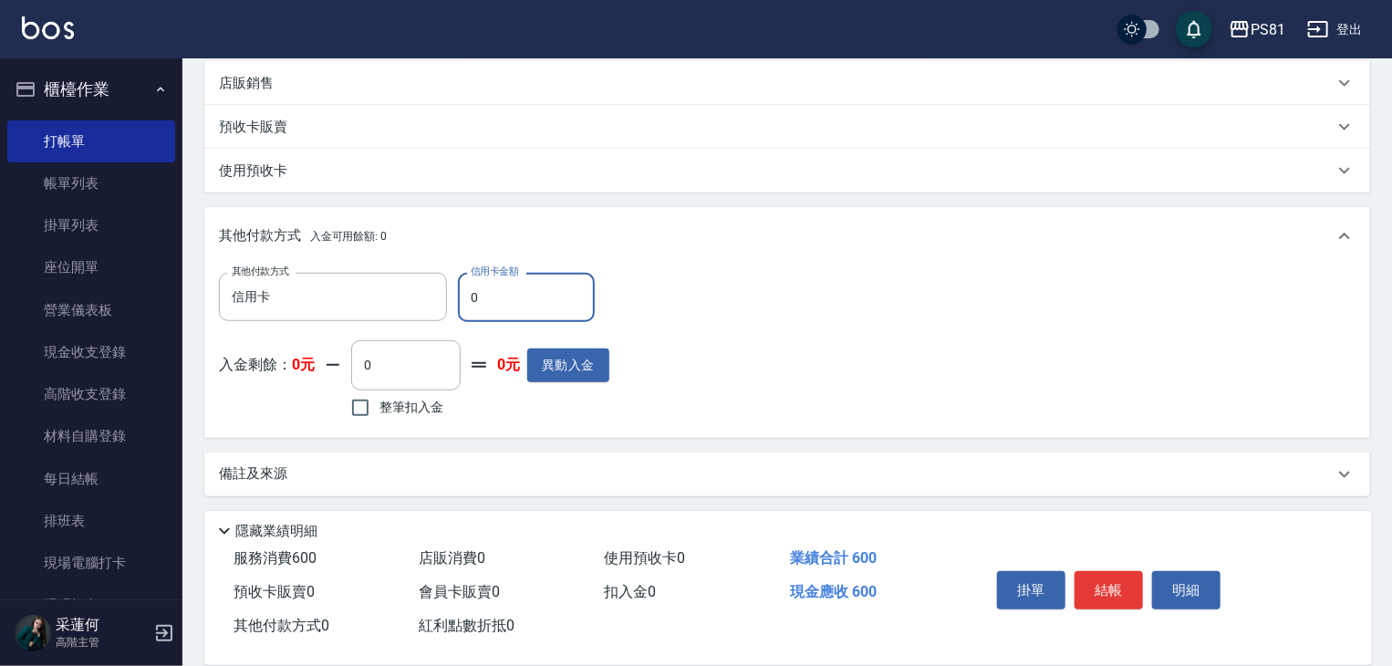
click at [521, 299] on input "0" at bounding box center [526, 297] width 137 height 49
type input "600"
click at [876, 425] on div "其他付款方式 信用卡 其他付款方式 信用卡金額 600 信用卡金額 入金剩餘： 0元 0 ​ 整筆扣入金 0元 異動入金" at bounding box center [787, 350] width 1166 height 171
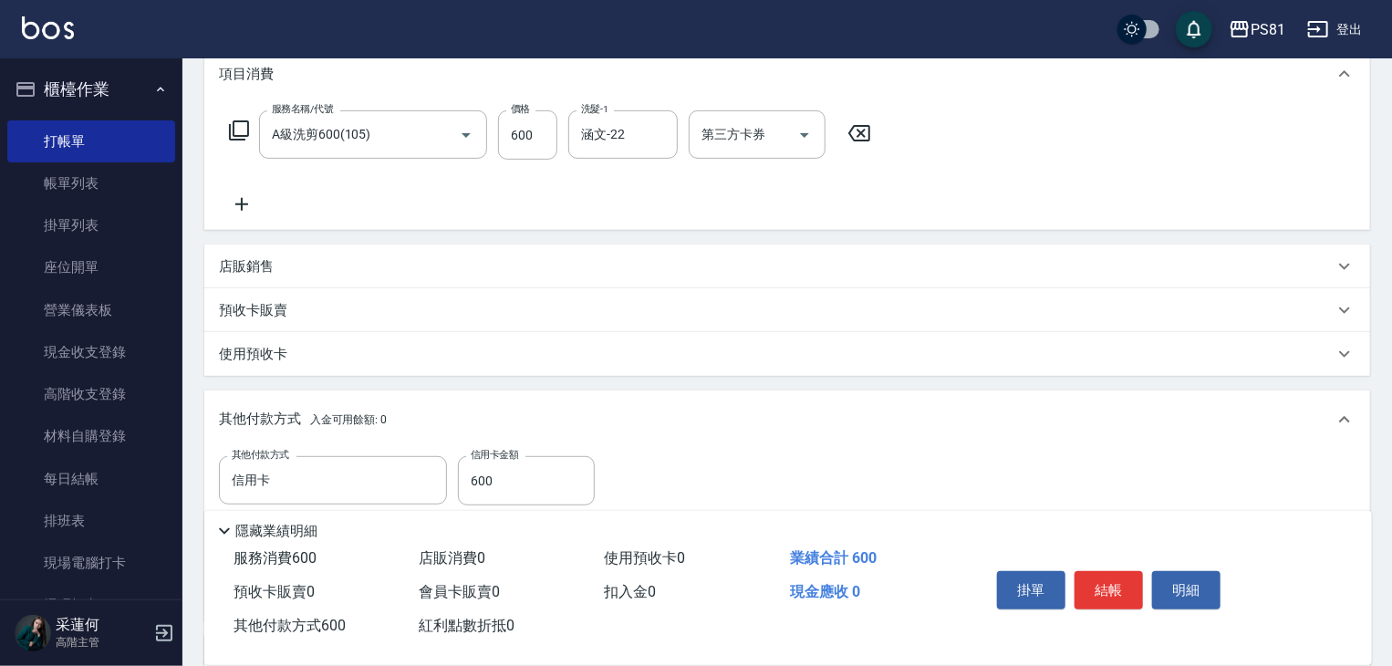
scroll to position [69, 0]
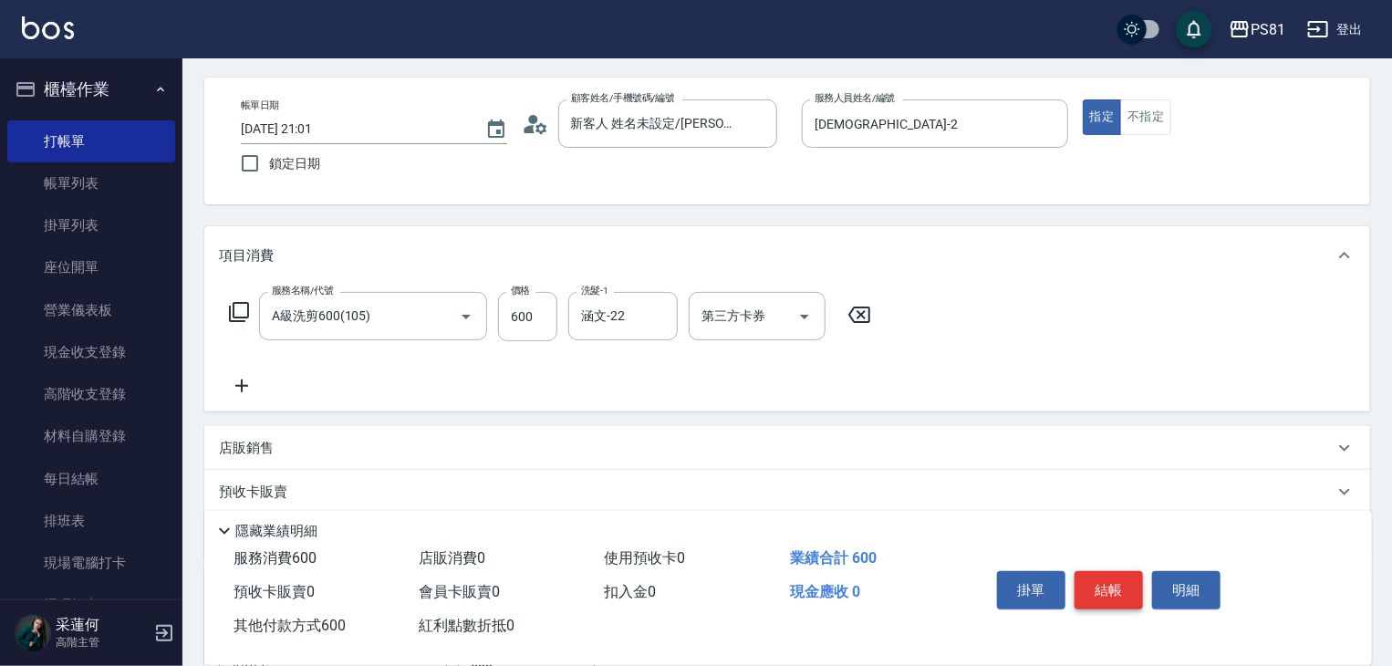
click at [1105, 571] on button "結帳" at bounding box center [1108, 590] width 68 height 38
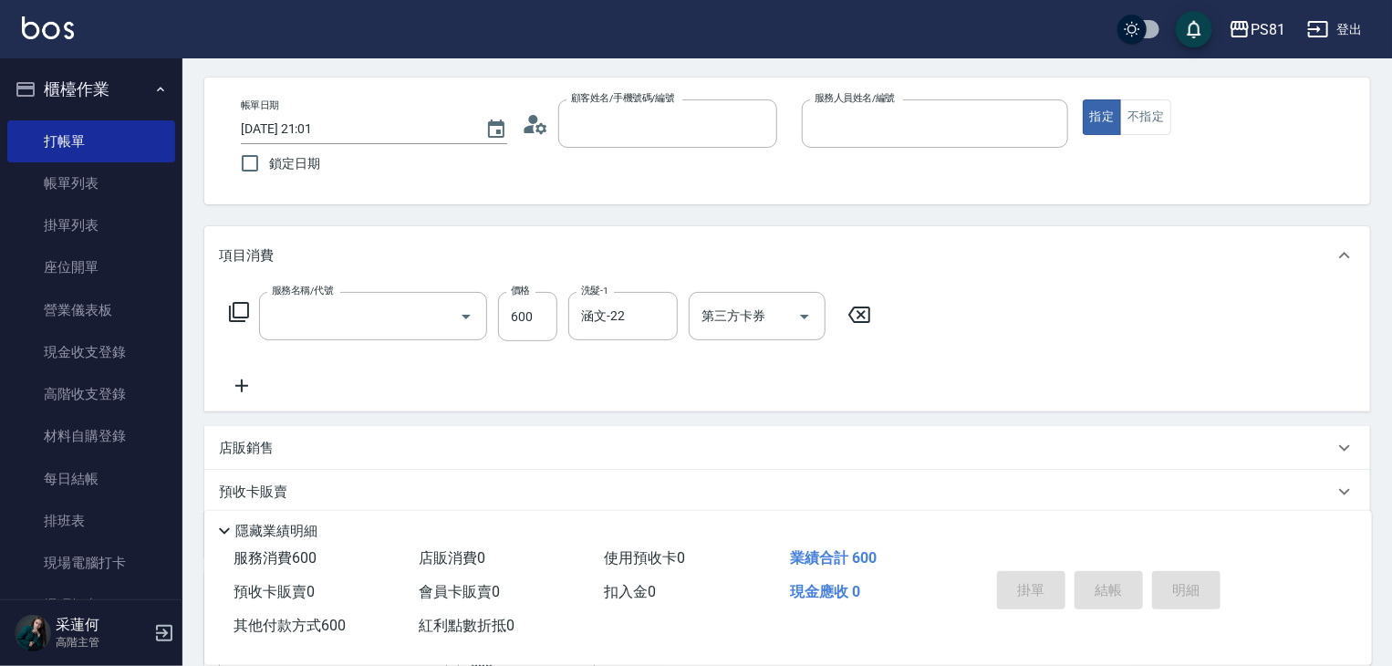
scroll to position [0, 0]
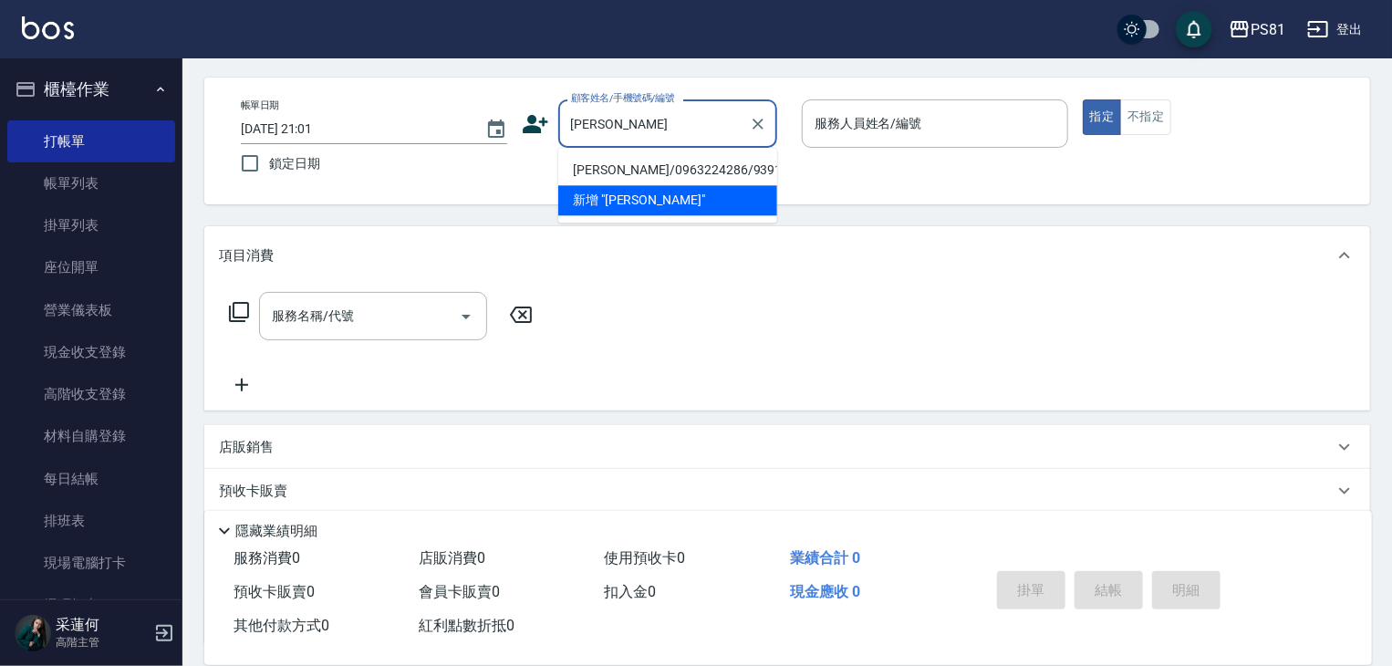
click at [742, 171] on li "[PERSON_NAME]/0963224286/9391" at bounding box center [667, 170] width 219 height 30
type input "[PERSON_NAME]/0963224286/9391"
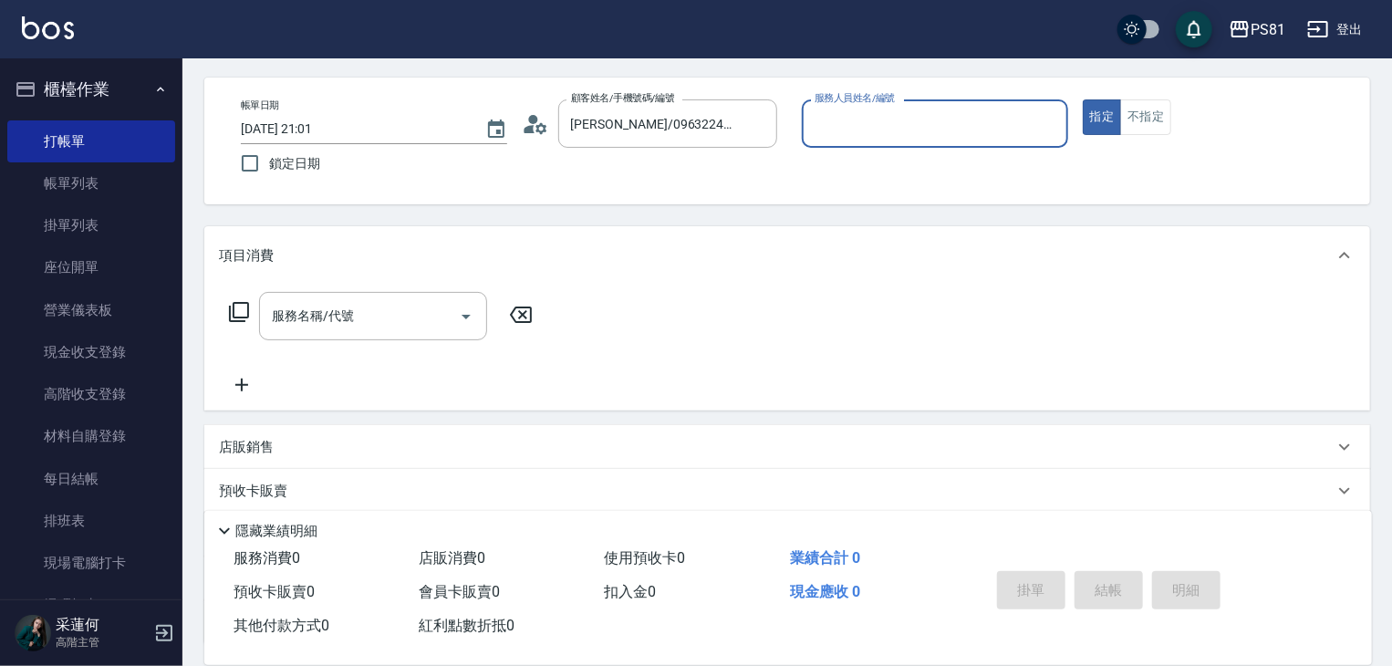
type input "[DEMOGRAPHIC_DATA]-2"
click at [414, 316] on input "服務名稱/代號" at bounding box center [359, 316] width 184 height 32
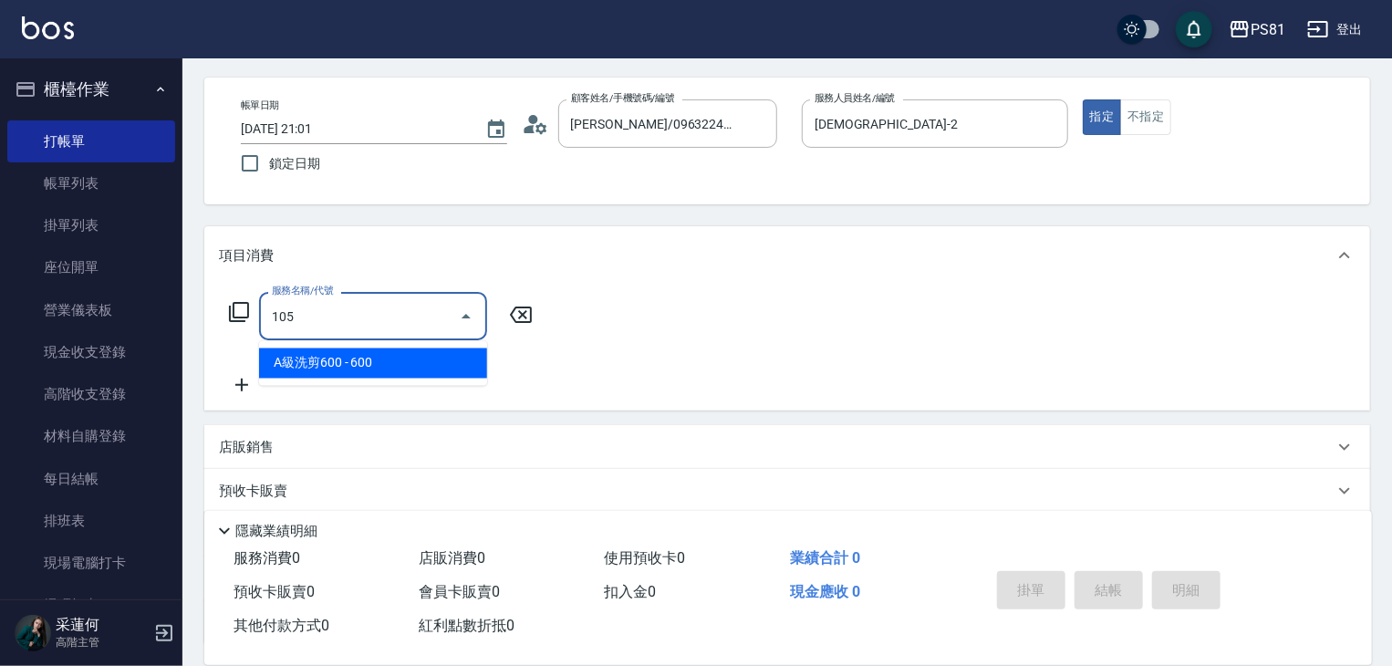
type input "A級洗剪600(105)"
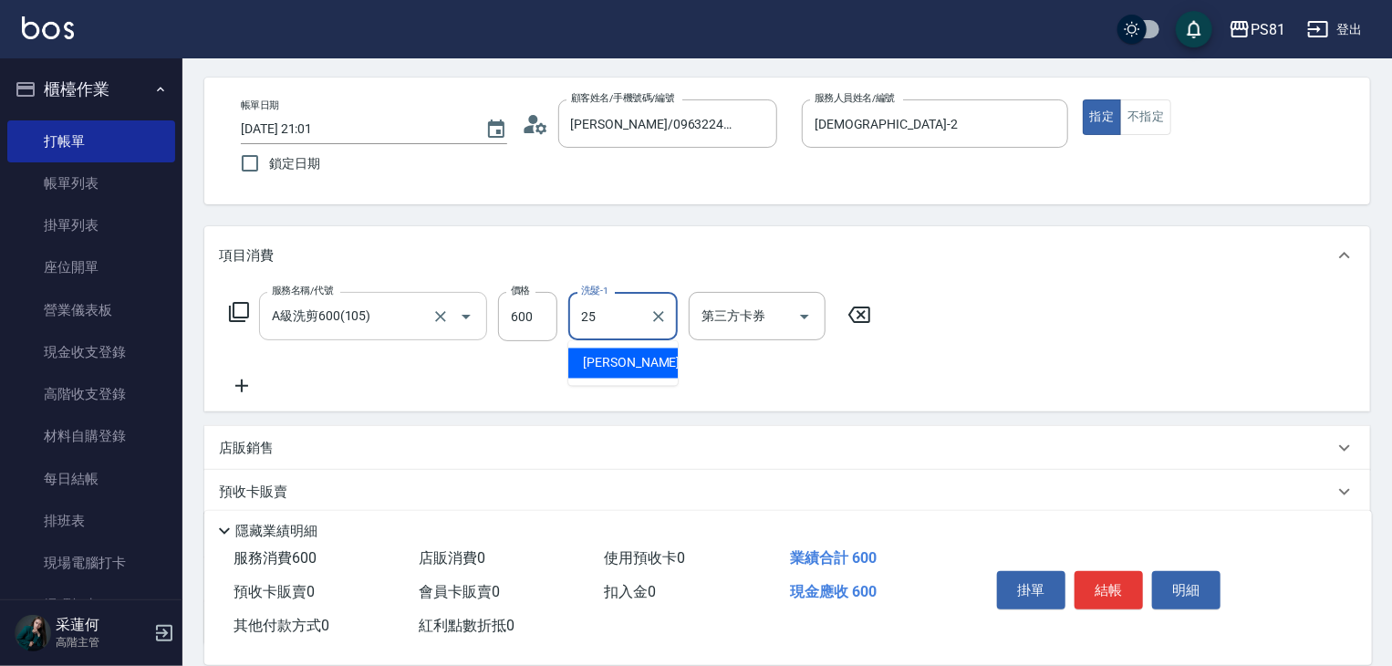
type input "[PERSON_NAME]-25"
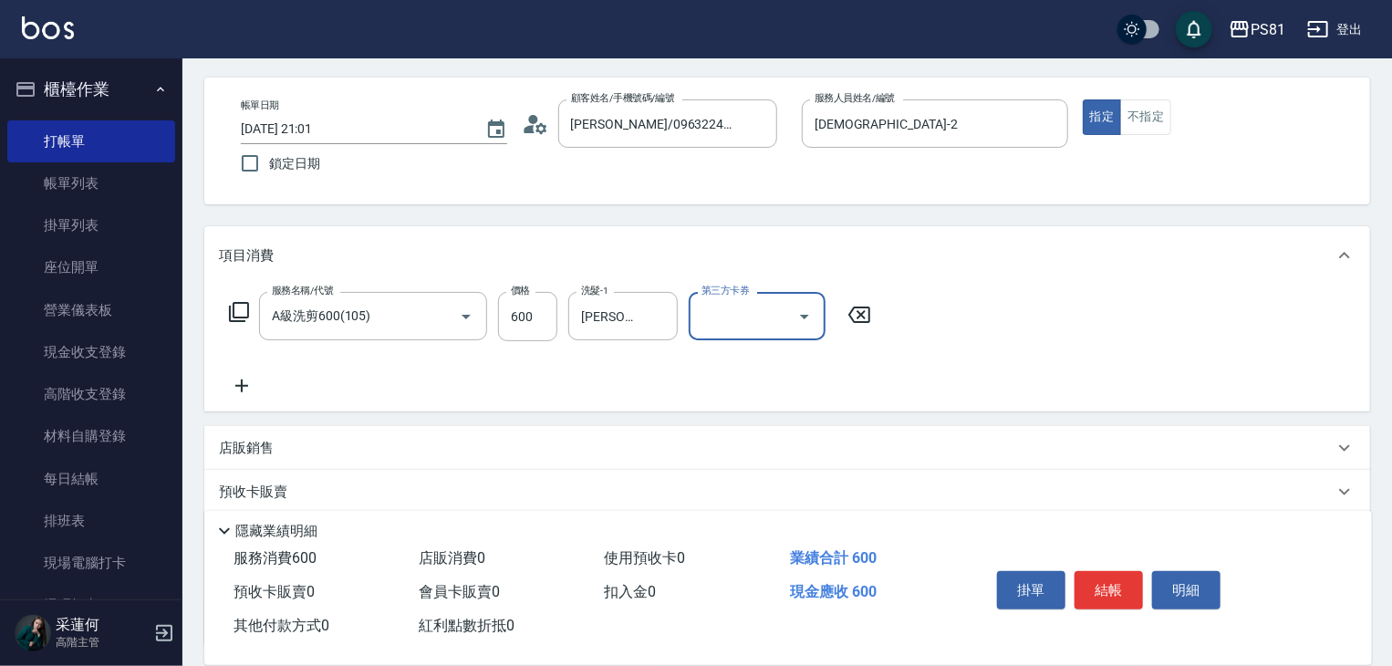
click at [1005, 336] on div "服務名稱/代號 A級洗剪600(105) 服務名稱/代號 價格 600 價格 洗髮-1 [PERSON_NAME]-25 洗髮-1 第三方卡券 第三方卡券" at bounding box center [787, 348] width 1166 height 127
click at [1130, 592] on button "結帳" at bounding box center [1108, 590] width 68 height 38
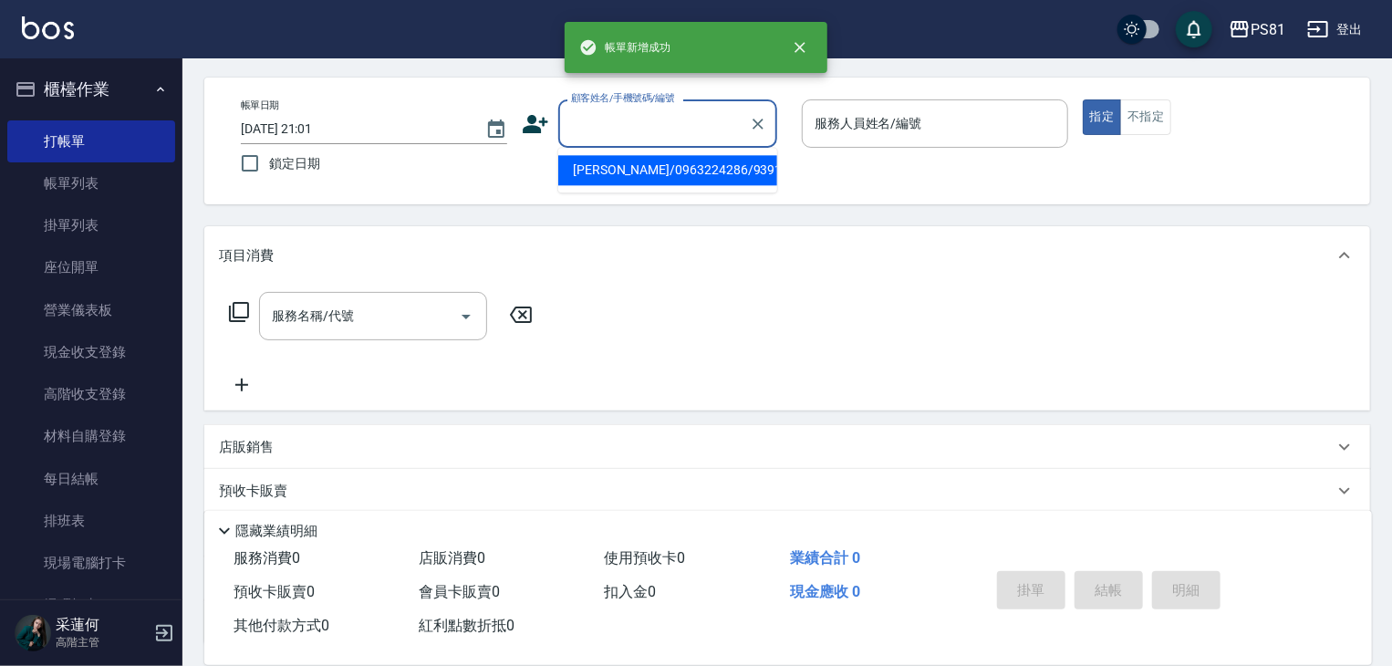
click at [589, 138] on input "顧客姓名/手機號碼/編號" at bounding box center [653, 124] width 175 height 32
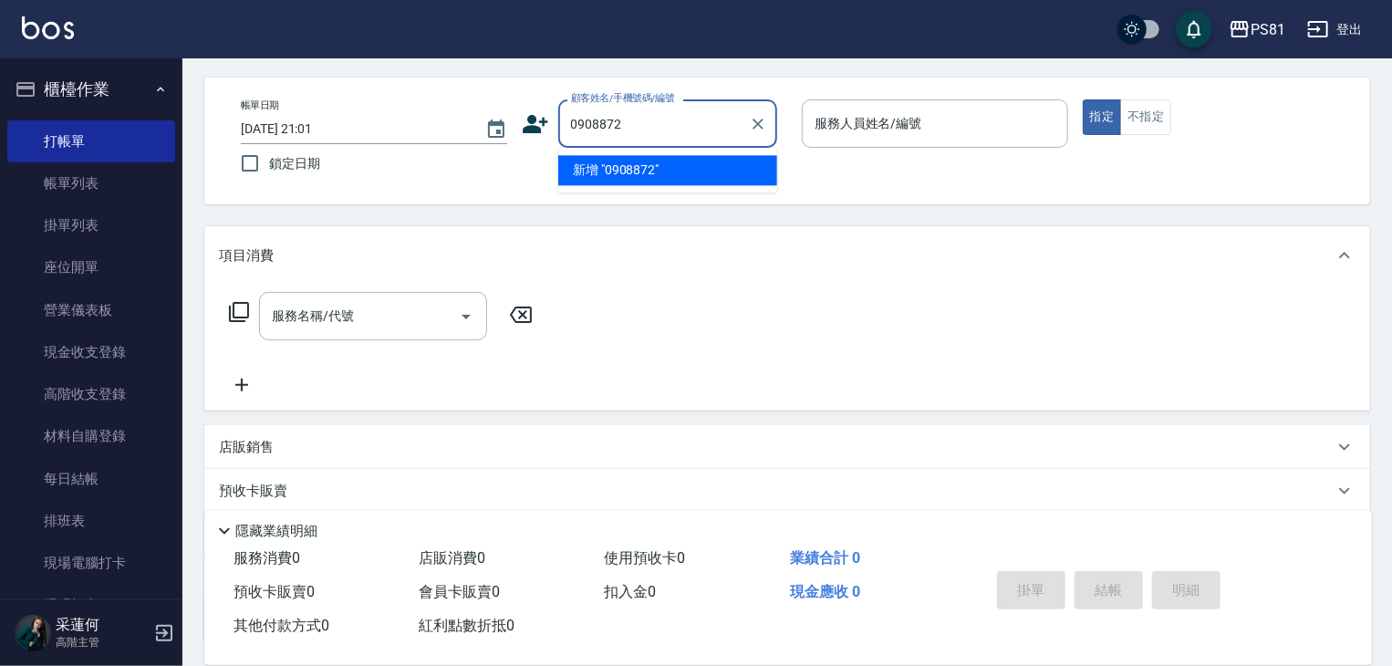
type input "09088722"
click at [763, 125] on icon "Clear" at bounding box center [758, 124] width 18 height 18
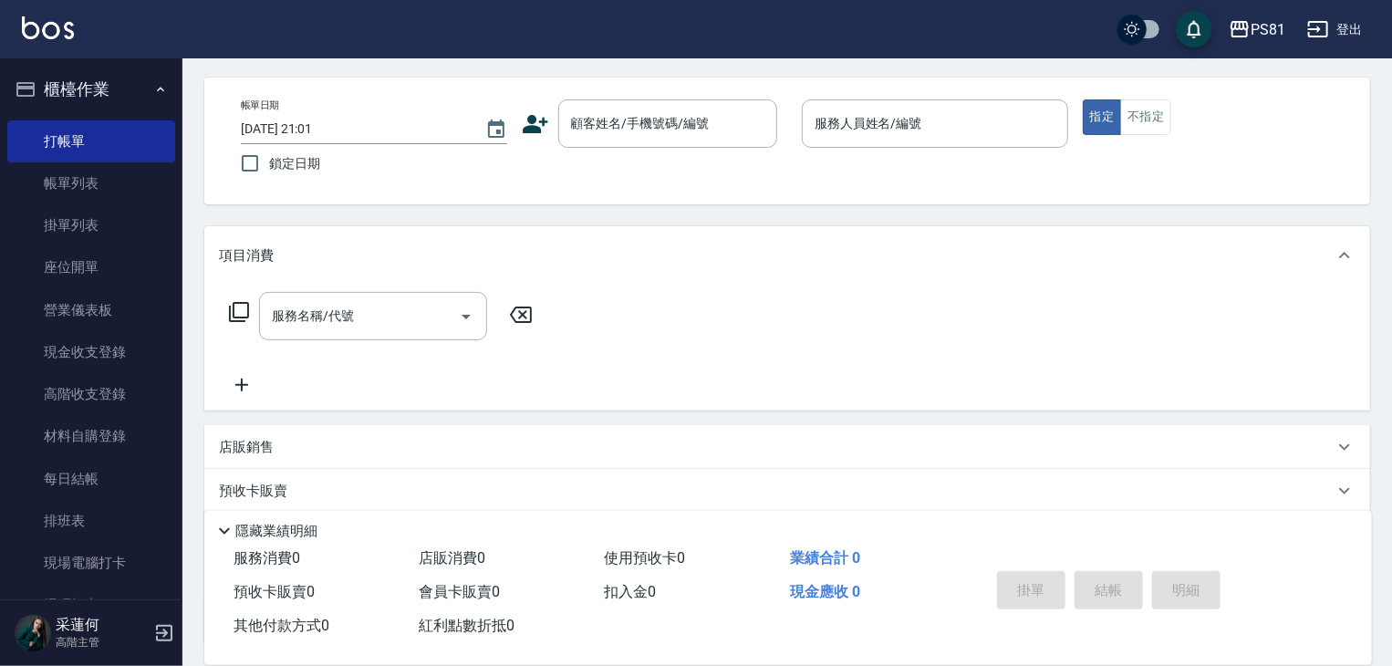
click at [533, 129] on icon at bounding box center [536, 124] width 26 height 18
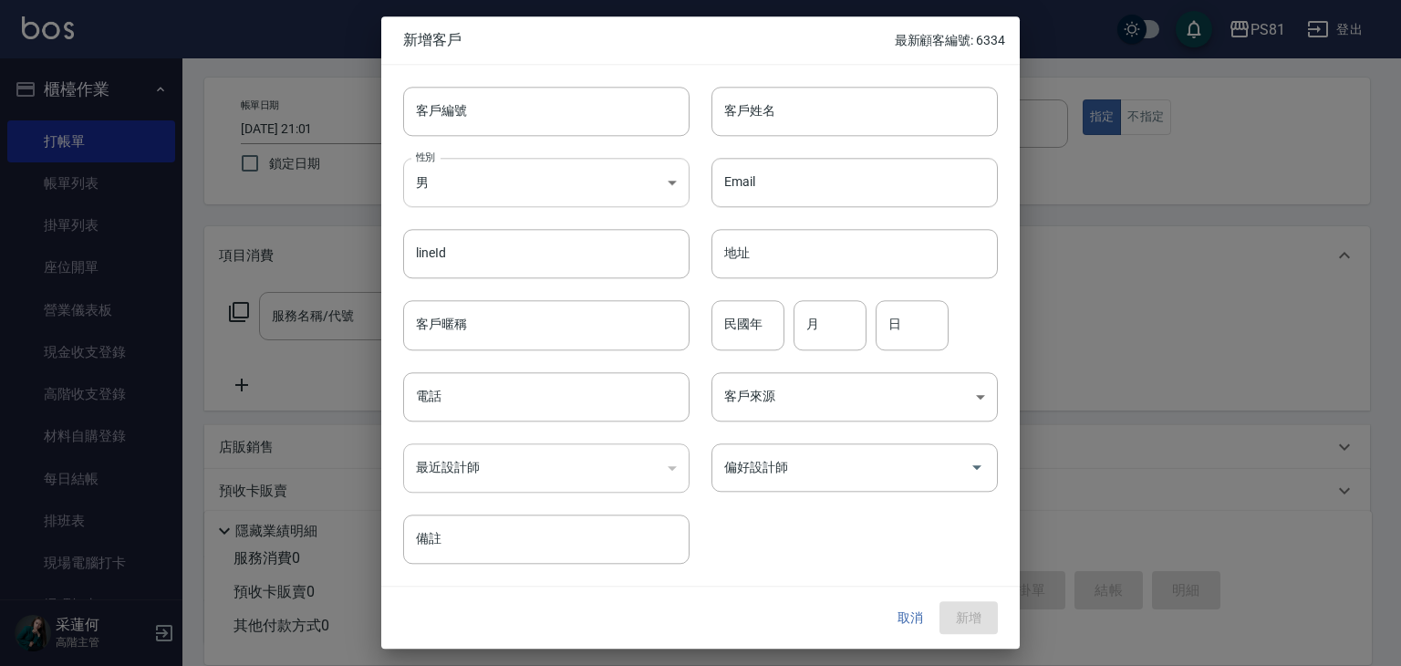
click at [612, 187] on body "PS81 登出 櫃檯作業 打帳單 帳單列表 掛單列表 座位開單 營業儀表板 現金收支登錄 高階收支登錄 材料自購登錄 每日結帳 排班表 現場電腦打卡 掃碼打卡…" at bounding box center [700, 374] width 1401 height 887
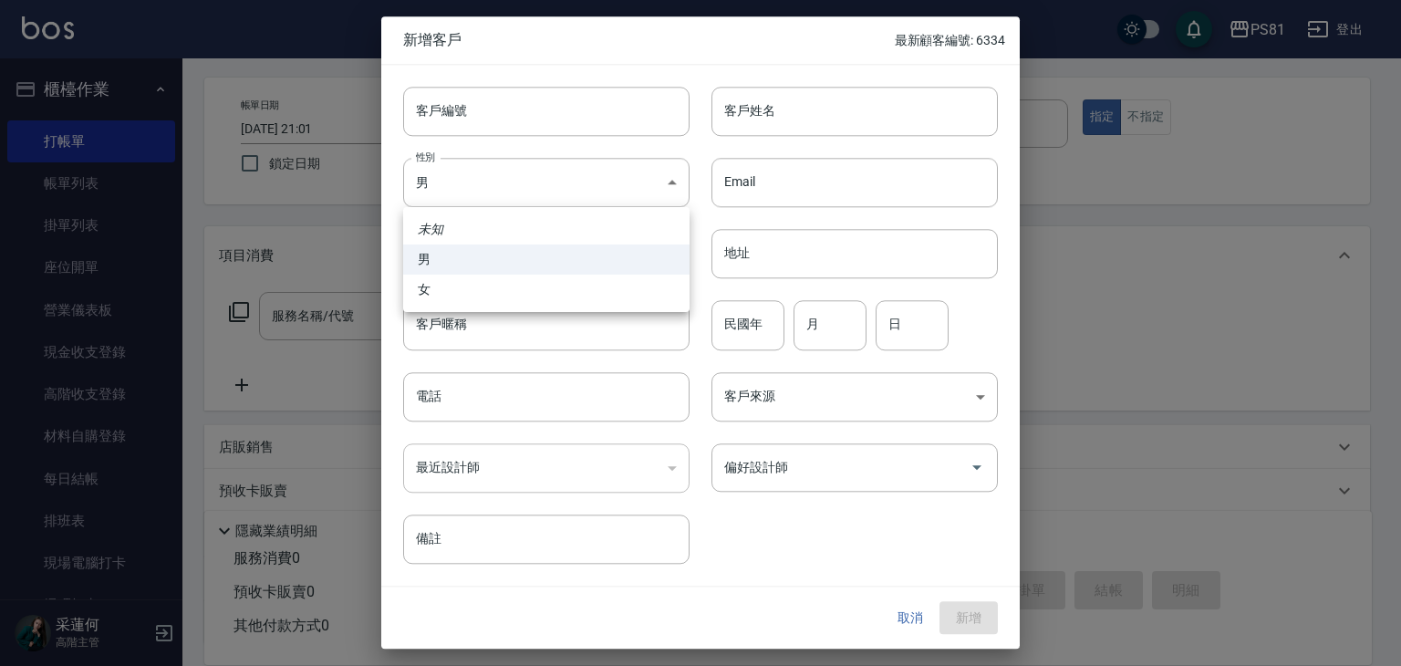
click at [514, 288] on li "女" at bounding box center [546, 290] width 286 height 30
type input "[DEMOGRAPHIC_DATA]"
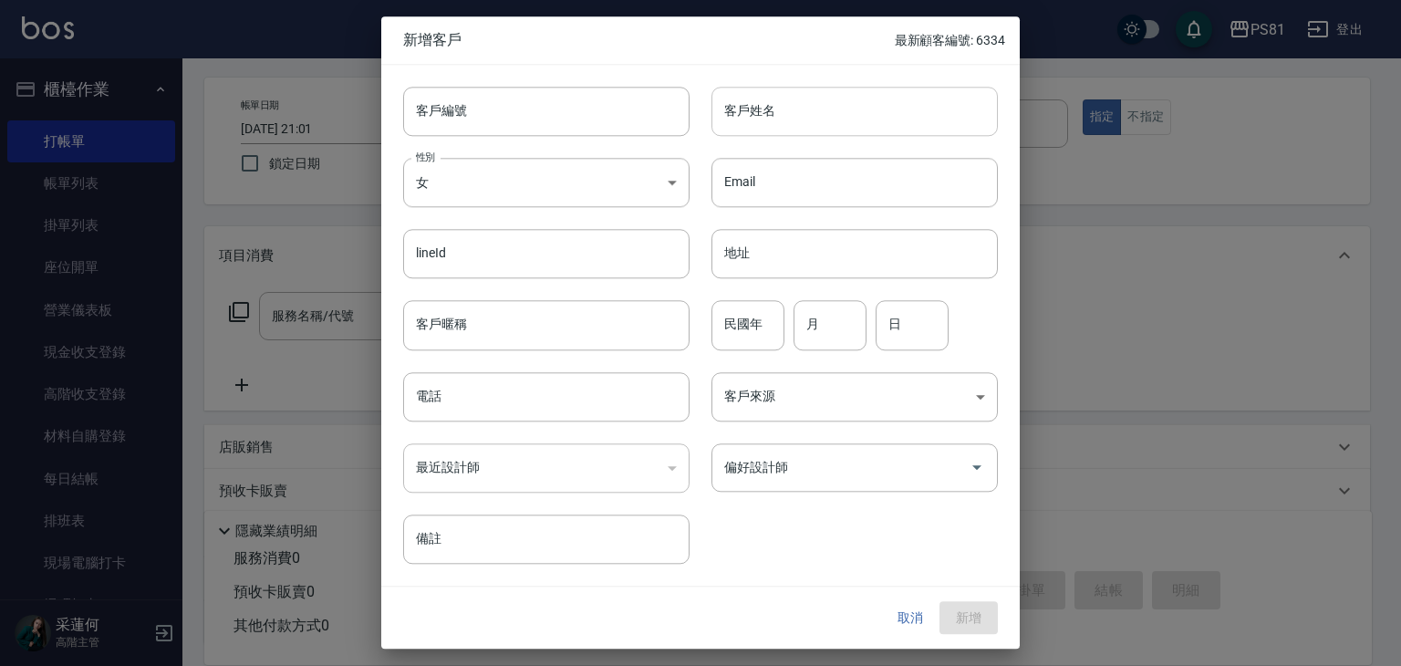
click at [796, 110] on input "客戶姓名" at bounding box center [854, 111] width 286 height 49
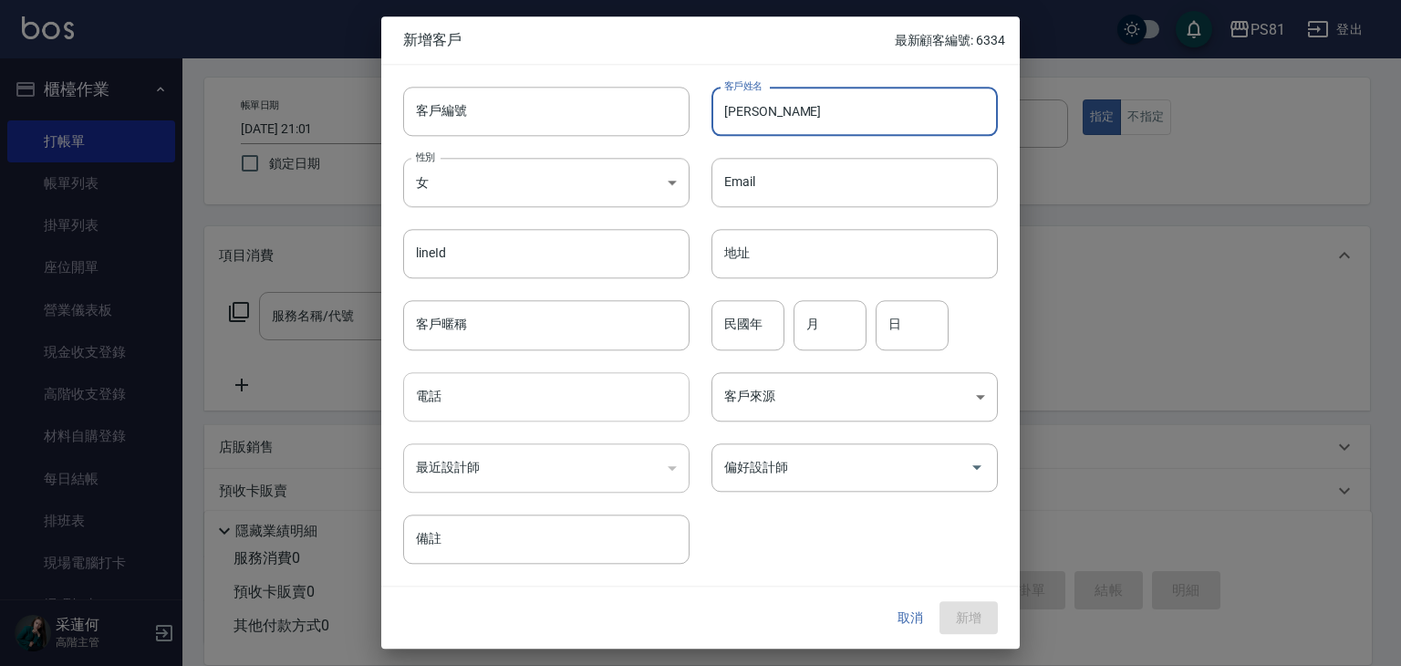
type input "[PERSON_NAME]"
click at [540, 388] on input "電話" at bounding box center [546, 396] width 286 height 49
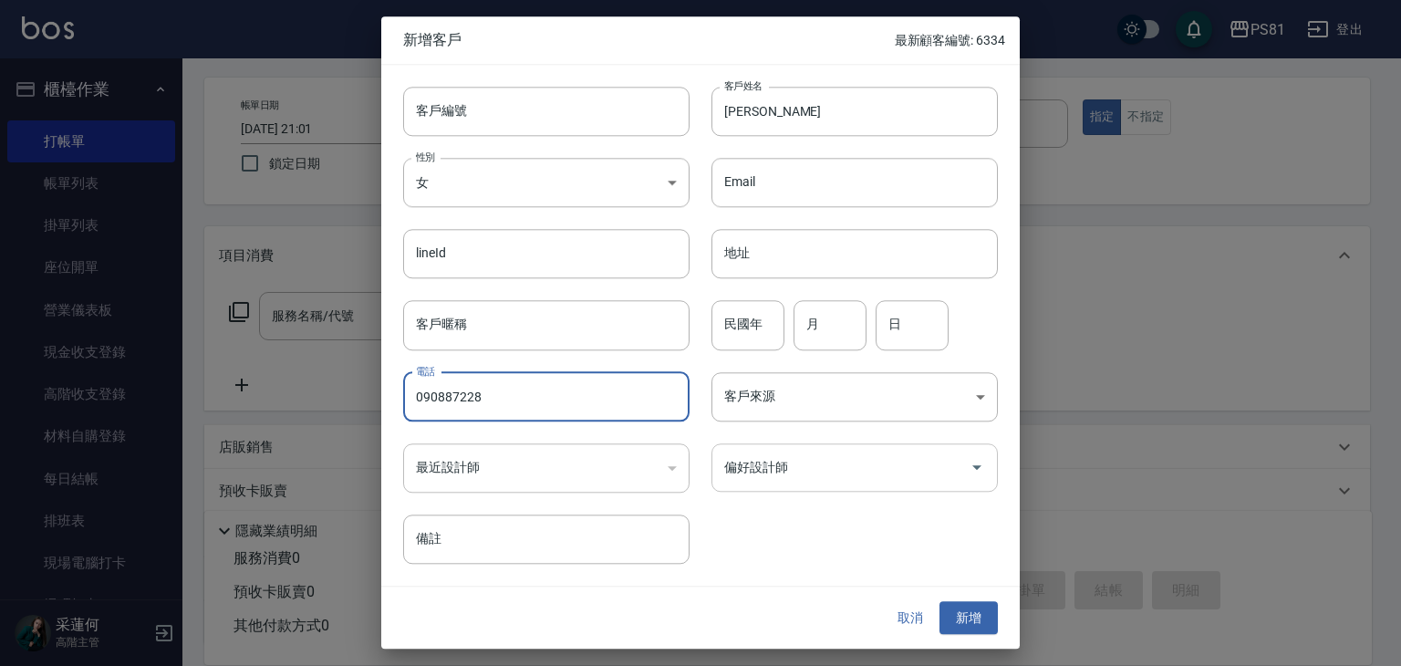
type input "090887228"
click at [771, 468] on input "偏好設計師" at bounding box center [841, 467] width 243 height 32
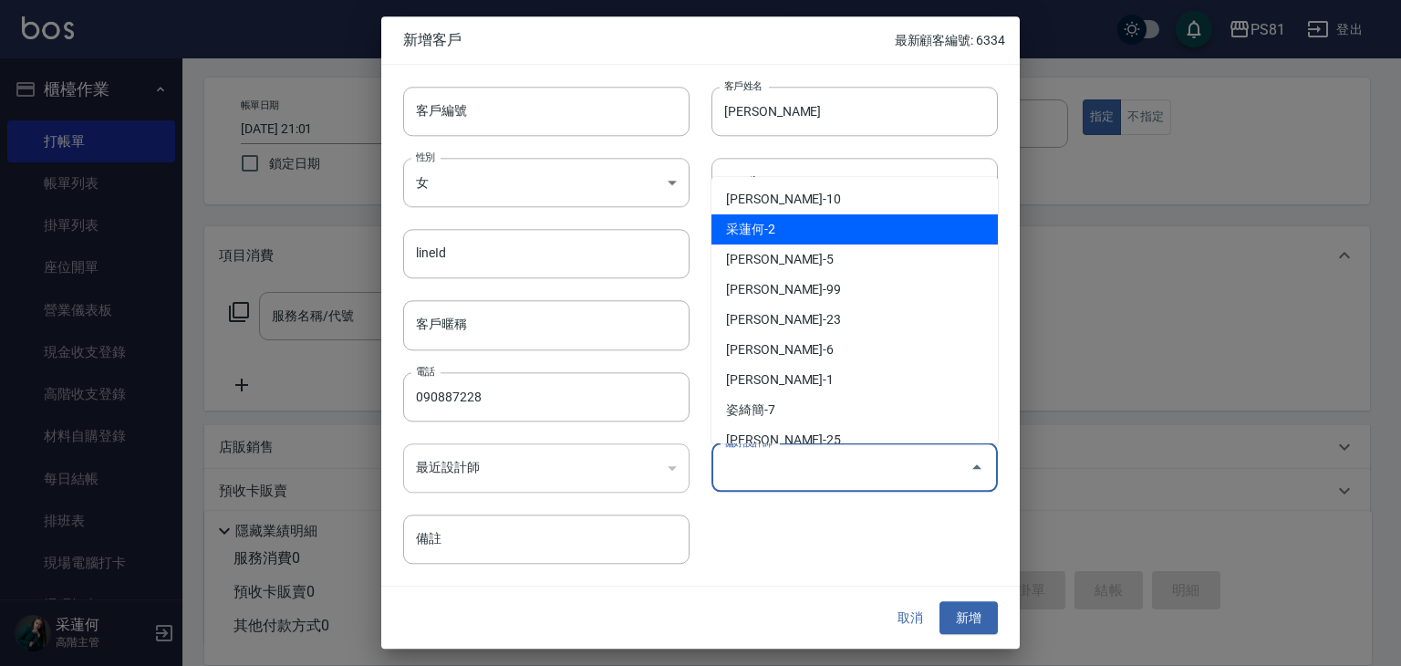
click at [767, 229] on li "采蓮何-2" at bounding box center [854, 229] width 286 height 30
type input "采蓮何"
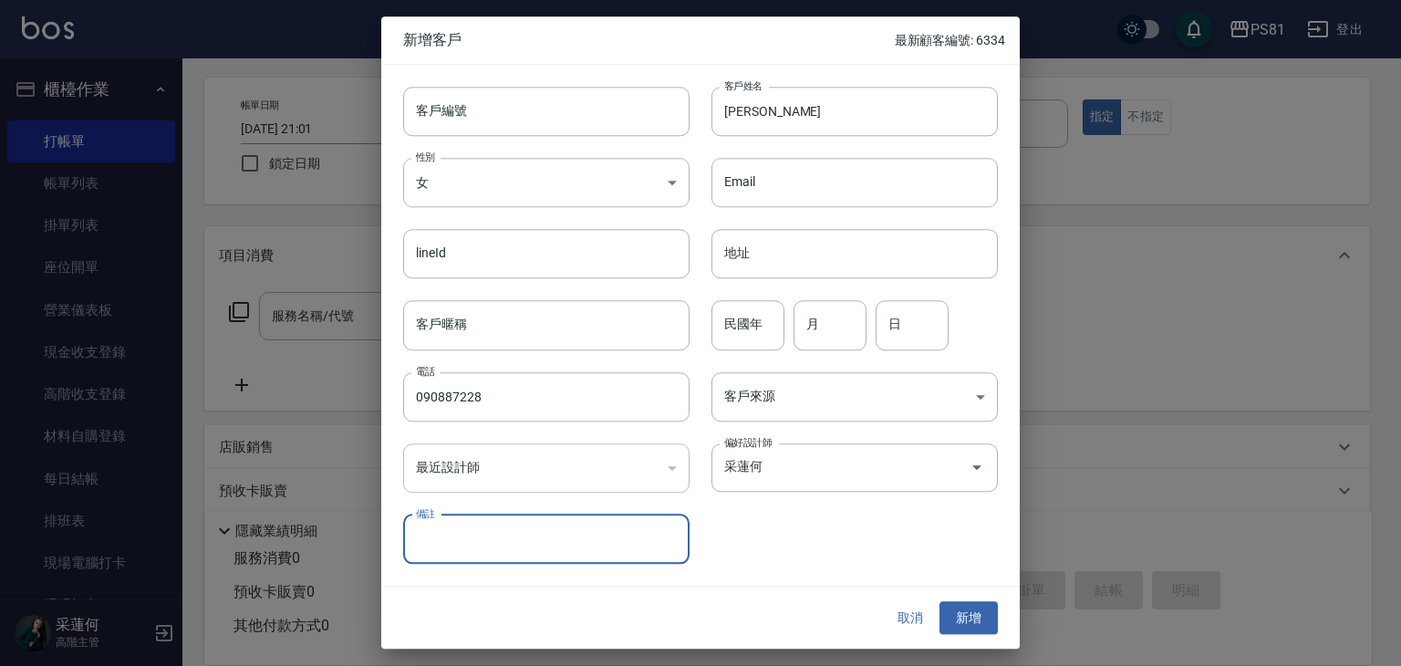
click at [772, 592] on div "取消 新增" at bounding box center [700, 617] width 638 height 63
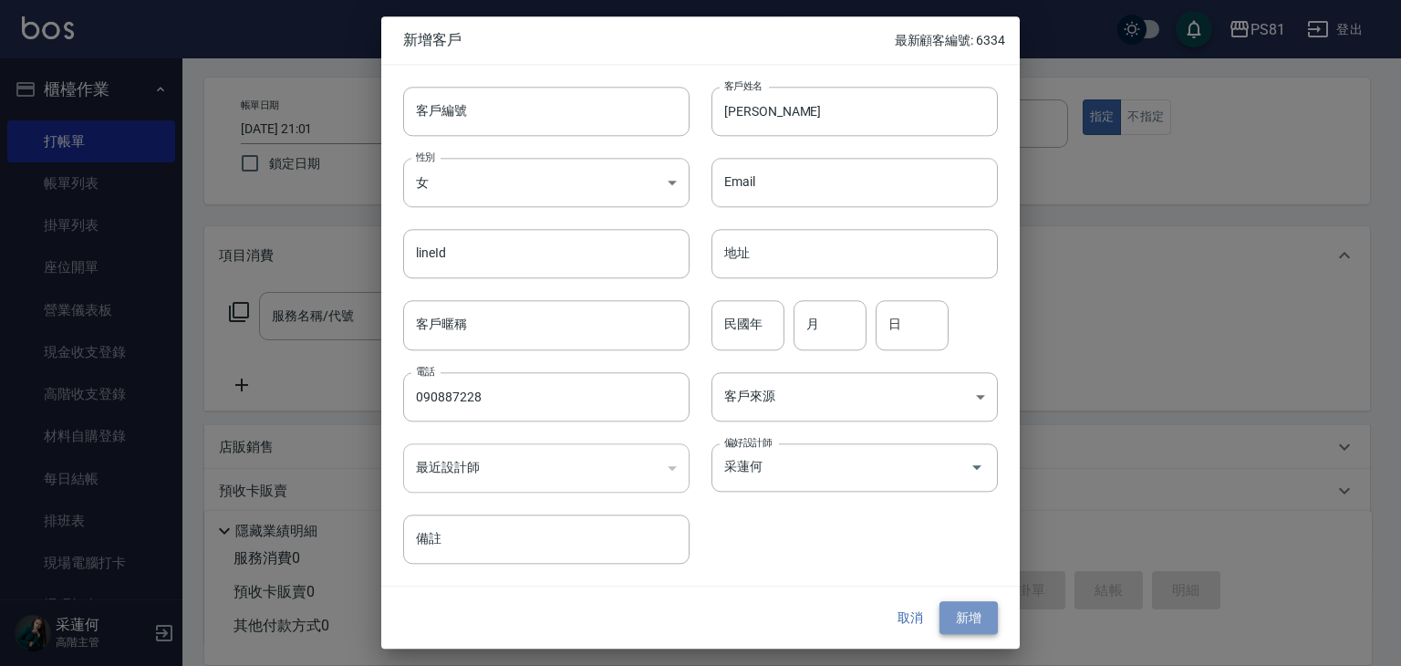
click at [980, 614] on button "新增" at bounding box center [968, 618] width 58 height 34
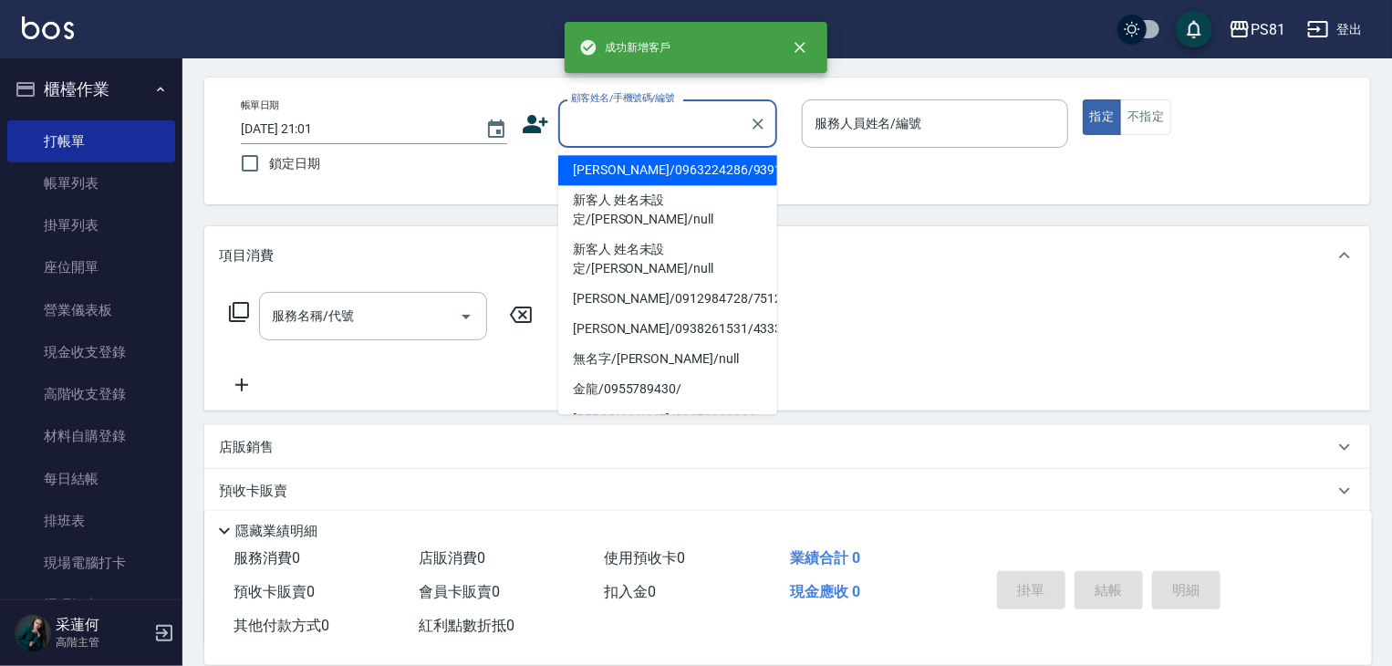
click at [613, 134] on input "顧客姓名/手機號碼/編號" at bounding box center [653, 124] width 175 height 32
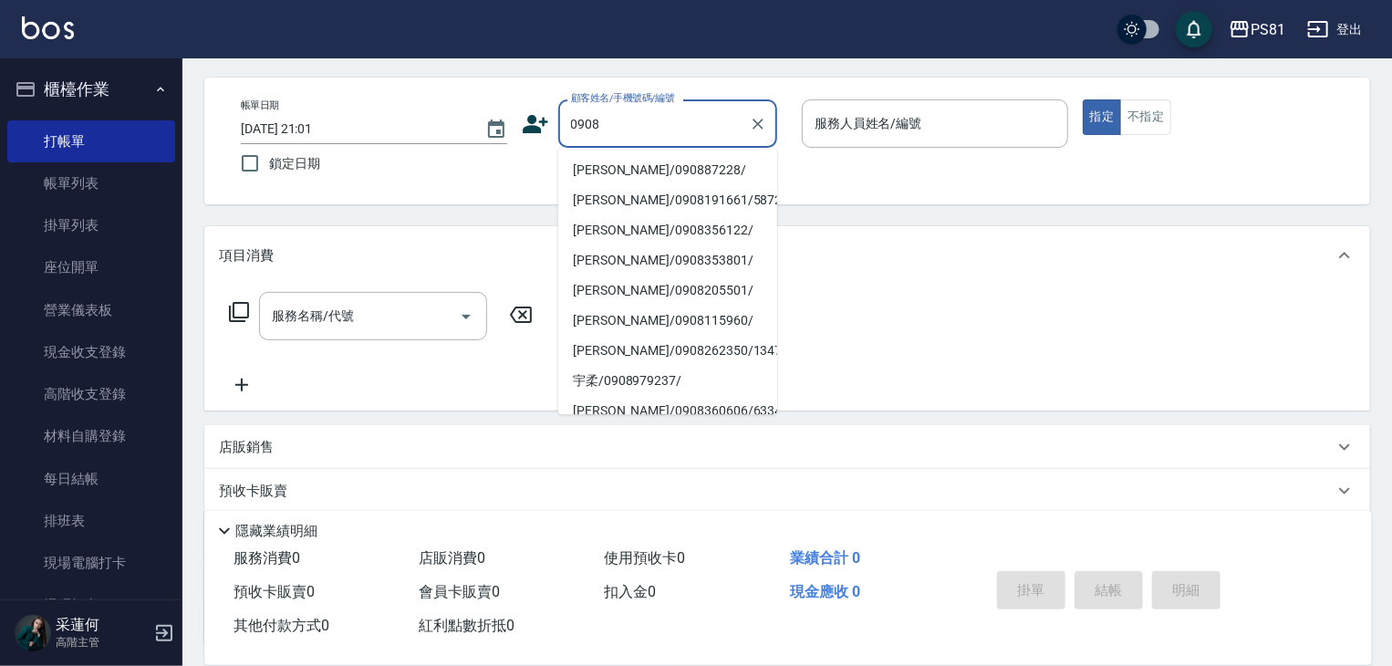
click at [628, 174] on li "[PERSON_NAME]/090887228/" at bounding box center [667, 170] width 219 height 30
type input "[PERSON_NAME]/090887228/"
type input "[DEMOGRAPHIC_DATA]-2"
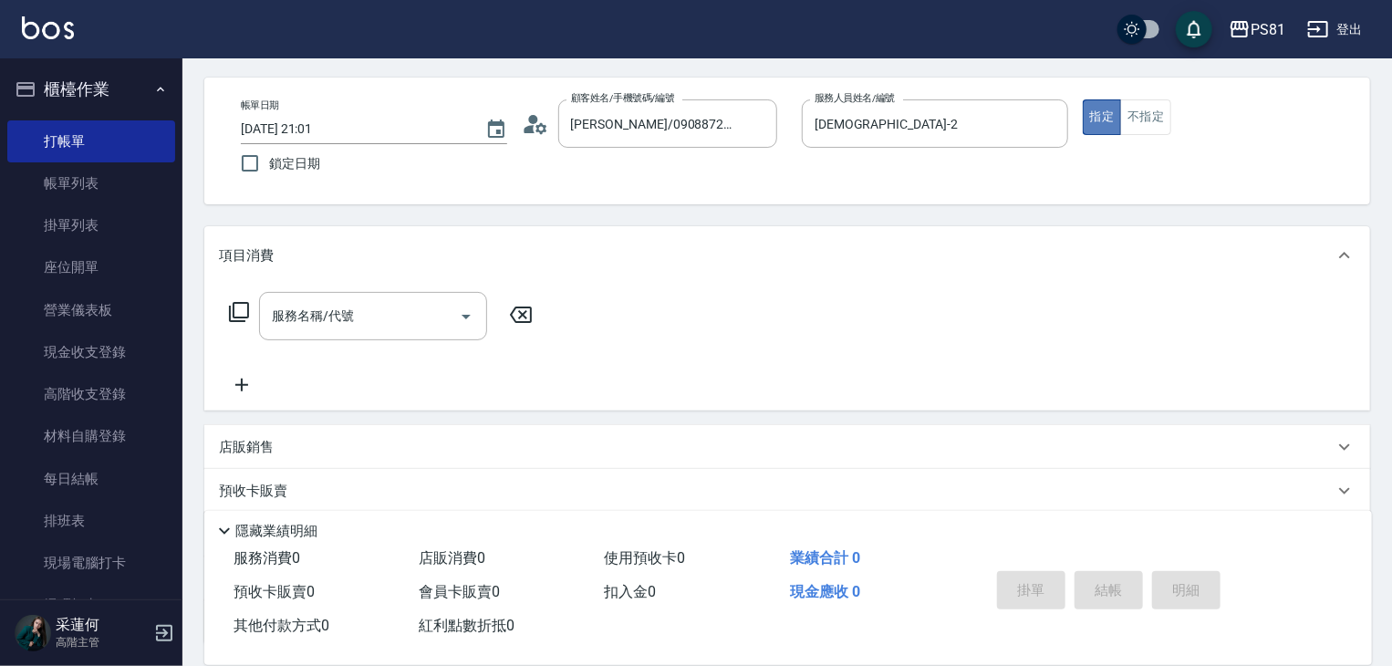
click at [1114, 107] on button "指定" at bounding box center [1102, 117] width 39 height 36
click at [311, 333] on div "服務名稱/代號" at bounding box center [373, 316] width 228 height 48
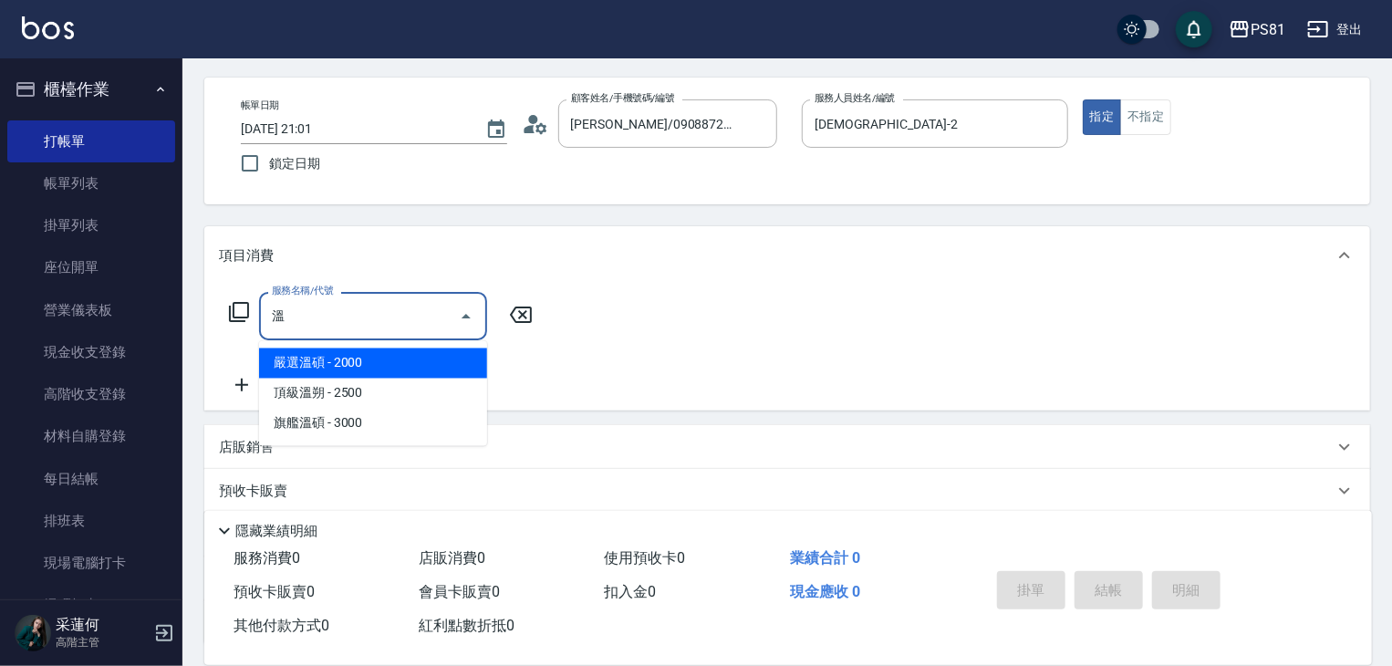
click at [342, 371] on span "嚴選溫碩 - 2000" at bounding box center [373, 363] width 228 height 30
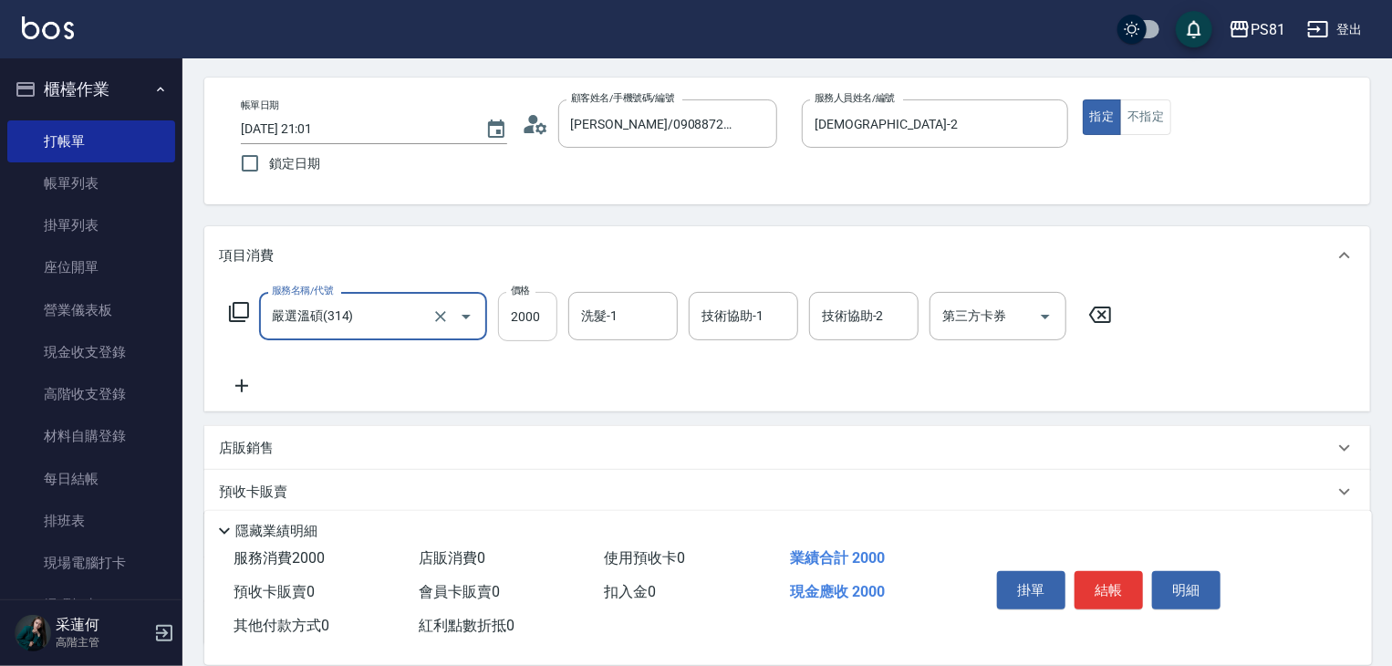
type input "嚴選溫碩(314)"
click at [525, 332] on input "2000" at bounding box center [527, 316] width 59 height 49
type input "3300"
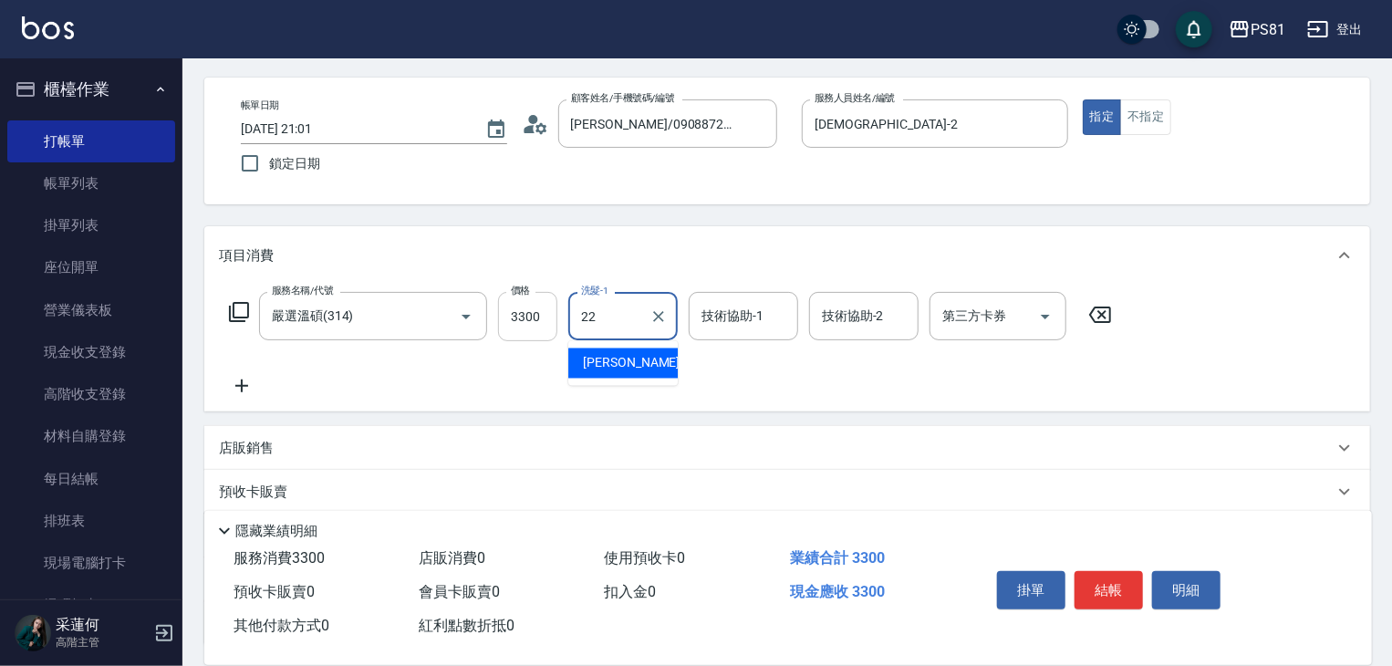
type input "涵文-22"
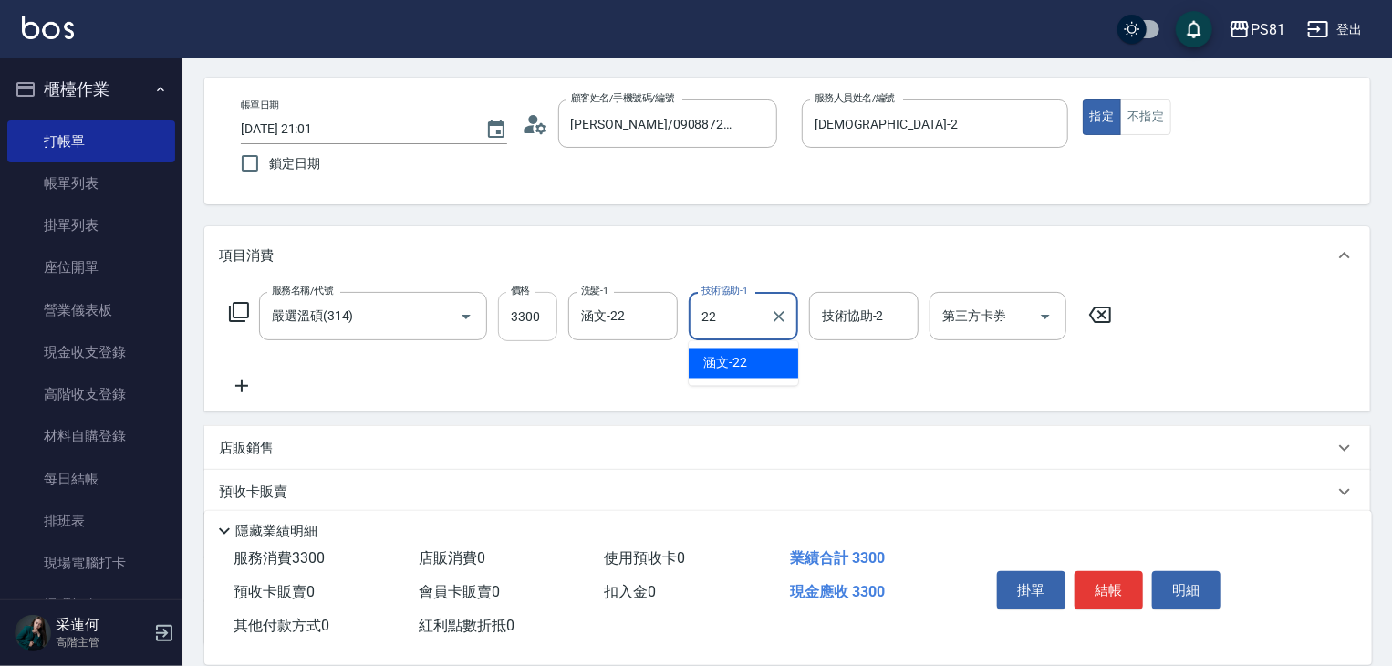
type input "涵文-22"
drag, startPoint x: 569, startPoint y: 368, endPoint x: 580, endPoint y: 365, distance: 11.3
click at [569, 368] on div "服務名稱/代號 [PERSON_NAME](314) 服務名稱/代號 價格 3300 價格 洗髮-1 涵文-22 洗髮-1 技術協助-1 涵文-22 技術協助…" at bounding box center [671, 344] width 904 height 105
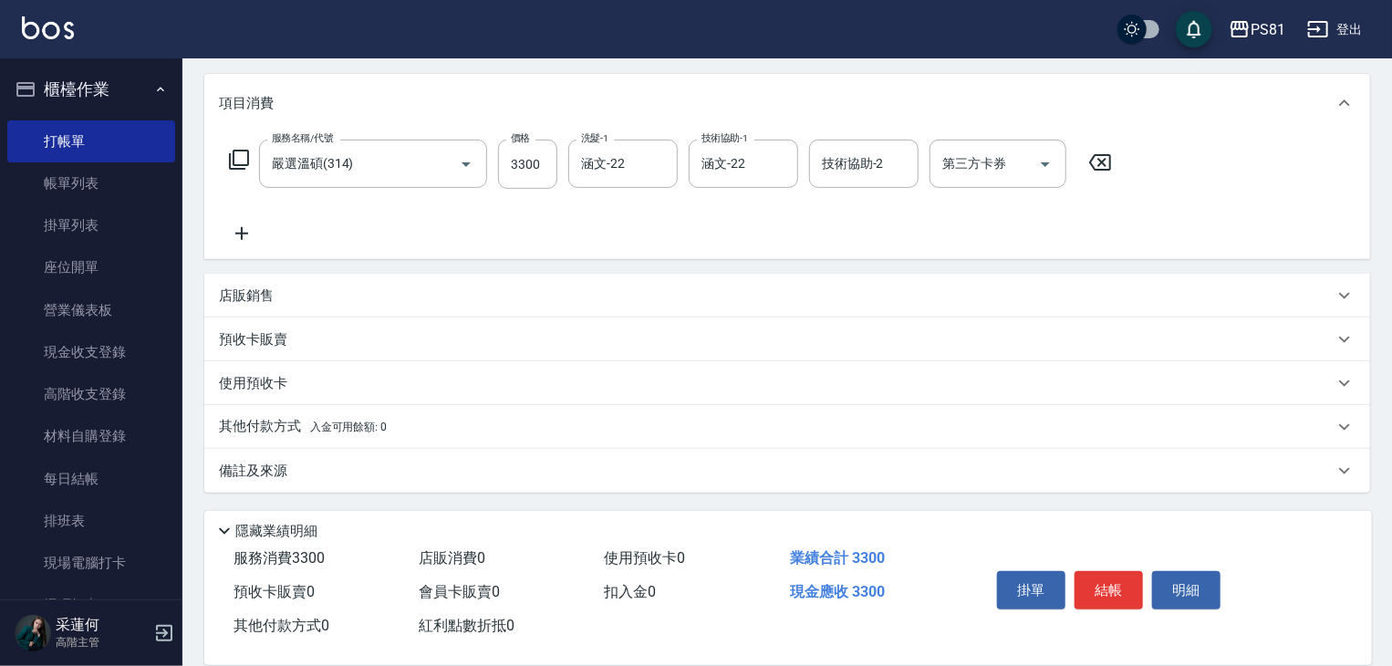
click at [430, 417] on div "其他付款方式 入金可用餘額: 0" at bounding box center [776, 427] width 1115 height 20
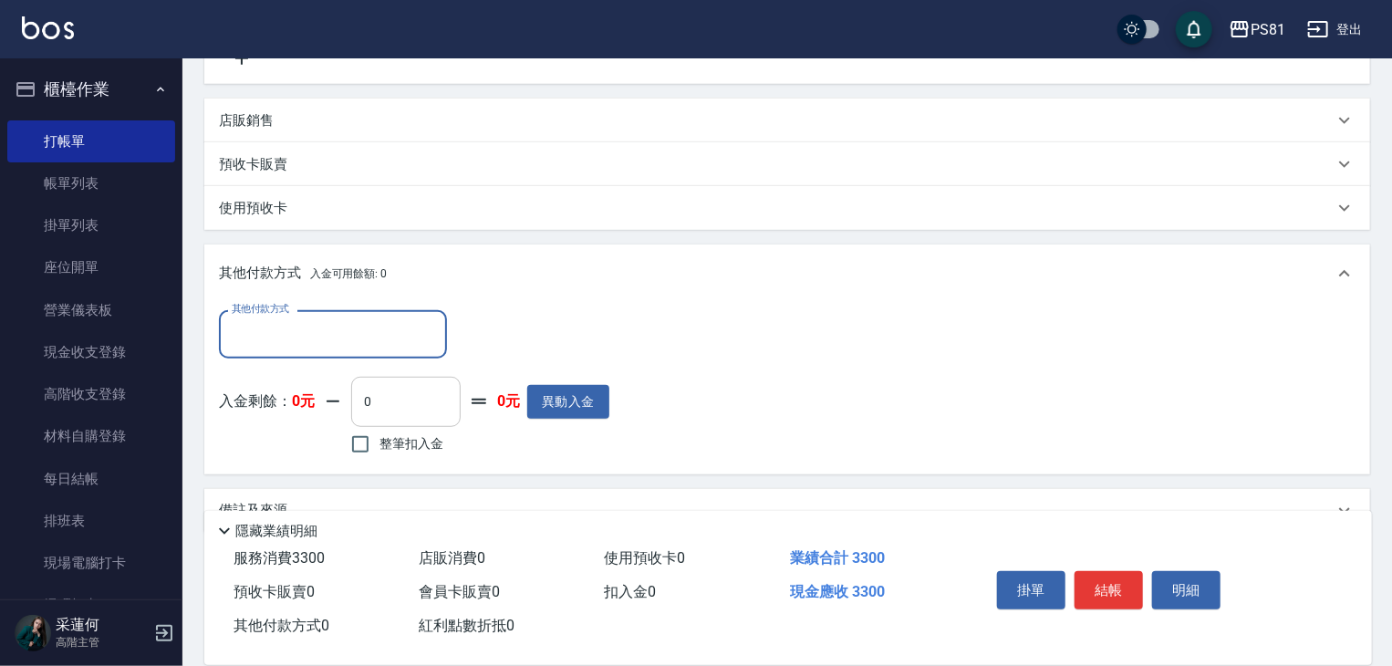
scroll to position [431, 0]
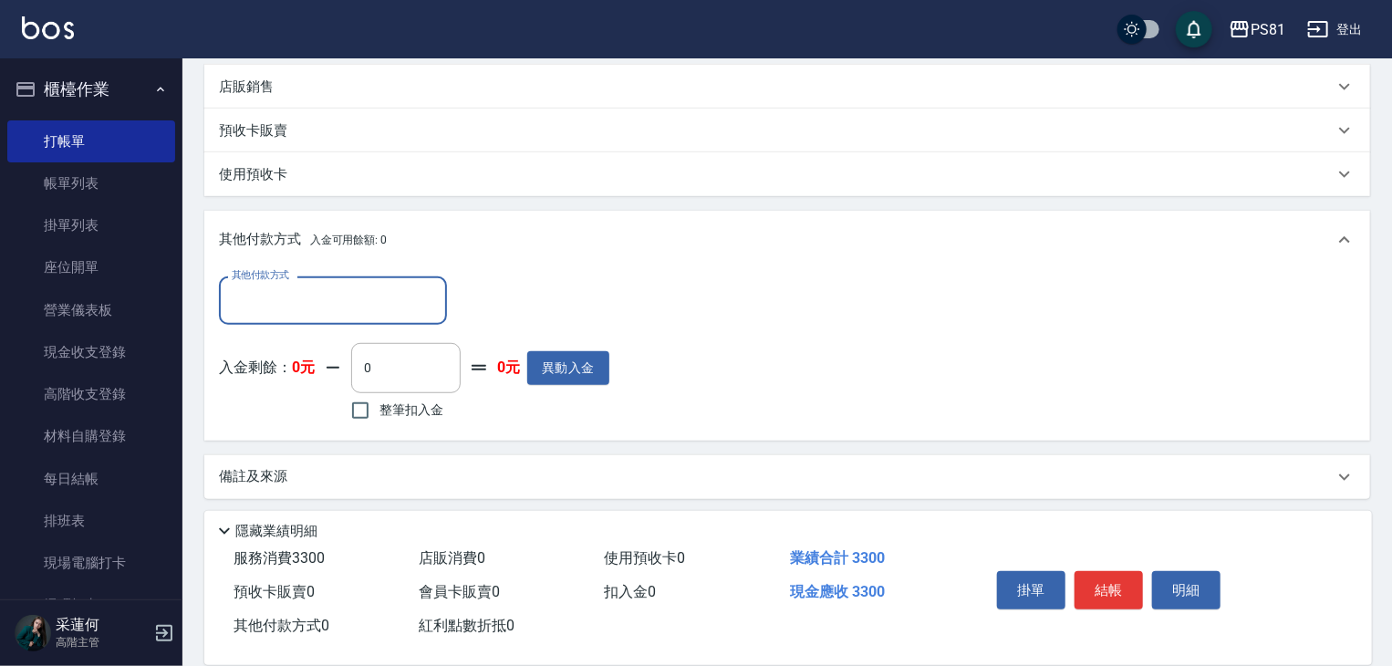
click at [367, 321] on div "其他付款方式 其他付款方式" at bounding box center [333, 300] width 228 height 48
click at [370, 305] on input "其他付款方式" at bounding box center [333, 301] width 212 height 32
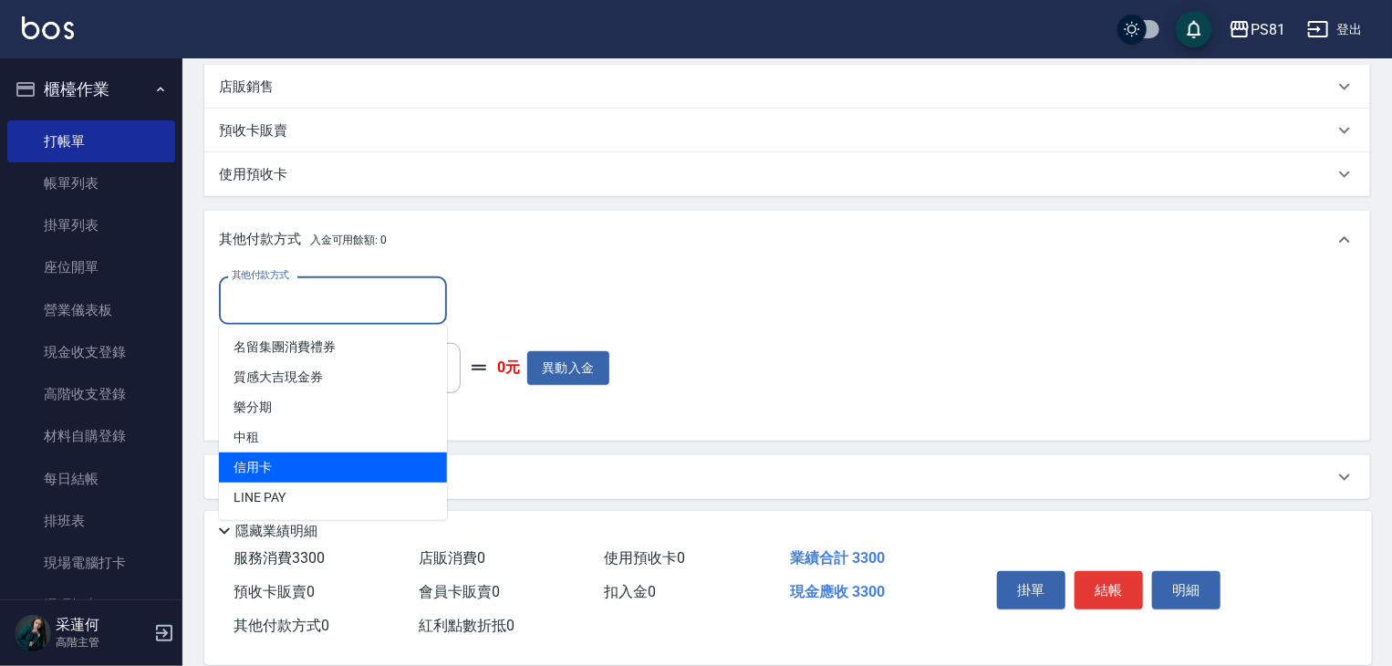
click at [290, 453] on span "信用卡" at bounding box center [333, 467] width 228 height 30
type input "信用卡"
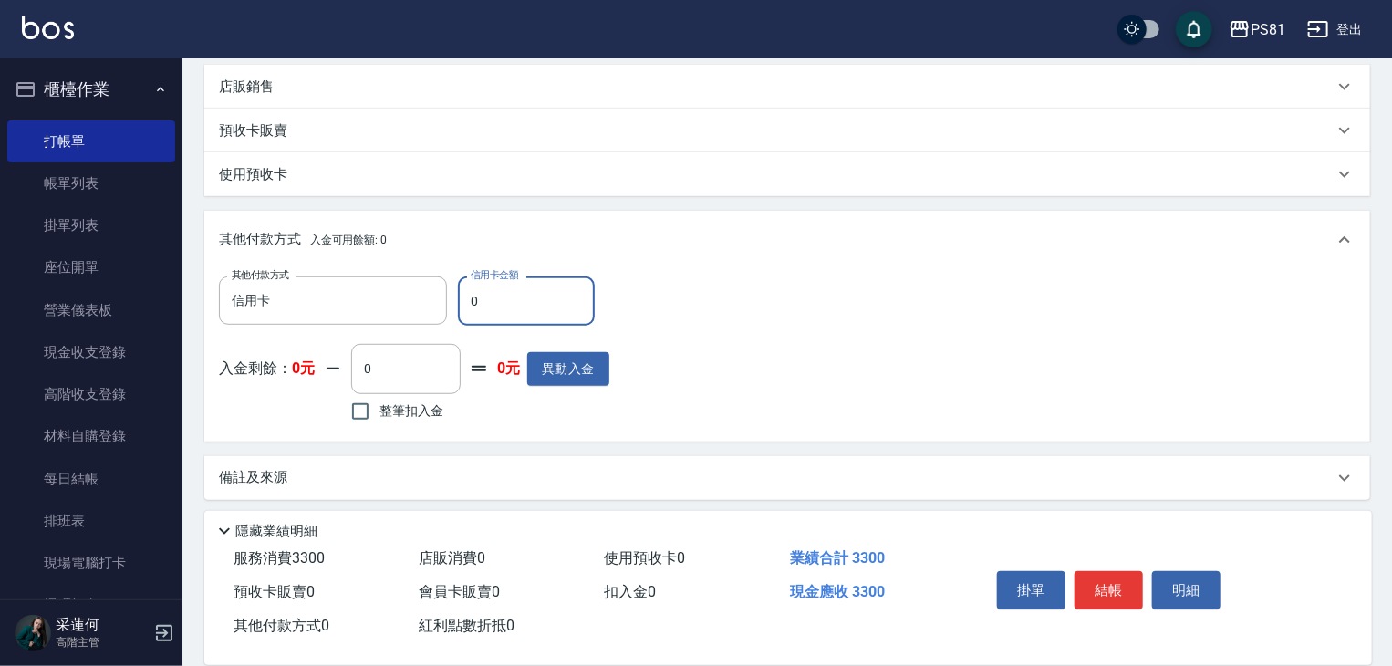
click at [475, 300] on input "0" at bounding box center [526, 300] width 137 height 49
click at [475, 301] on input "0" at bounding box center [526, 300] width 137 height 49
type input "3300"
click at [660, 365] on div "其他付款方式 信用卡 其他付款方式 信用卡金額 3300 信用卡金額 入金剩餘： 0元 0 ​ 整筆扣入金 0元 異動入金" at bounding box center [787, 351] width 1136 height 150
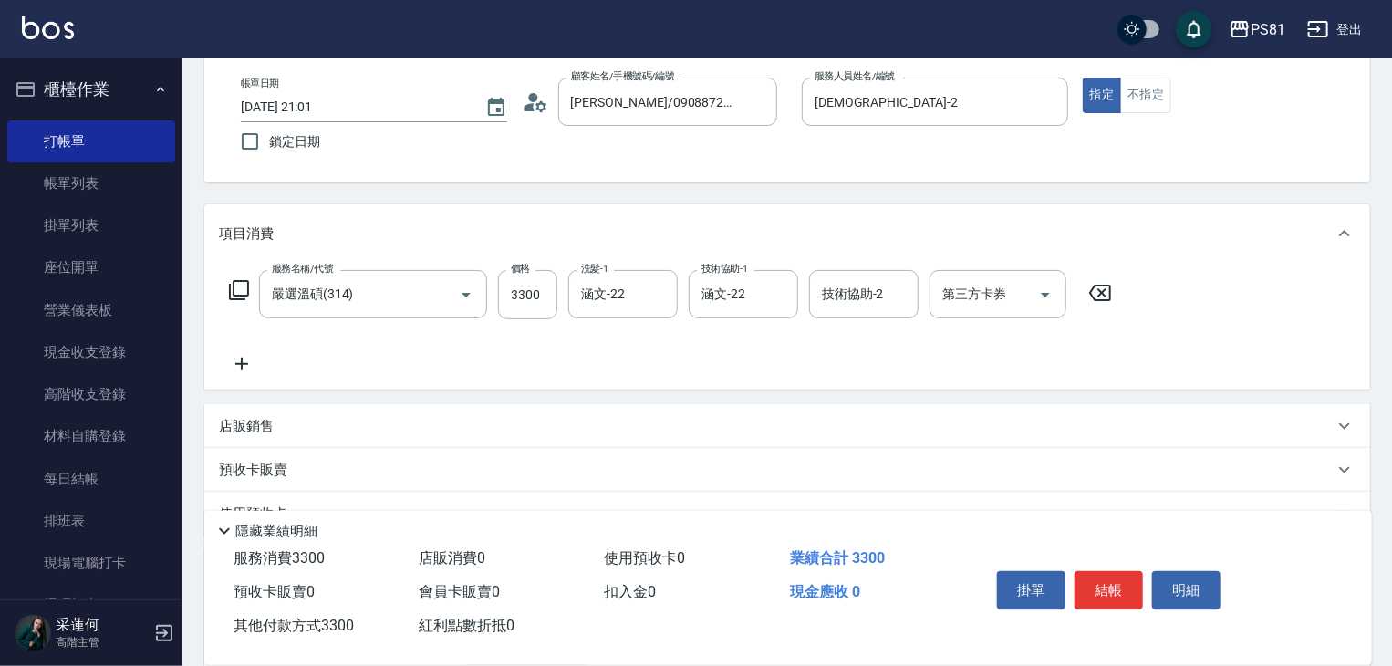
scroll to position [0, 0]
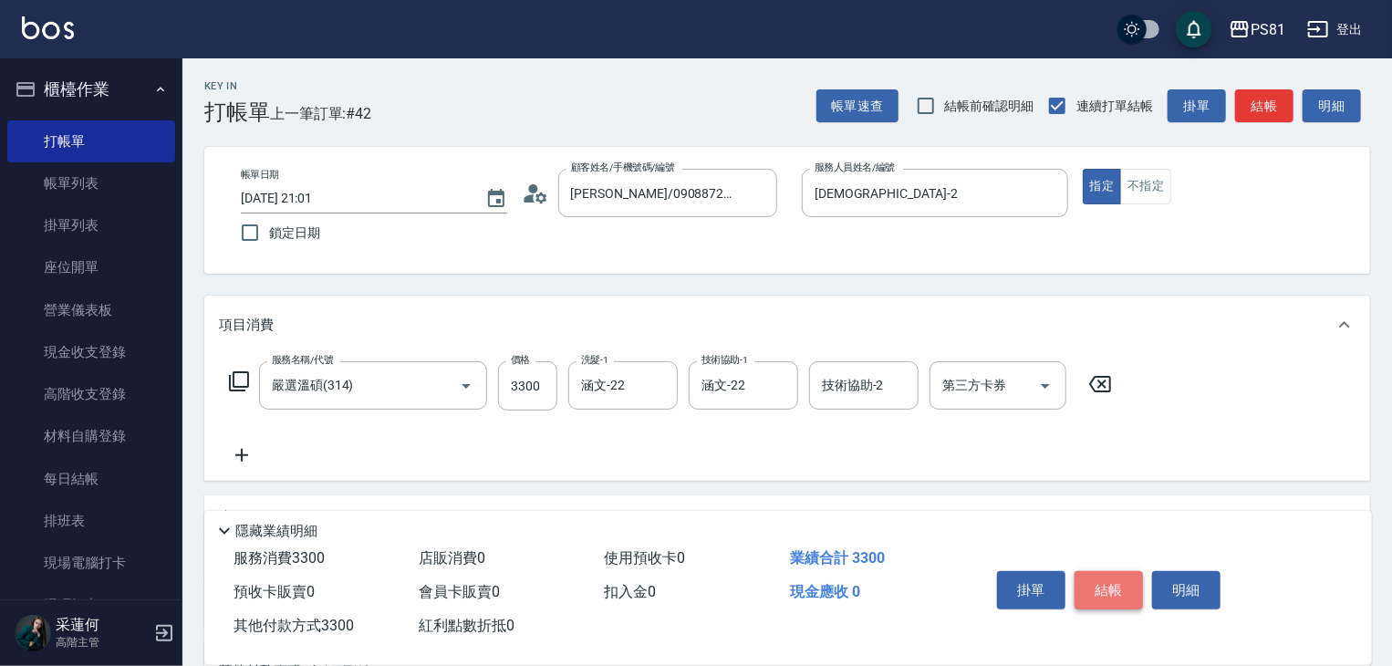
click at [1108, 585] on button "結帳" at bounding box center [1108, 590] width 68 height 38
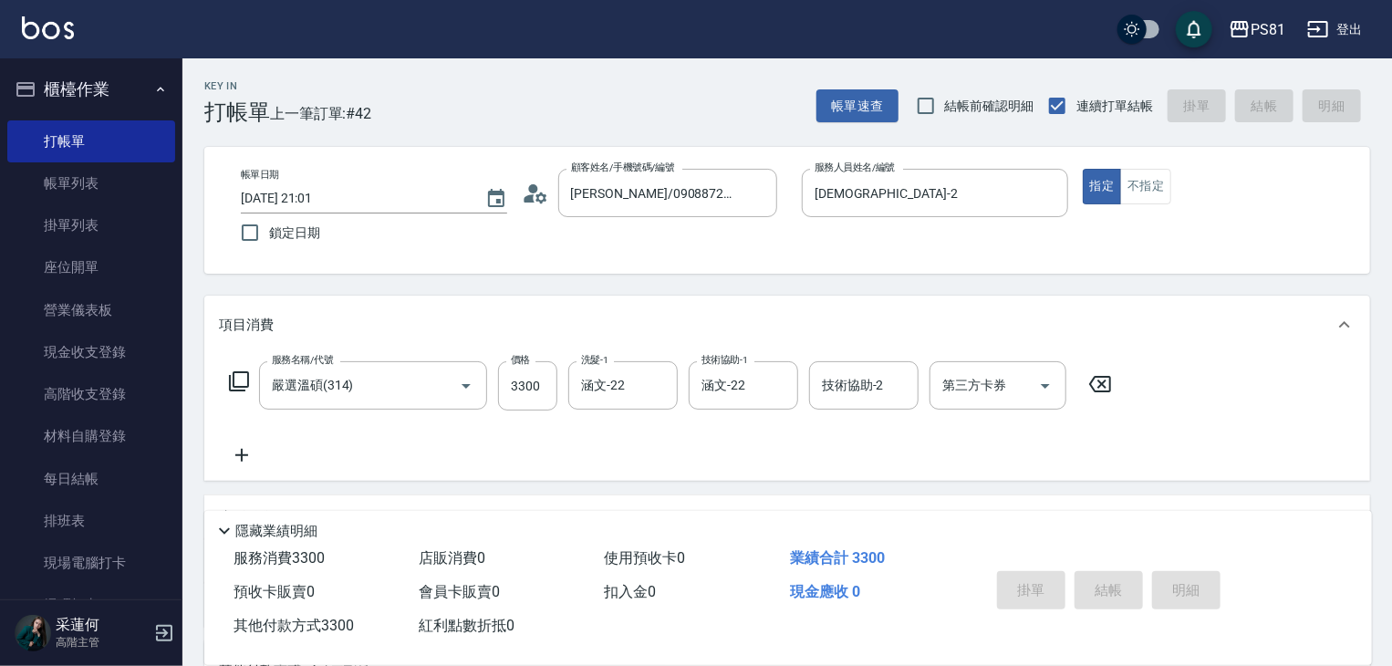
type input "[DATE] 21:03"
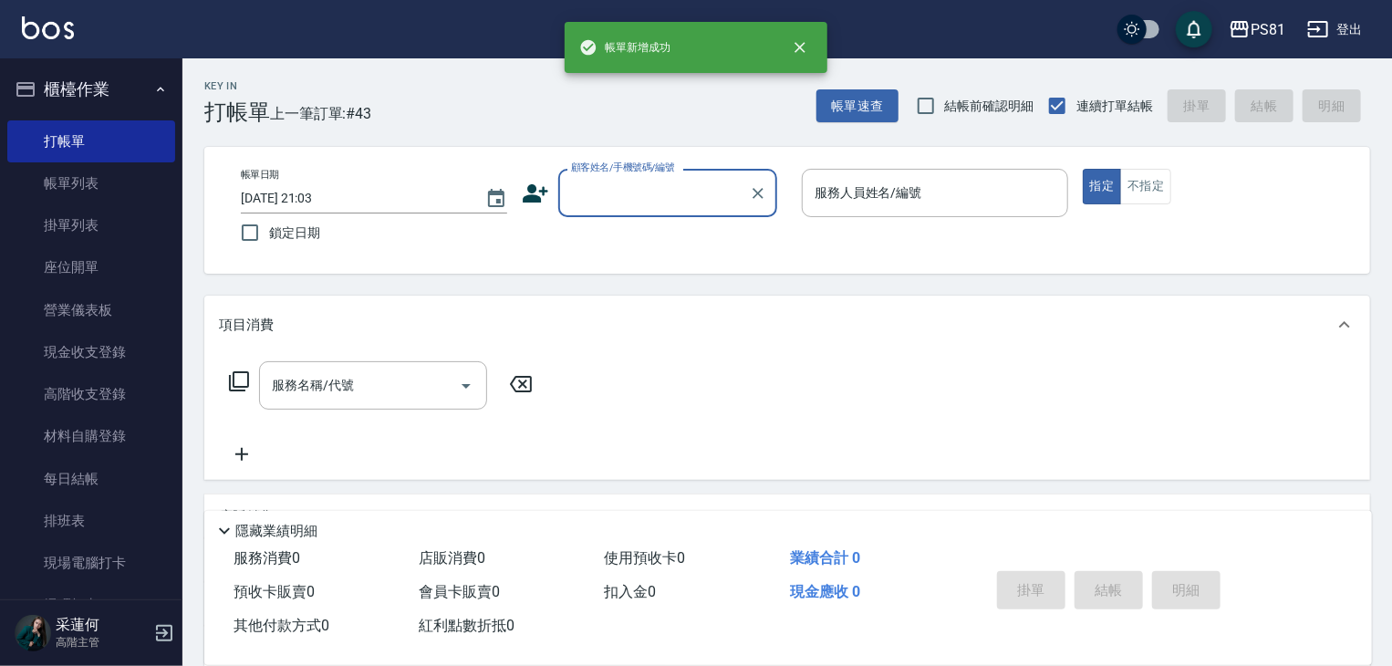
click at [714, 428] on div "服務名稱/代號 服務名稱/代號" at bounding box center [787, 417] width 1166 height 126
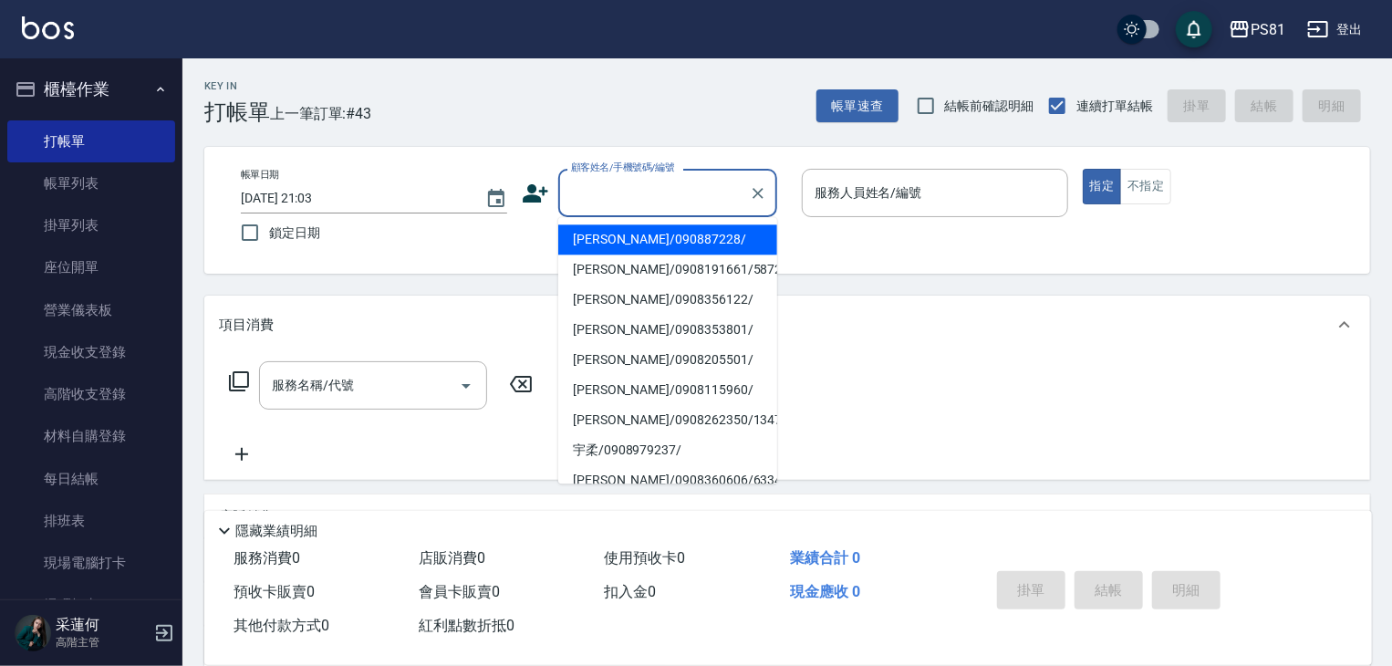
click at [631, 198] on input "顧客姓名/手機號碼/編號" at bounding box center [653, 193] width 175 height 32
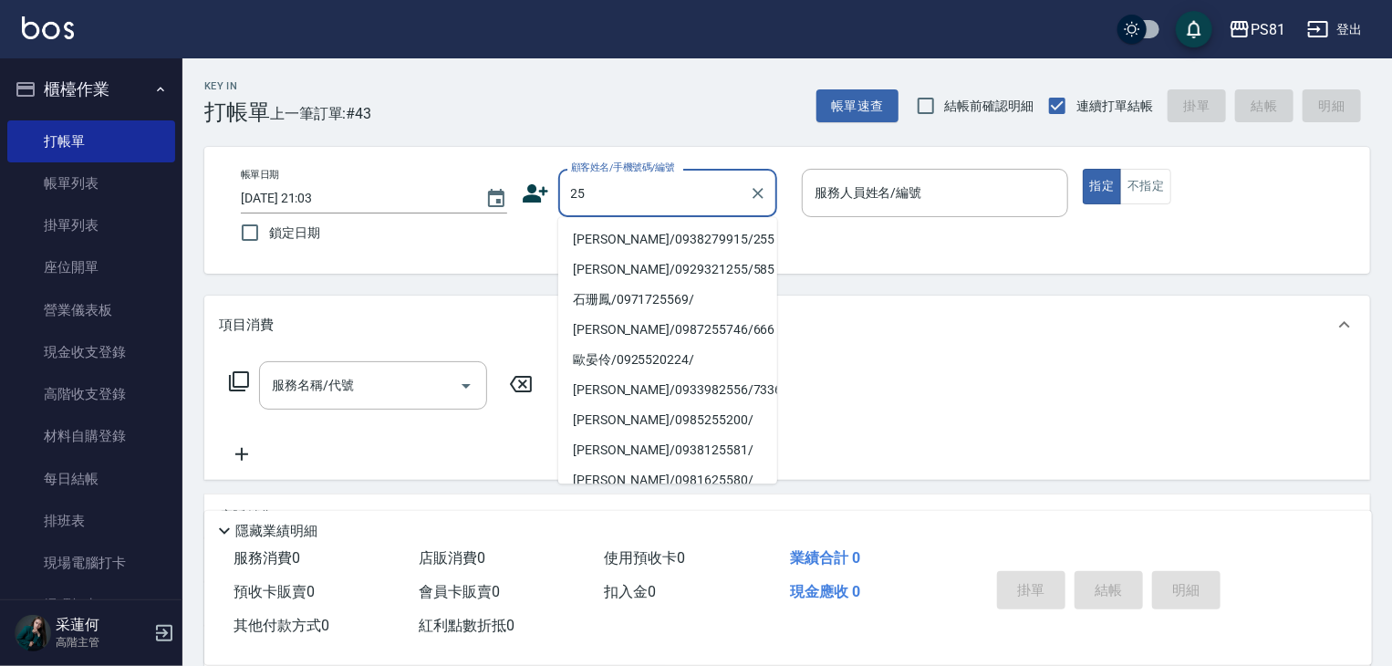
type input "2"
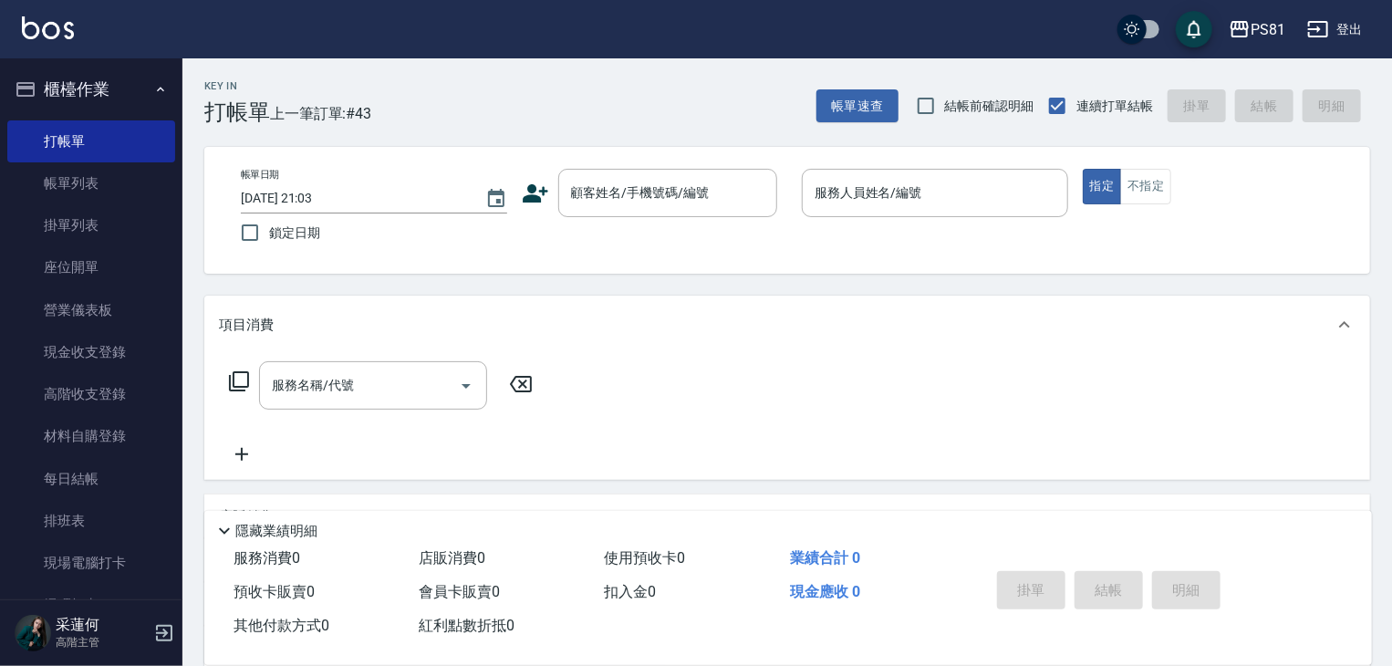
click at [1116, 361] on div "服務名稱/代號 服務名稱/代號" at bounding box center [787, 417] width 1166 height 126
click at [695, 188] on input "顧客姓名/手機號碼/編號" at bounding box center [653, 193] width 175 height 32
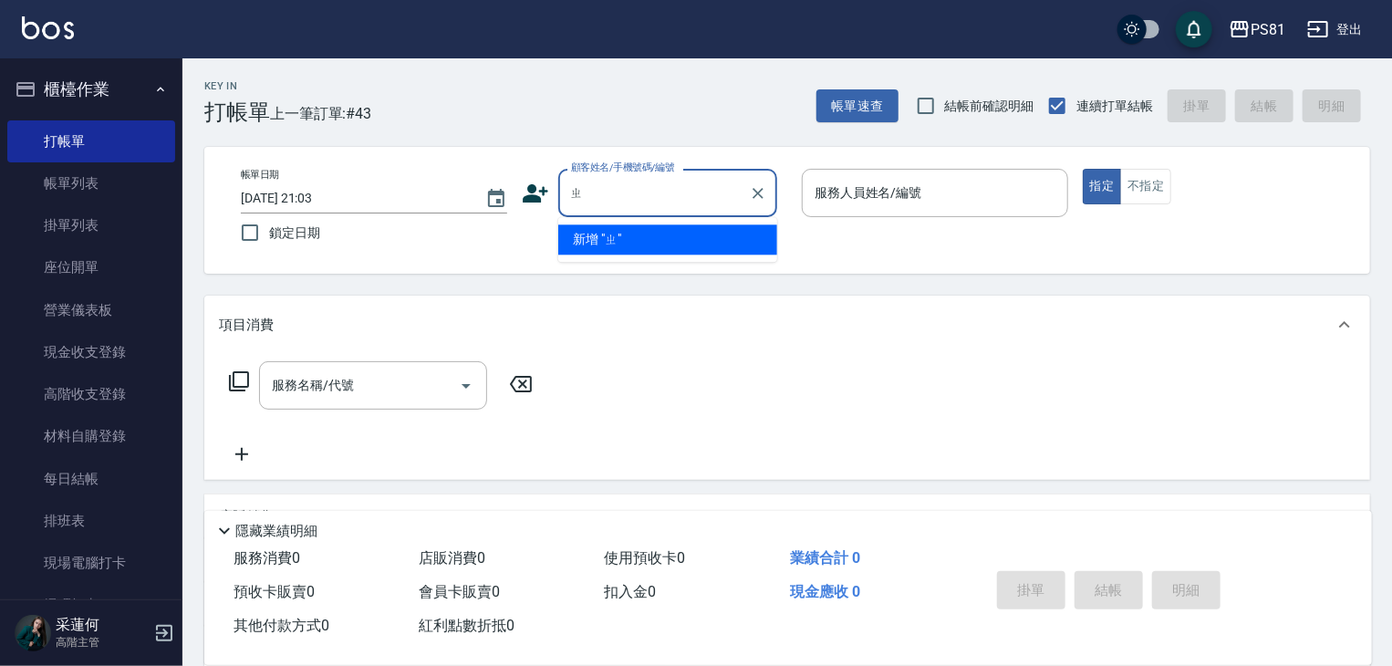
type input "="
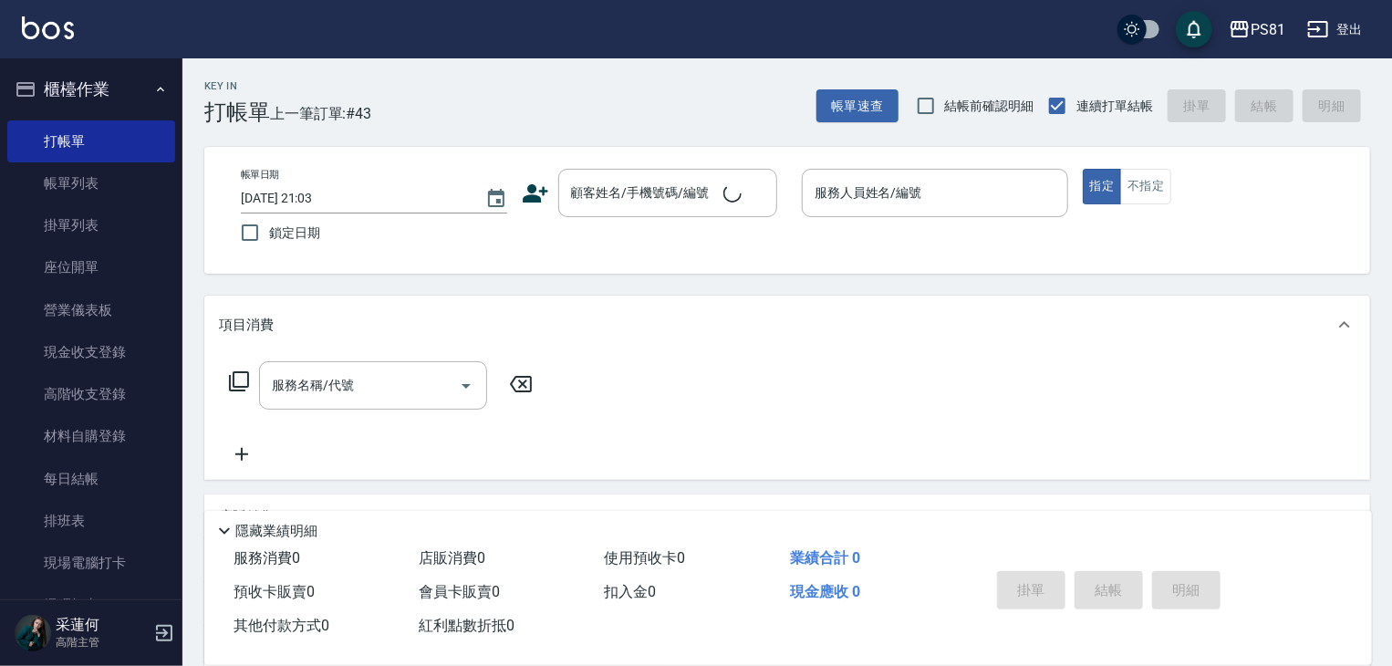
click at [527, 198] on icon at bounding box center [536, 193] width 26 height 18
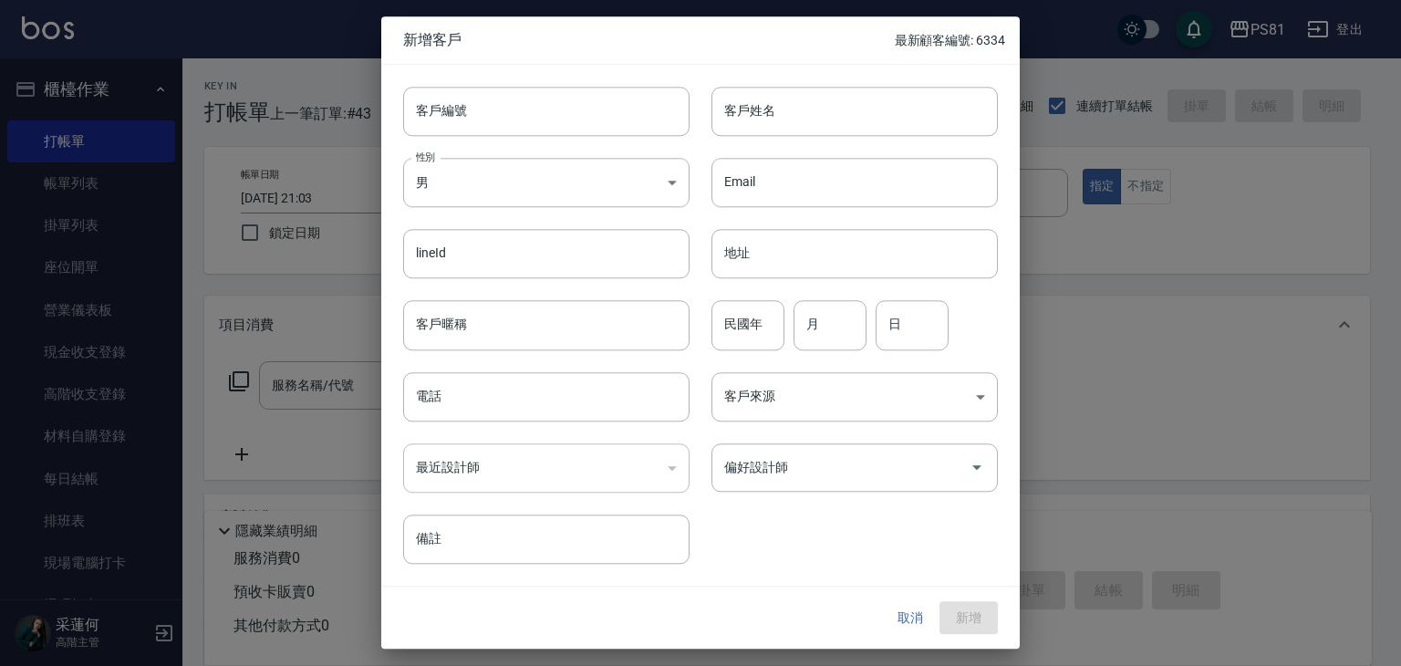
click at [740, 139] on div "Email Email" at bounding box center [844, 171] width 308 height 71
drag, startPoint x: 794, startPoint y: 97, endPoint x: 788, endPoint y: 107, distance: 11.9
click at [792, 102] on input "客戶姓名" at bounding box center [854, 111] width 286 height 49
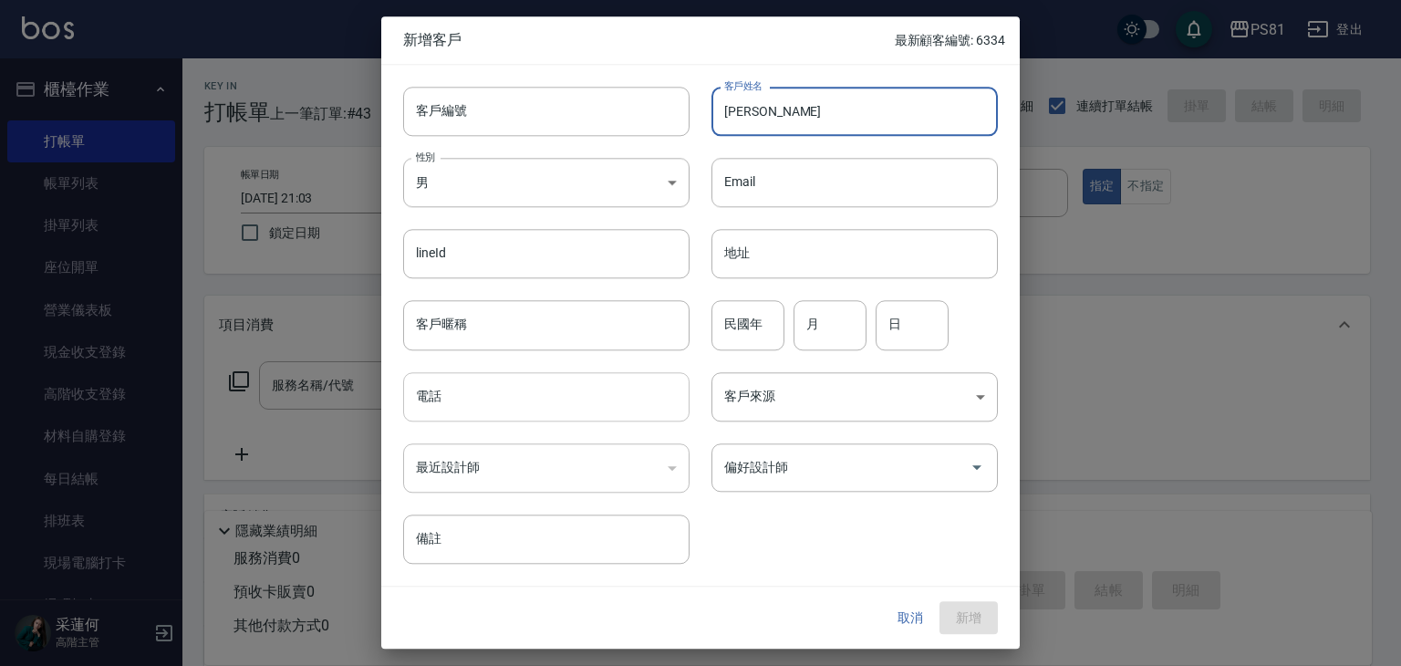
type input "[PERSON_NAME]"
click at [514, 410] on input "電話" at bounding box center [546, 396] width 286 height 49
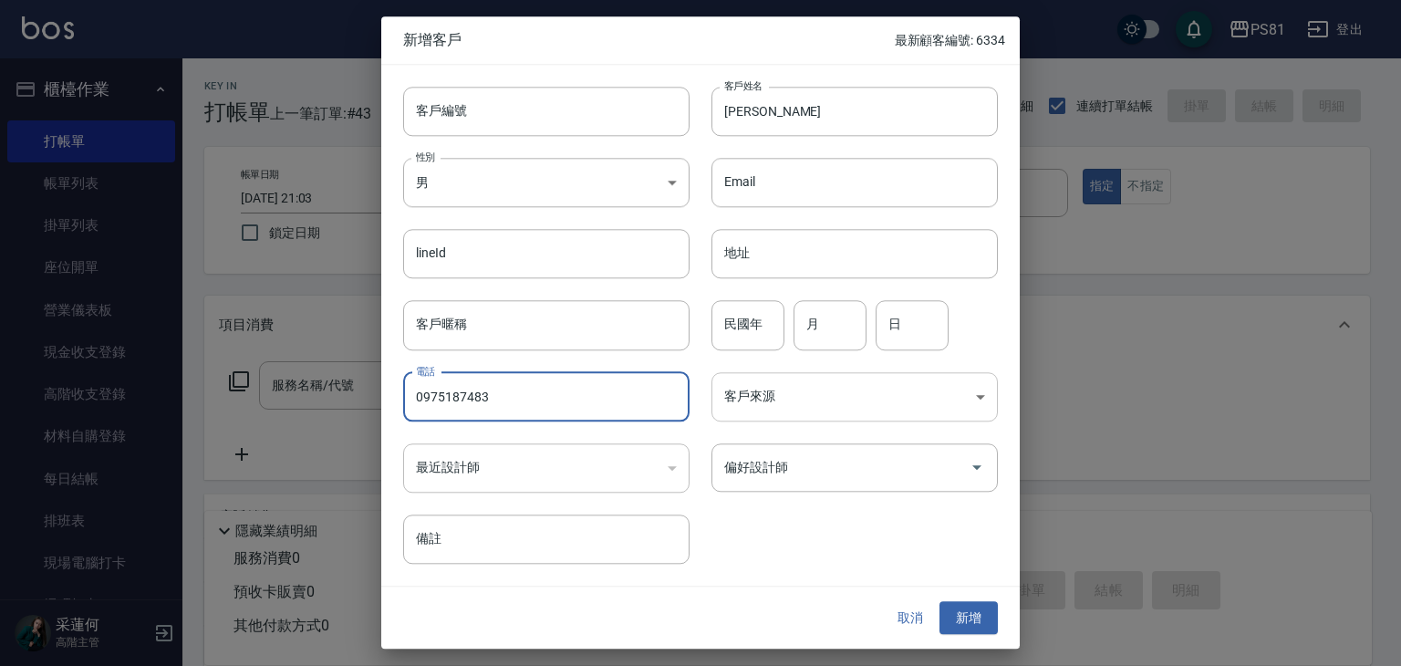
type input "0975187483"
click at [802, 408] on body "PS81 登出 櫃檯作業 打帳單 帳單列表 掛單列表 座位開單 營業儀表板 現金收支登錄 高階收支登錄 材料自購登錄 每日結帳 排班表 現場電腦打卡 掃碼打卡…" at bounding box center [700, 443] width 1401 height 887
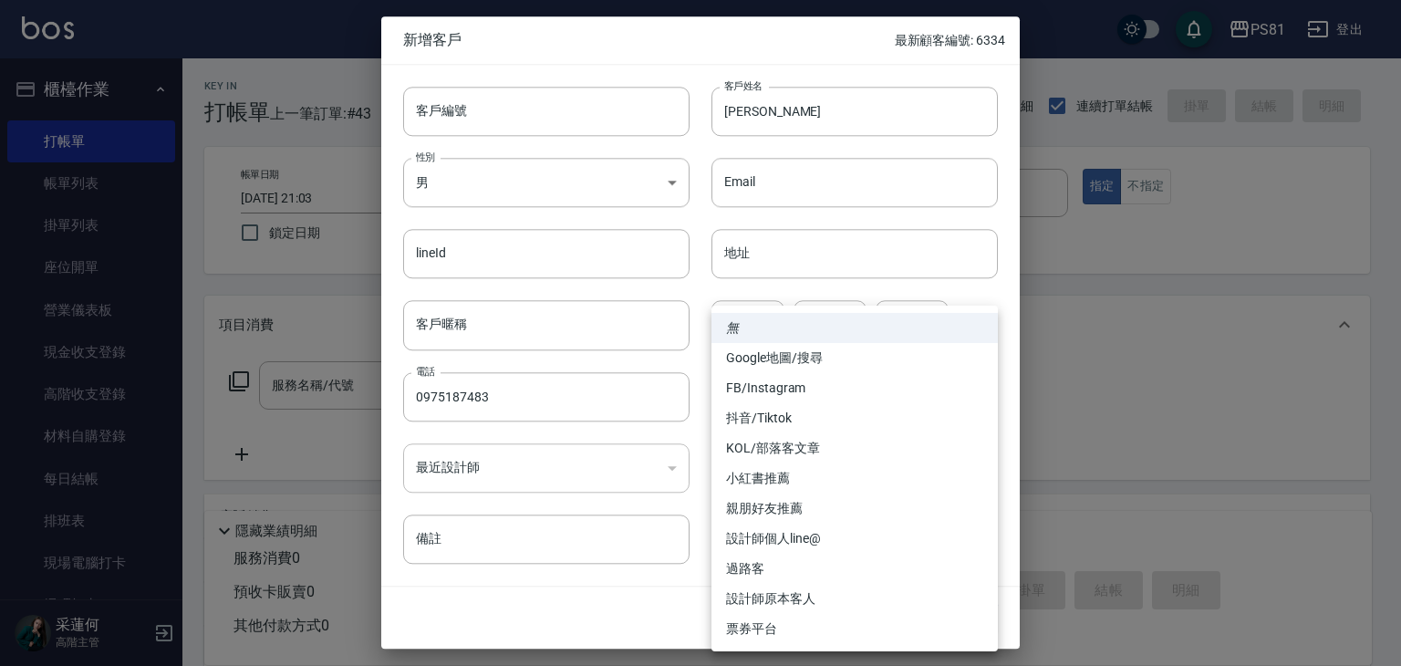
click at [576, 543] on div at bounding box center [700, 333] width 1401 height 666
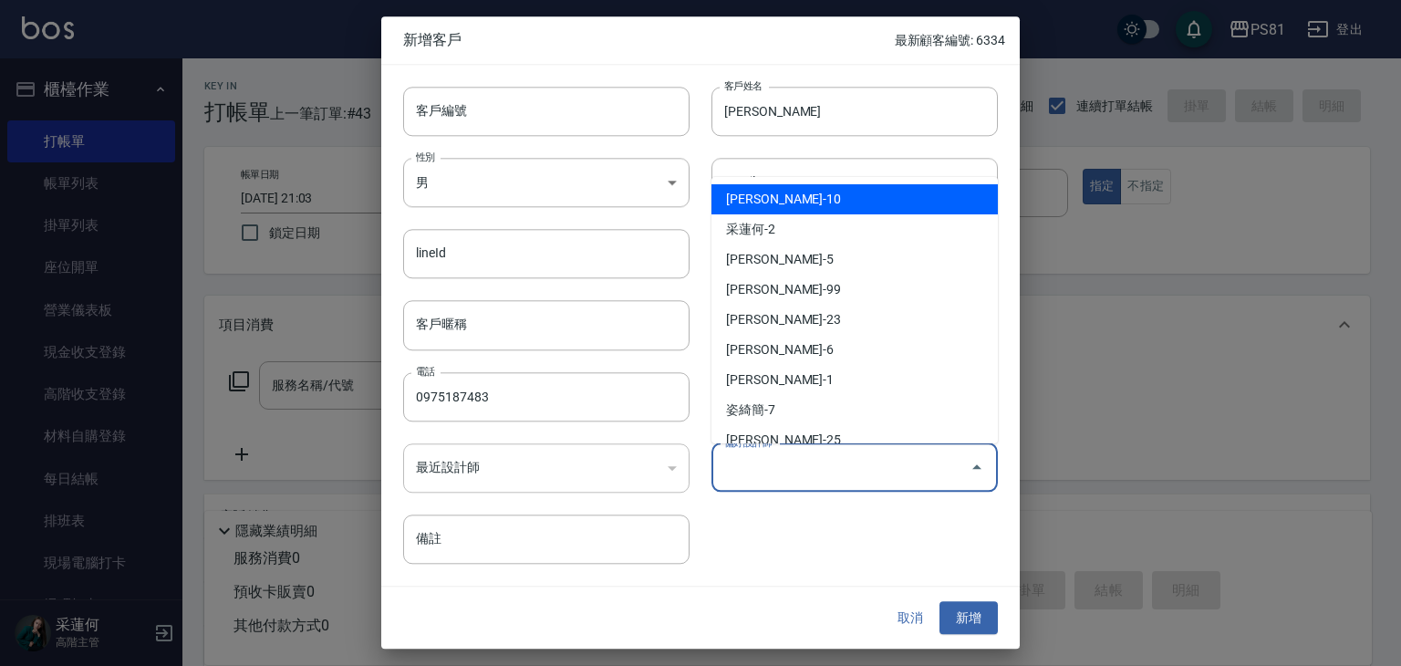
click at [897, 464] on input "偏好設計師" at bounding box center [841, 467] width 243 height 32
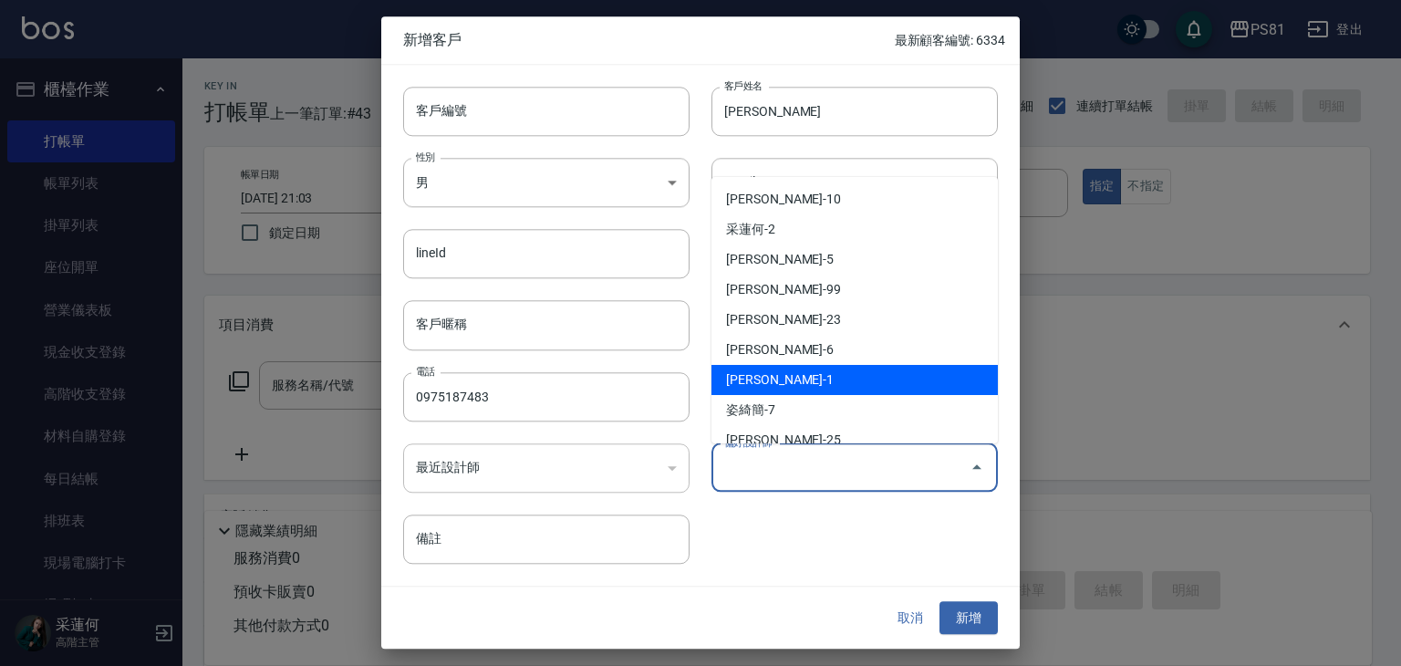
click at [856, 365] on li "[PERSON_NAME]-1" at bounding box center [854, 380] width 286 height 30
type input "[PERSON_NAME]"
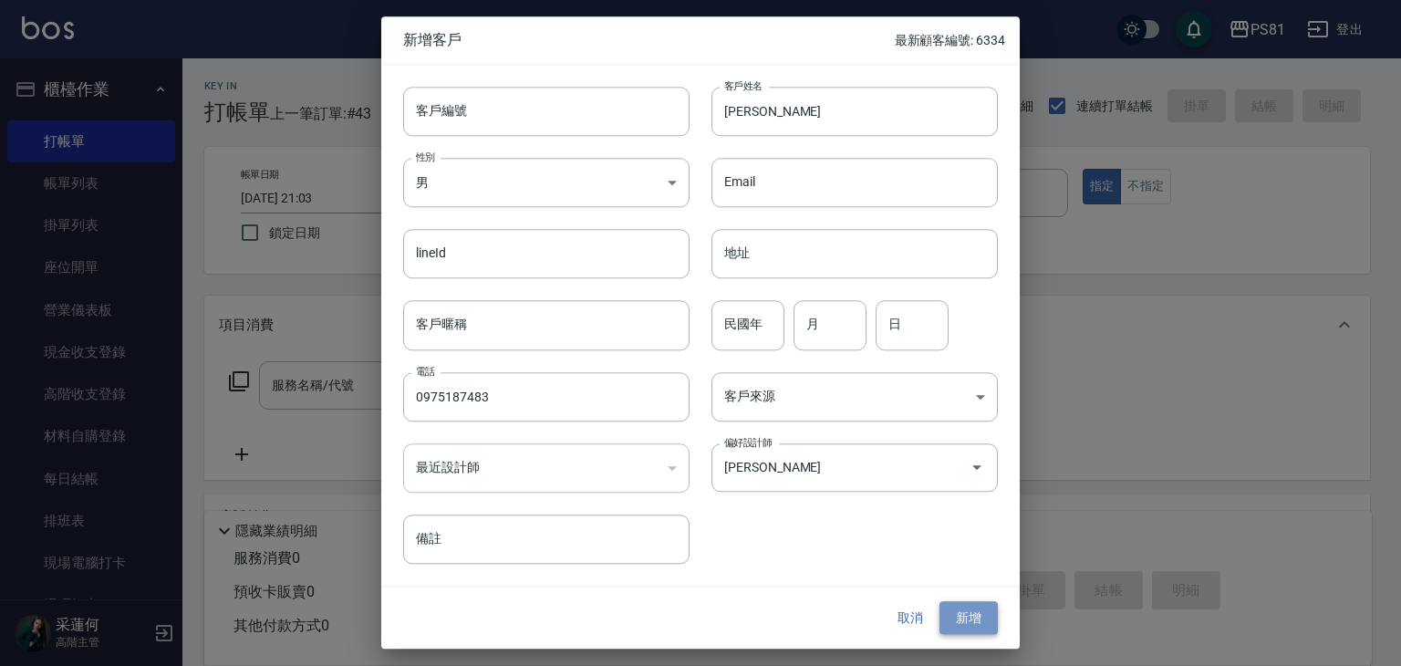
click at [968, 619] on button "新增" at bounding box center [968, 618] width 58 height 34
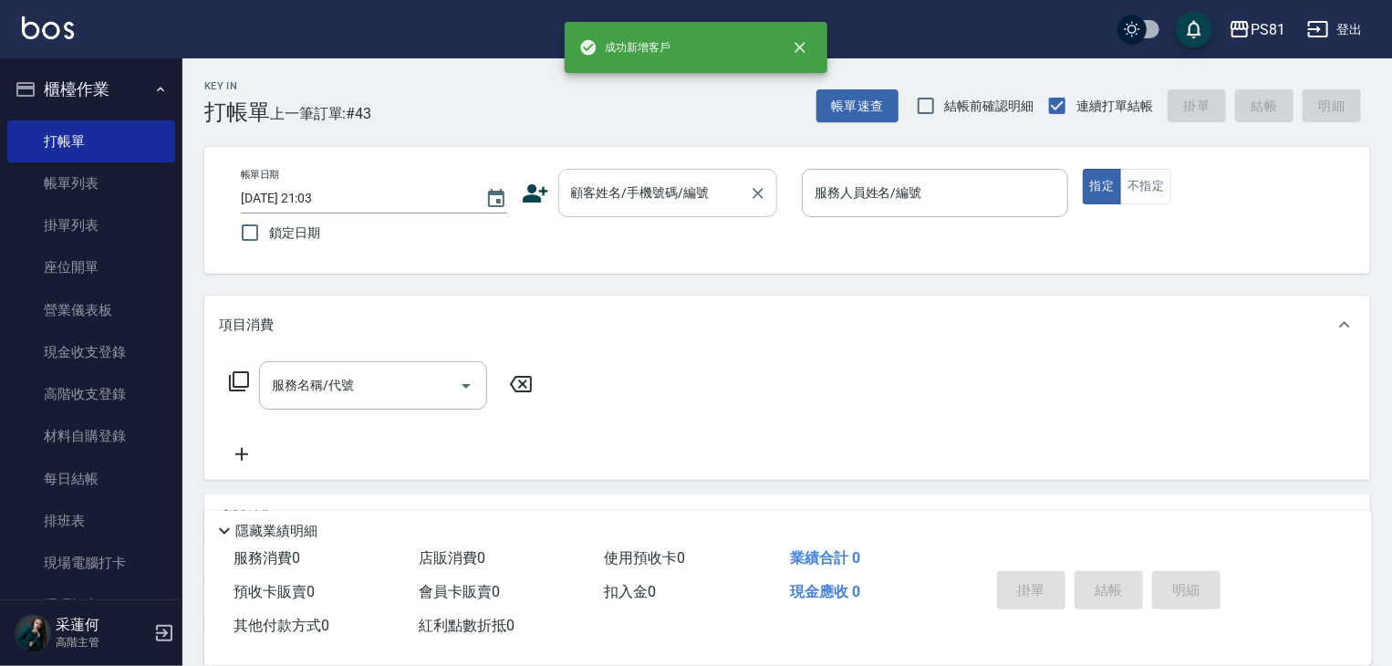
click at [711, 209] on input "顧客姓名/手機號碼/編號" at bounding box center [653, 193] width 175 height 32
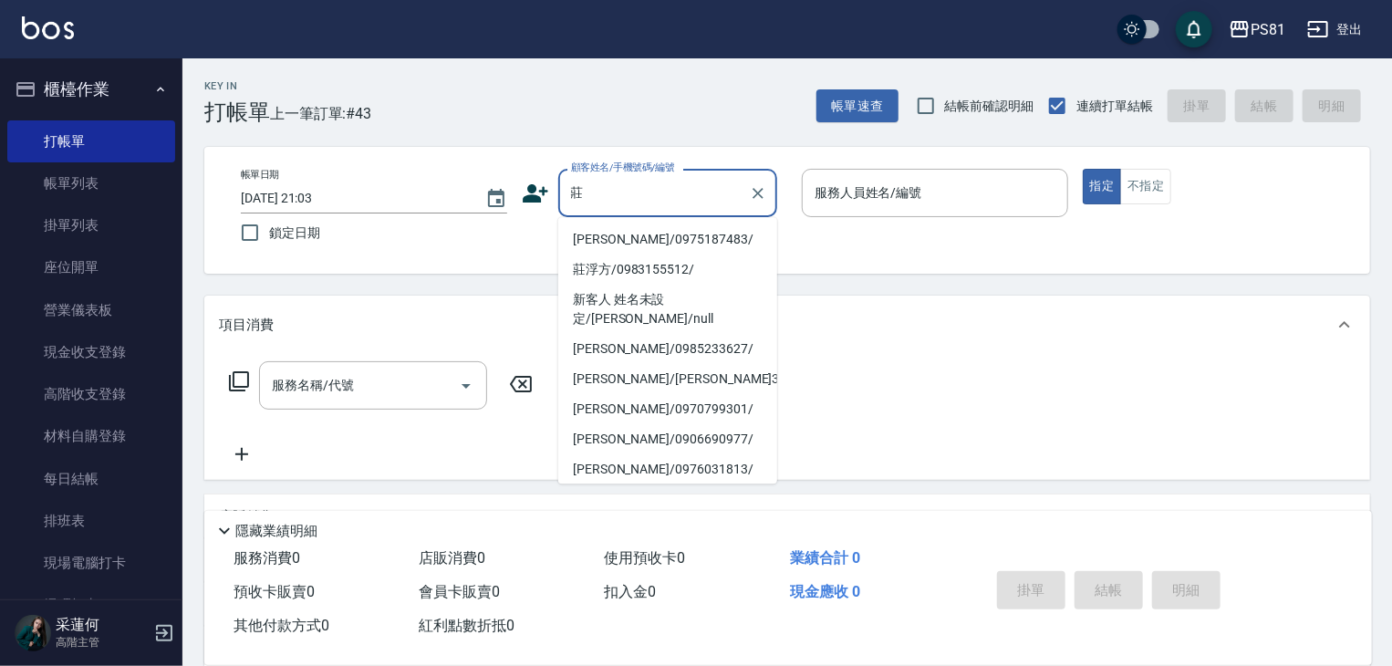
click at [624, 236] on li "[PERSON_NAME]/0975187483/" at bounding box center [667, 239] width 219 height 30
type input "[PERSON_NAME]/0975187483/"
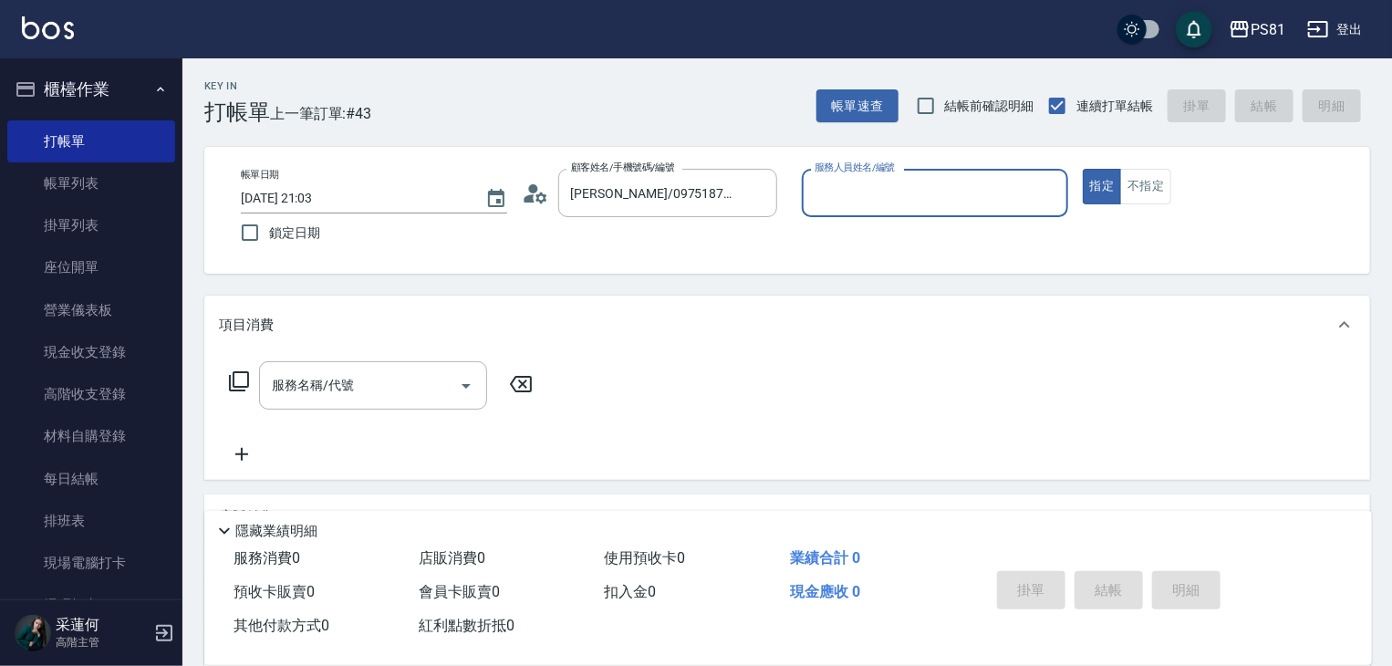
type input "[PERSON_NAME]-1"
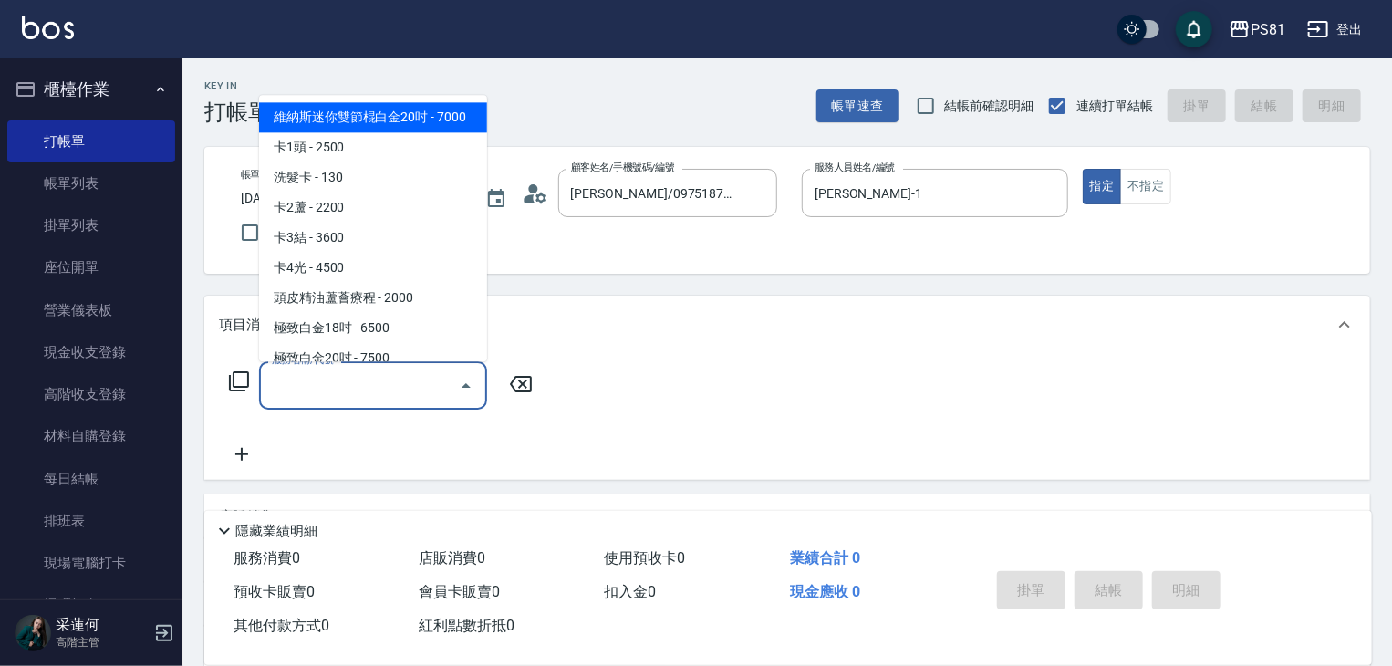
click at [318, 386] on input "服務名稱/代號" at bounding box center [359, 385] width 184 height 32
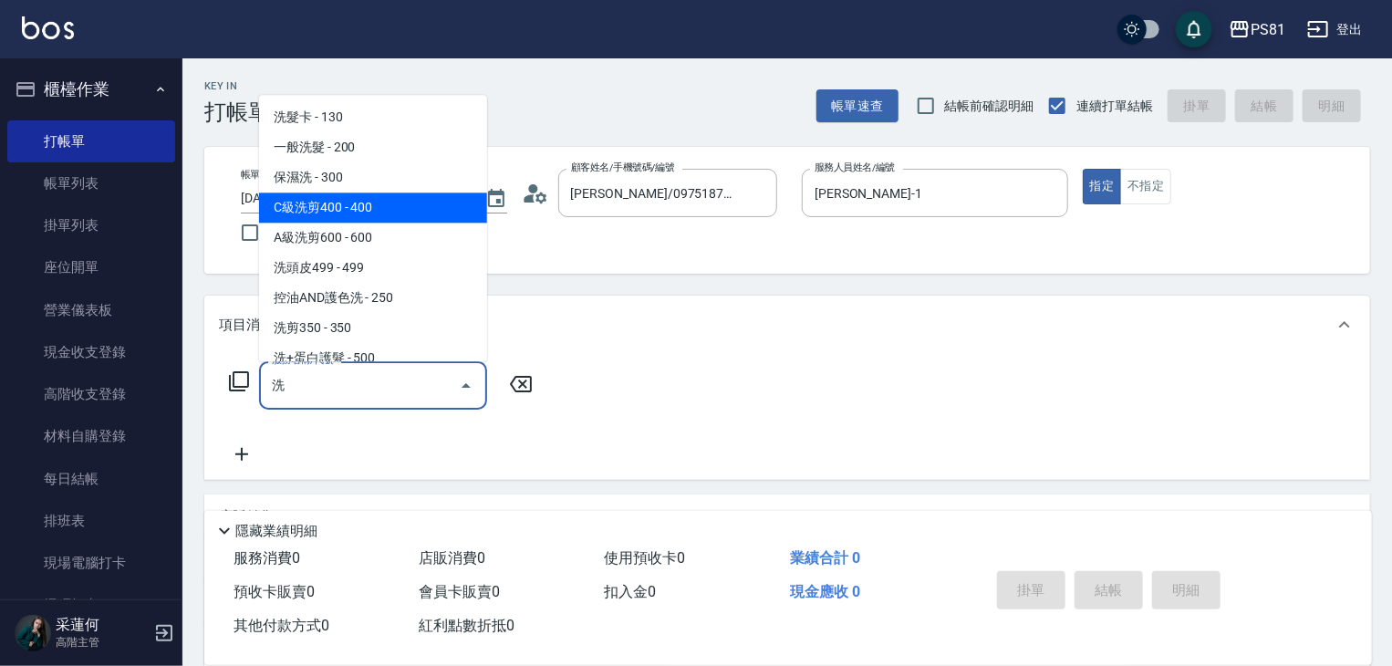
click at [394, 218] on span "C級洗剪400 - 400" at bounding box center [373, 207] width 228 height 30
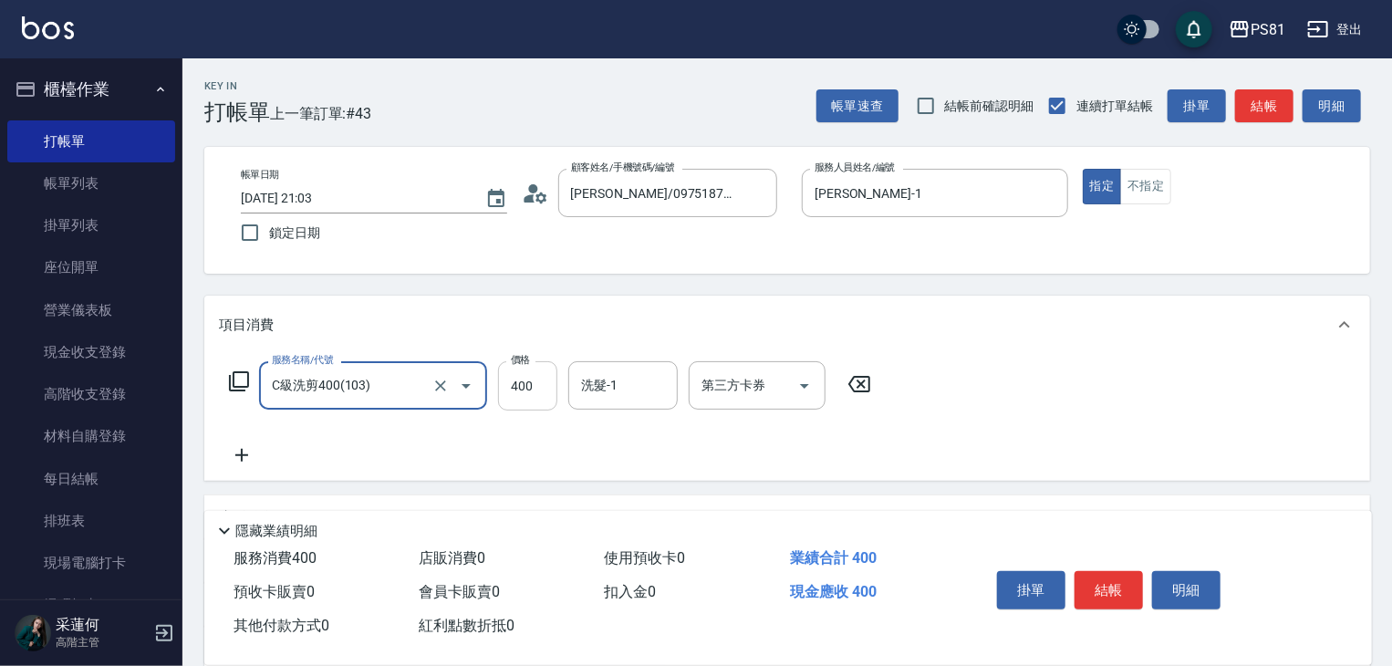
type input "C級洗剪400(103)"
drag, startPoint x: 537, startPoint y: 395, endPoint x: 555, endPoint y: 406, distance: 20.5
click at [537, 395] on input "400" at bounding box center [527, 385] width 59 height 49
type input "450"
click at [1119, 593] on button "結帳" at bounding box center [1108, 590] width 68 height 38
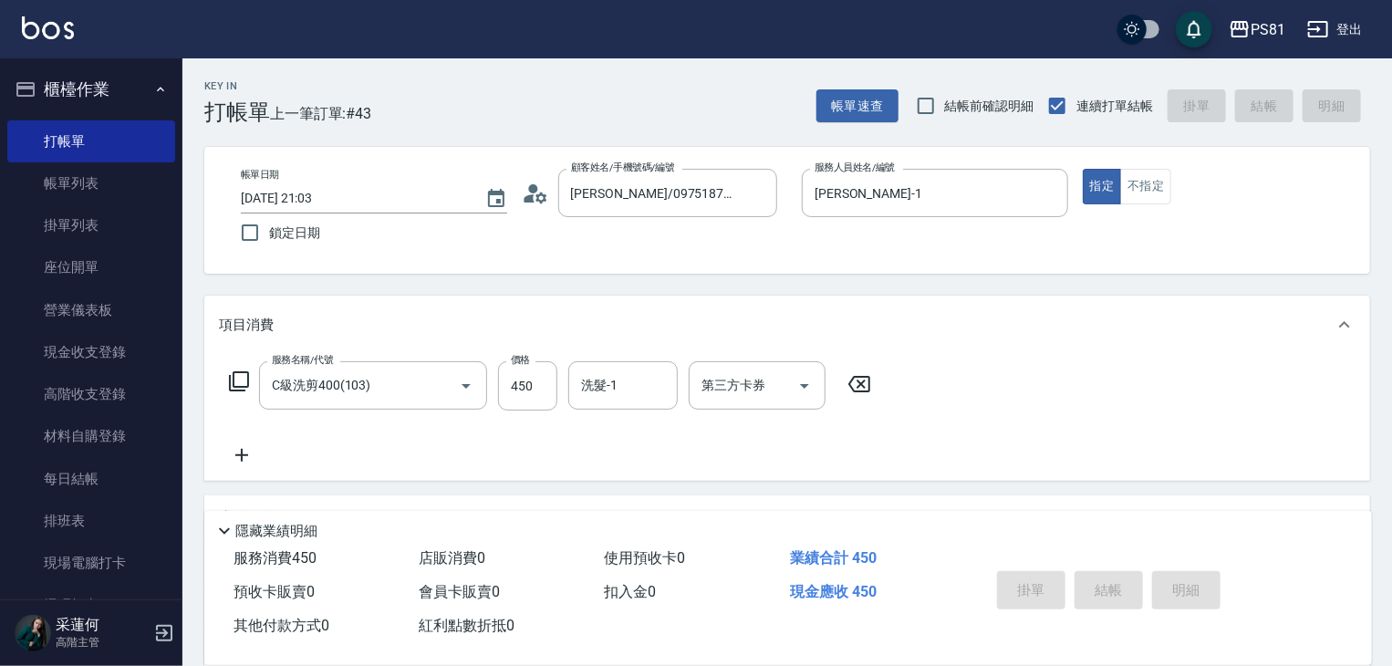
type input "[DATE] 21:04"
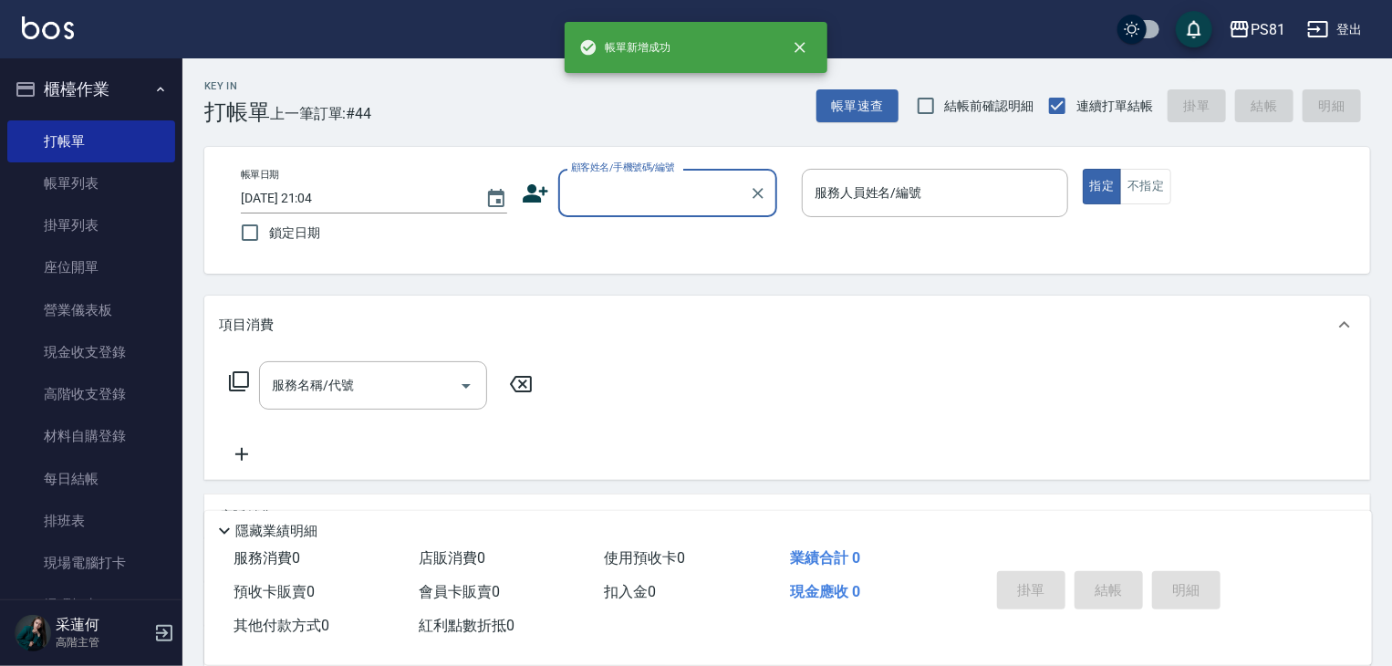
click at [585, 183] on input "顧客姓名/手機號碼/編號" at bounding box center [653, 193] width 175 height 32
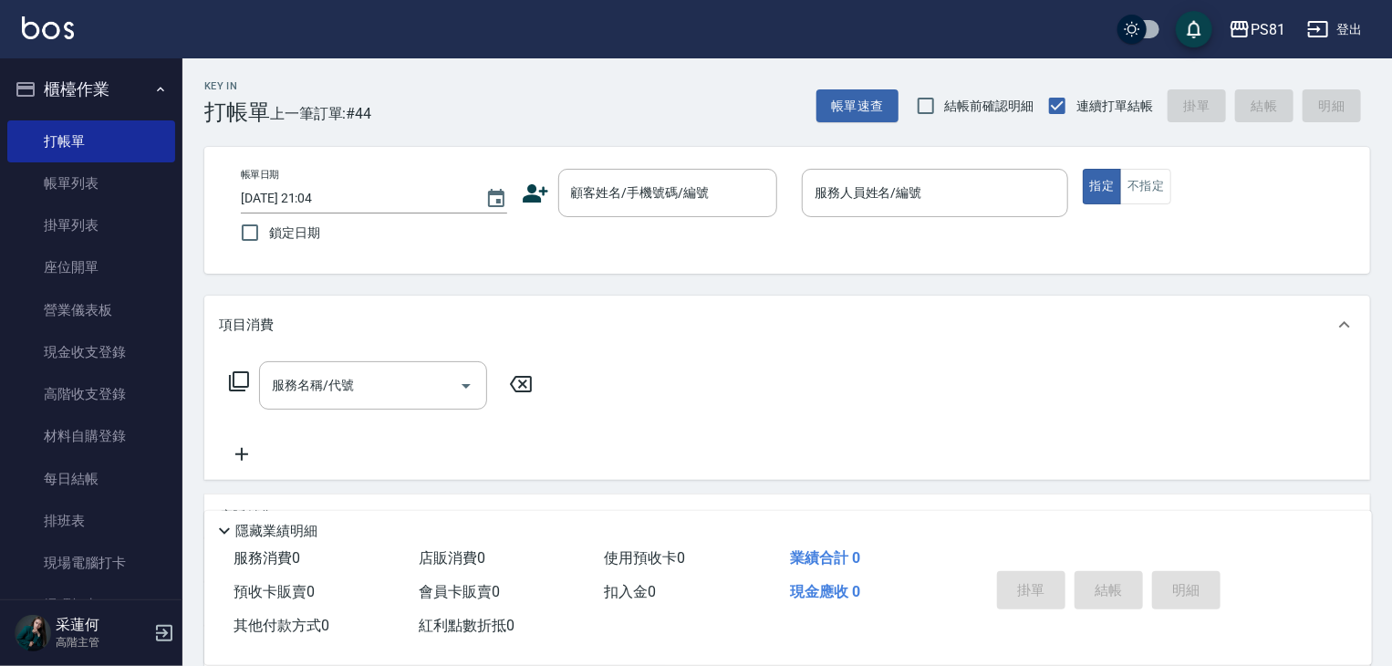
click at [541, 204] on icon at bounding box center [535, 193] width 27 height 27
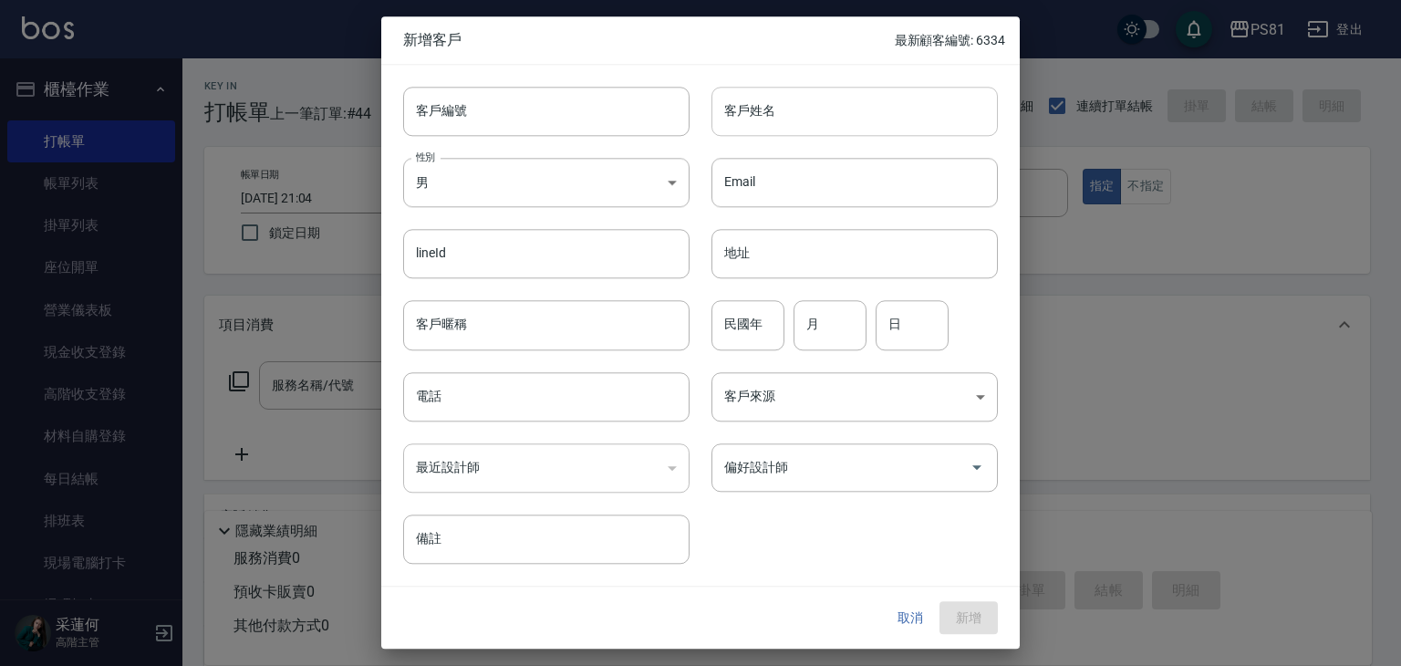
drag, startPoint x: 765, startPoint y: 115, endPoint x: 795, endPoint y: 130, distance: 33.4
click at [766, 115] on input "客戶姓名" at bounding box center [854, 111] width 286 height 49
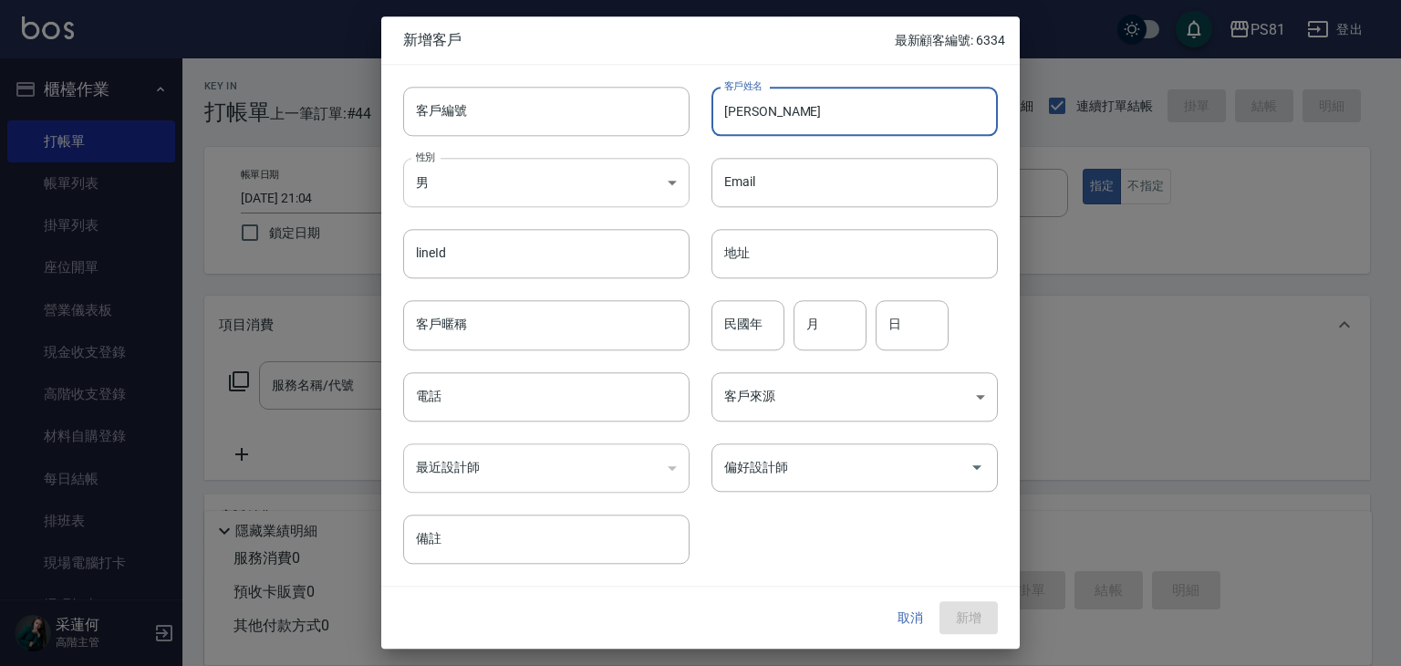
type input "[PERSON_NAME]"
click at [545, 180] on body "PS81 登出 櫃檯作業 打帳單 帳單列表 掛單列表 座位開單 營業儀表板 現金收支登錄 高階收支登錄 材料自購登錄 每日結帳 排班表 現場電腦打卡 掃碼打卡…" at bounding box center [700, 443] width 1401 height 887
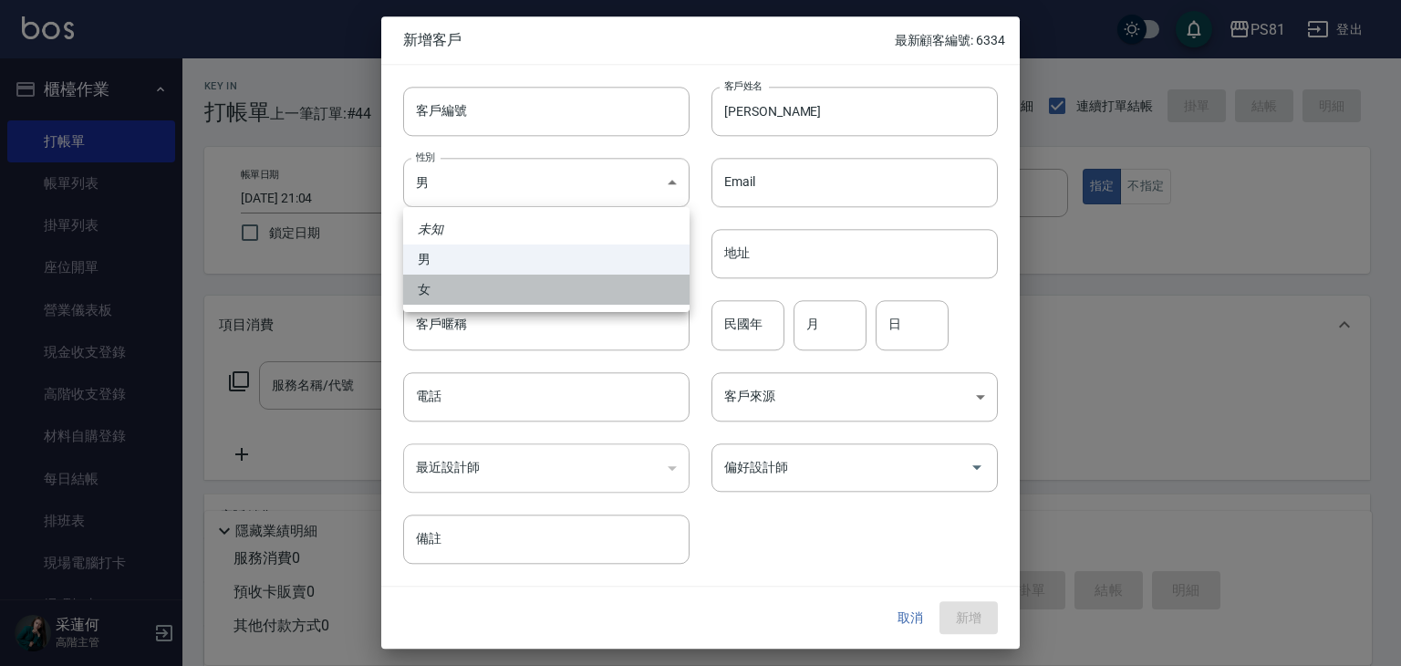
click at [503, 289] on li "女" at bounding box center [546, 290] width 286 height 30
type input "[DEMOGRAPHIC_DATA]"
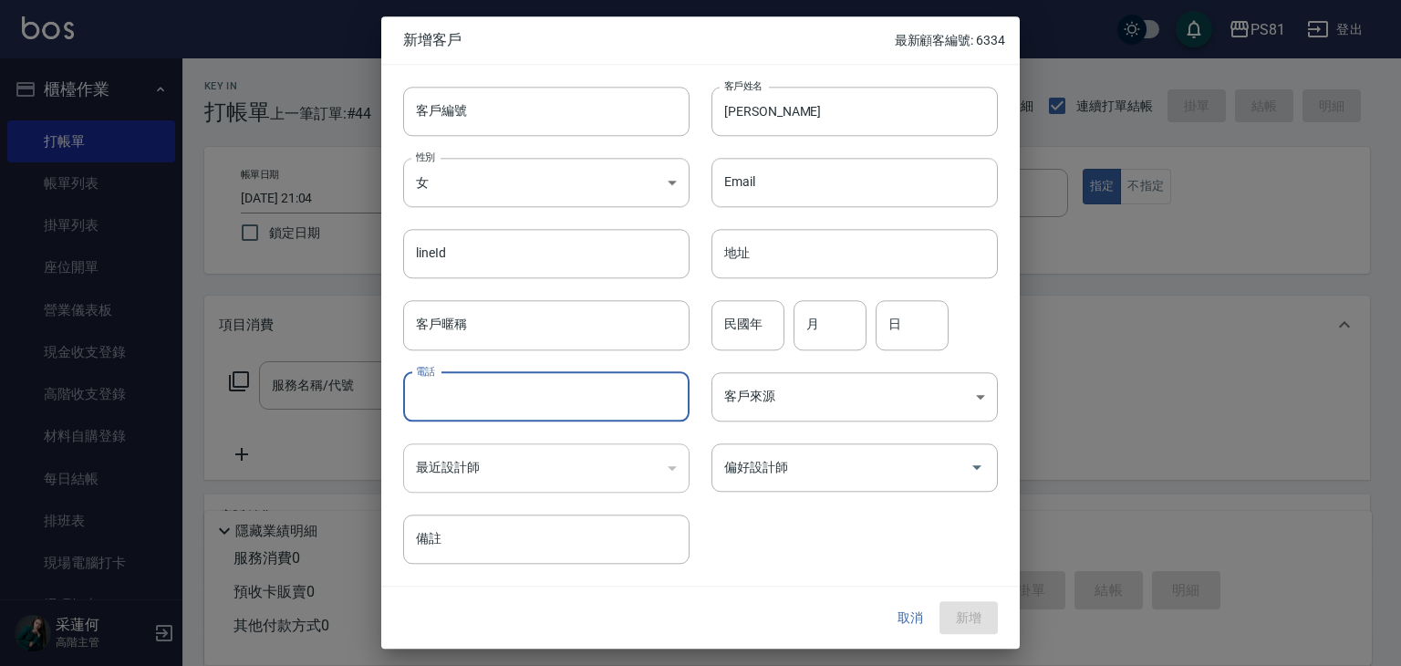
click at [523, 401] on input "電話" at bounding box center [546, 396] width 286 height 49
type input "0907307232"
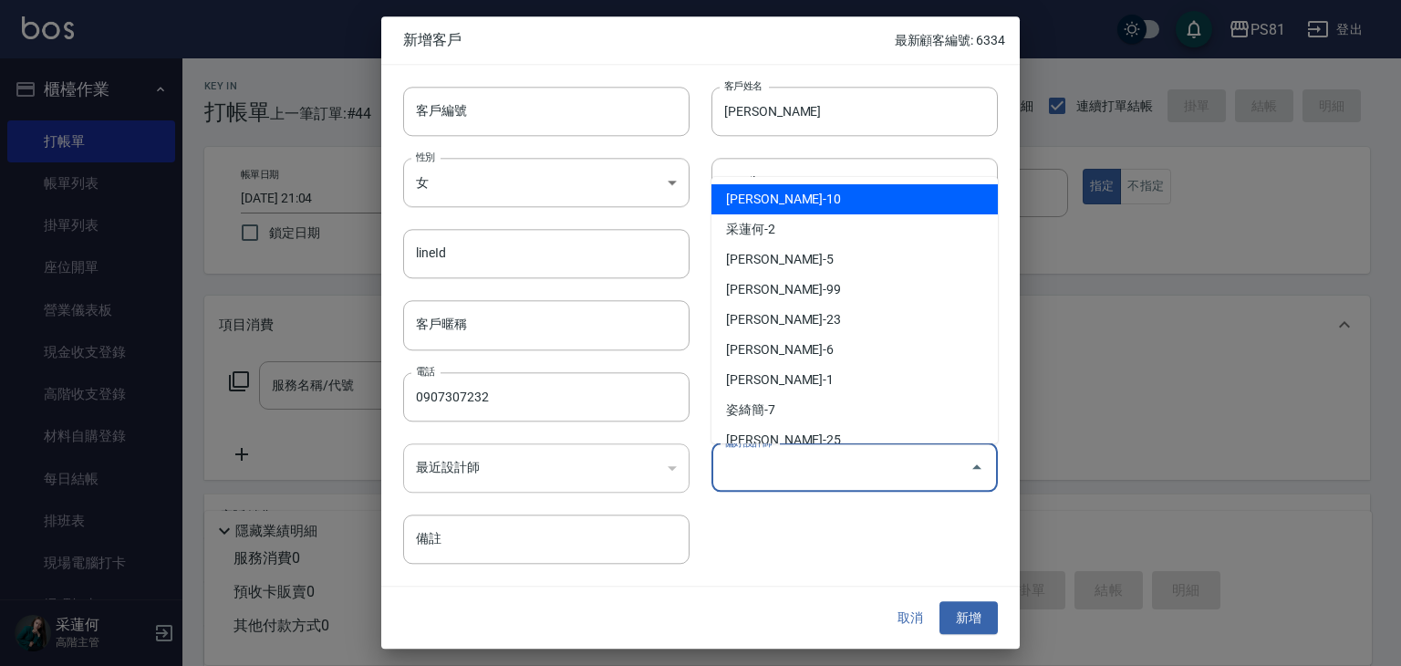
click at [836, 474] on input "偏好設計師" at bounding box center [841, 467] width 243 height 32
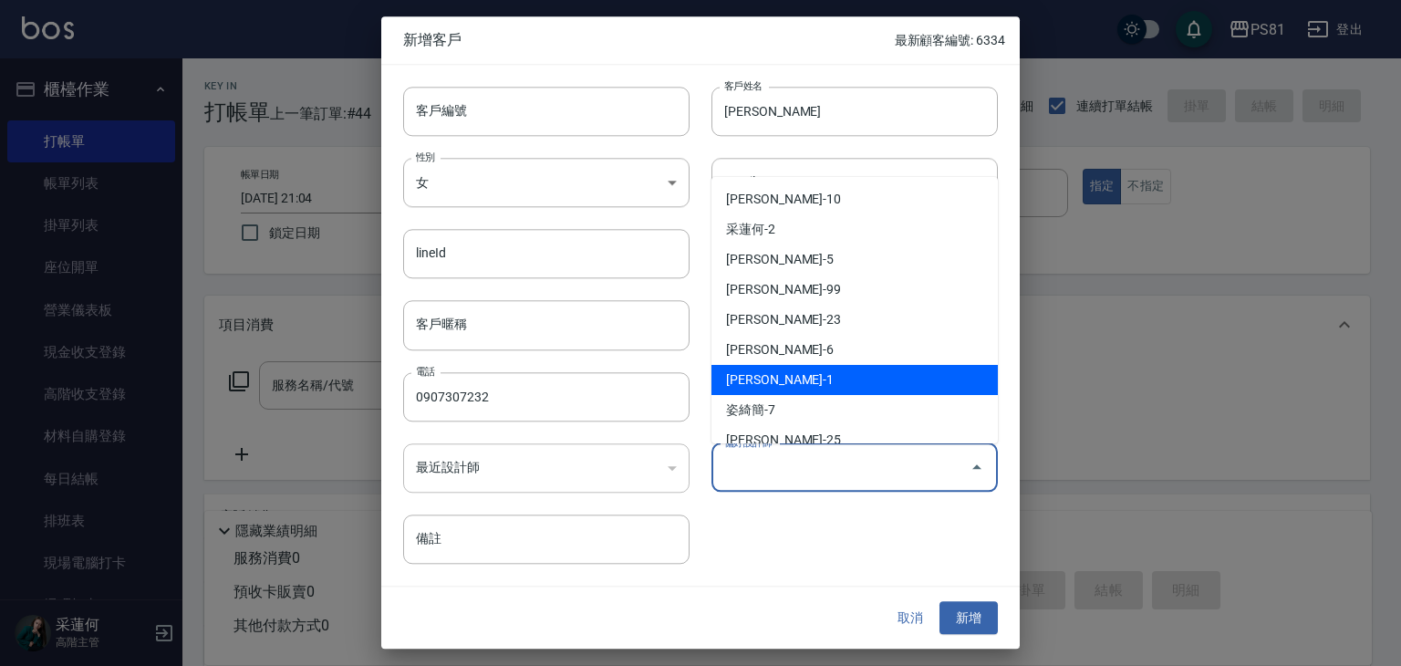
click at [828, 372] on li "[PERSON_NAME]-1" at bounding box center [854, 380] width 286 height 30
type input "[PERSON_NAME]"
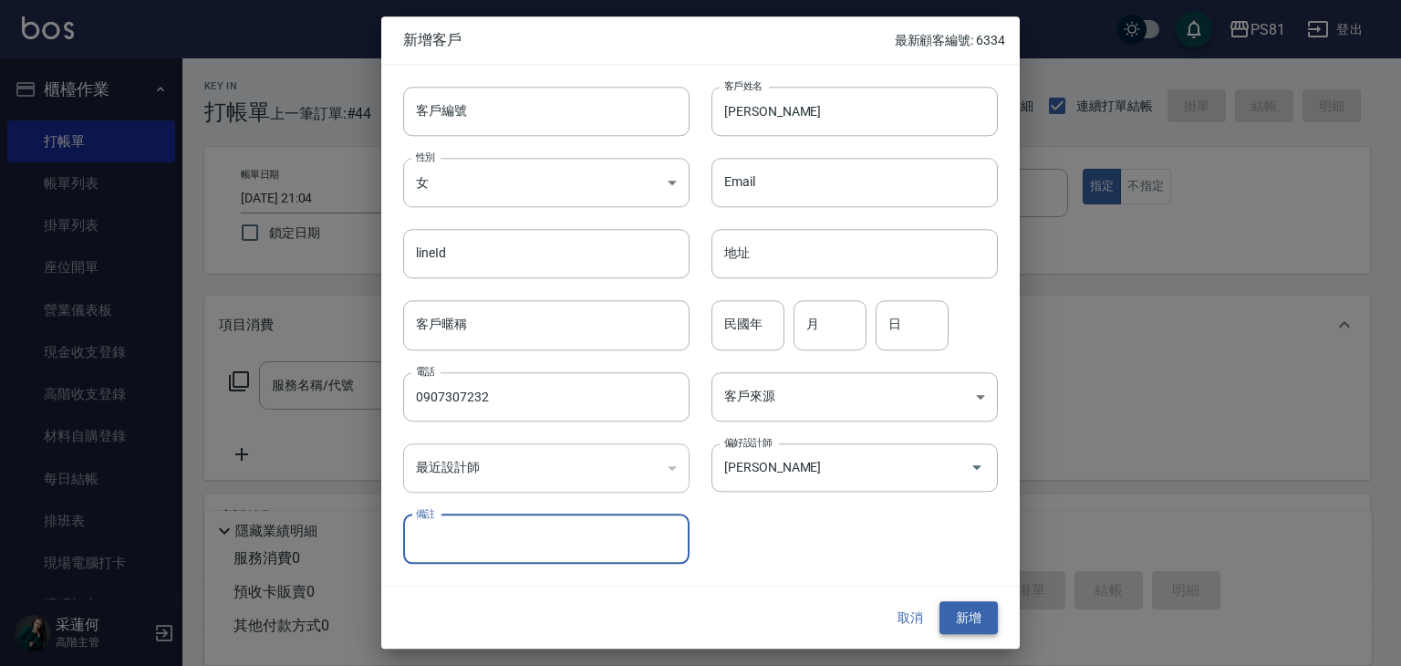
click at [978, 615] on button "新增" at bounding box center [968, 618] width 58 height 34
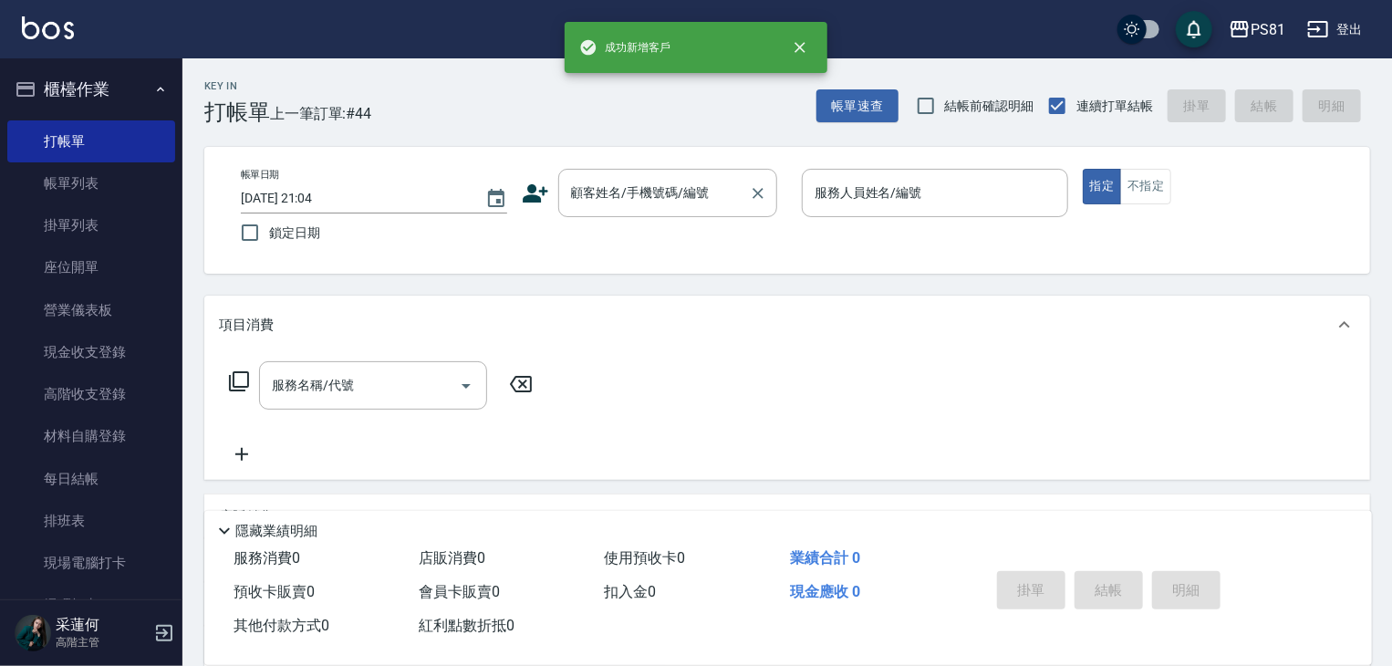
click at [591, 191] on input "顧客姓名/手機號碼/編號" at bounding box center [653, 193] width 175 height 32
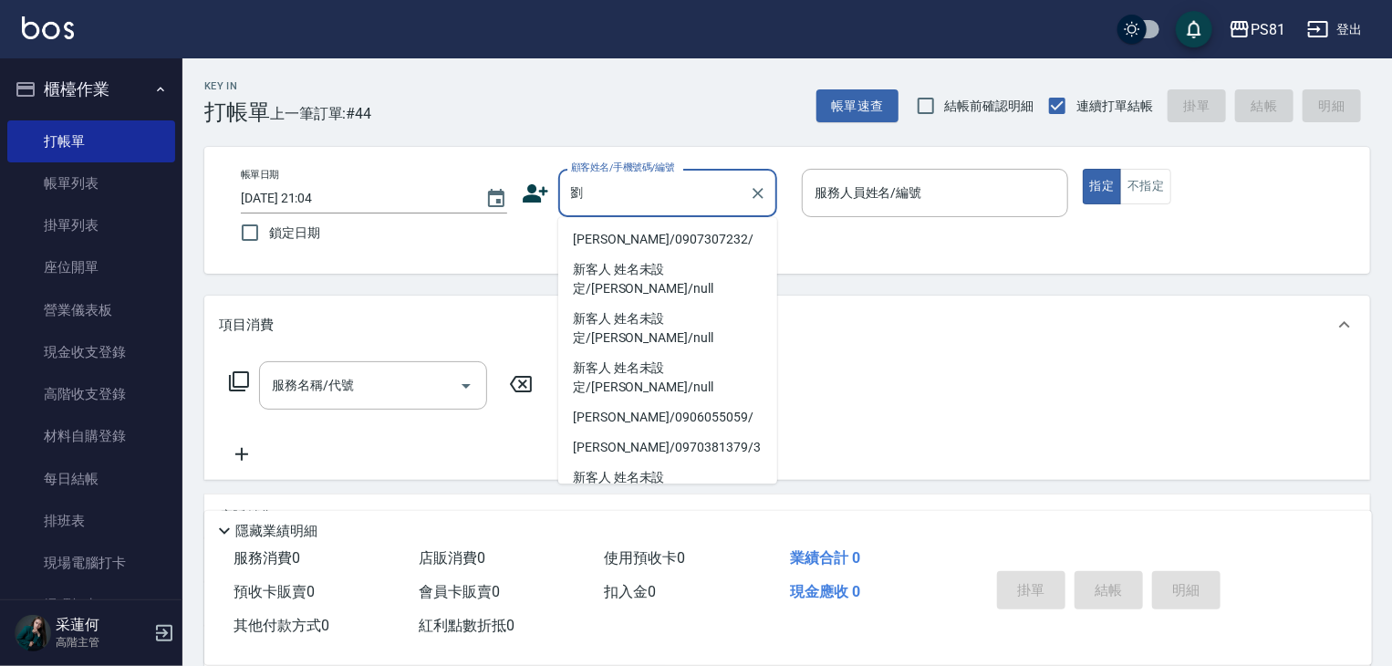
click at [642, 241] on li "[PERSON_NAME]/0907307232/" at bounding box center [667, 239] width 219 height 30
type input "[PERSON_NAME]/0907307232/"
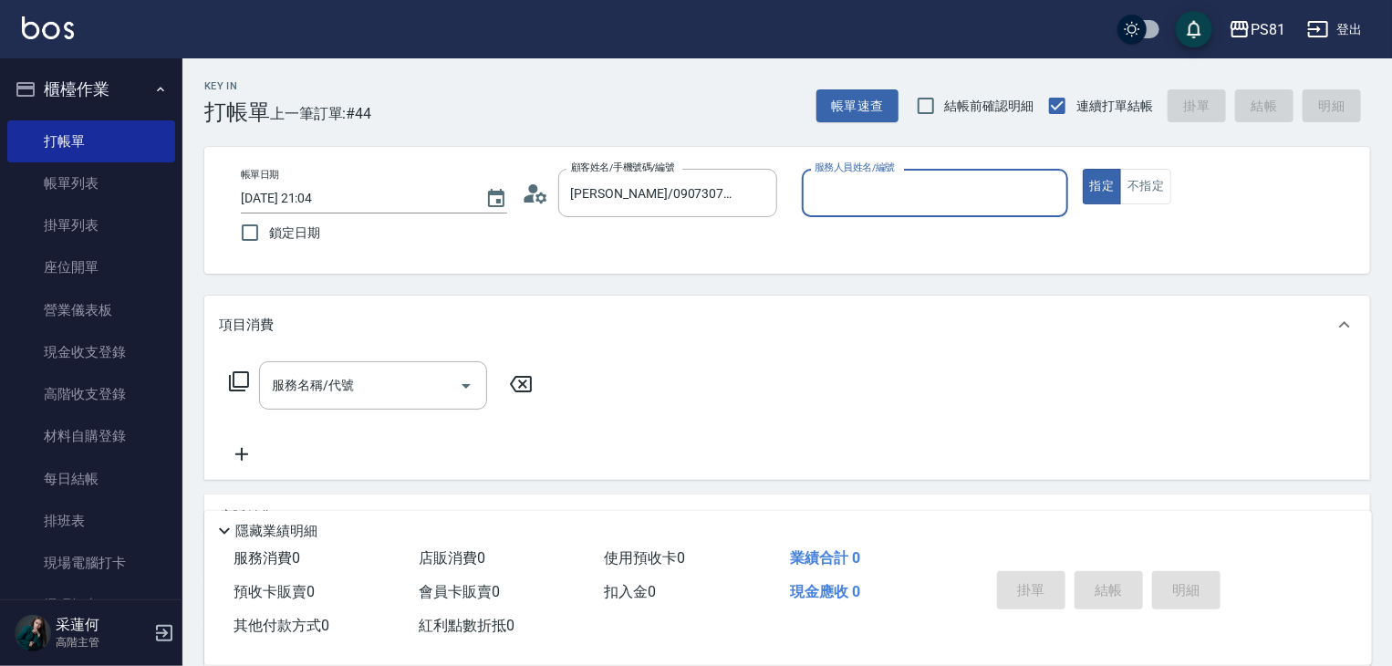
type input "[PERSON_NAME]-1"
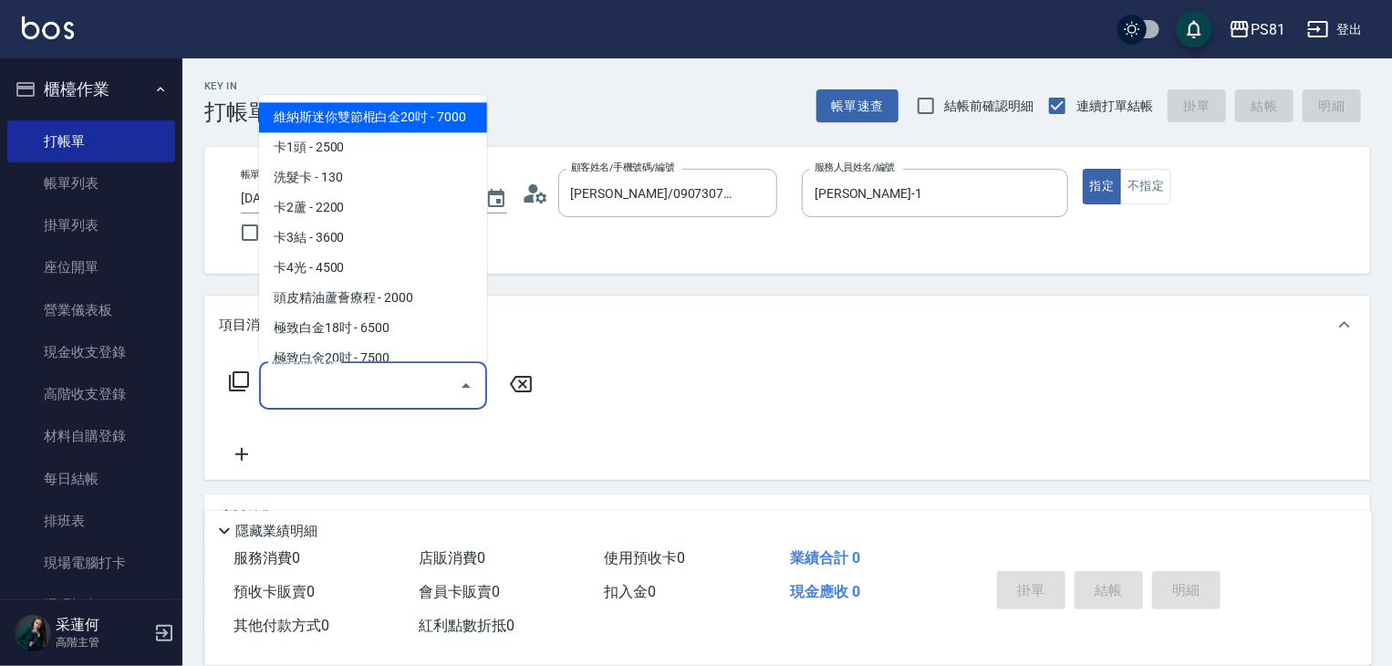
click at [353, 394] on input "服務名稱/代號" at bounding box center [359, 385] width 184 height 32
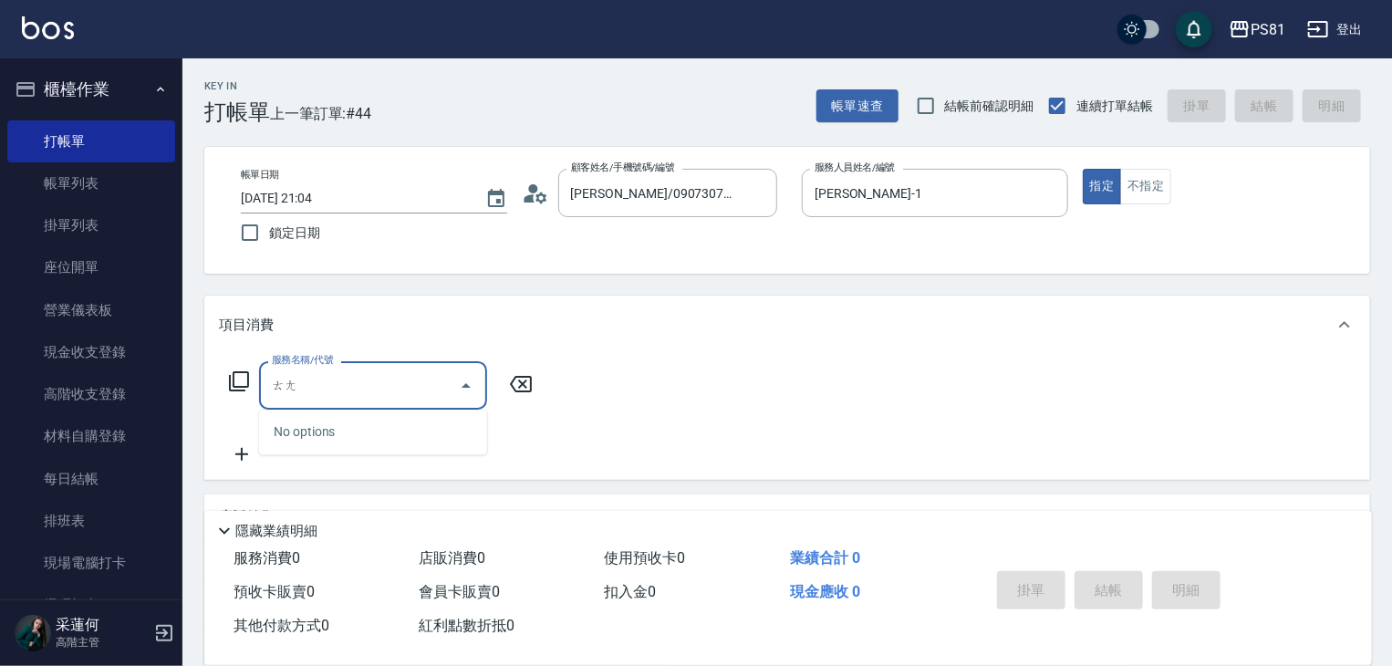
type input "燙"
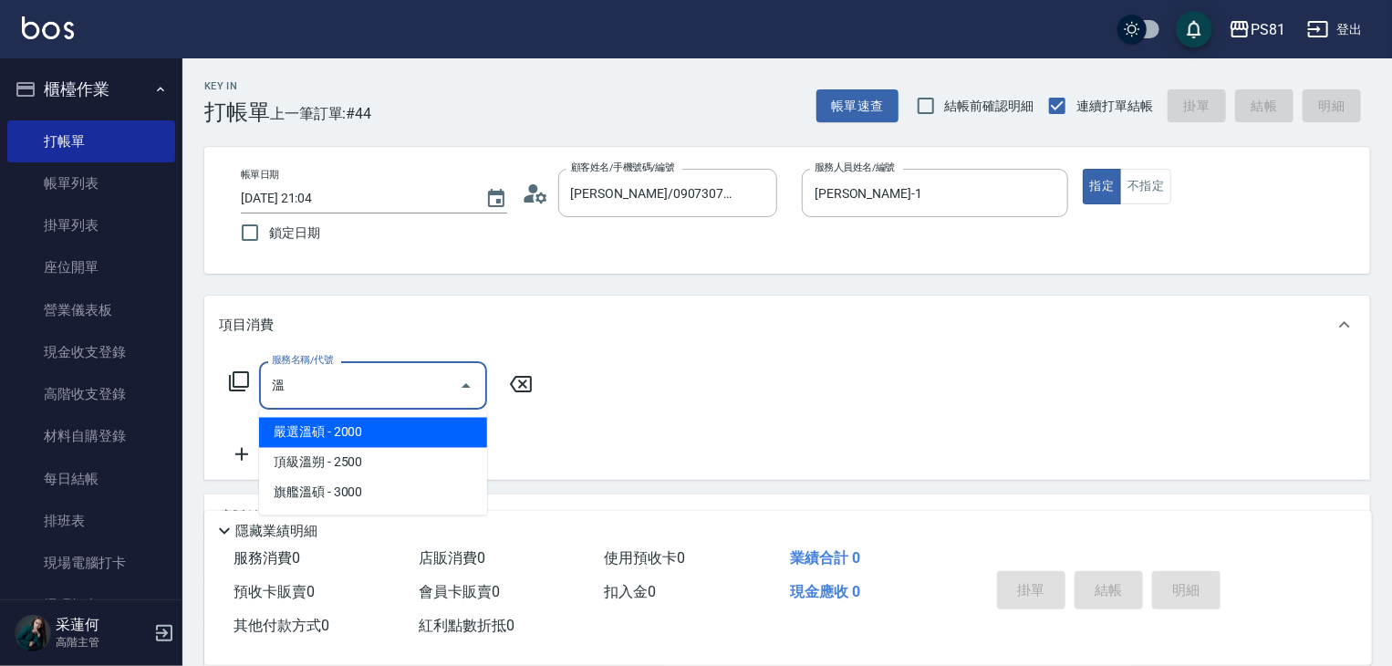
click at [399, 441] on span "嚴選溫碩 - 2000" at bounding box center [373, 433] width 228 height 30
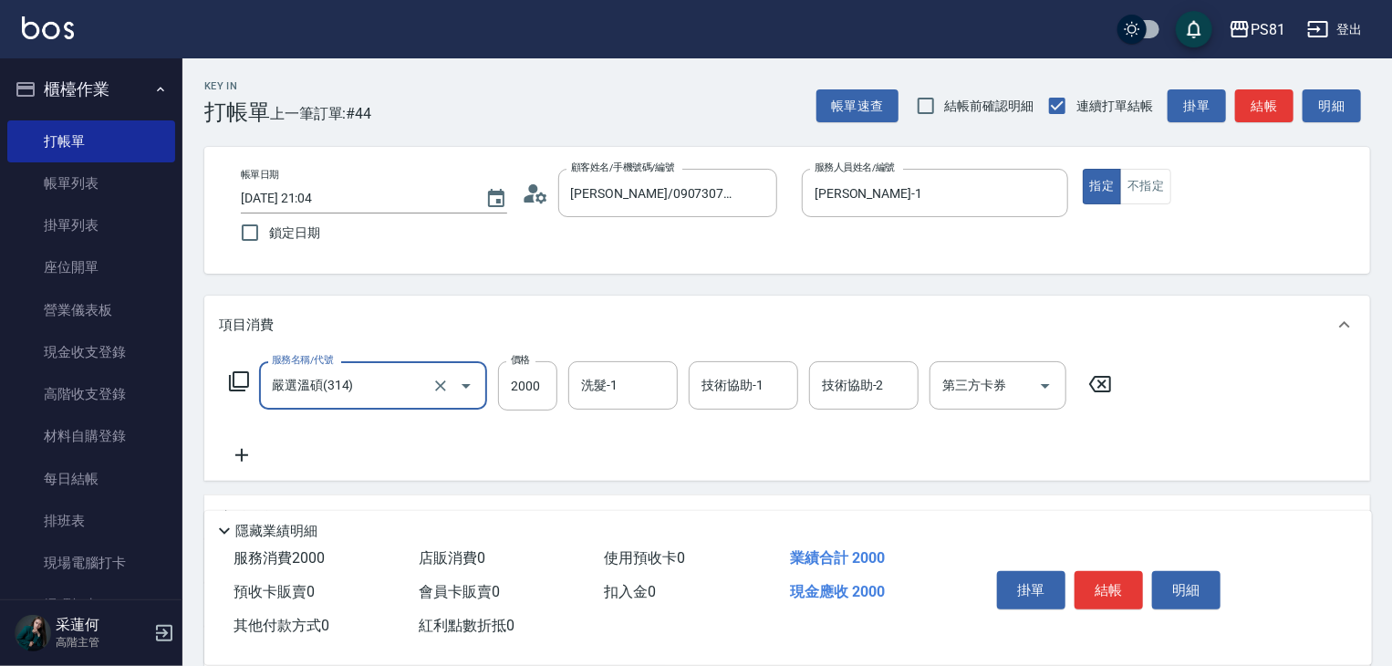
type input "嚴選溫碩(314)"
click at [233, 457] on icon at bounding box center [242, 455] width 46 height 22
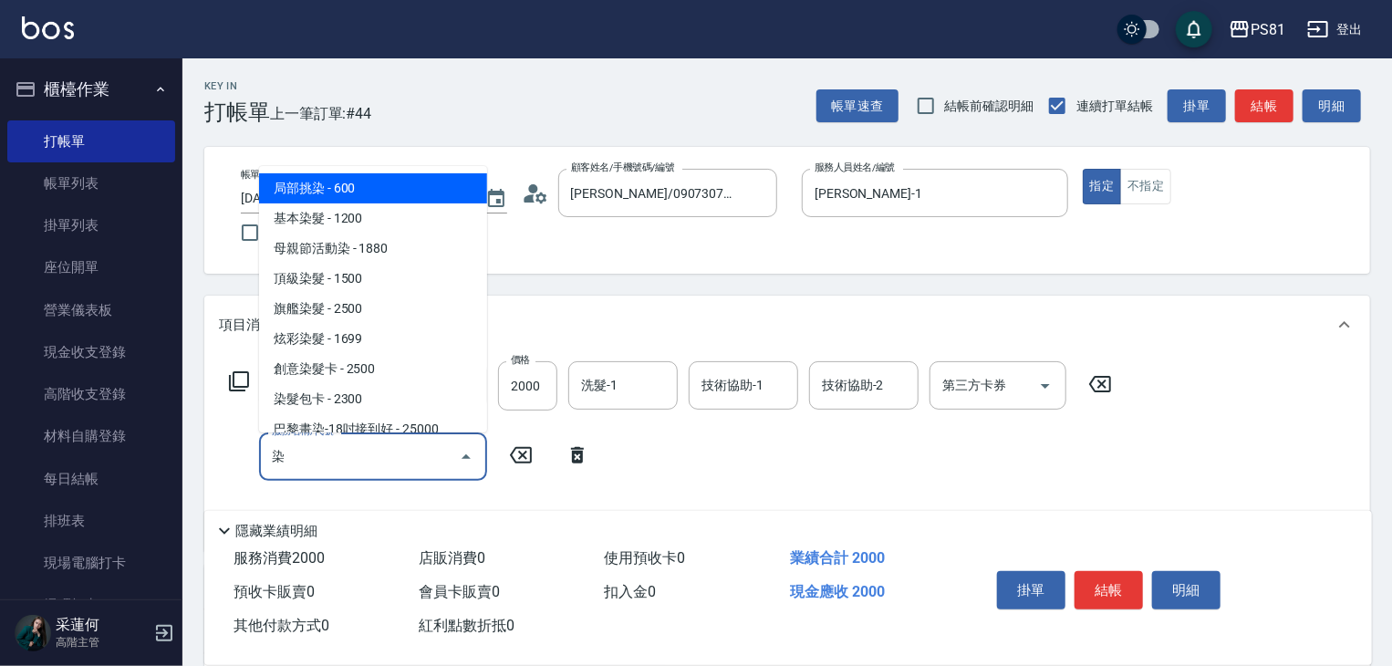
click at [409, 285] on span "頂級染髮 - 1500" at bounding box center [373, 279] width 228 height 30
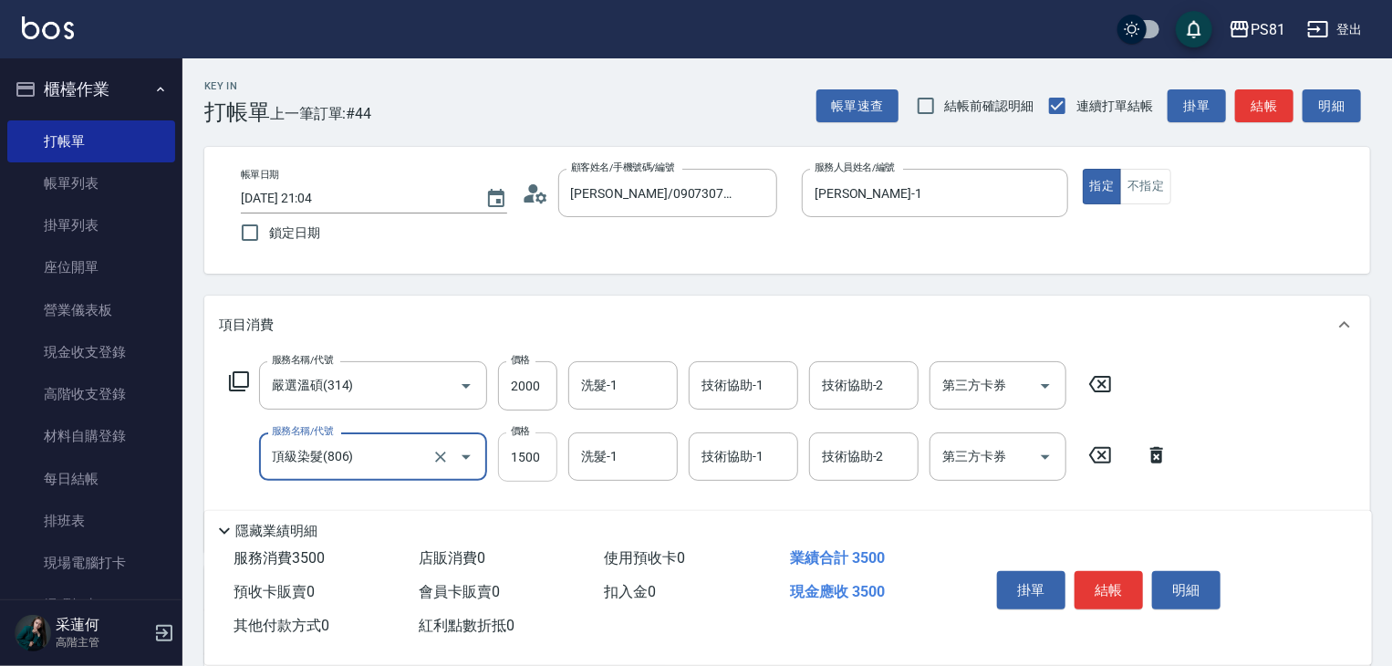
type input "頂級染髮(806)"
click at [540, 472] on input "1500" at bounding box center [527, 456] width 59 height 49
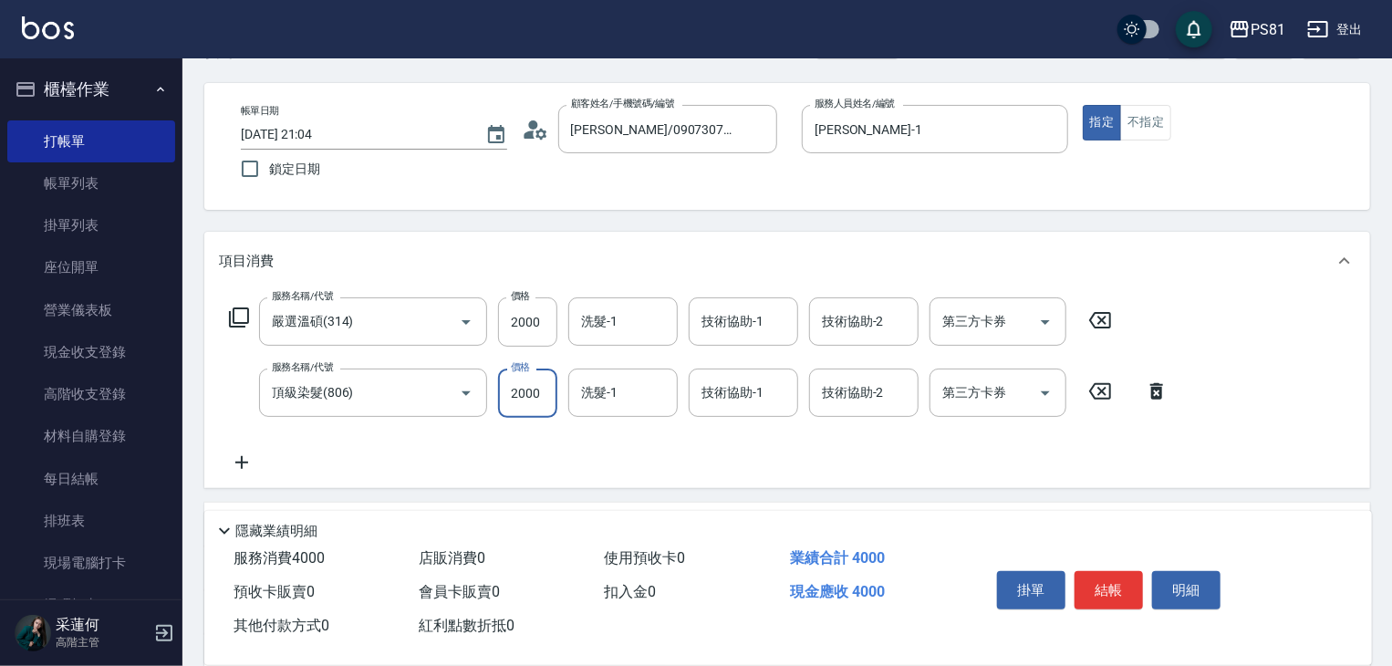
scroll to position [91, 0]
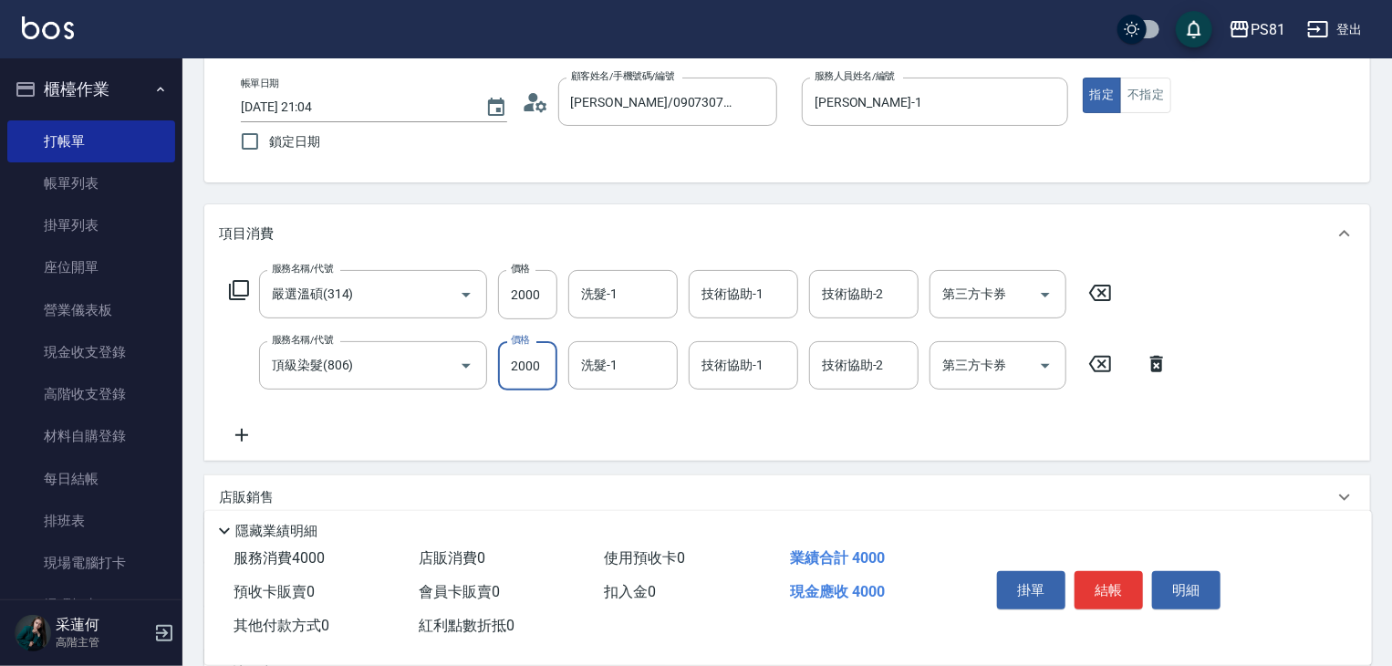
type input "2000"
click at [245, 442] on icon at bounding box center [242, 435] width 46 height 22
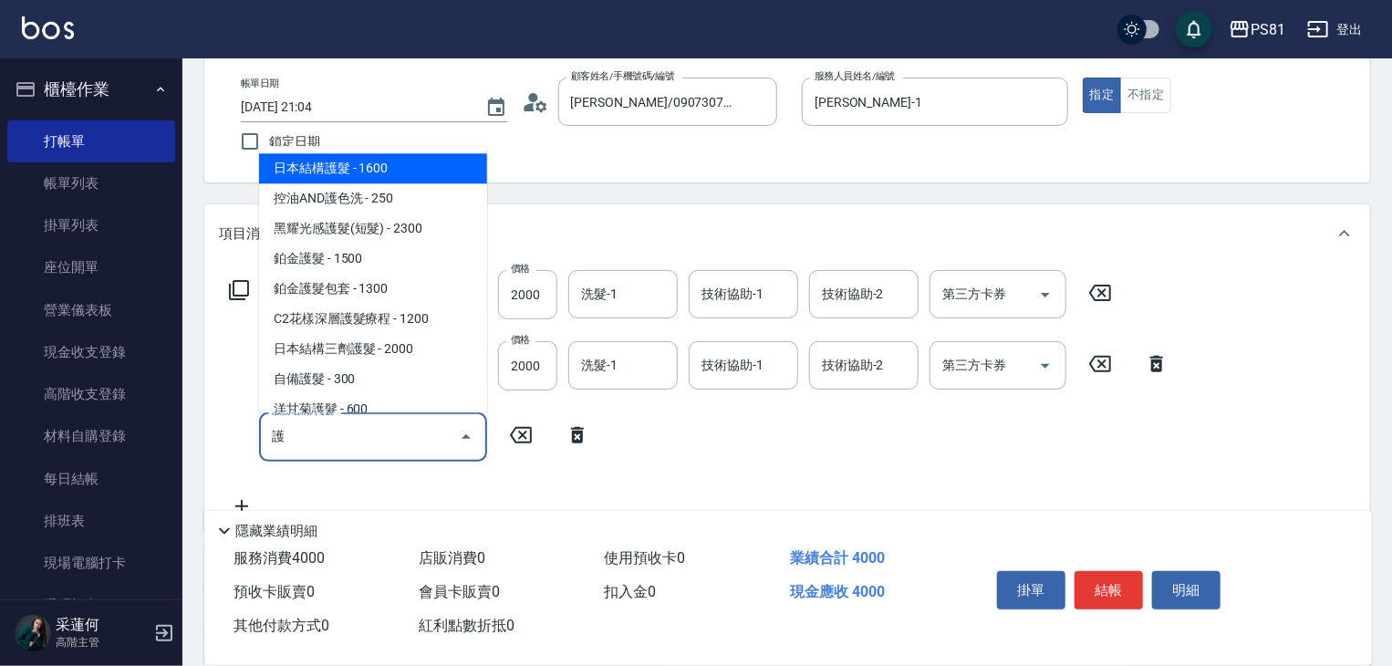
click at [390, 161] on span "日本結構護髮 - 1600" at bounding box center [373, 168] width 228 height 30
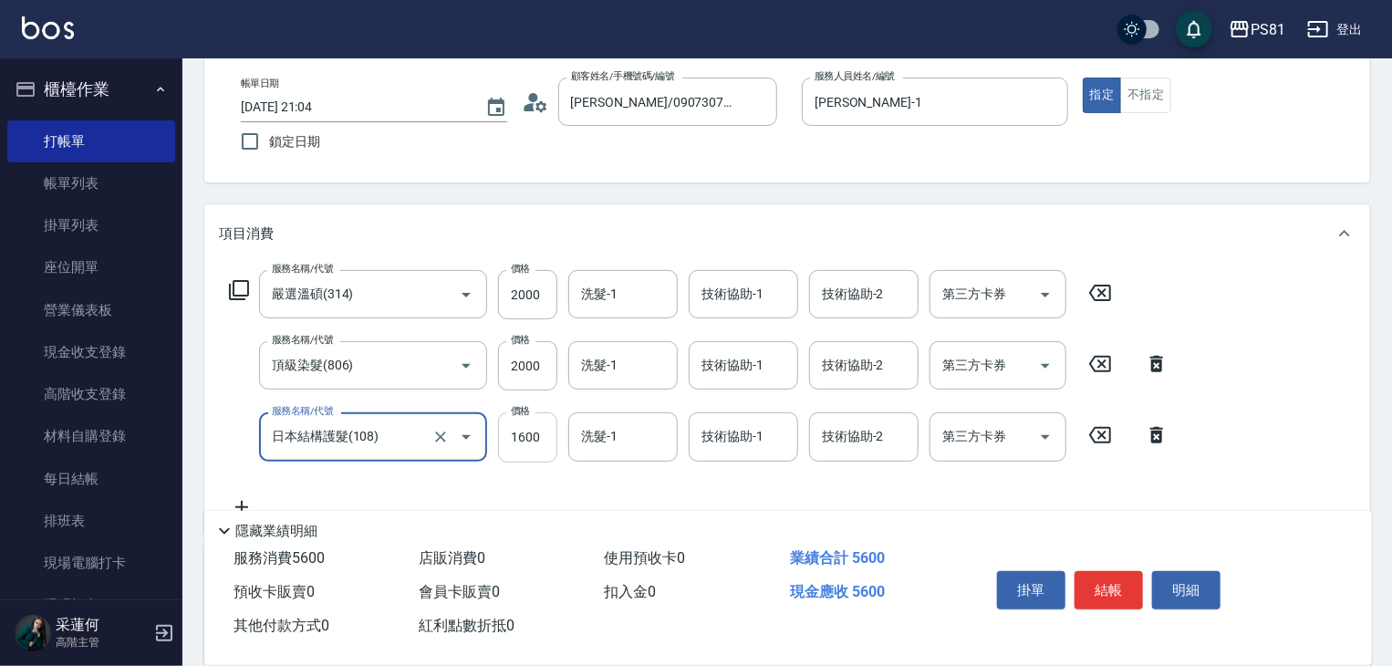
type input "日本結構護髮(108)"
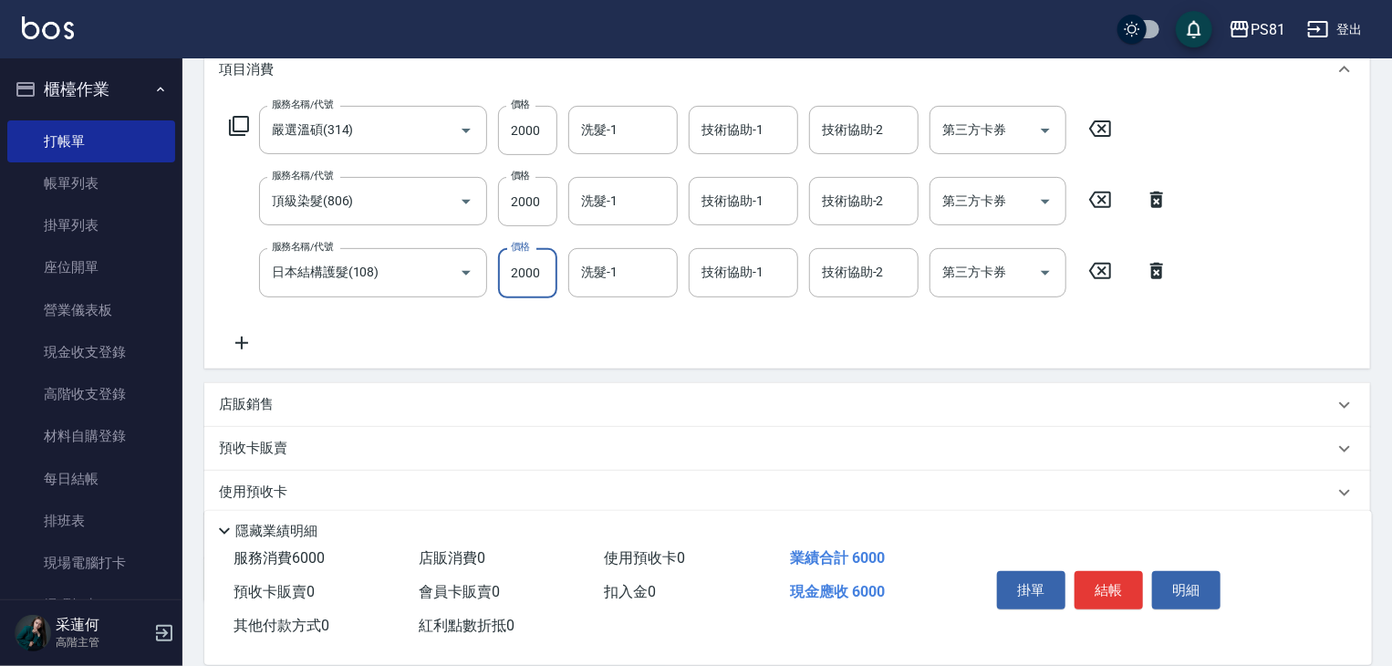
scroll to position [365, 0]
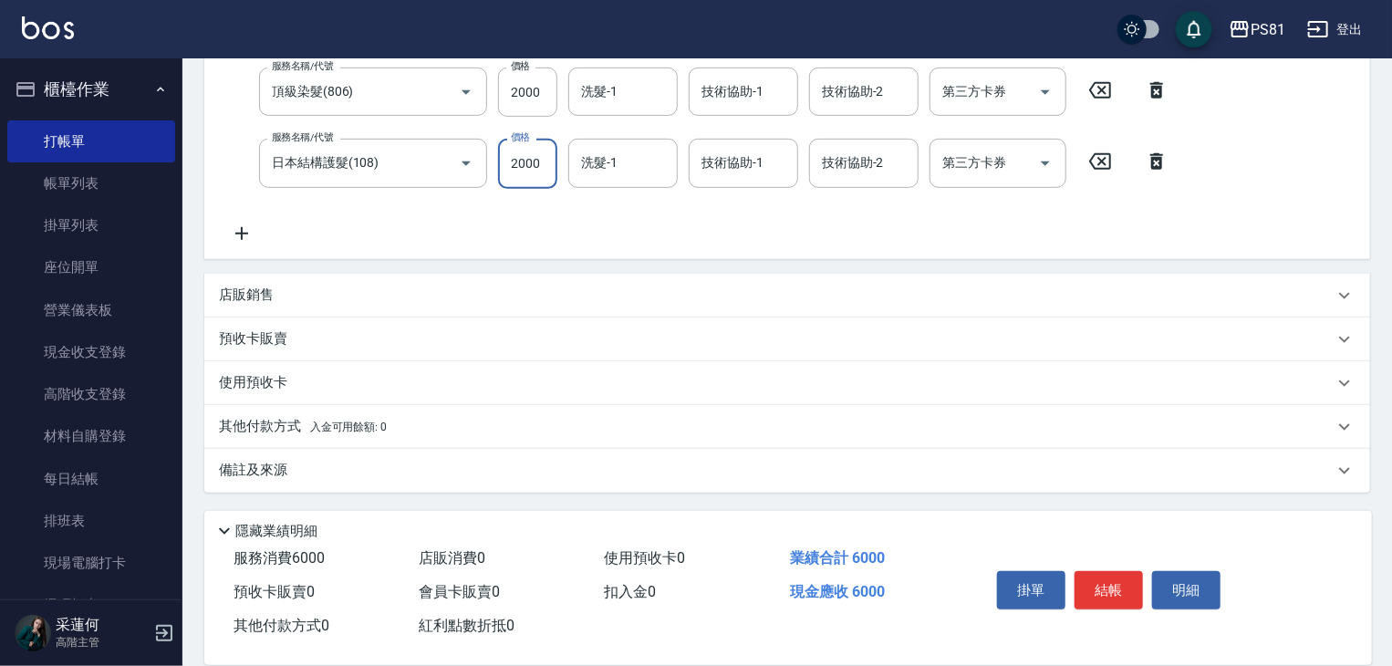
type input "2000"
click at [279, 296] on div "店販銷售" at bounding box center [776, 294] width 1115 height 19
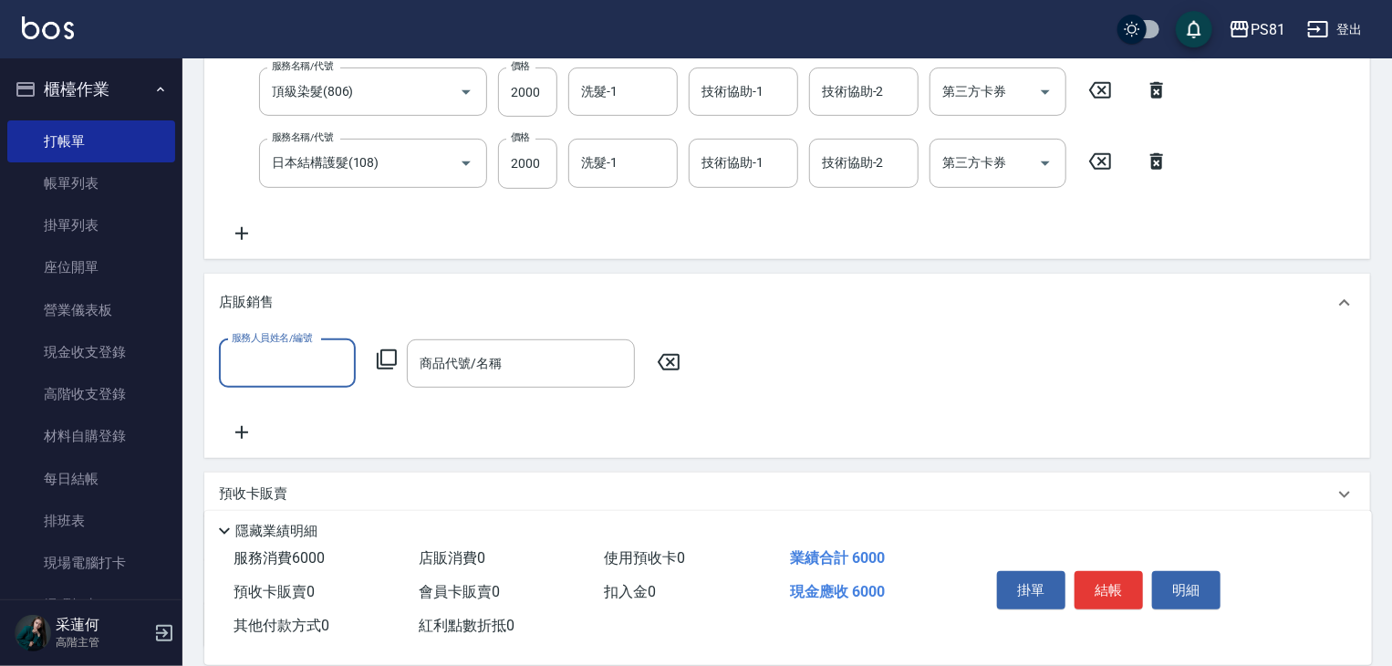
scroll to position [0, 0]
click at [304, 358] on input "服務人員姓名/編號" at bounding box center [287, 364] width 120 height 32
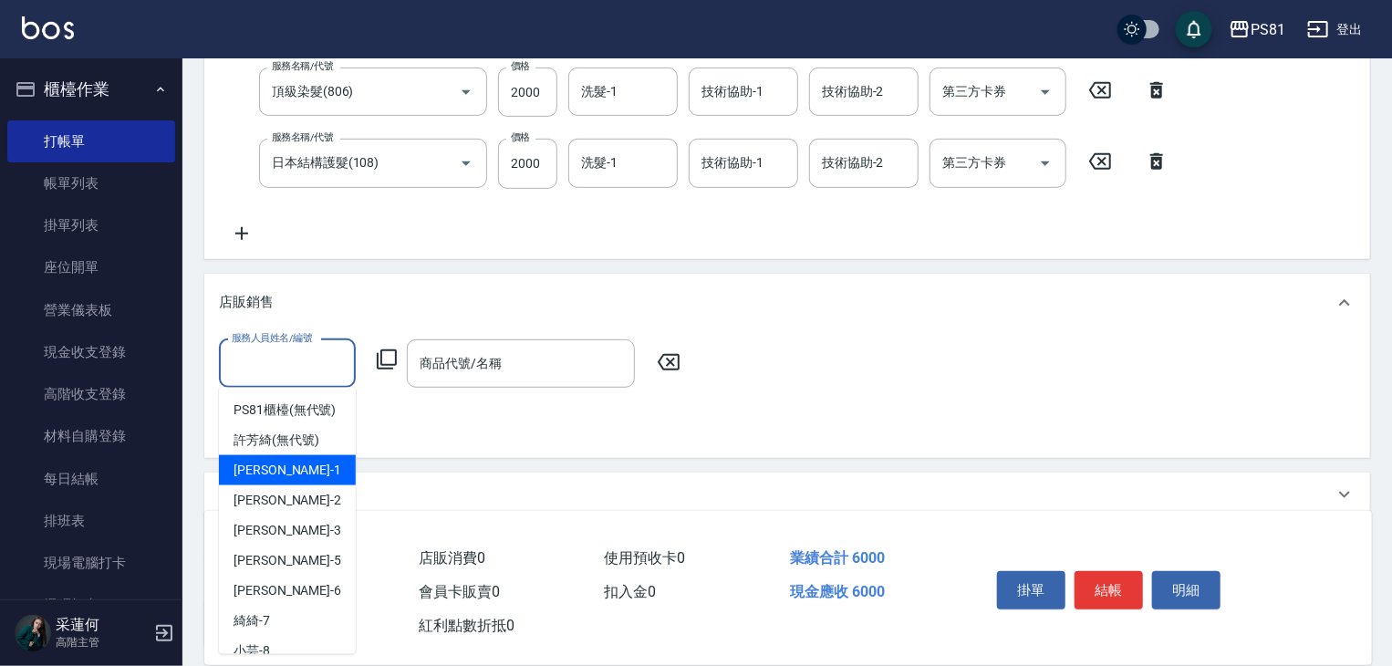
click at [307, 482] on div "[PERSON_NAME] -1" at bounding box center [287, 470] width 137 height 30
type input "[PERSON_NAME]-1"
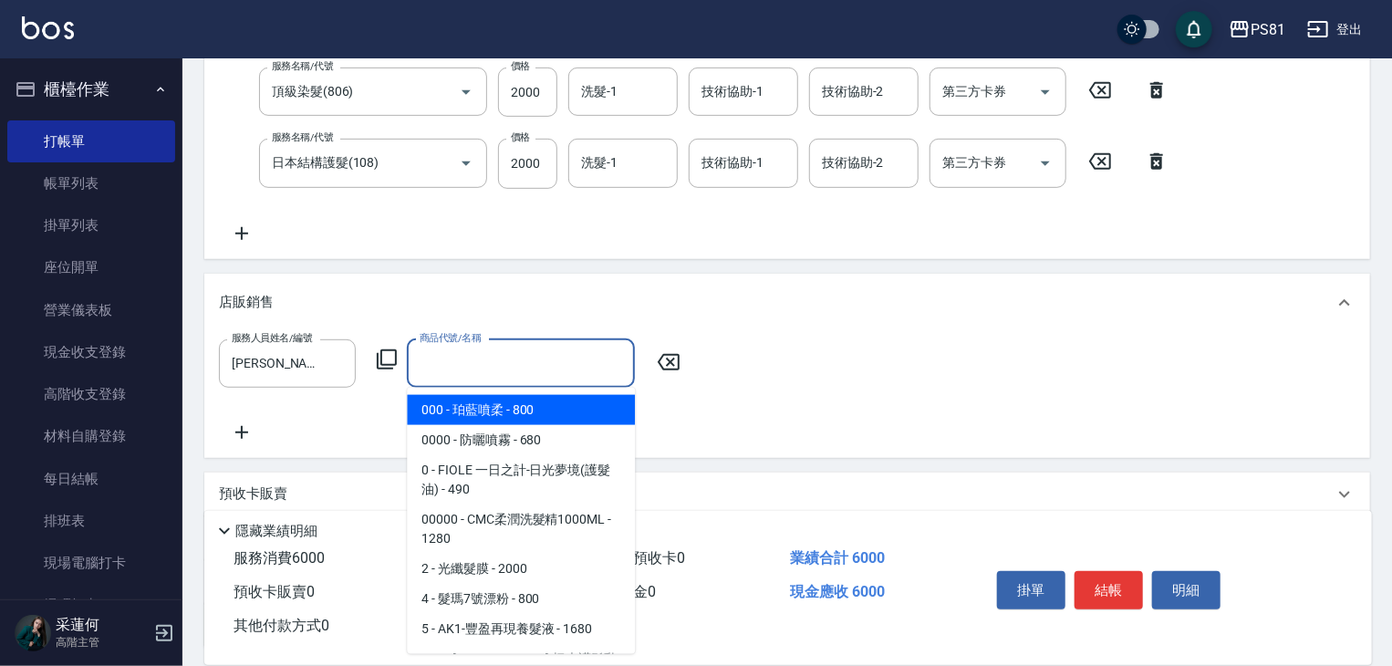
drag, startPoint x: 503, startPoint y: 371, endPoint x: 671, endPoint y: 457, distance: 189.3
click at [503, 370] on input "商品代號/名稱" at bounding box center [521, 364] width 212 height 32
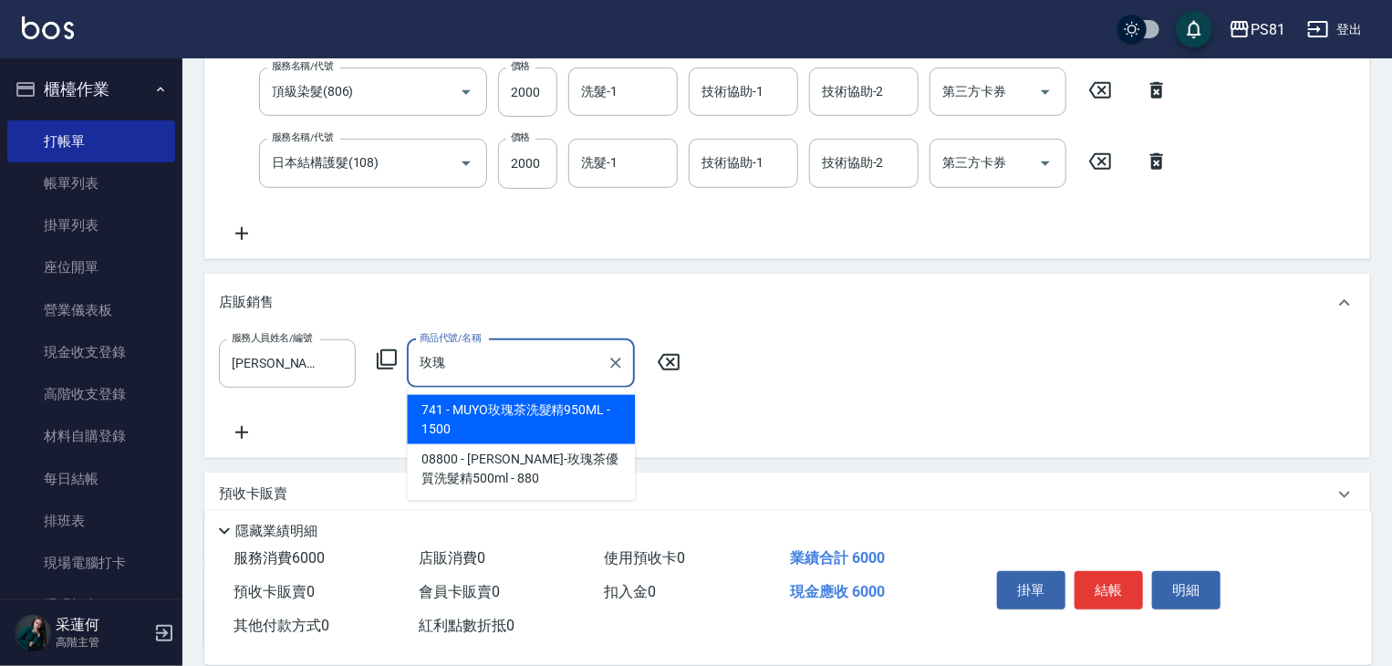
click at [552, 420] on span "741 - MUYO玫瑰茶洗髮精950ML - 1500" at bounding box center [521, 419] width 228 height 49
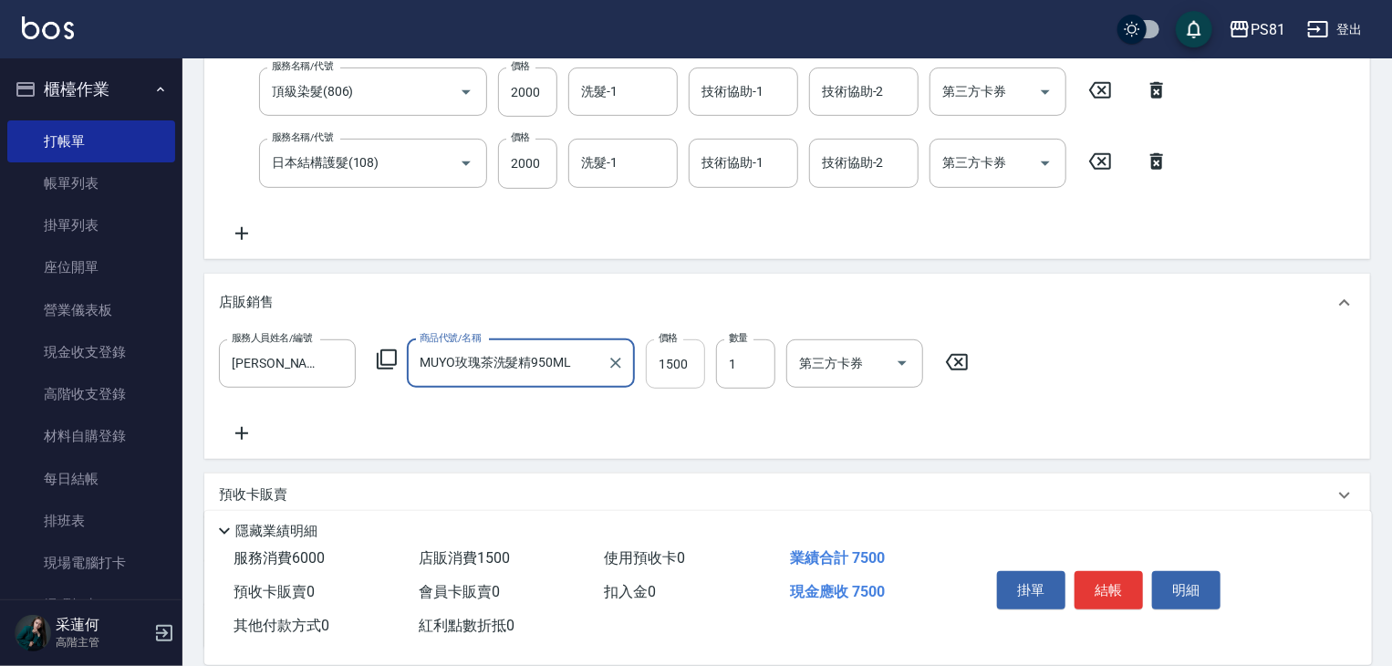
type input "MUYO玫瑰茶洗髮精950ML"
click at [680, 359] on input "1500" at bounding box center [675, 363] width 59 height 49
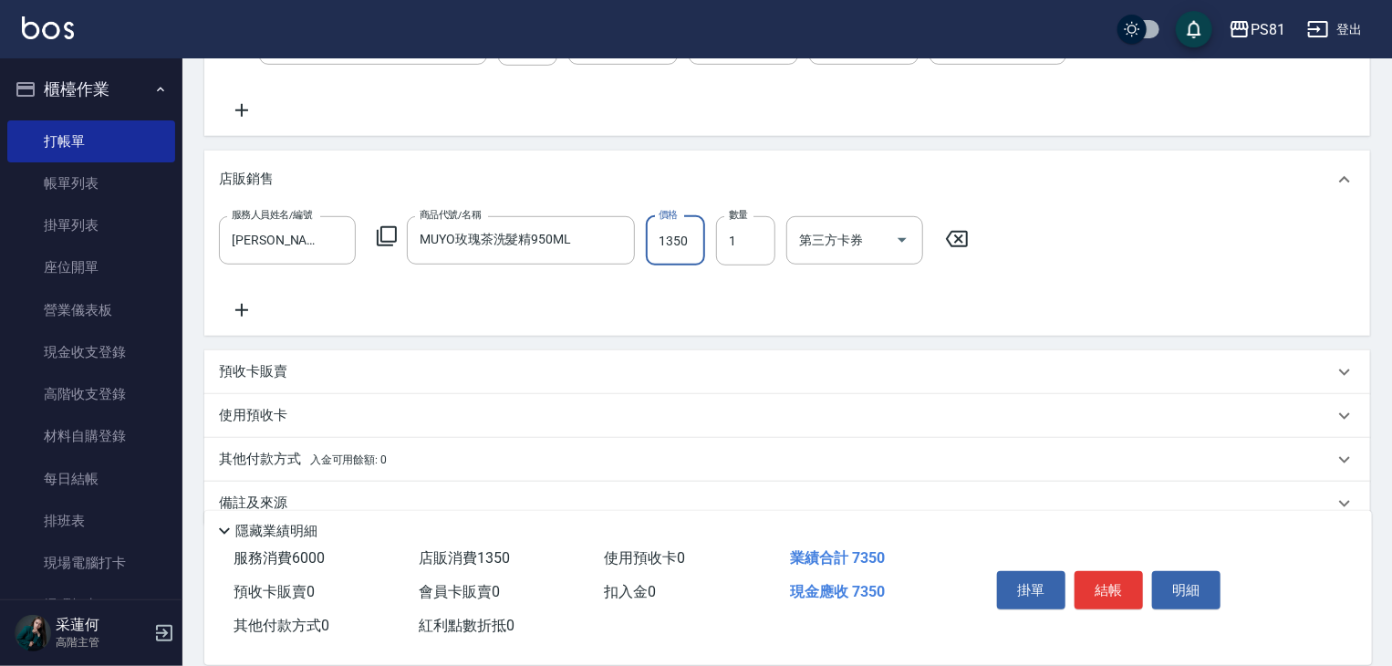
scroll to position [521, 0]
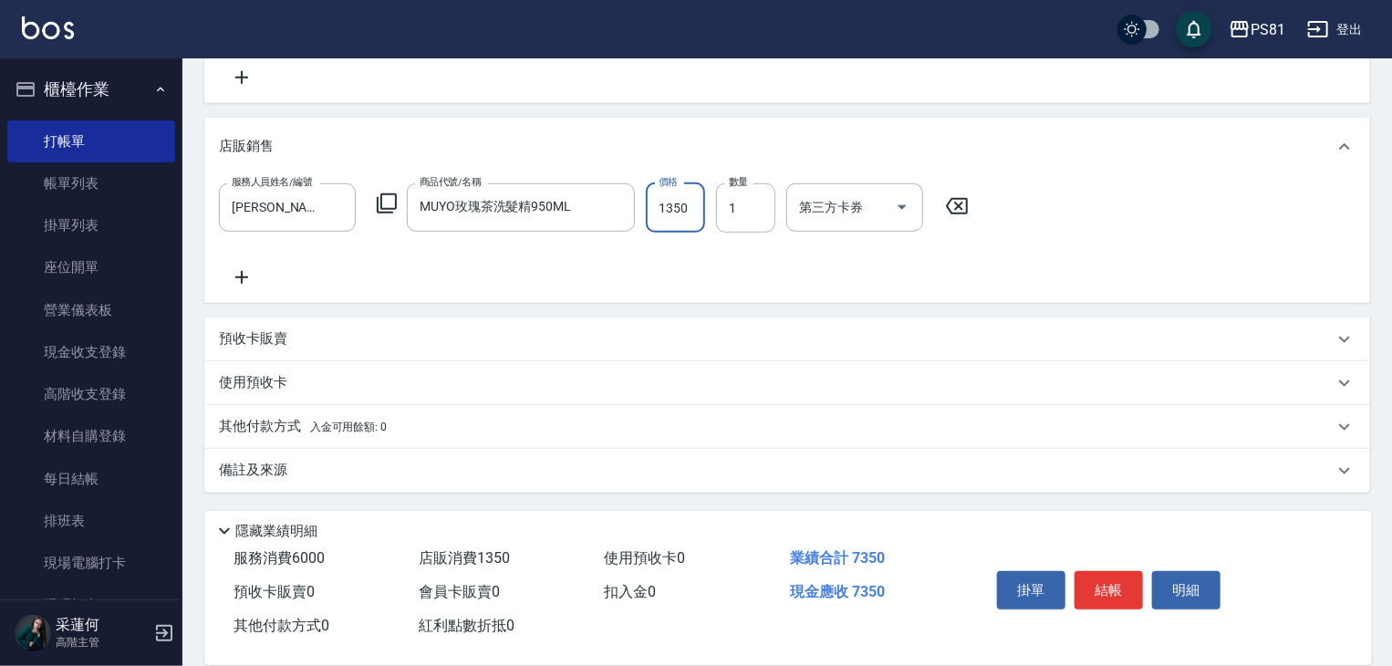
type input "1350"
click at [274, 420] on p "其他付款方式 入金可用餘額: 0" at bounding box center [303, 427] width 168 height 20
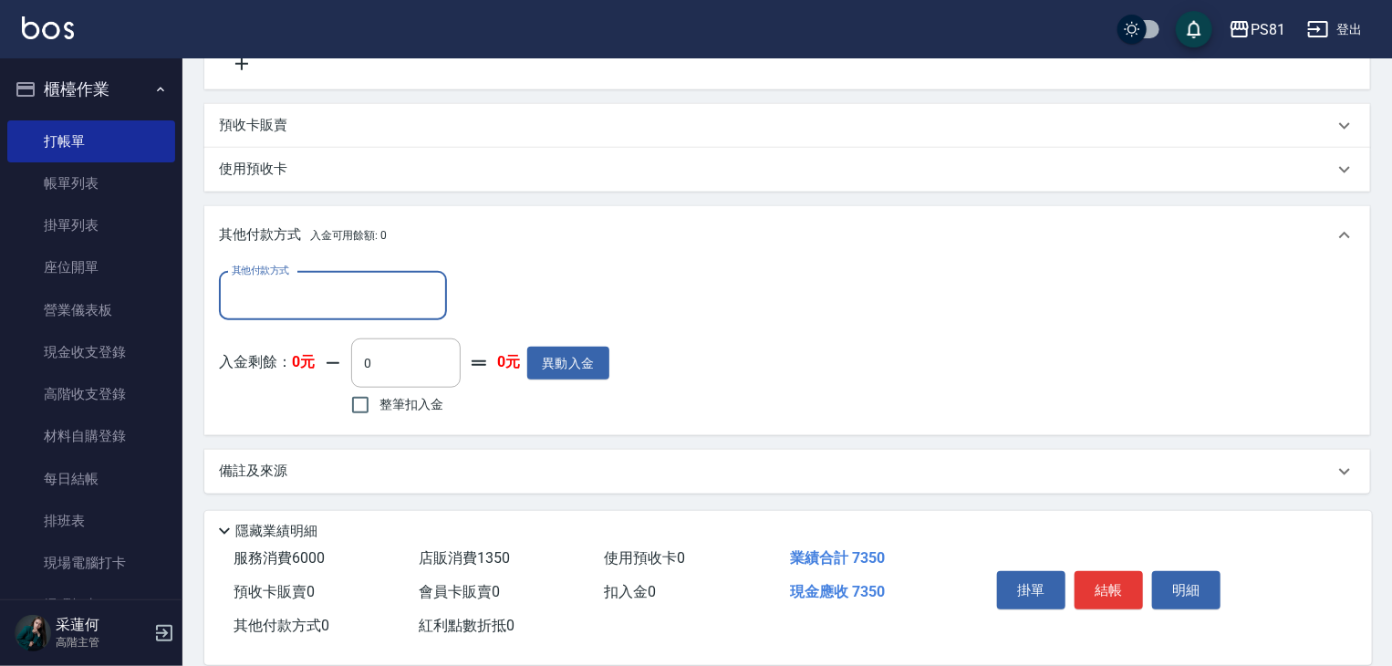
scroll to position [735, 0]
click at [326, 291] on input "其他付款方式" at bounding box center [333, 295] width 212 height 32
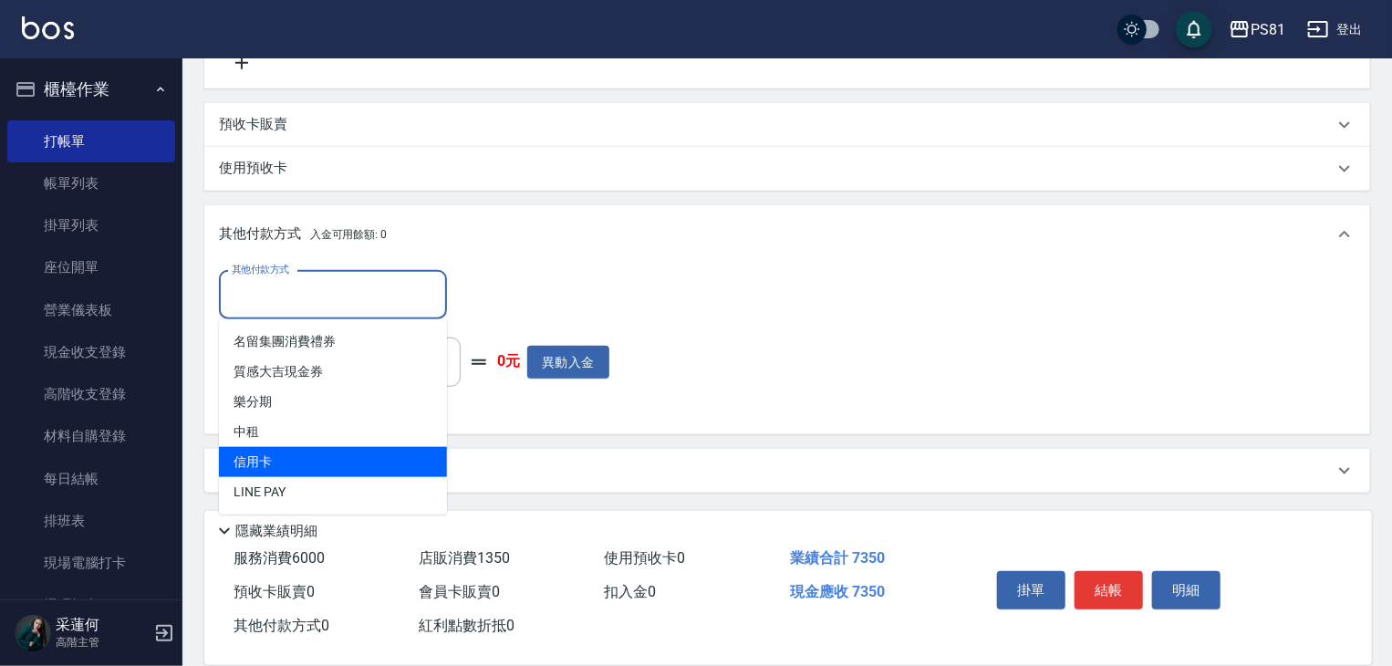
click at [307, 457] on span "信用卡" at bounding box center [333, 462] width 228 height 30
type input "信用卡"
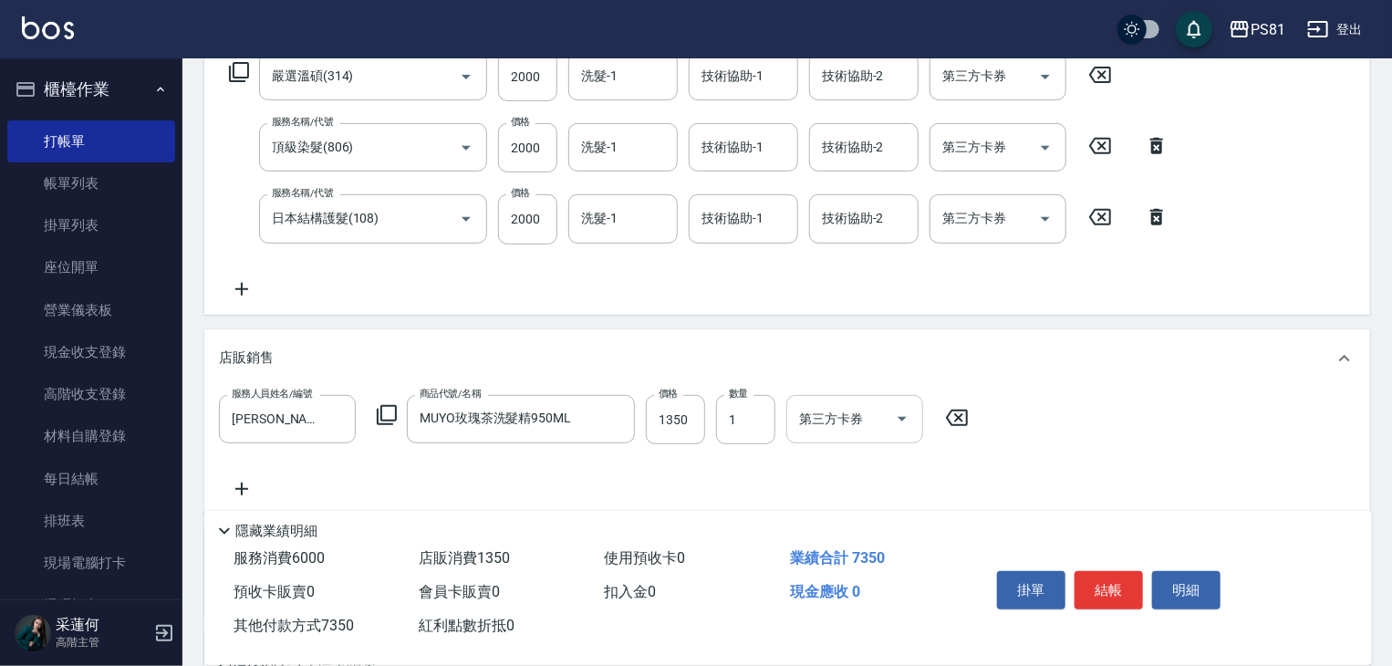
scroll to position [188, 0]
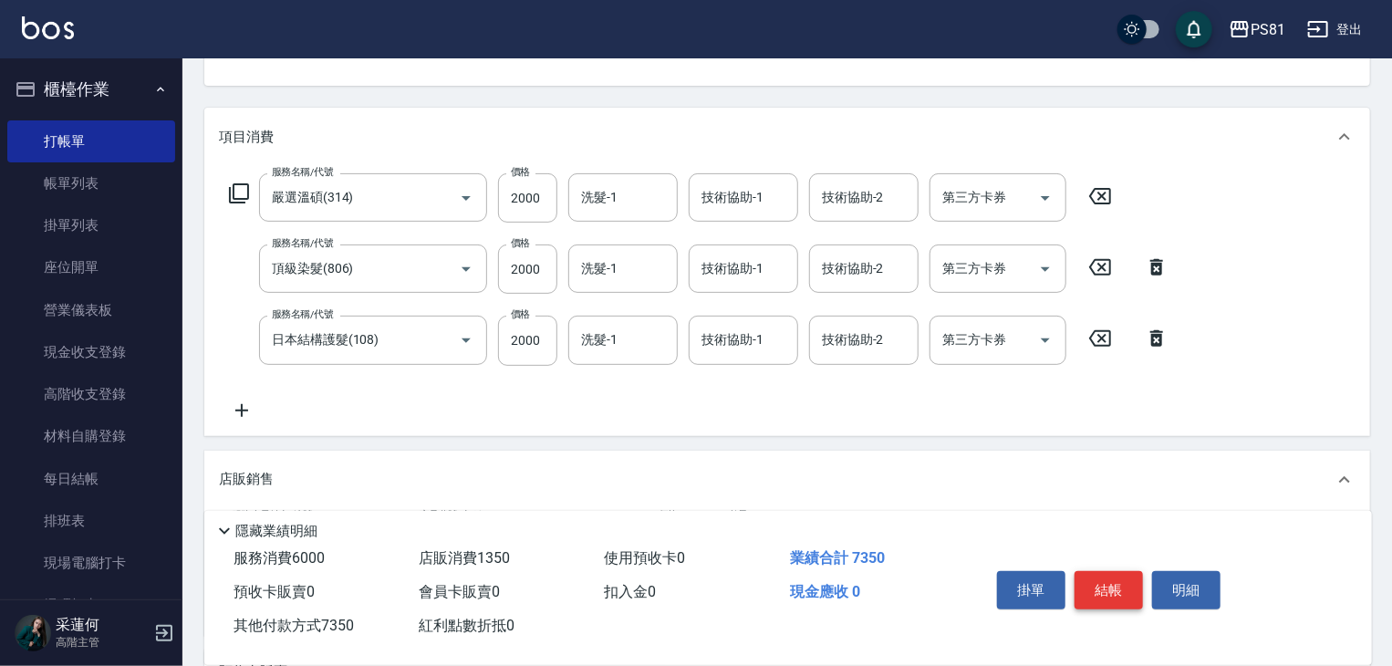
type input "7350"
click at [1106, 582] on button "結帳" at bounding box center [1108, 590] width 68 height 38
type input "[DATE] 21:07"
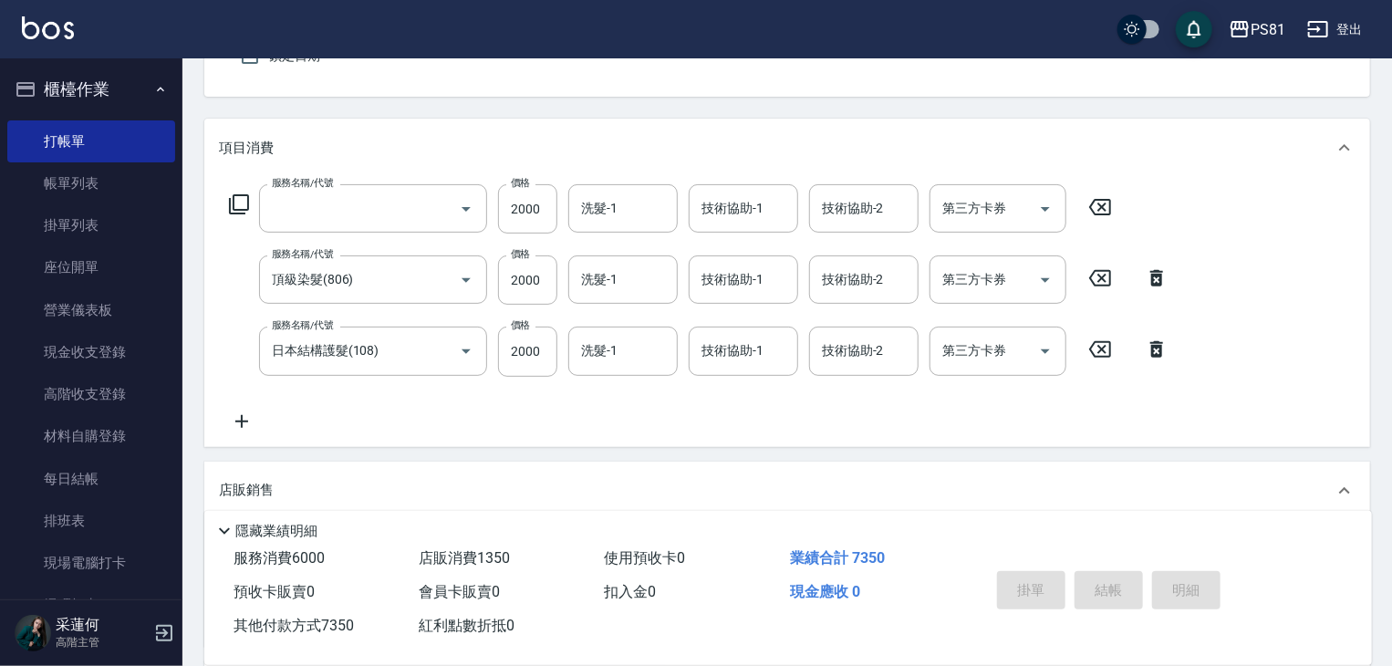
scroll to position [0, 0]
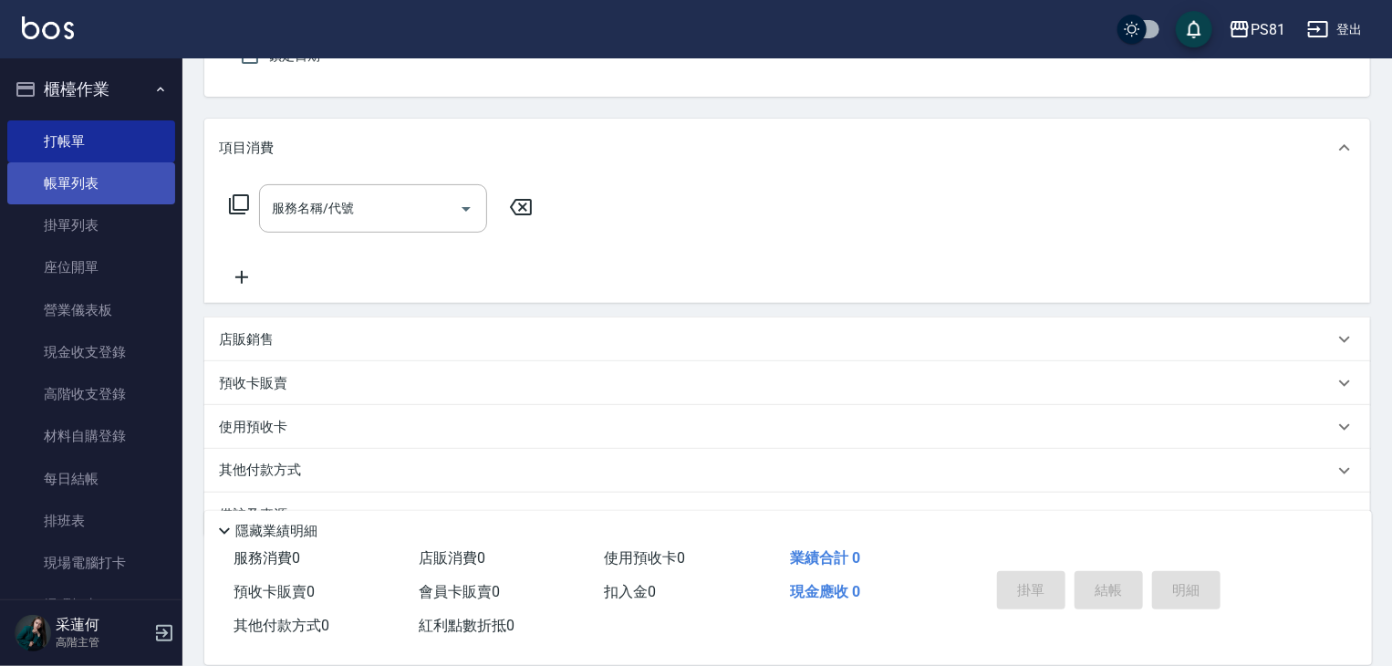
click at [82, 197] on link "帳單列表" at bounding box center [91, 183] width 168 height 42
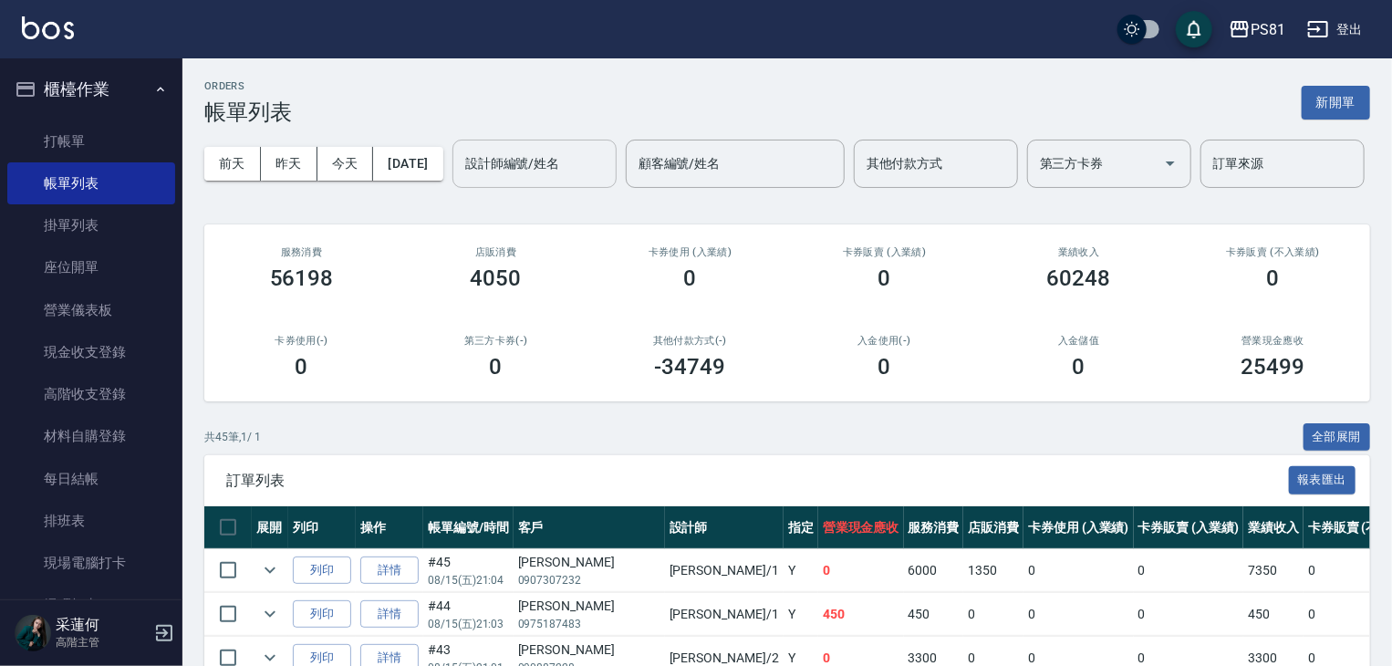
click at [461, 180] on input "設計師編號/姓名" at bounding box center [535, 164] width 148 height 32
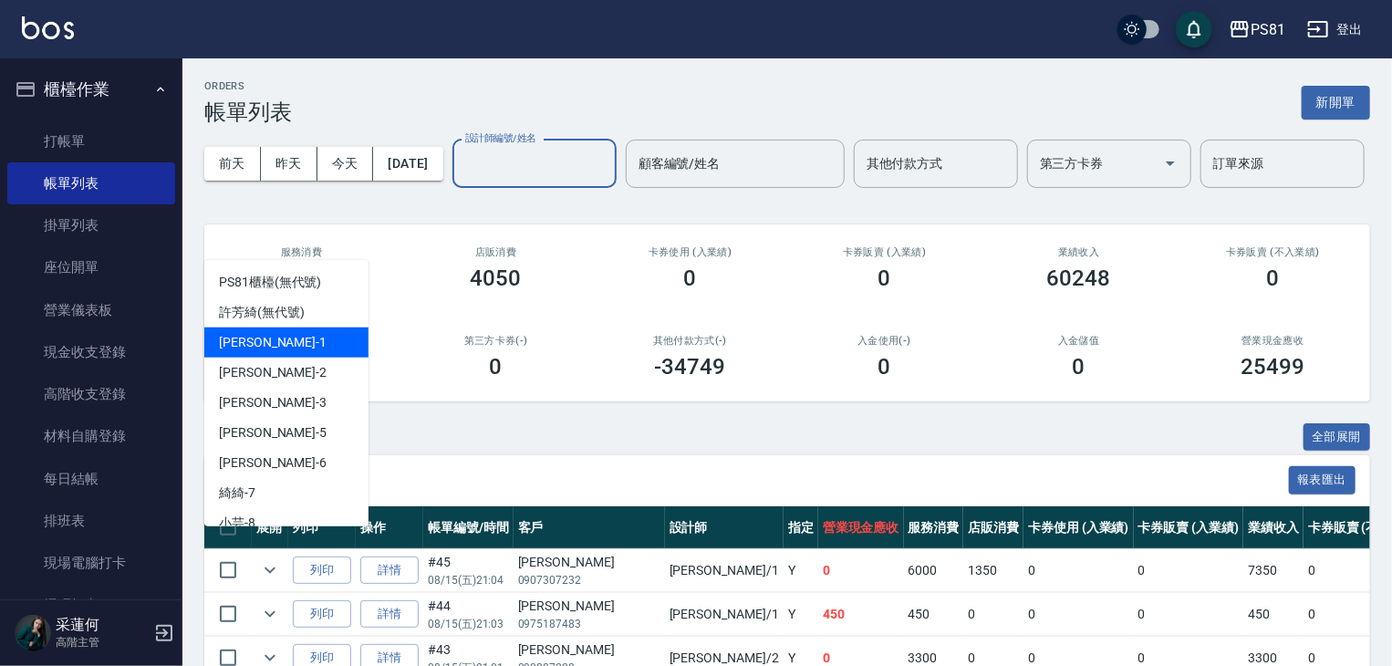
click at [288, 337] on div "[PERSON_NAME] -1" at bounding box center [286, 342] width 164 height 30
type input "[PERSON_NAME]-1"
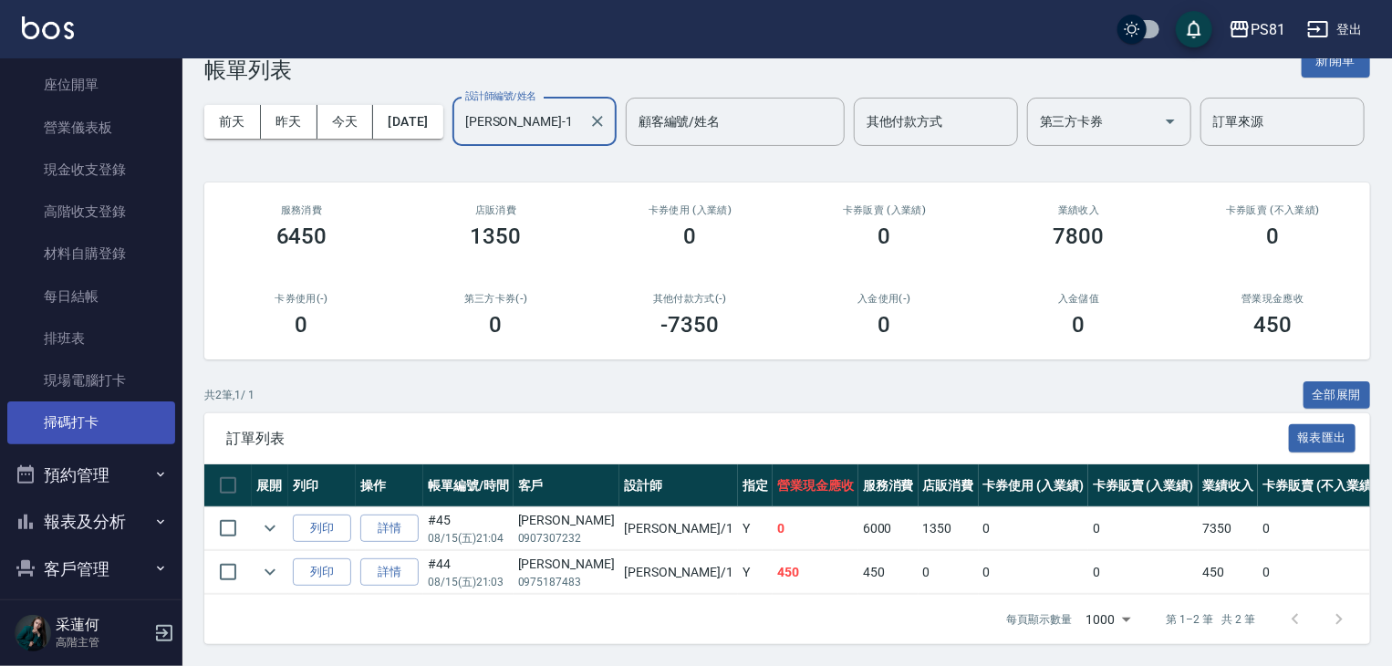
scroll to position [182, 0]
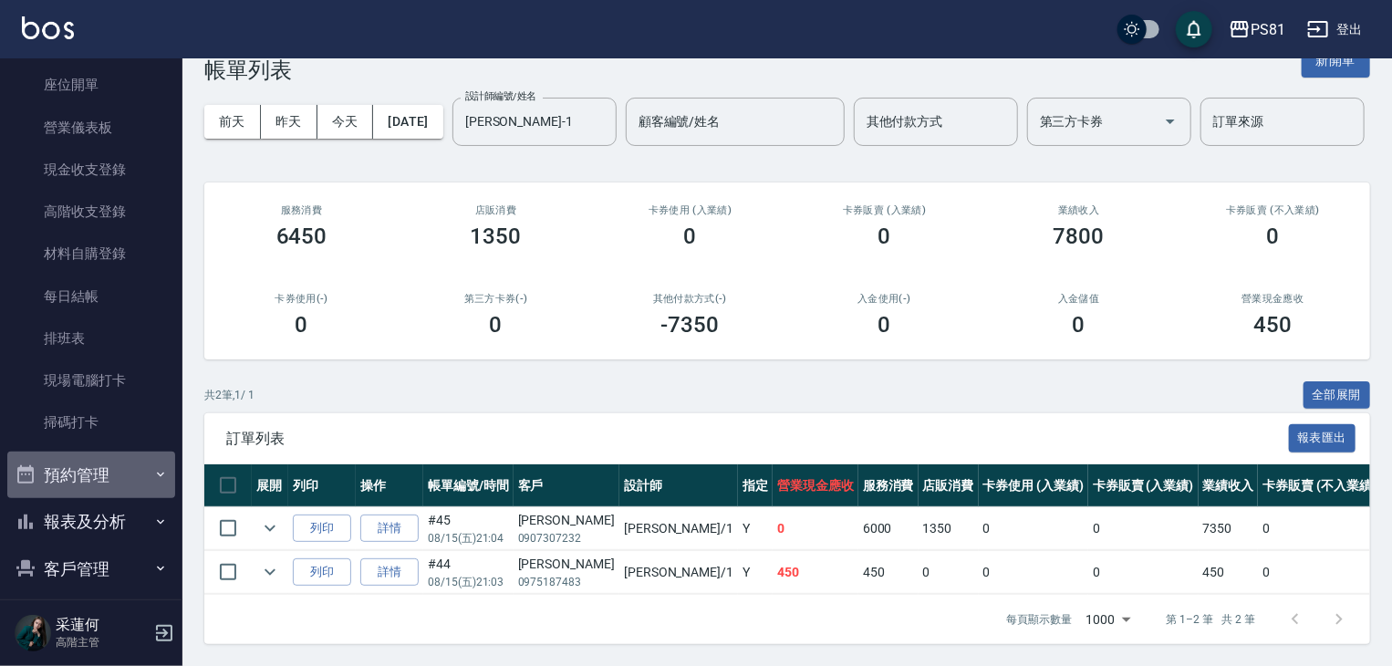
click at [106, 465] on button "預約管理" at bounding box center [91, 474] width 168 height 47
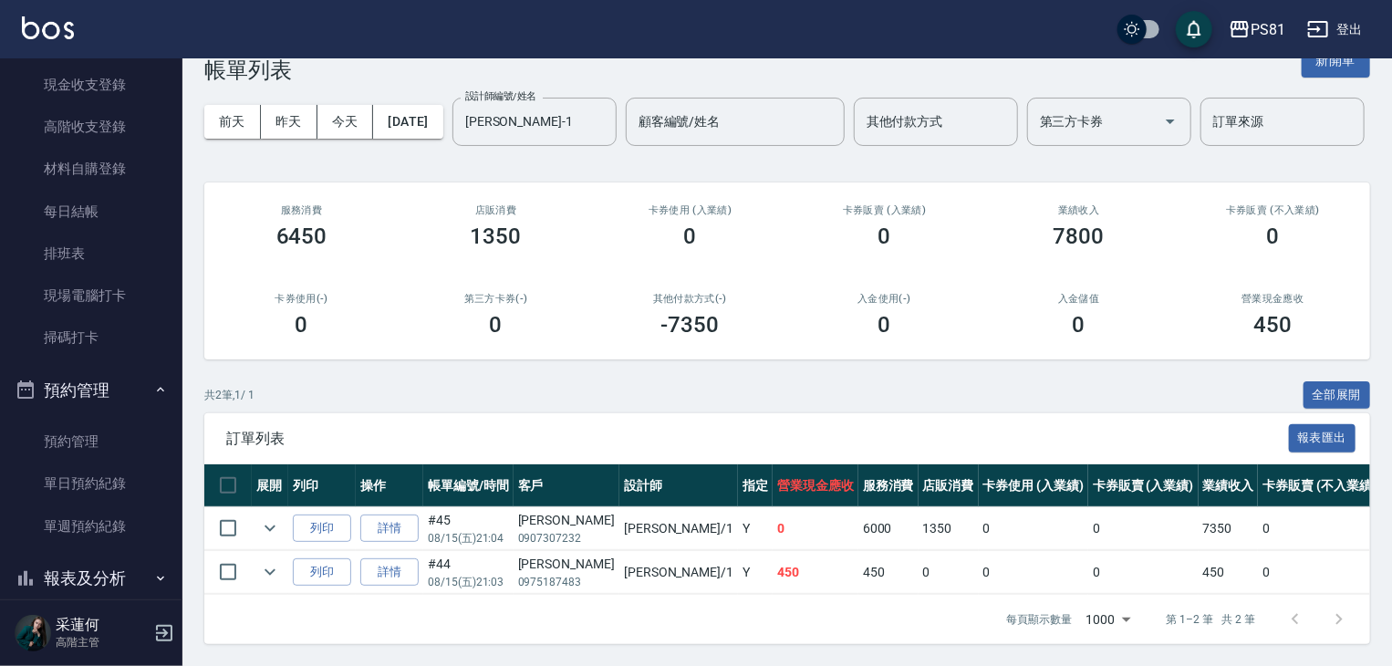
scroll to position [365, 0]
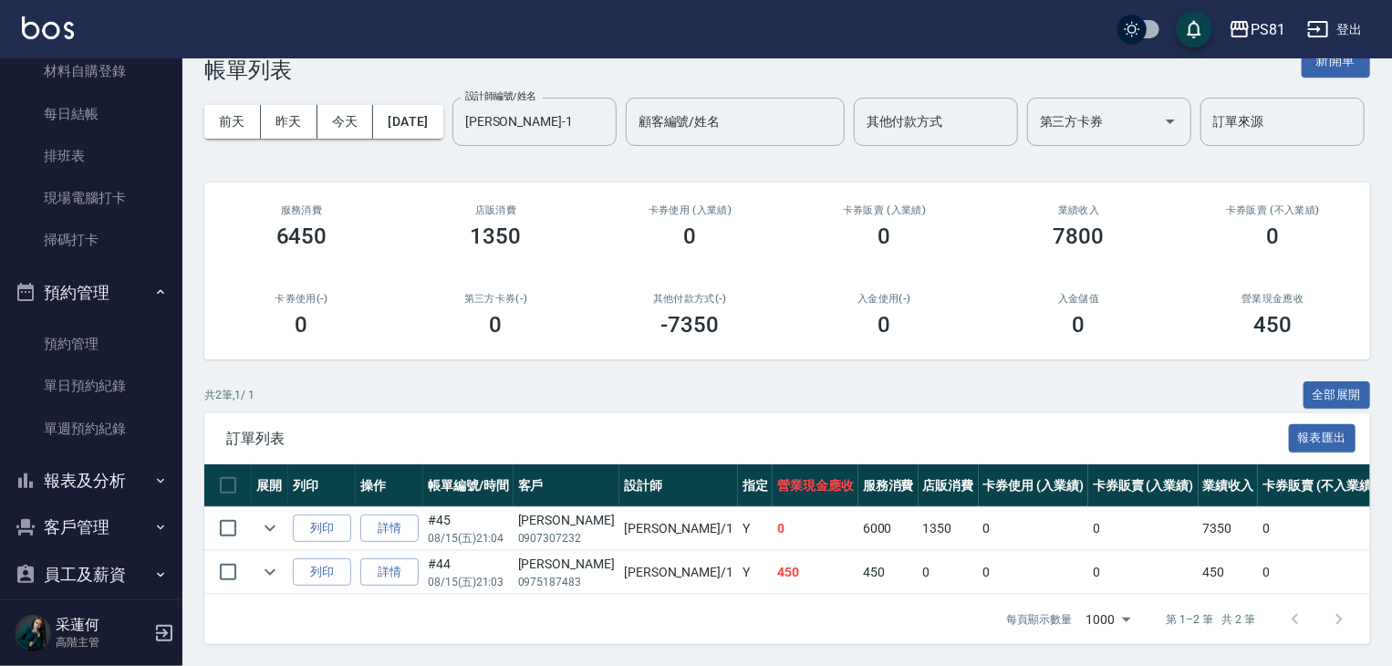
click at [107, 475] on button "報表及分析" at bounding box center [91, 480] width 168 height 47
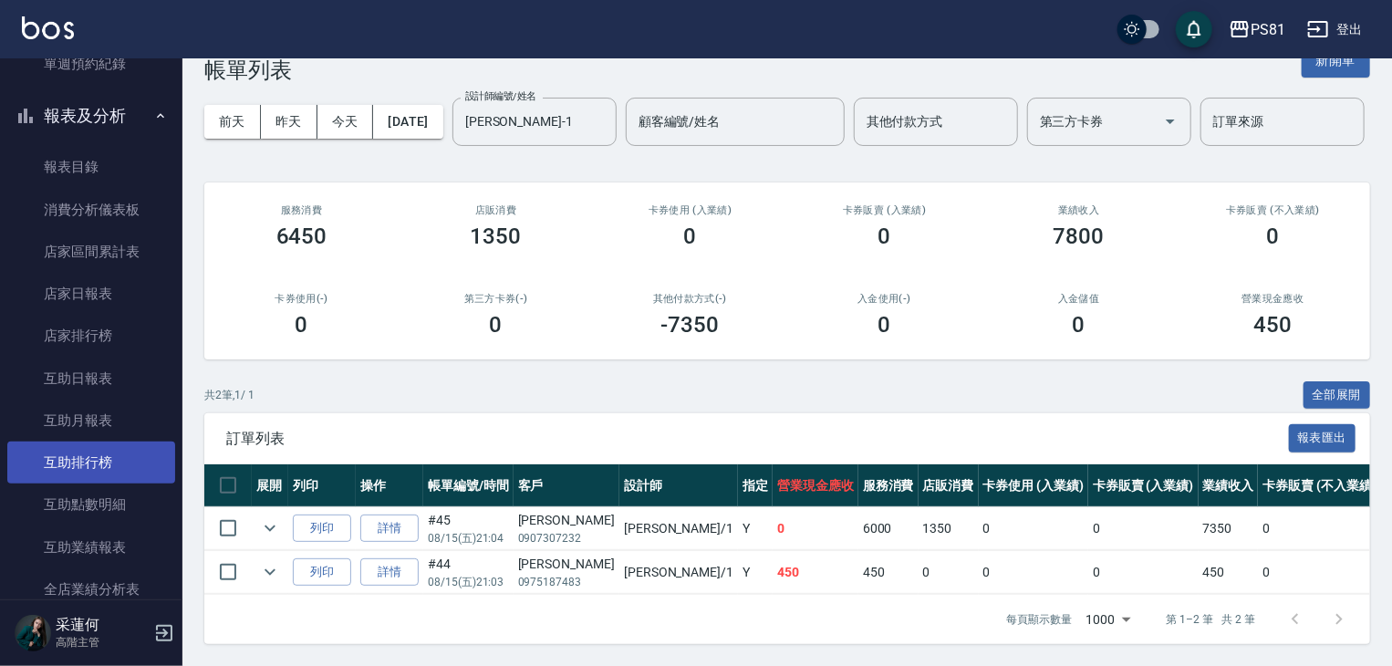
scroll to position [912, 0]
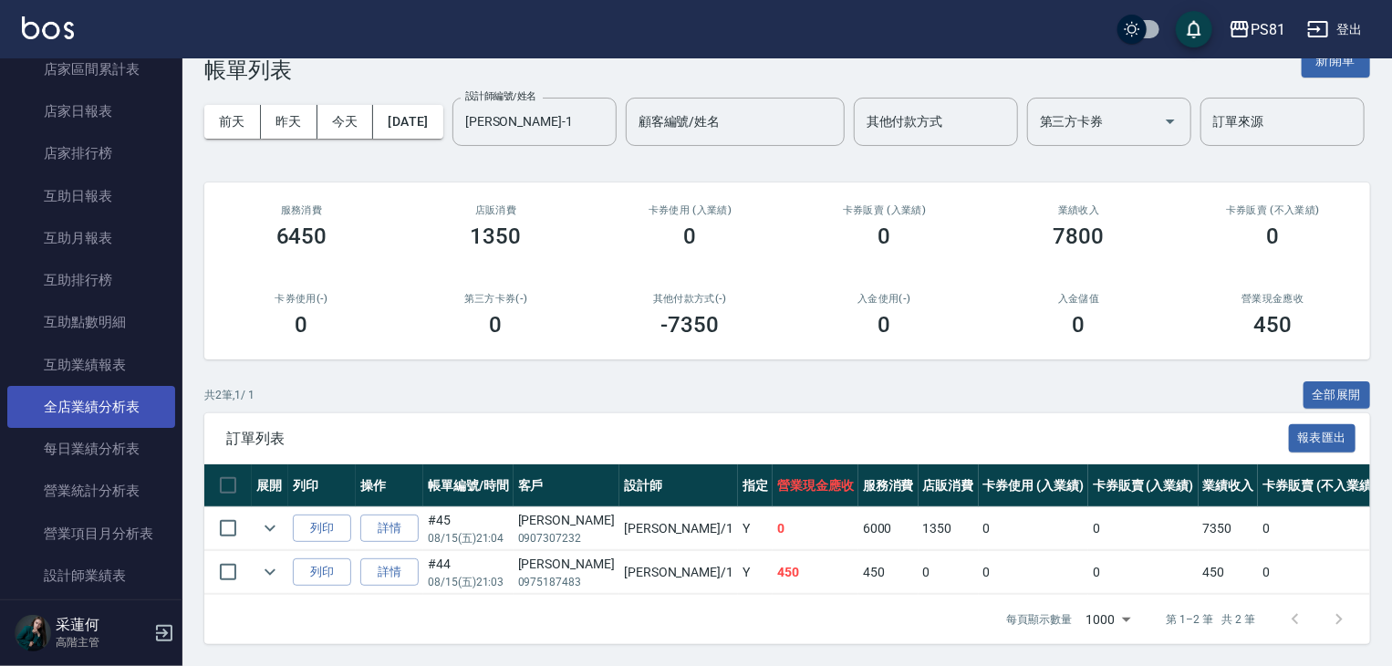
click at [131, 396] on link "全店業績分析表" at bounding box center [91, 407] width 168 height 42
